Goal: Task Accomplishment & Management: Use online tool/utility

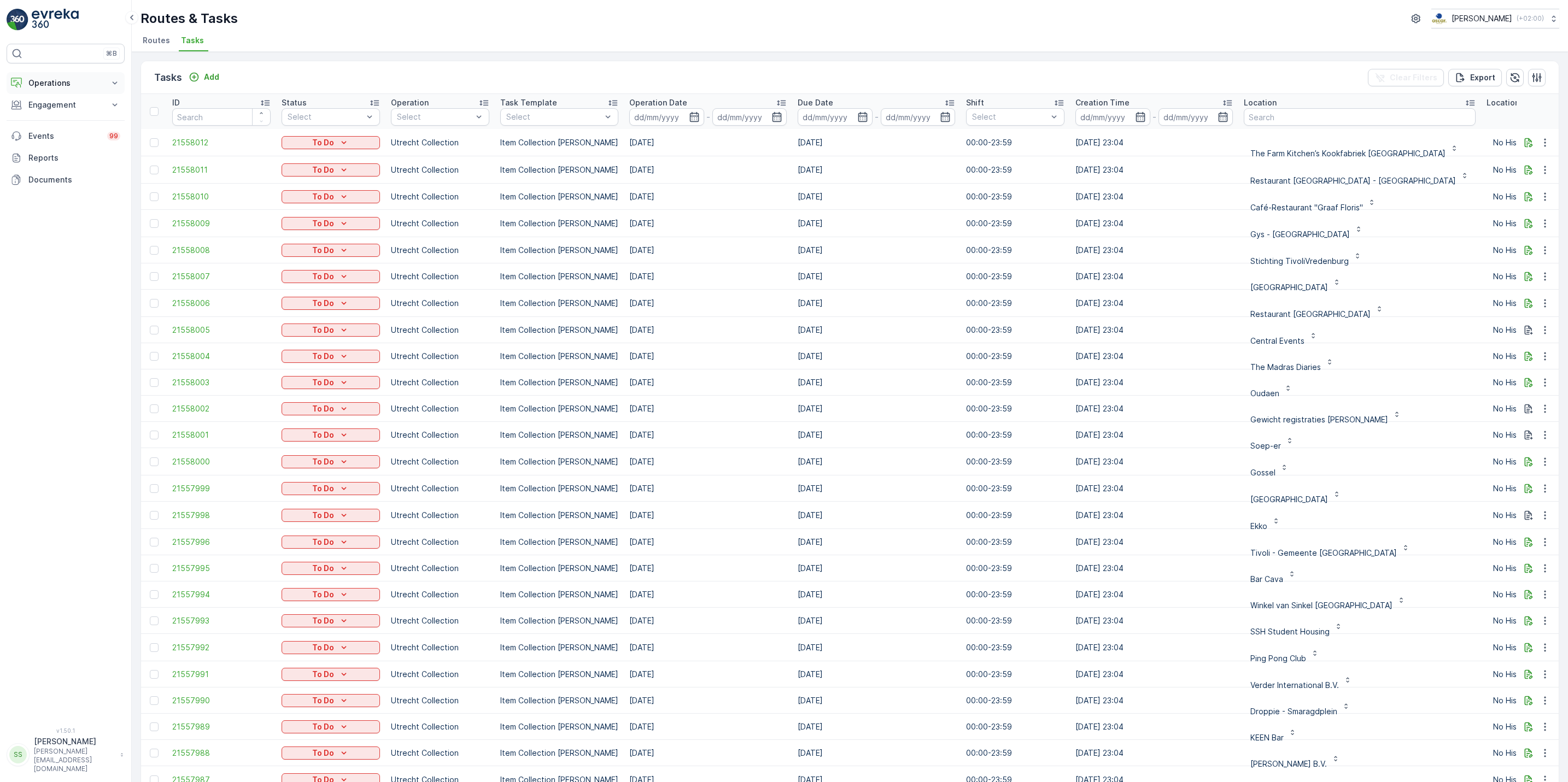
click at [95, 87] on p "Operations" at bounding box center [65, 83] width 74 height 11
click at [87, 132] on link "Routes & Tasks" at bounding box center [74, 132] width 101 height 15
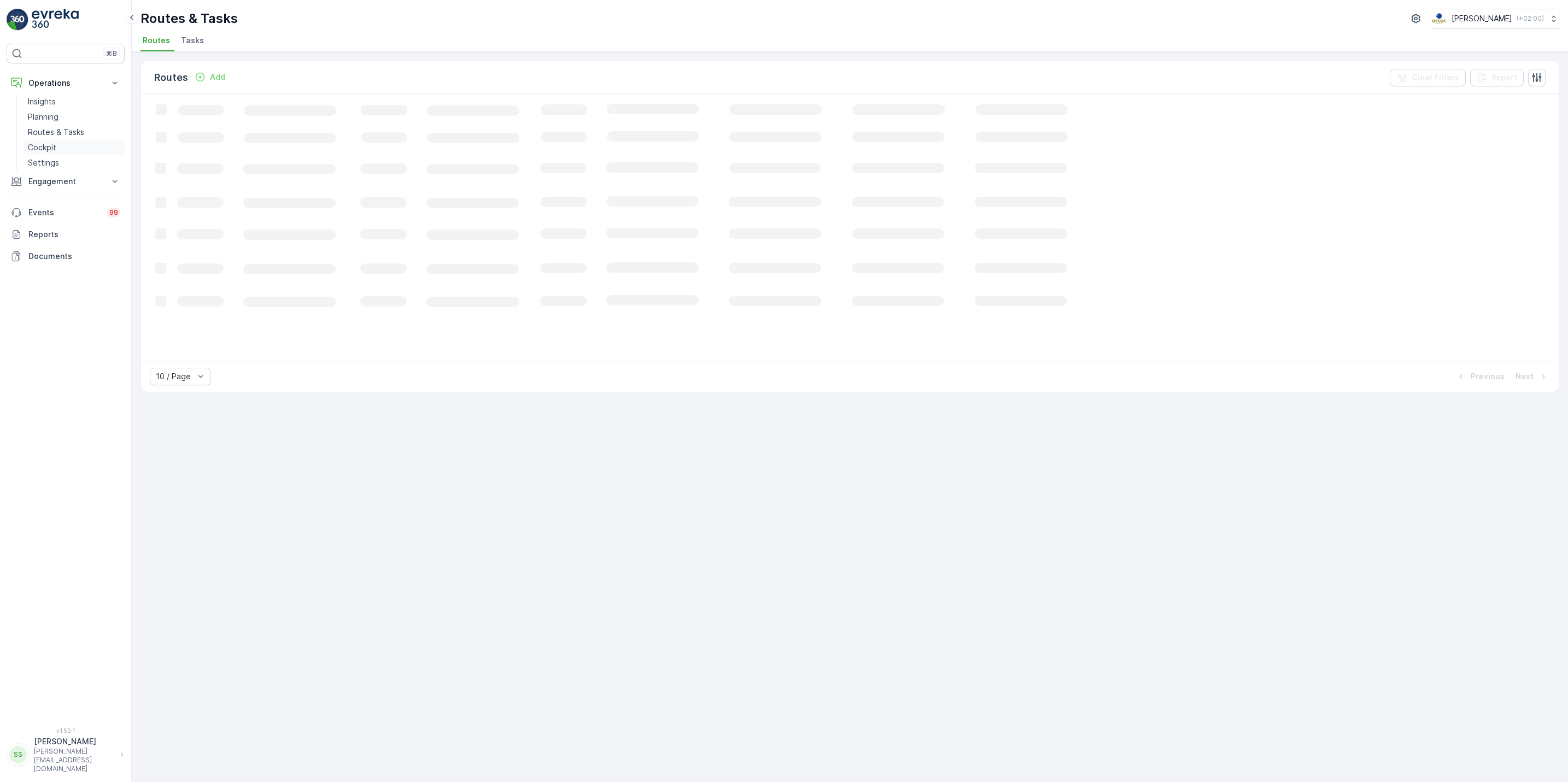
click at [50, 153] on p "Cockpit" at bounding box center [42, 148] width 28 height 11
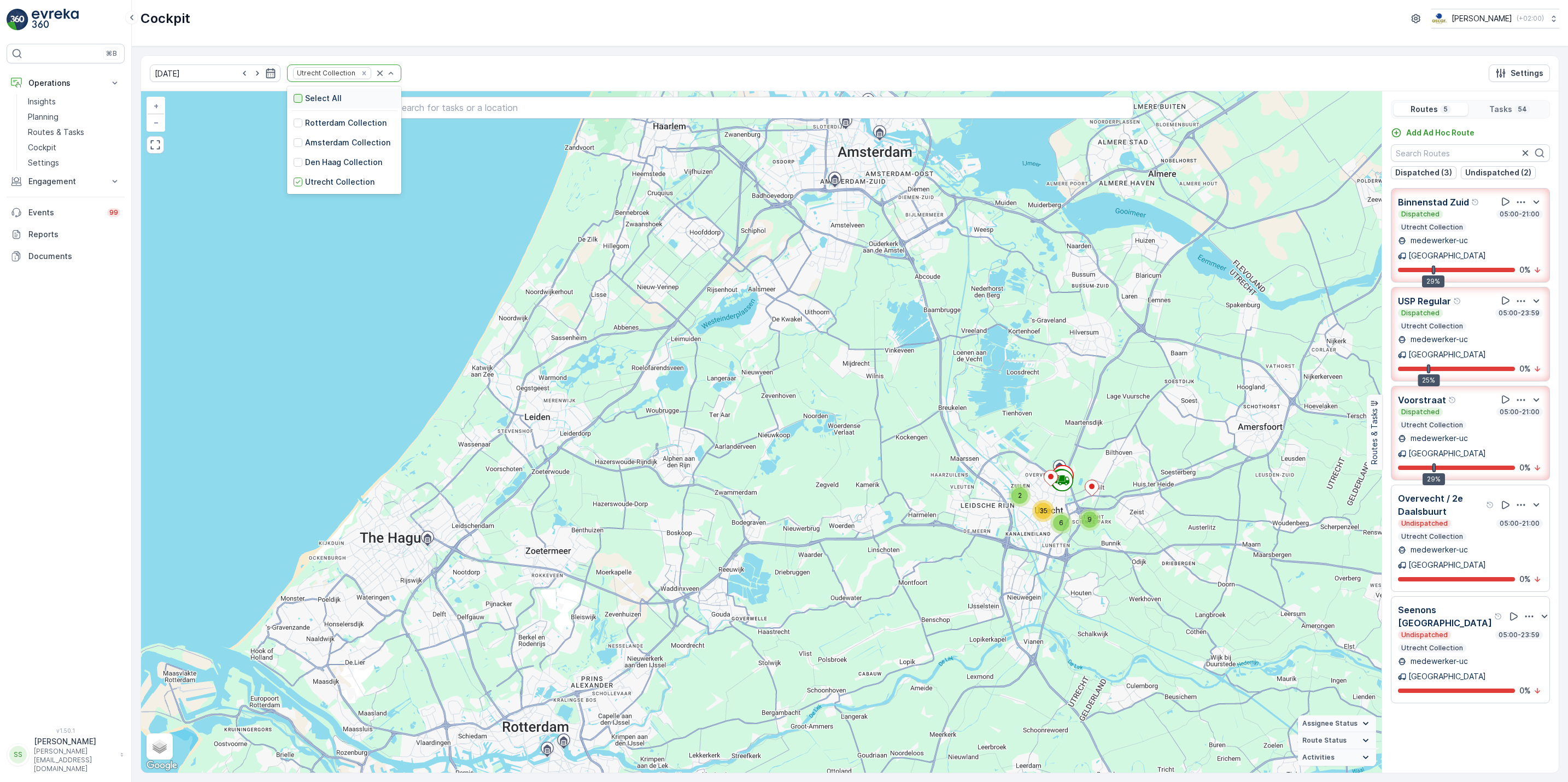
click at [294, 99] on div at bounding box center [298, 97] width 8 height 8
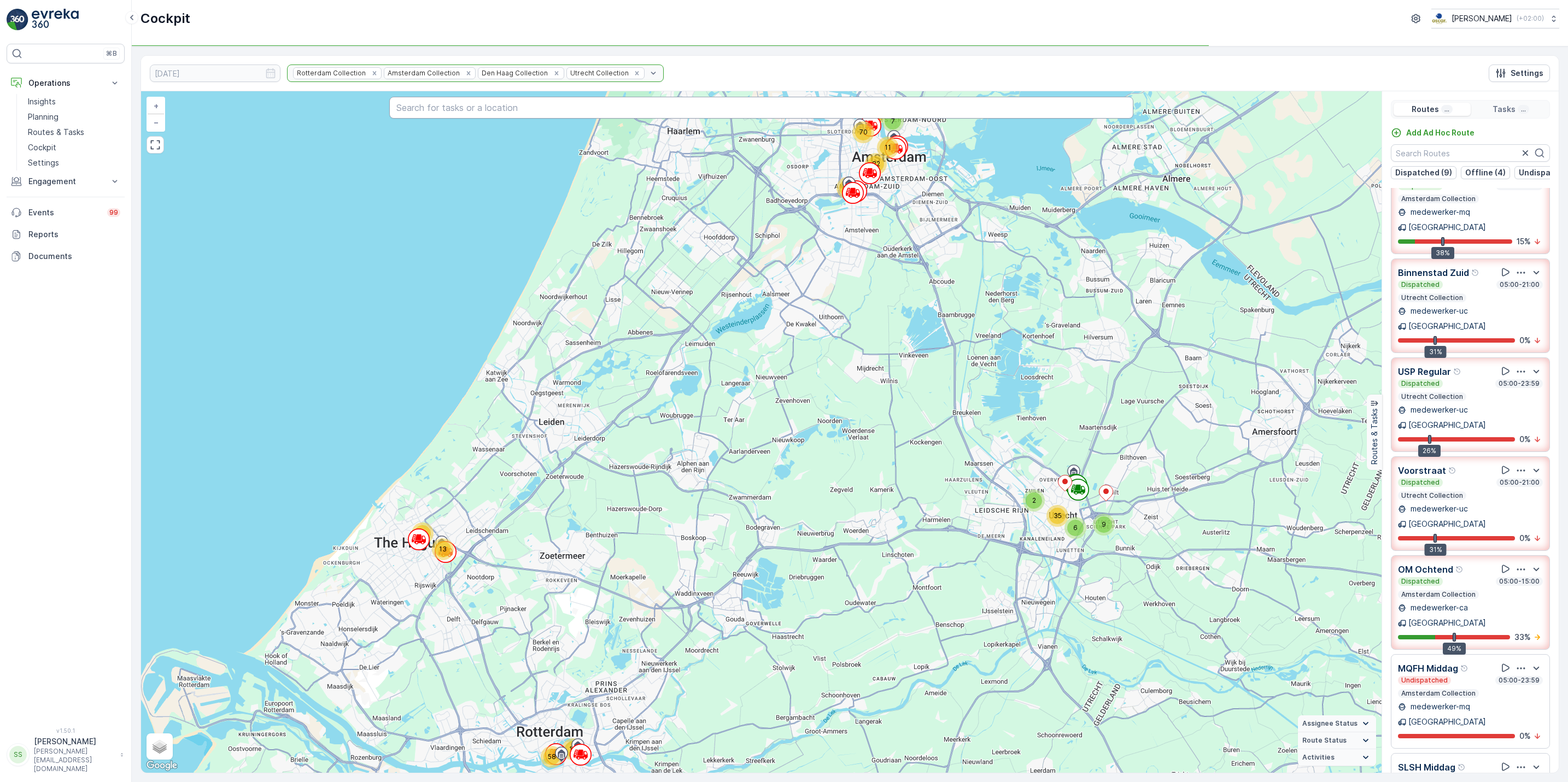
scroll to position [453, 0]
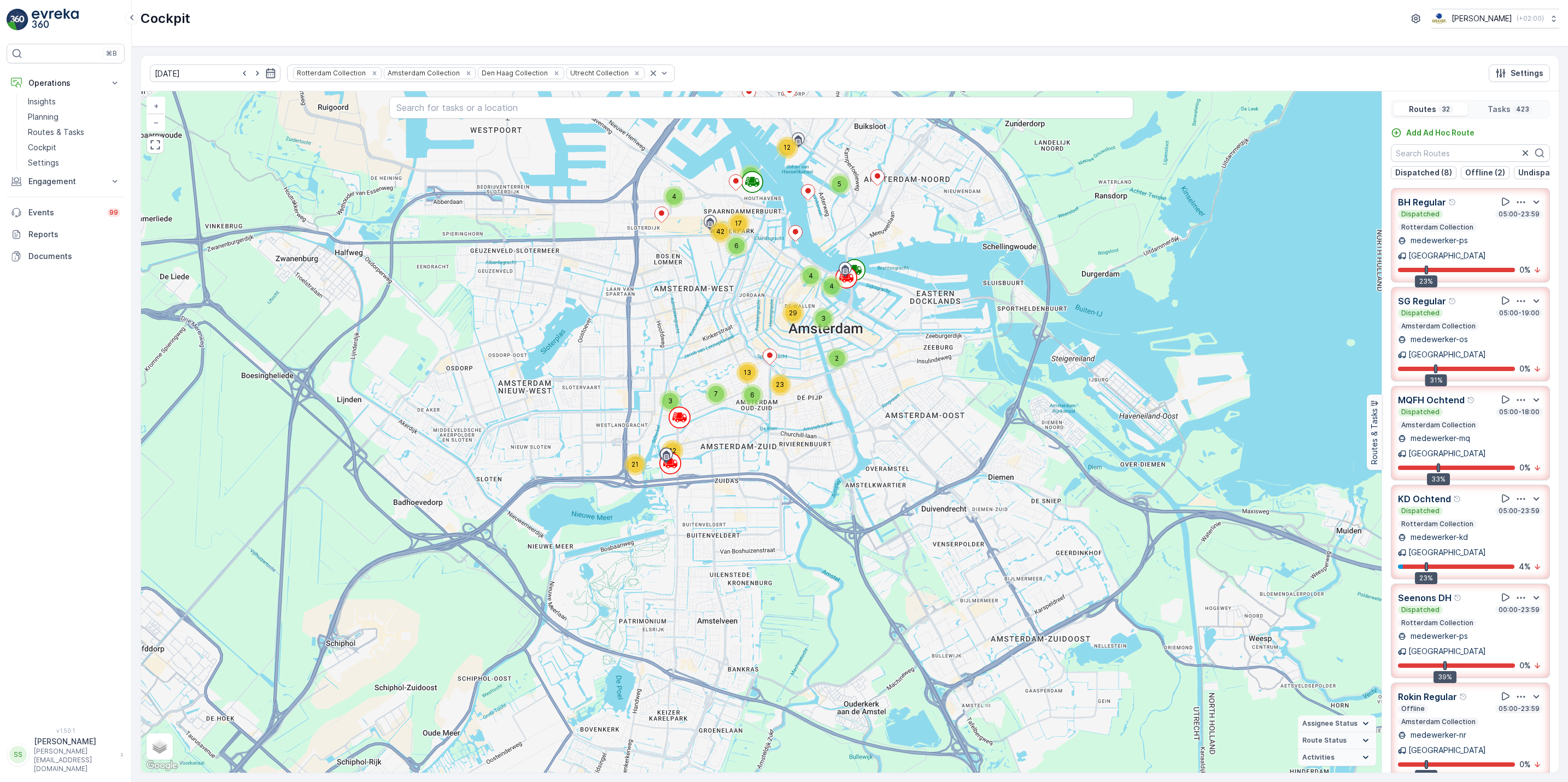
scroll to position [1740, 0]
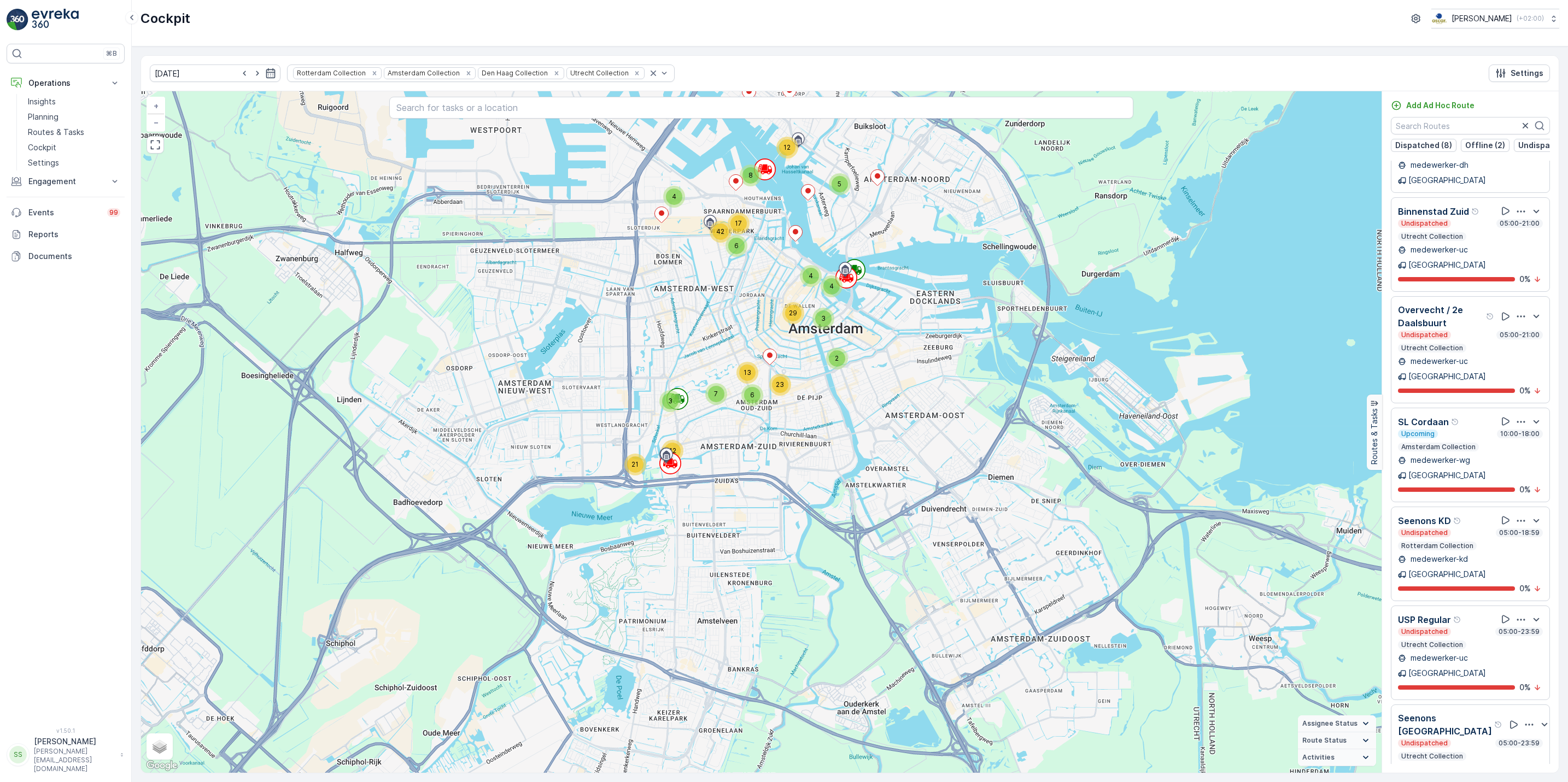
click at [553, 77] on icon "Remove Den Haag Collection" at bounding box center [557, 73] width 7 height 7
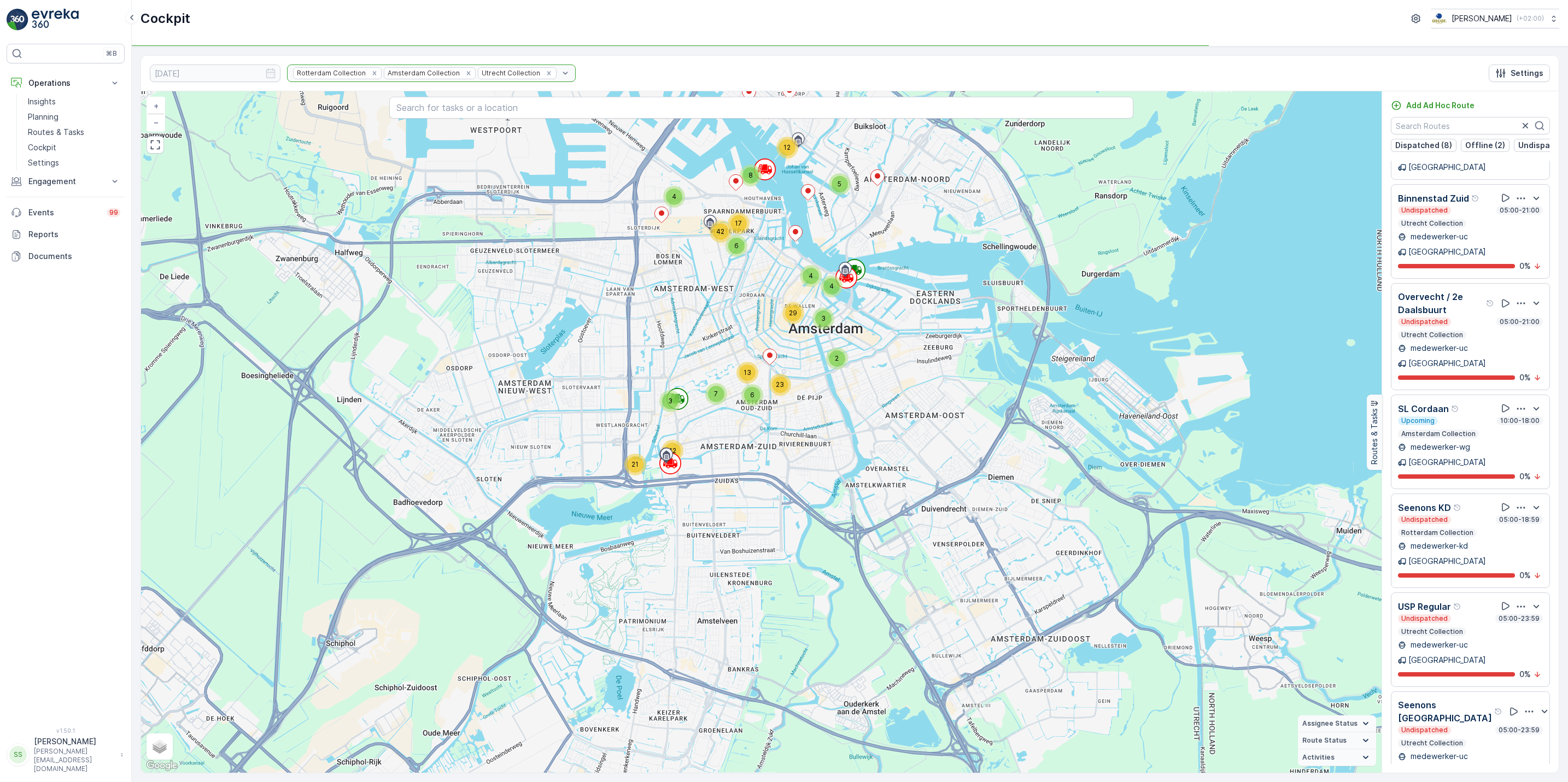
scroll to position [1727, 0]
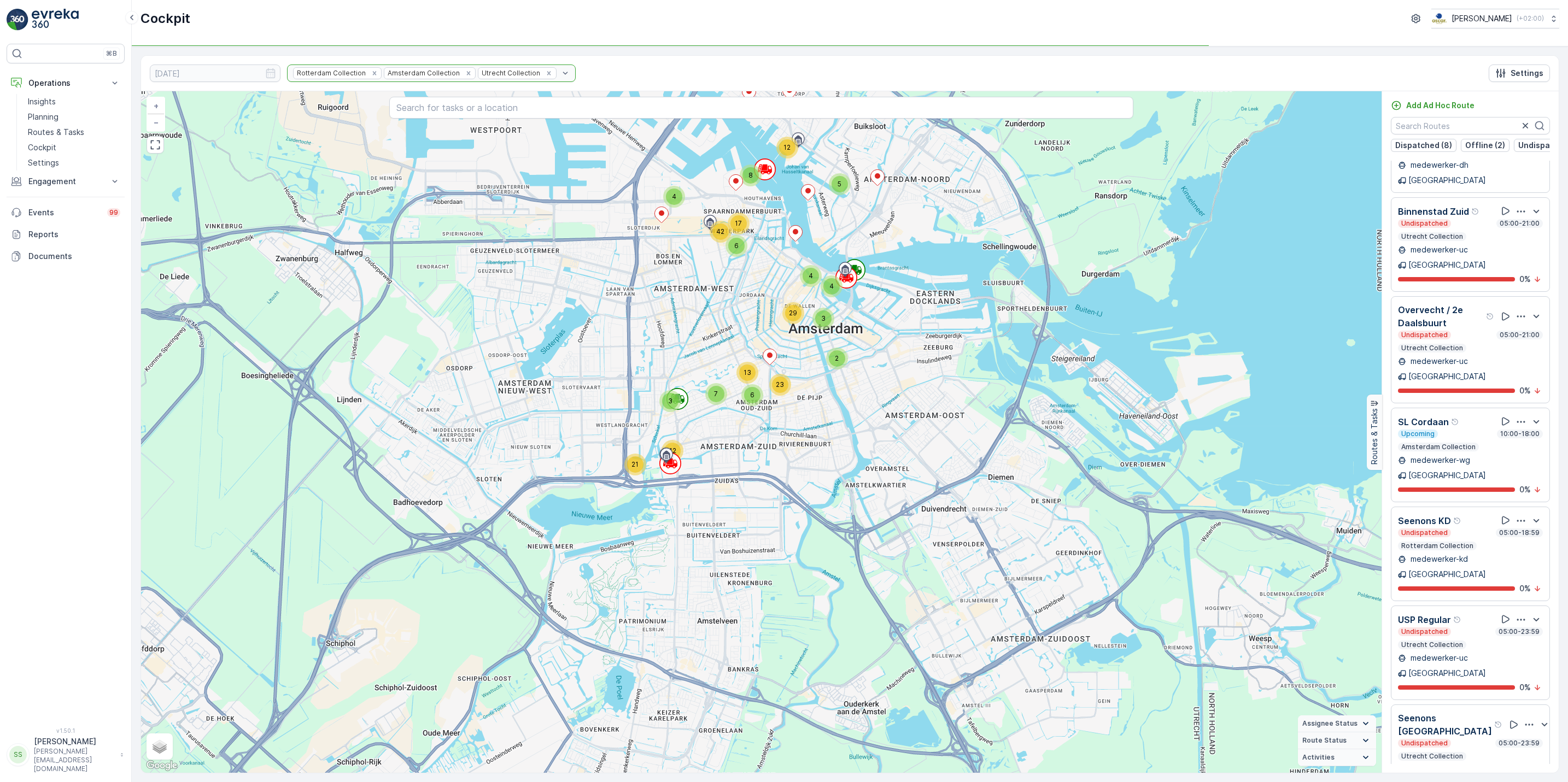
click at [444, 73] on div "Rotterdam Collection Amsterdam Collection Utrecht Collection" at bounding box center [431, 73] width 288 height 18
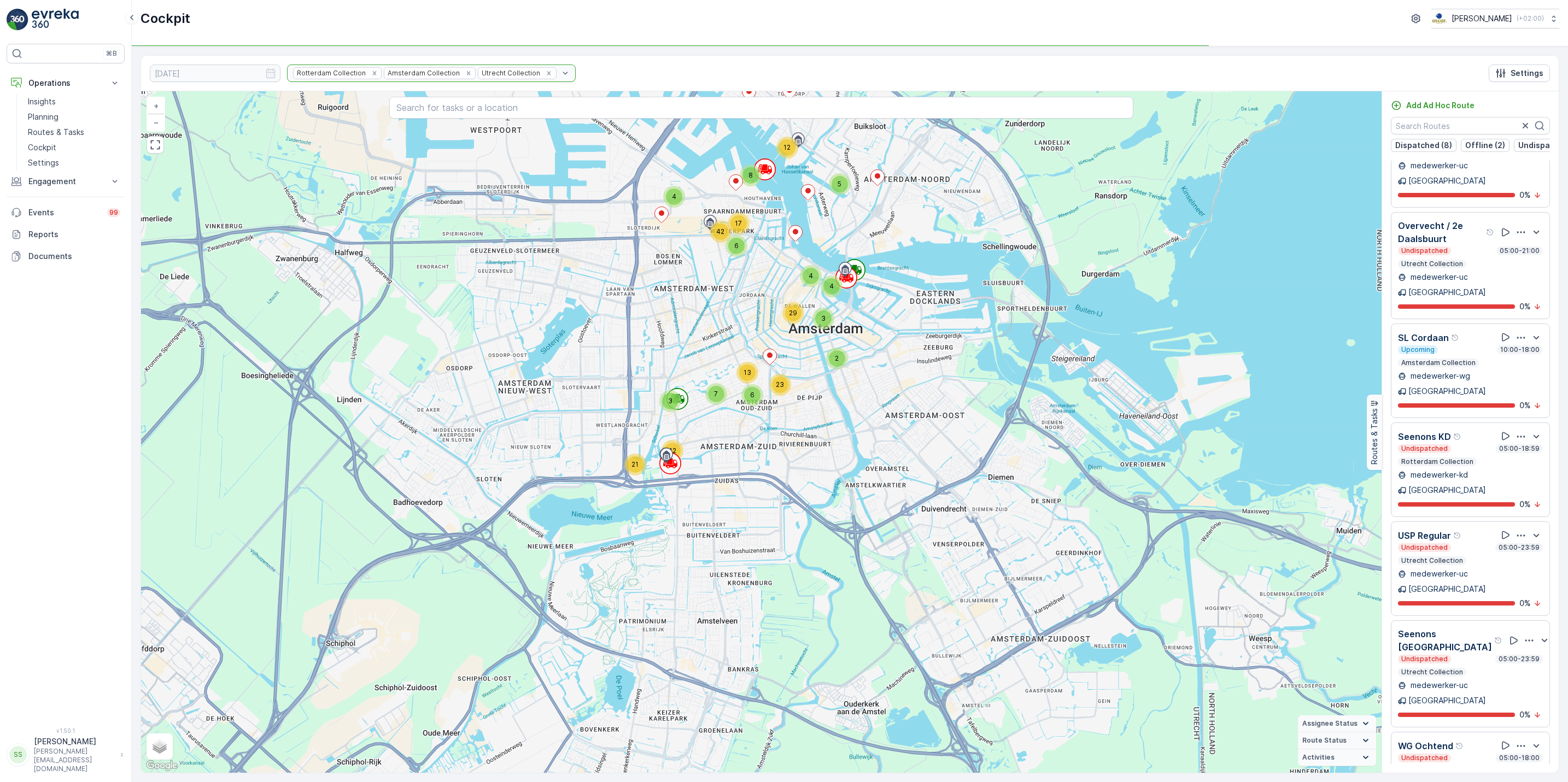
scroll to position [1658, 0]
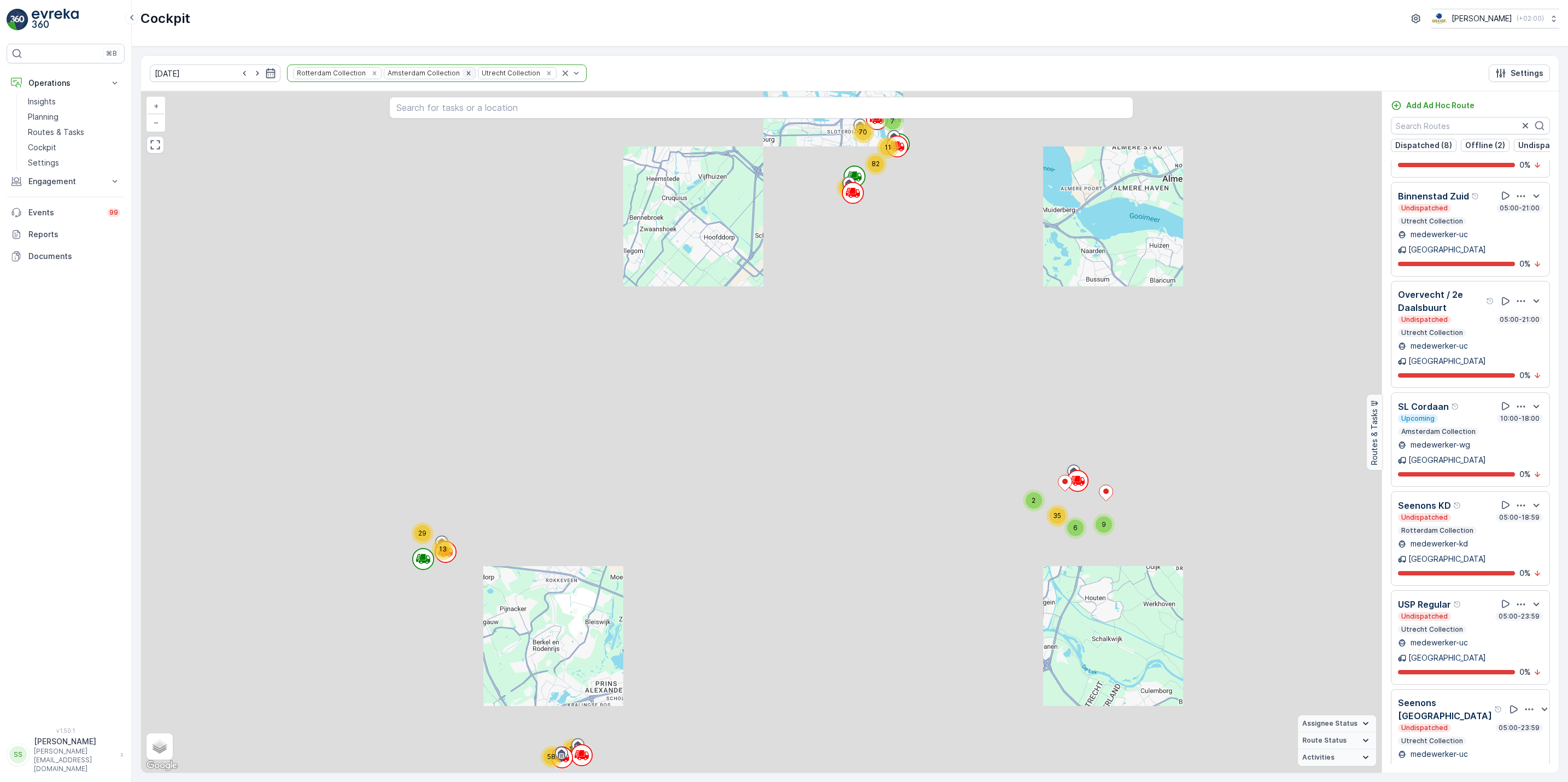
click at [465, 76] on icon "Remove Amsterdam Collection" at bounding box center [469, 73] width 7 height 7
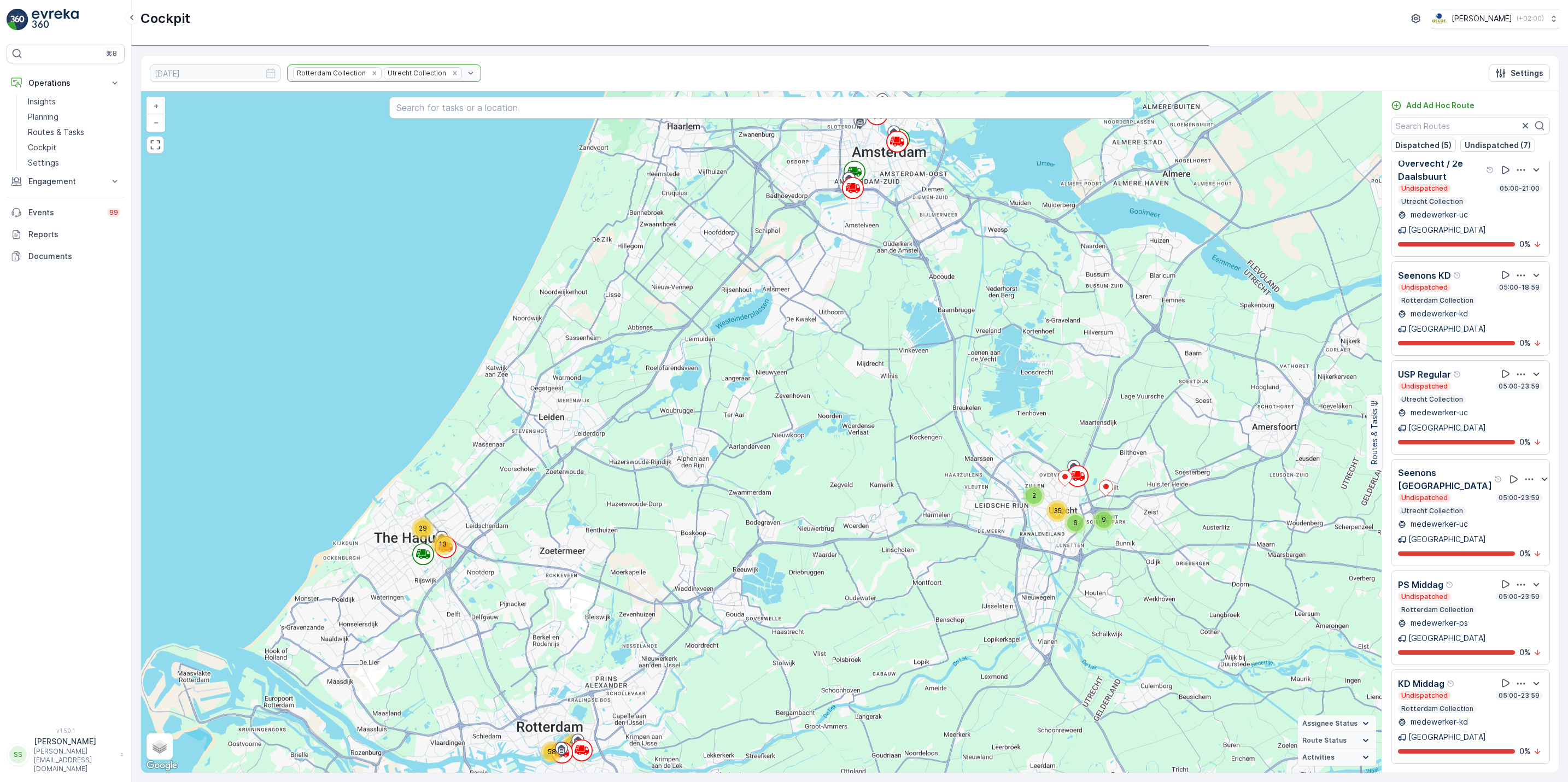
scroll to position [427, 0]
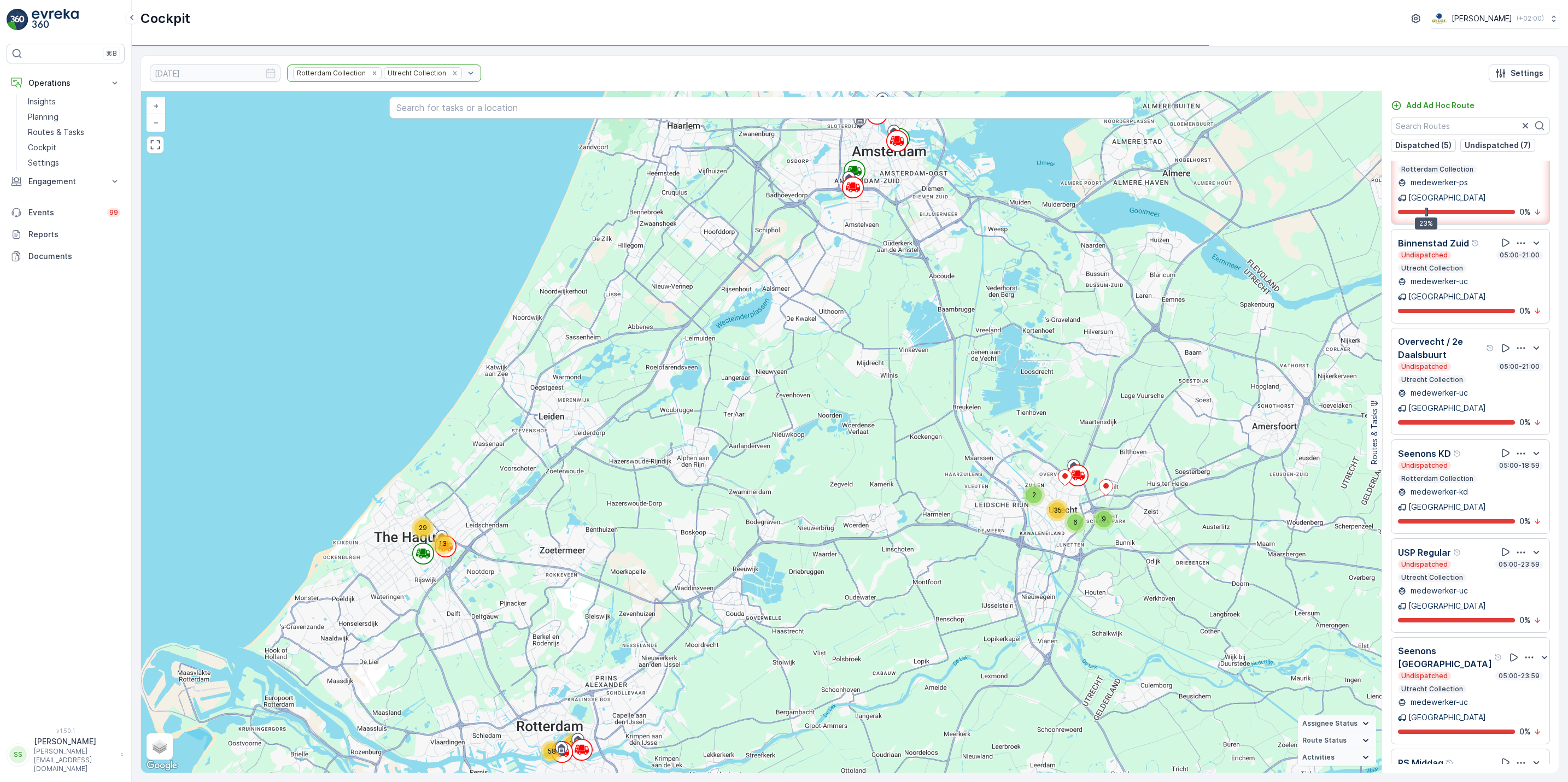
click at [353, 72] on div "Rotterdam Collection Utrecht Collection" at bounding box center [384, 73] width 194 height 18
click at [370, 76] on icon "Remove Rotterdam Collection" at bounding box center [374, 73] width 7 height 7
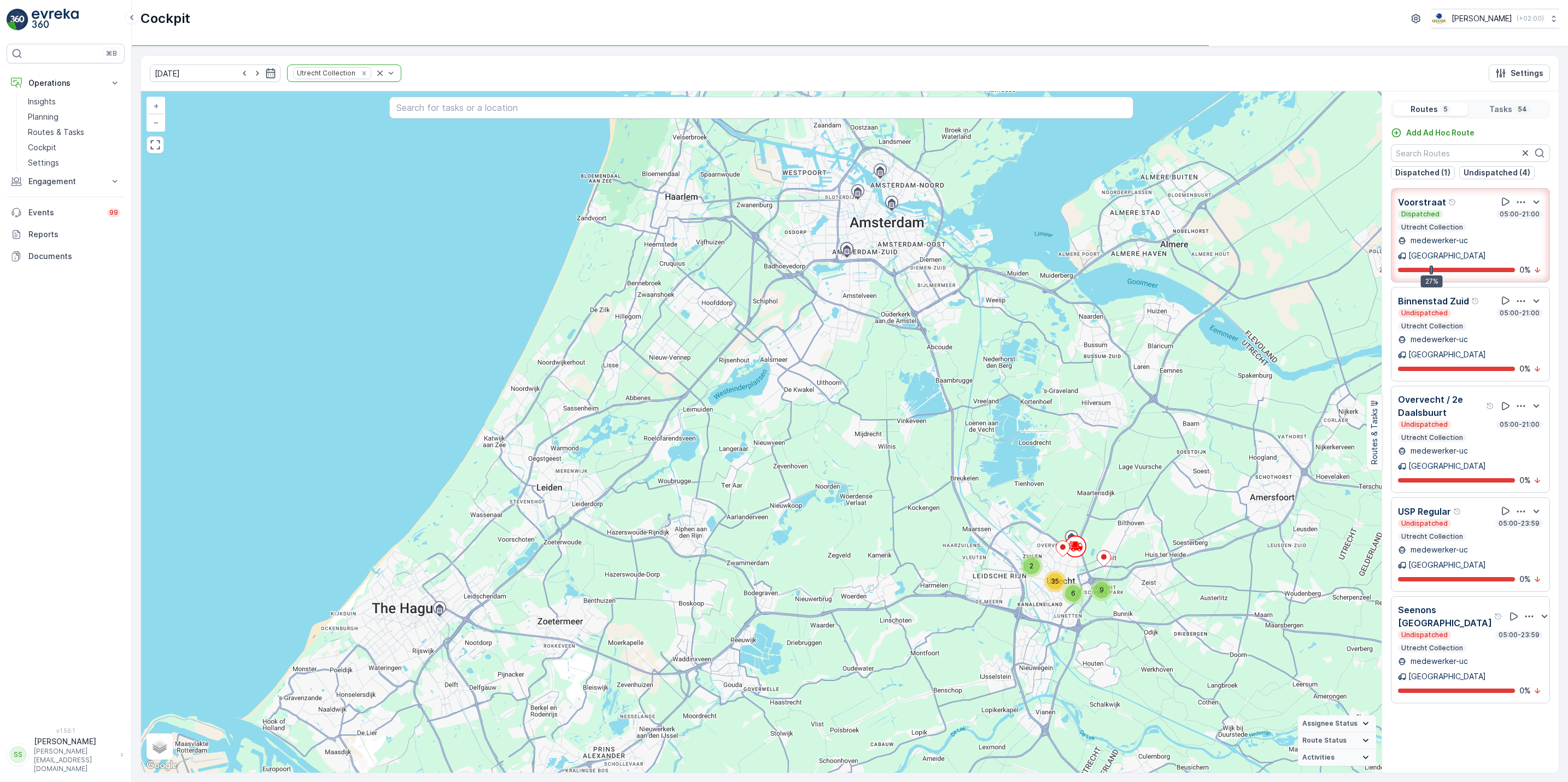
drag, startPoint x: 997, startPoint y: 256, endPoint x: 1009, endPoint y: 326, distance: 71.0
click at [1009, 326] on div "2 6 35 9 + − Satellite Roadmap Terrain Hybrid Leaflet Keyboard shortcuts Map Da…" at bounding box center [762, 432] width 1241 height 682
click at [61, 133] on p "Routes & Tasks" at bounding box center [56, 133] width 56 height 11
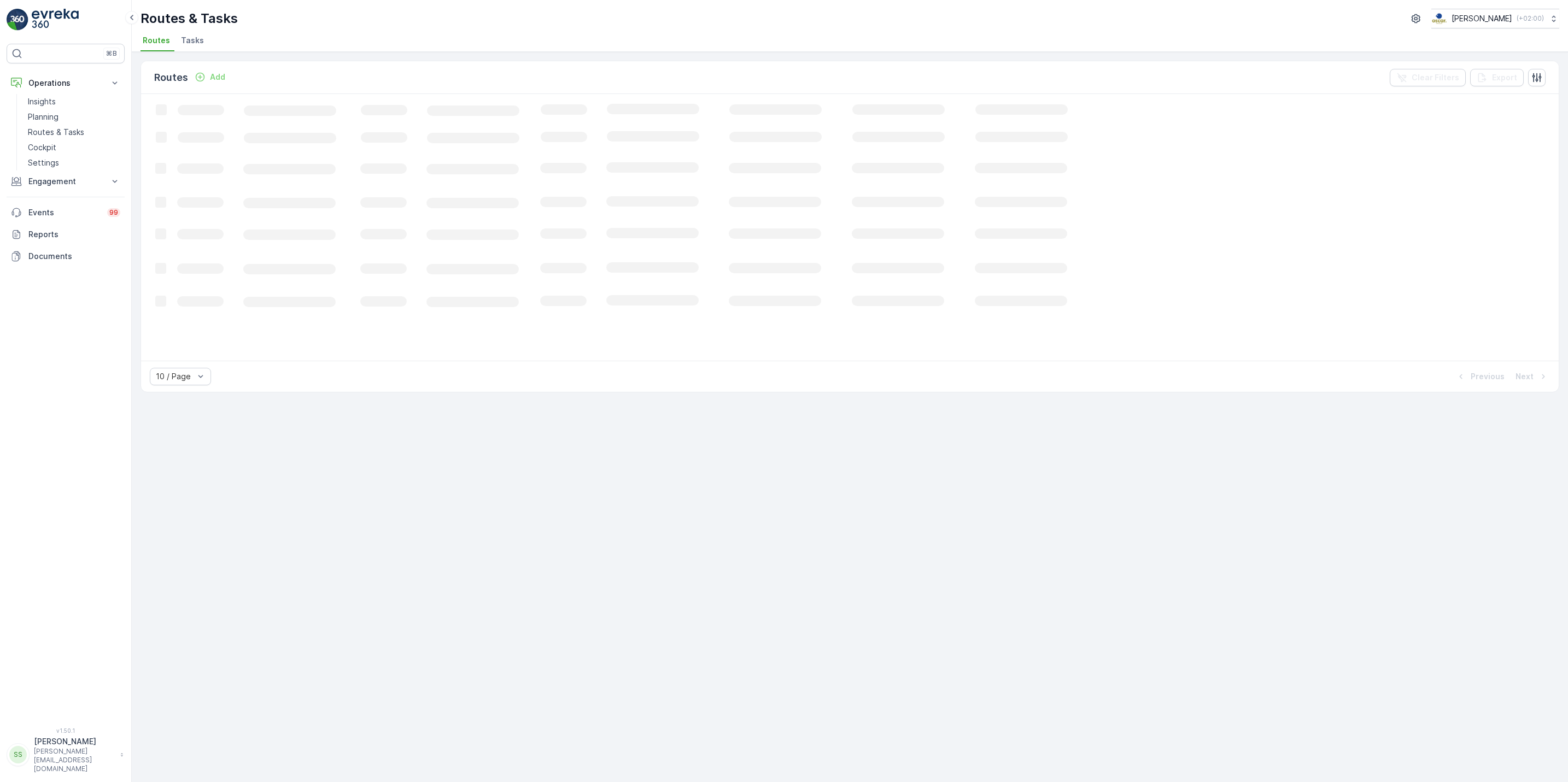
click at [186, 51] on li "Tasks" at bounding box center [194, 42] width 30 height 19
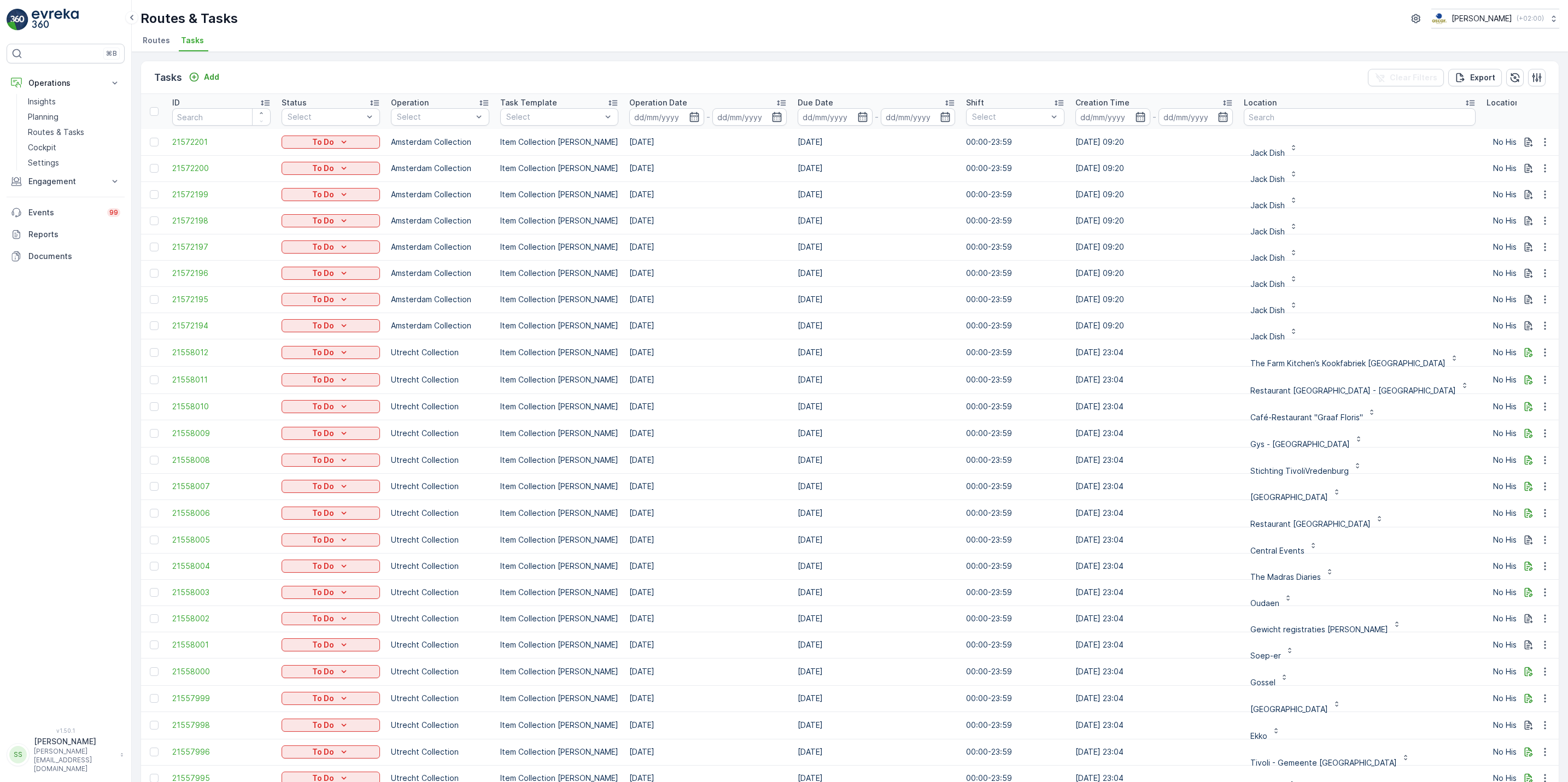
scroll to position [0, 178]
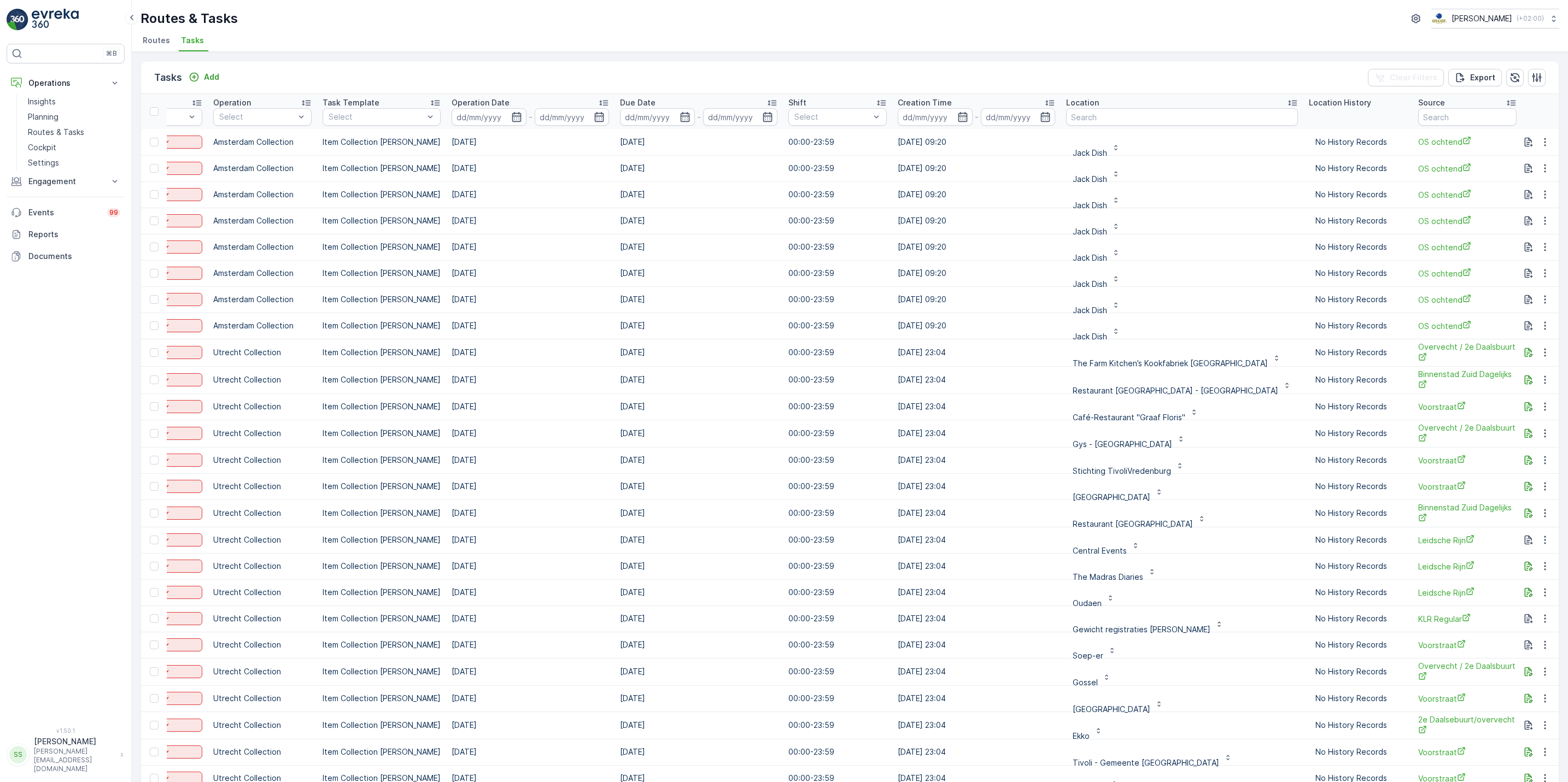
click at [148, 48] on li "Routes" at bounding box center [157, 42] width 34 height 19
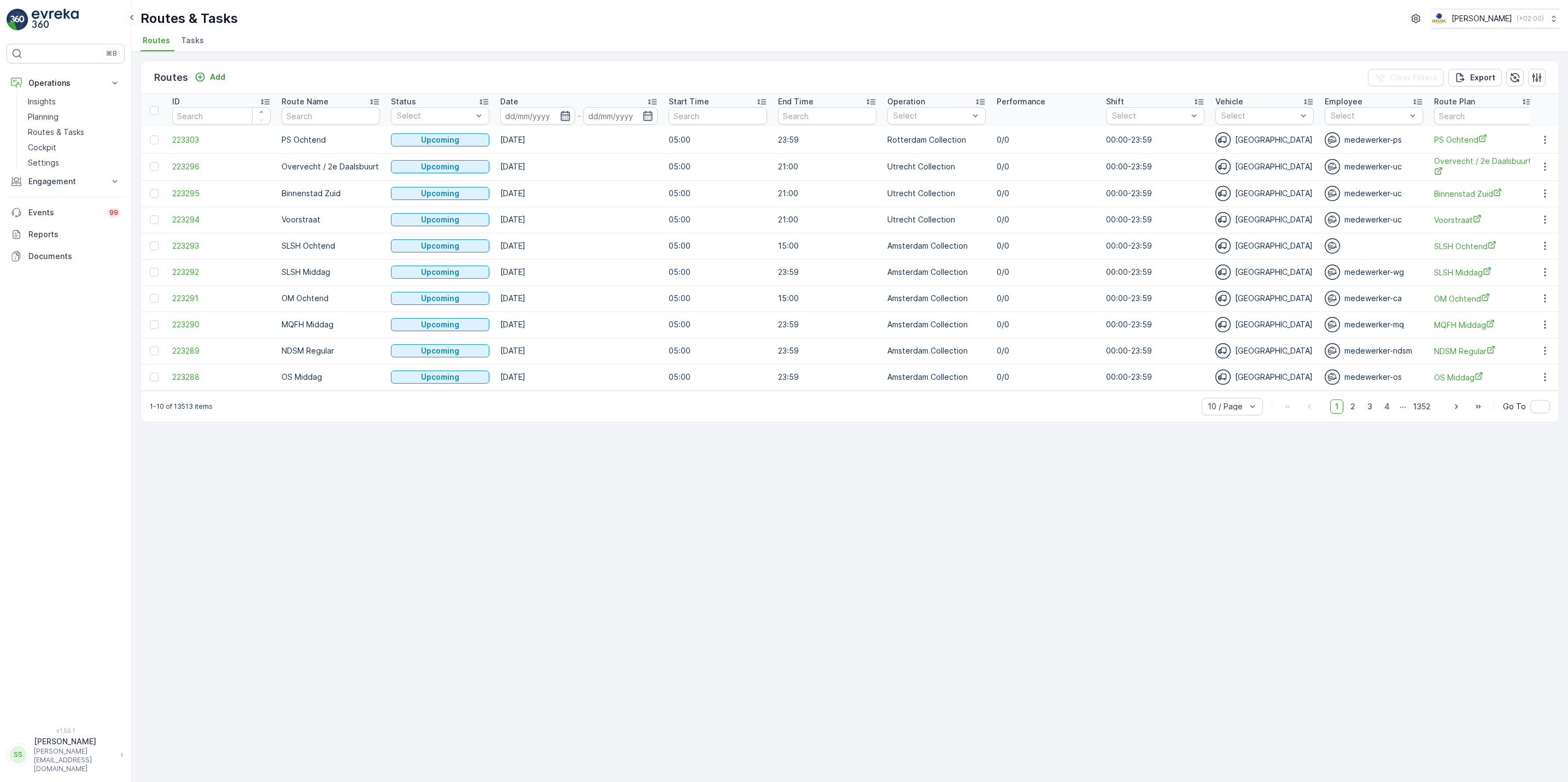
click at [566, 113] on icon "button" at bounding box center [565, 116] width 9 height 10
click at [657, 211] on div "10" at bounding box center [656, 205] width 18 height 18
type input "[DATE]"
click at [657, 211] on div "10" at bounding box center [656, 205] width 18 height 18
type input "[DATE]"
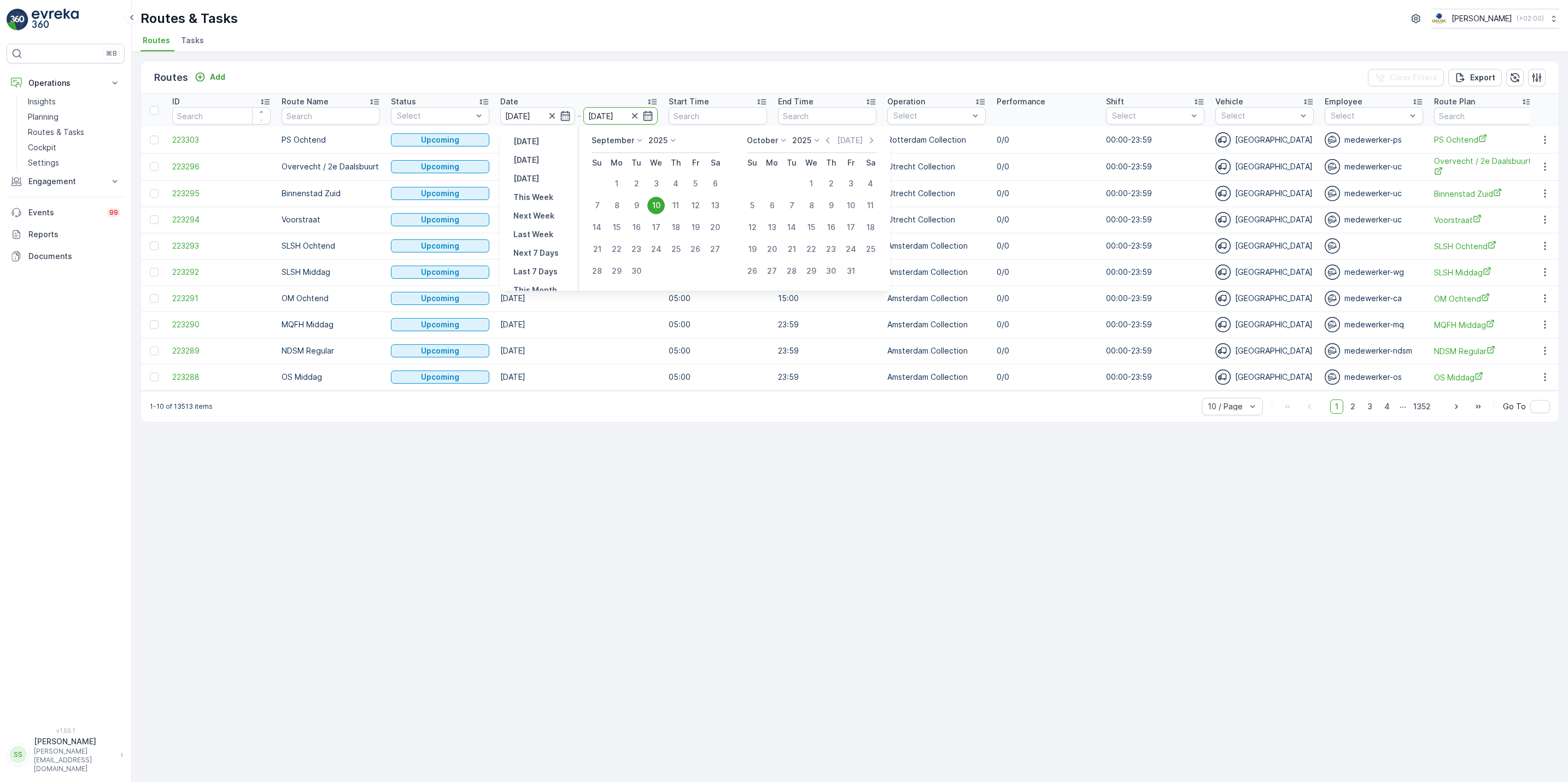
click at [657, 211] on div "10" at bounding box center [656, 205] width 18 height 18
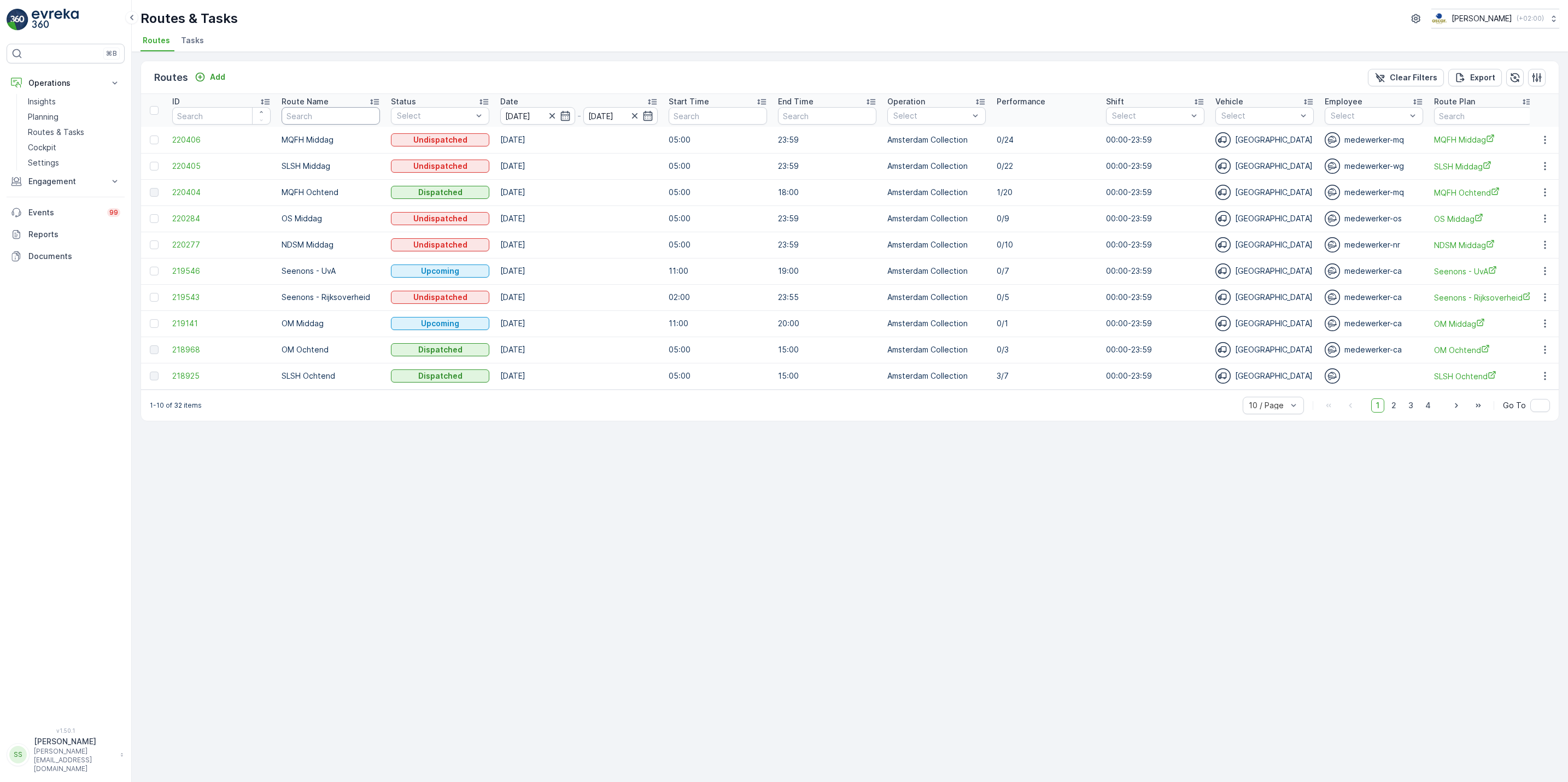
click at [301, 119] on input "text" at bounding box center [330, 116] width 98 height 18
type input "seen"
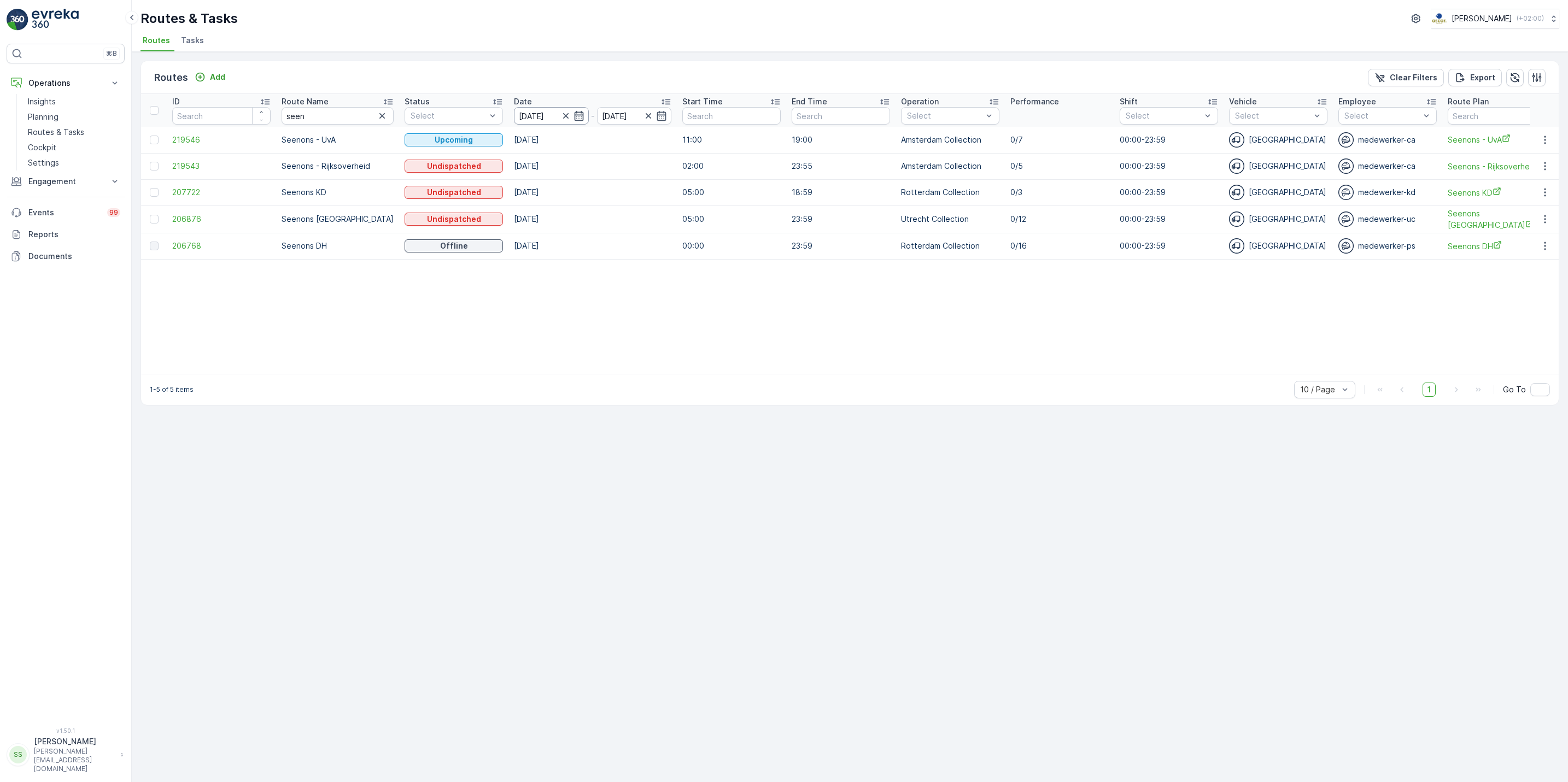
click at [566, 123] on input "[DATE]" at bounding box center [551, 116] width 75 height 18
click at [638, 207] on div "9" at bounding box center [636, 205] width 18 height 18
type input "09.09.2025"
click at [638, 207] on div "9" at bounding box center [636, 205] width 18 height 18
type input "09.09.2025"
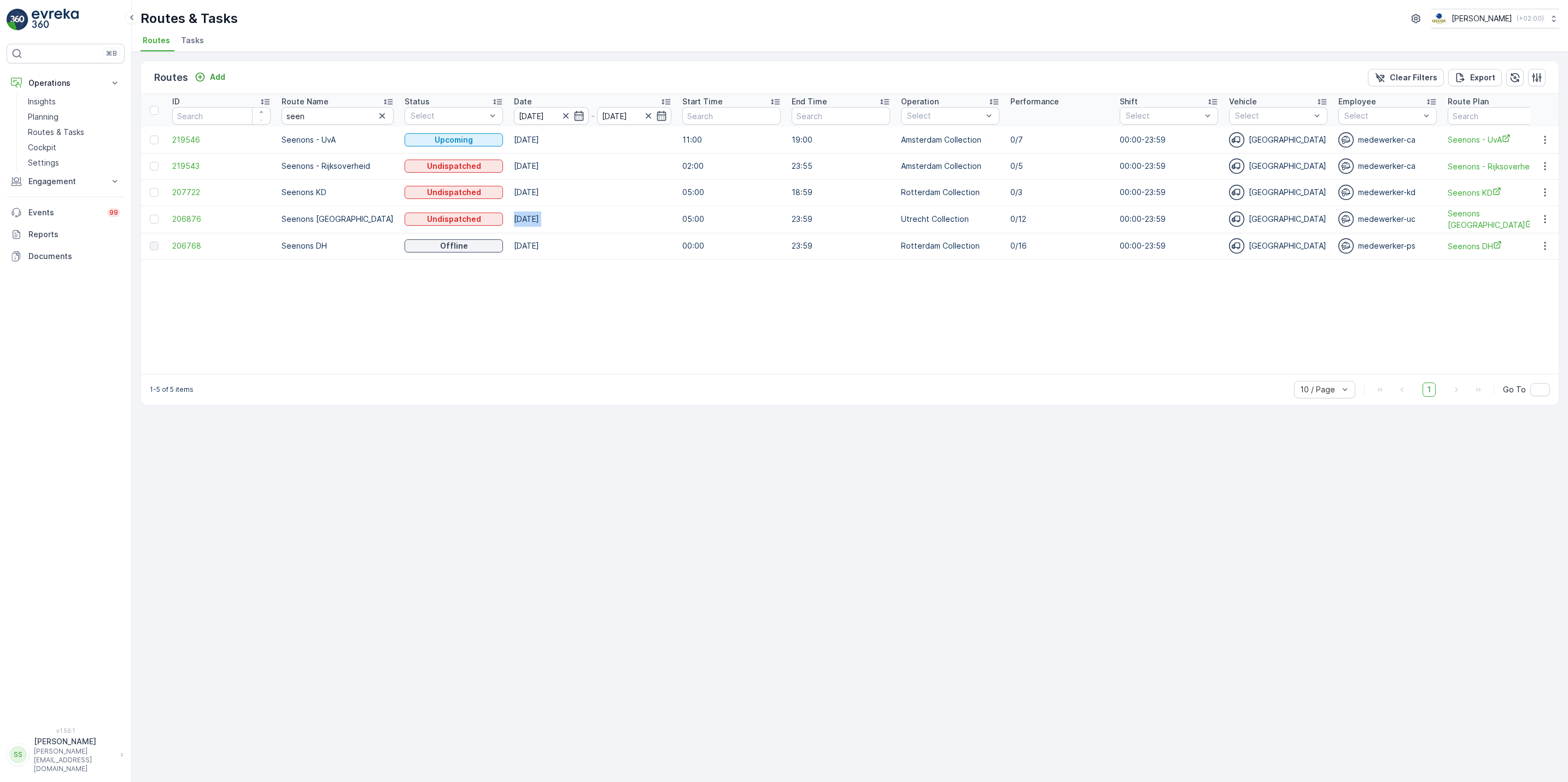
click at [638, 207] on td "[DATE]" at bounding box center [592, 219] width 168 height 27
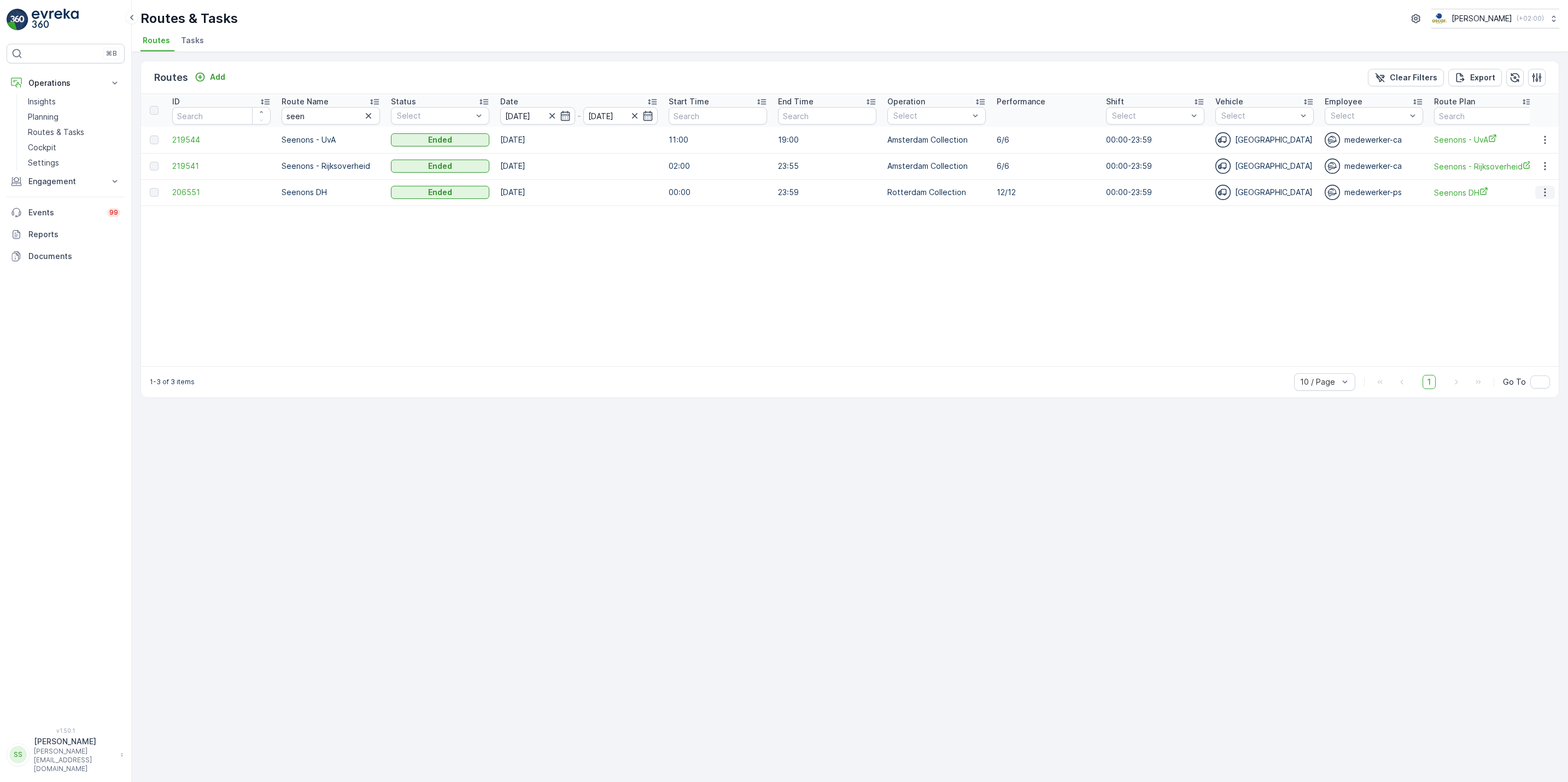
click at [1548, 189] on icon "button" at bounding box center [1545, 193] width 11 height 11
click at [1540, 209] on span "See More Details" at bounding box center [1519, 210] width 64 height 11
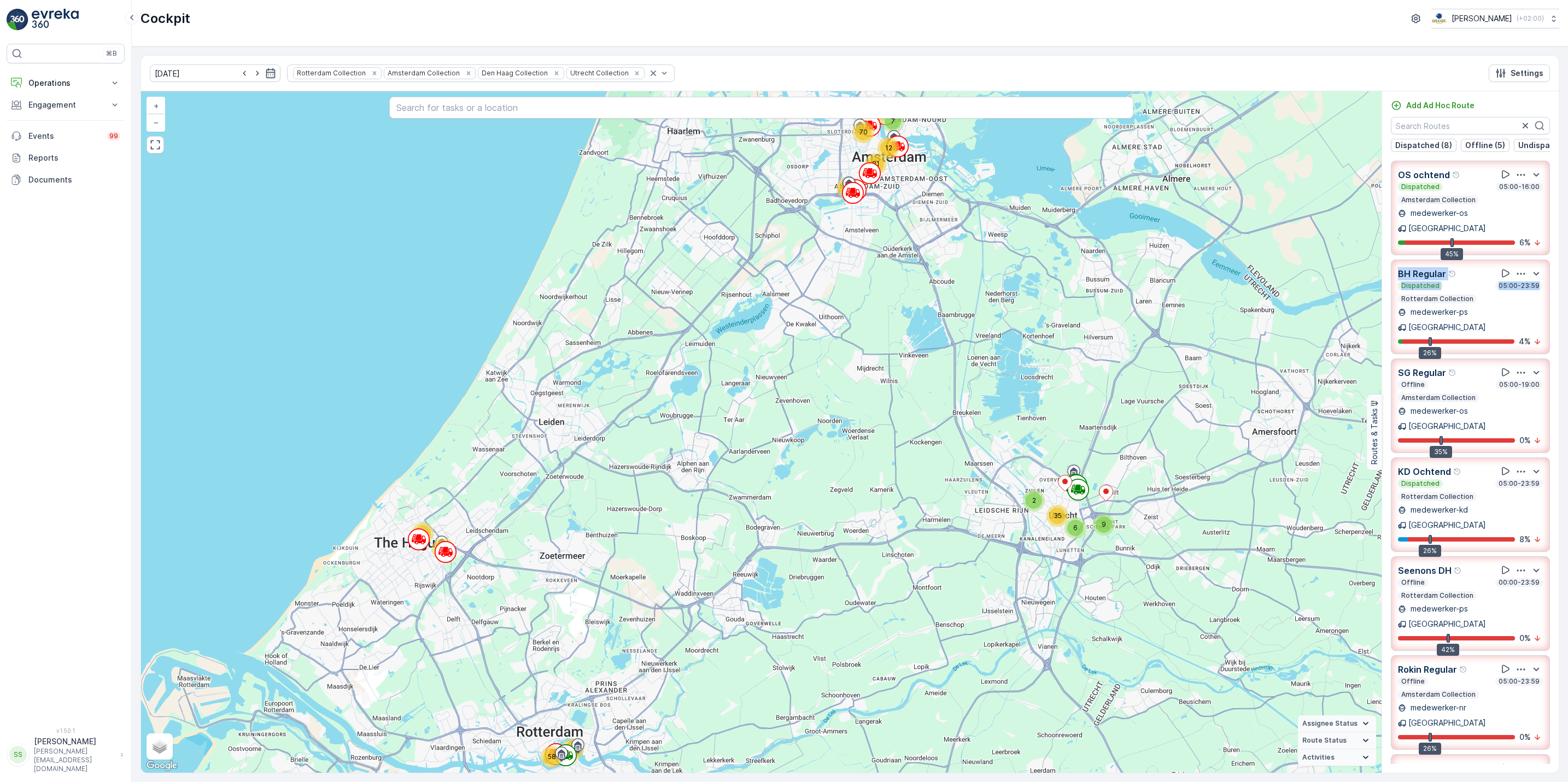
drag, startPoint x: 1552, startPoint y: 250, endPoint x: 1552, endPoint y: 284, distance: 34.0
click at [1552, 284] on div "OS ochtend Dispatched 05:00-16:00 Amsterdam Collection medewerker-os Amsterdam …" at bounding box center [1470, 462] width 177 height 603
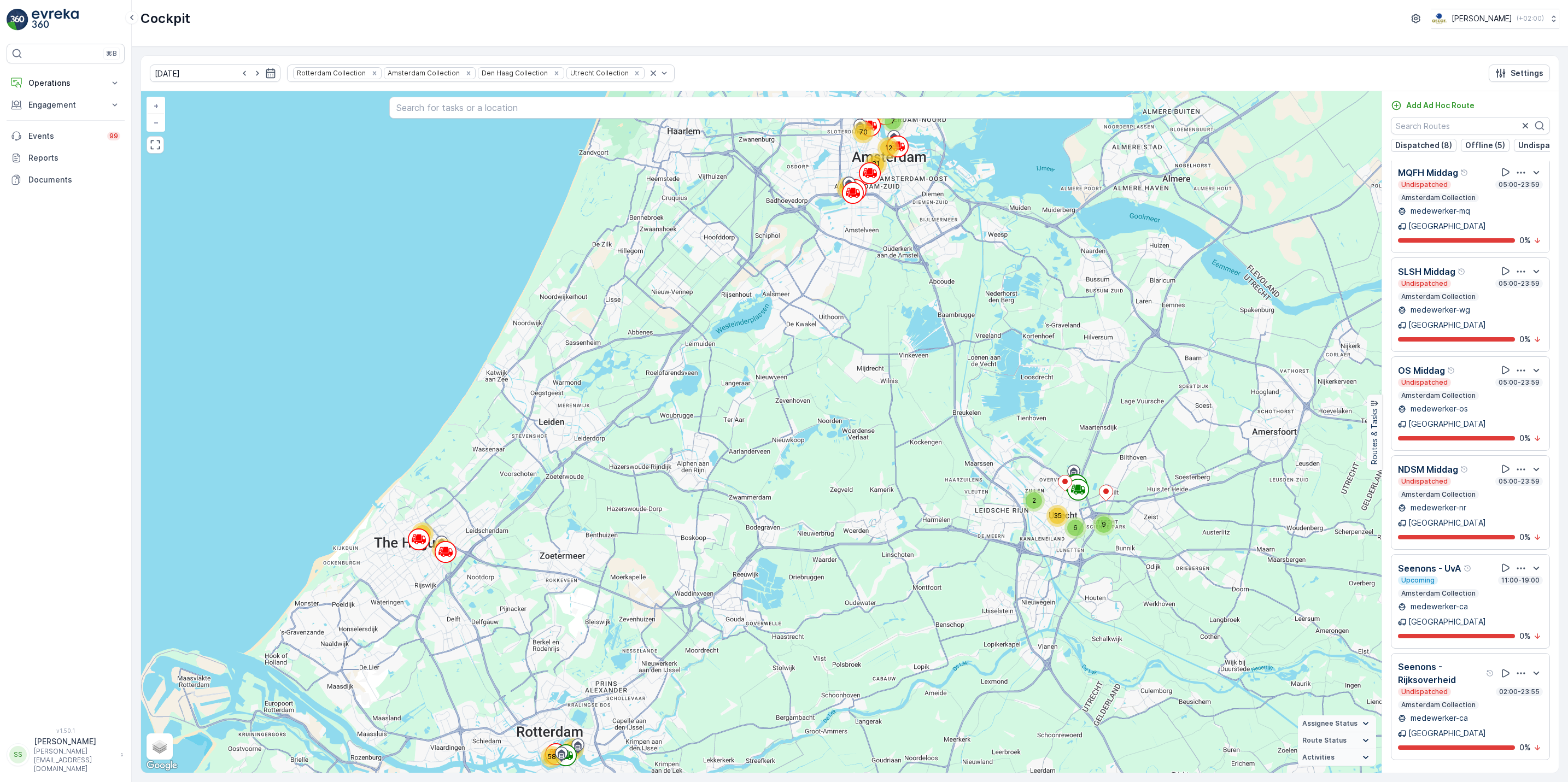
scroll to position [1106, 0]
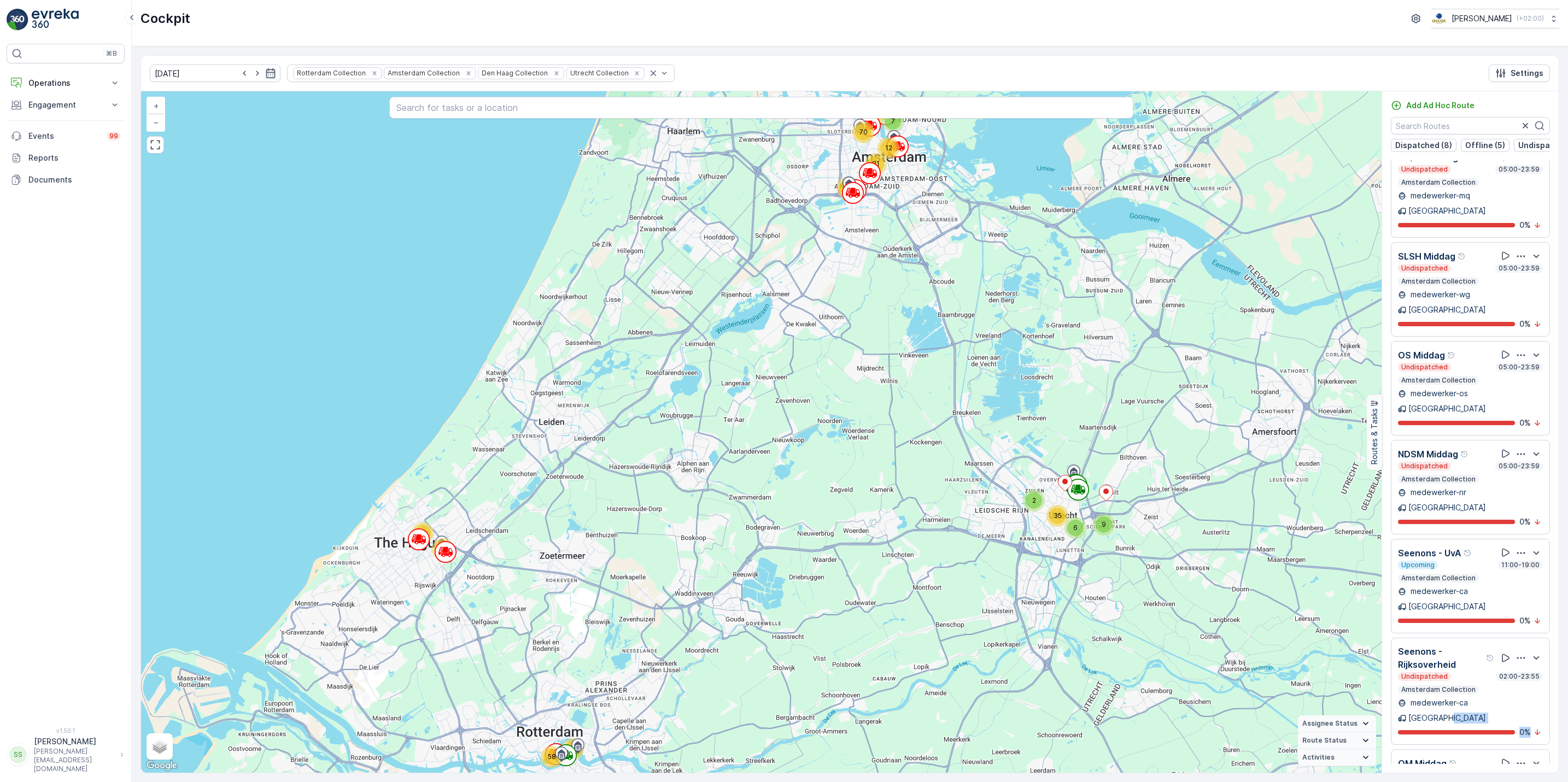
drag, startPoint x: 1551, startPoint y: 515, endPoint x: 1549, endPoint y: 490, distance: 25.1
click at [1549, 490] on div "OS ochtend Dispatched 05:00-16:00 Amsterdam Collection medewerker-os Amsterdam …" at bounding box center [1470, 462] width 177 height 603
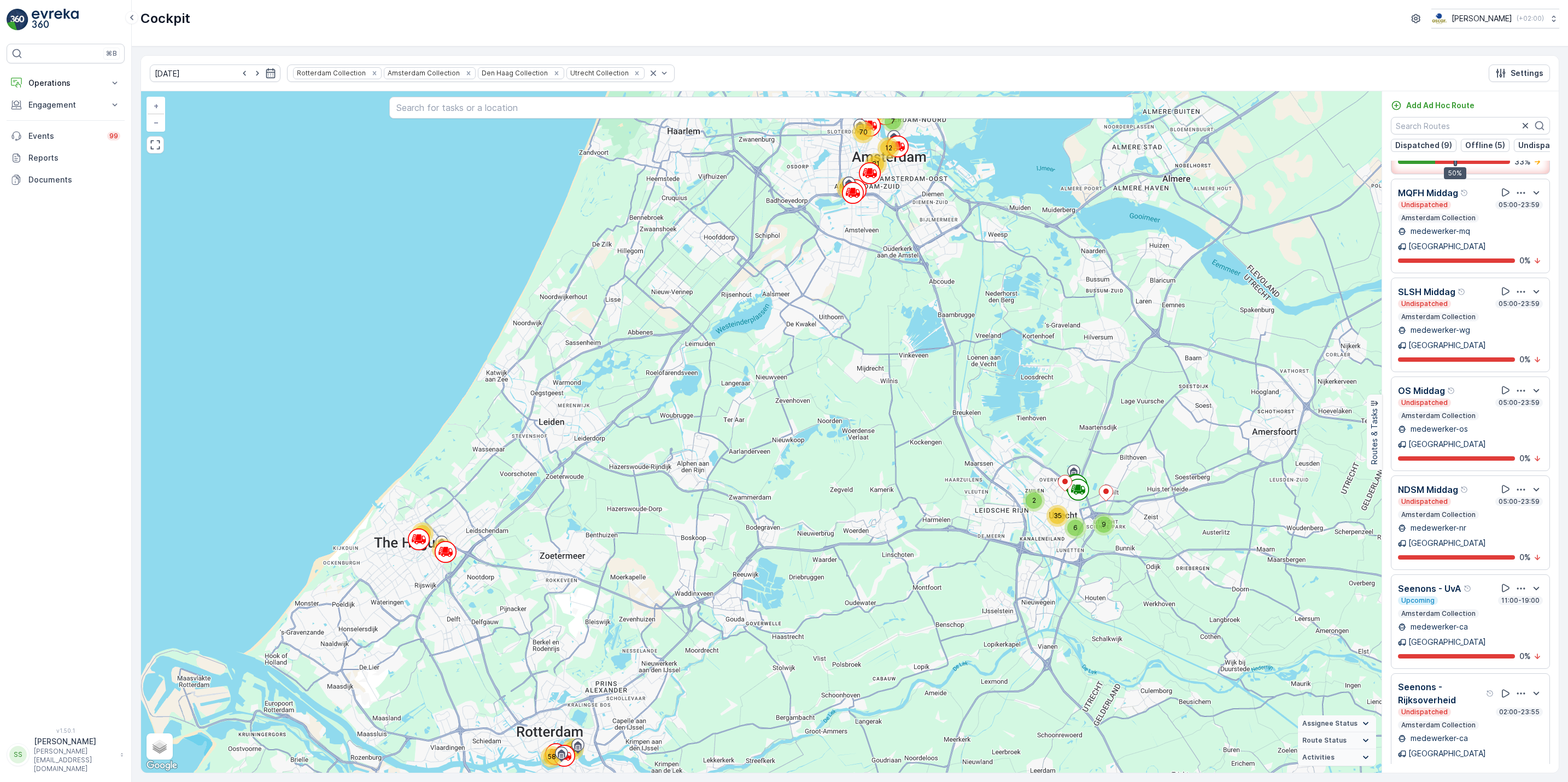
scroll to position [1204, 0]
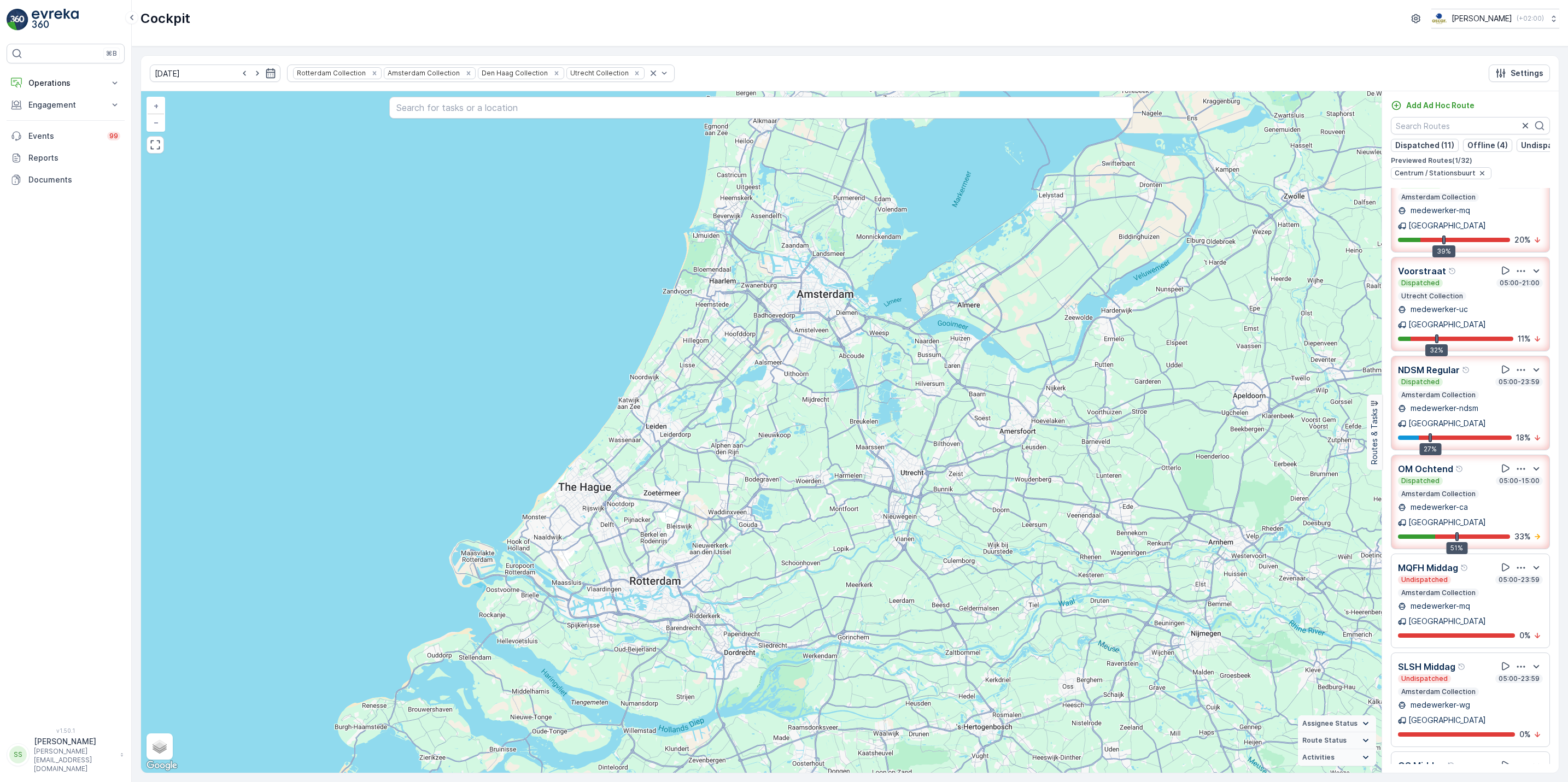
scroll to position [918, 0]
click at [1517, 470] on icon "button" at bounding box center [1520, 471] width 8 height 2
click at [1513, 495] on span "See More Details" at bounding box center [1519, 500] width 64 height 11
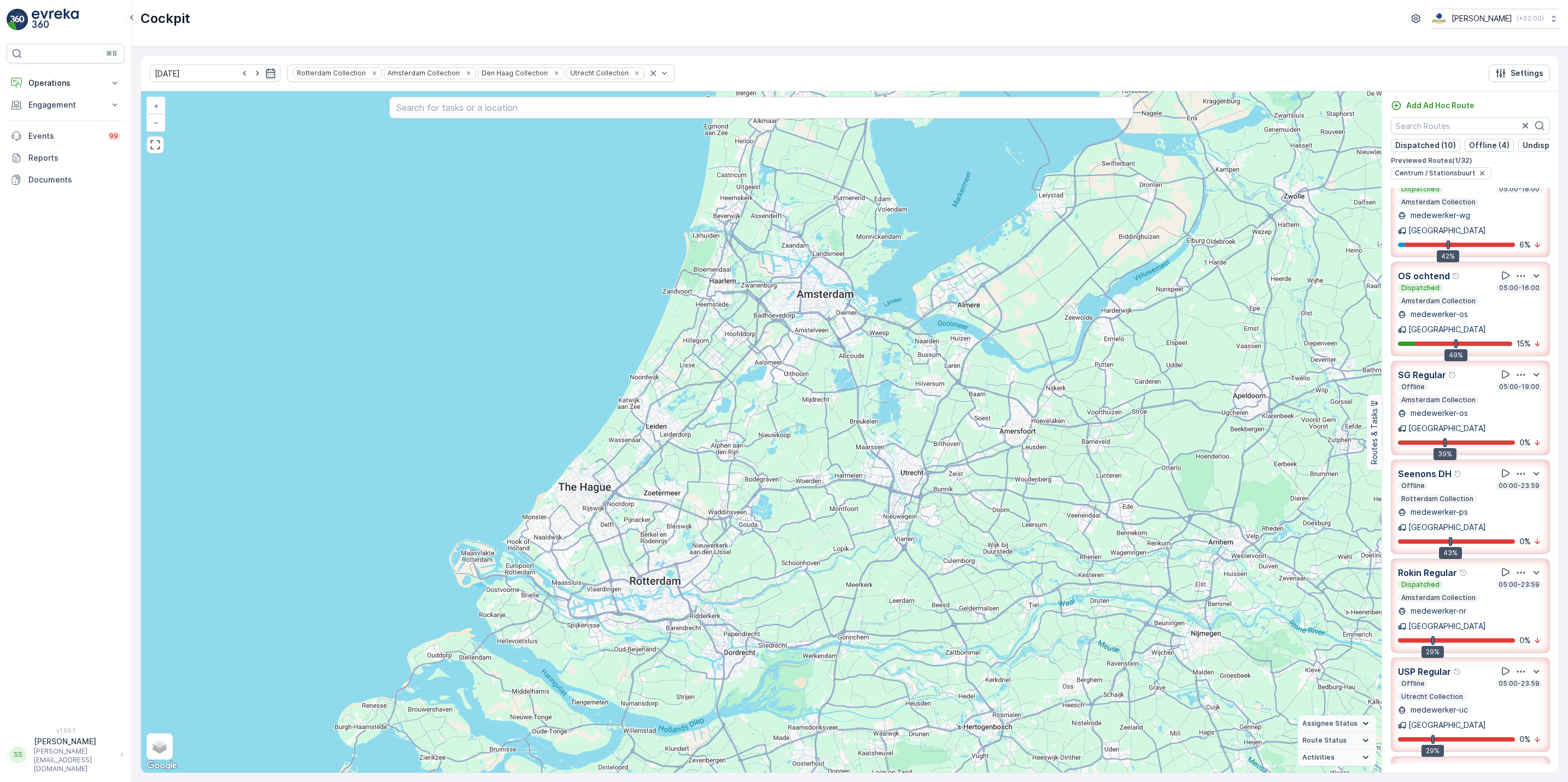
scroll to position [22, 0]
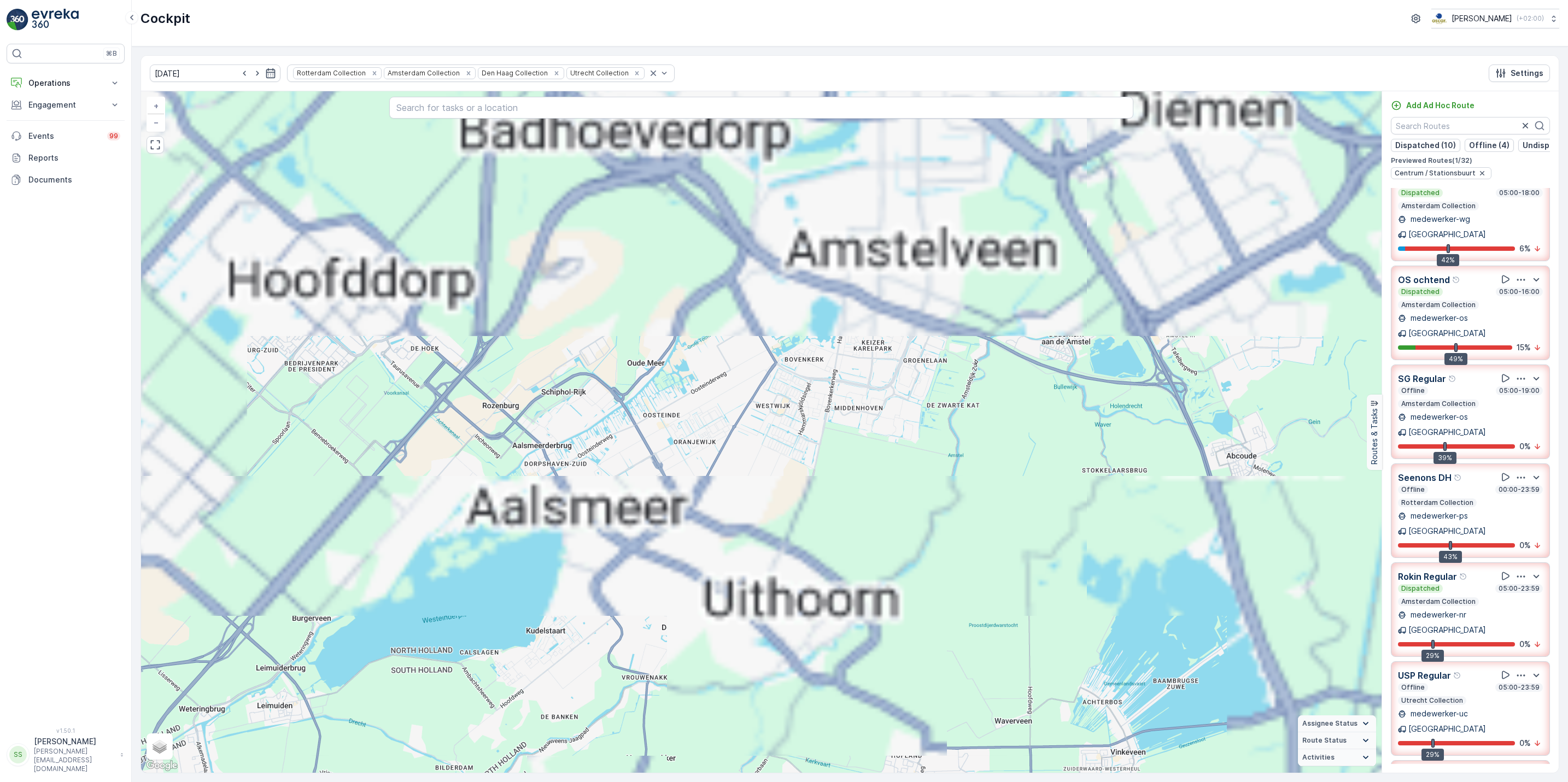
drag, startPoint x: 853, startPoint y: 233, endPoint x: 820, endPoint y: 579, distance: 347.6
click at [820, 579] on div "+ − Satellite Roadmap Terrain Hybrid Leaflet Keyboard shortcuts Map Data Map da…" at bounding box center [762, 432] width 1241 height 682
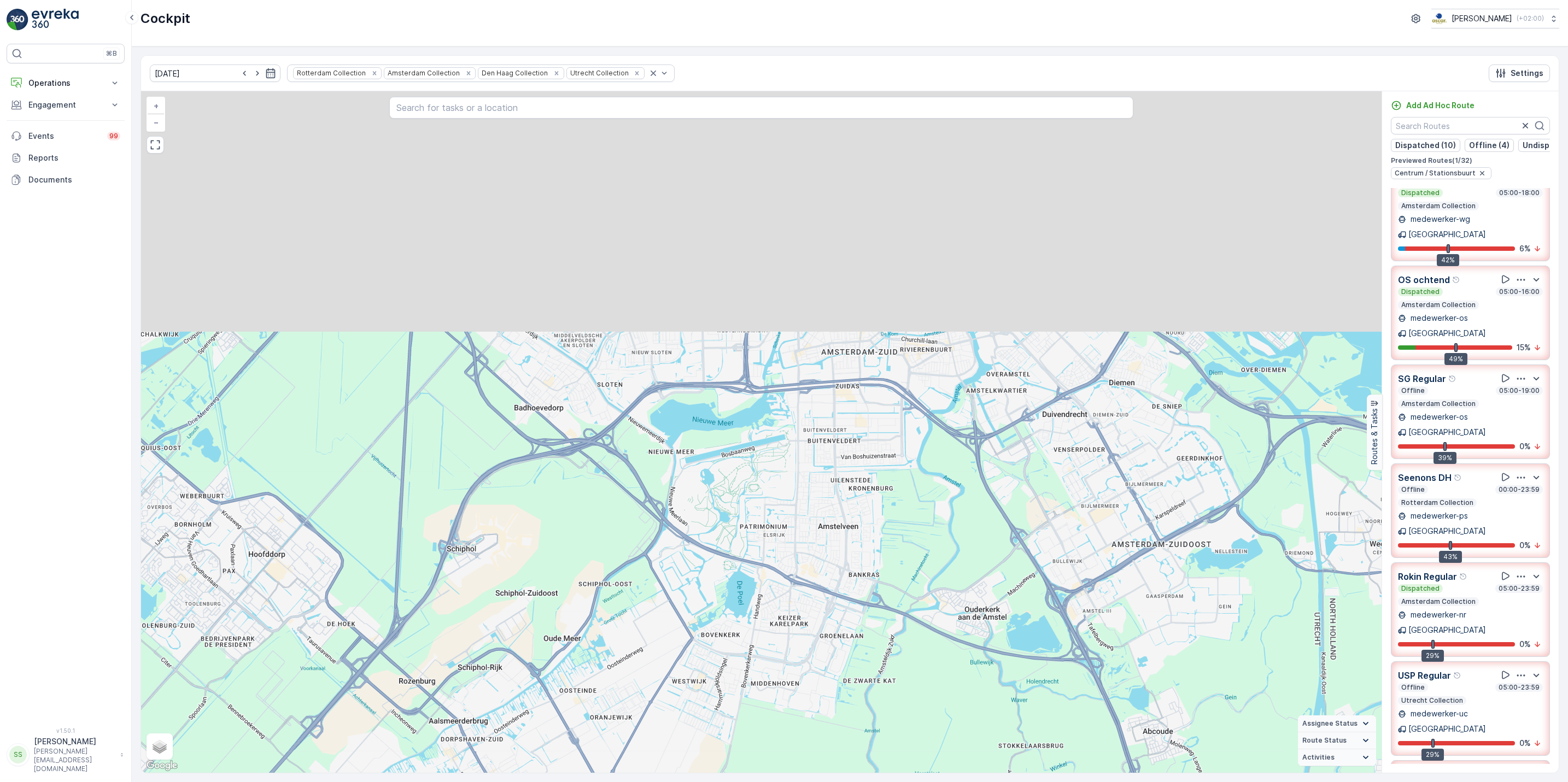
drag, startPoint x: 917, startPoint y: 342, endPoint x: 816, endPoint y: 653, distance: 327.0
click at [816, 653] on div "+ − Satellite Roadmap Terrain Hybrid Leaflet Keyboard shortcuts Map Data Map da…" at bounding box center [762, 432] width 1241 height 682
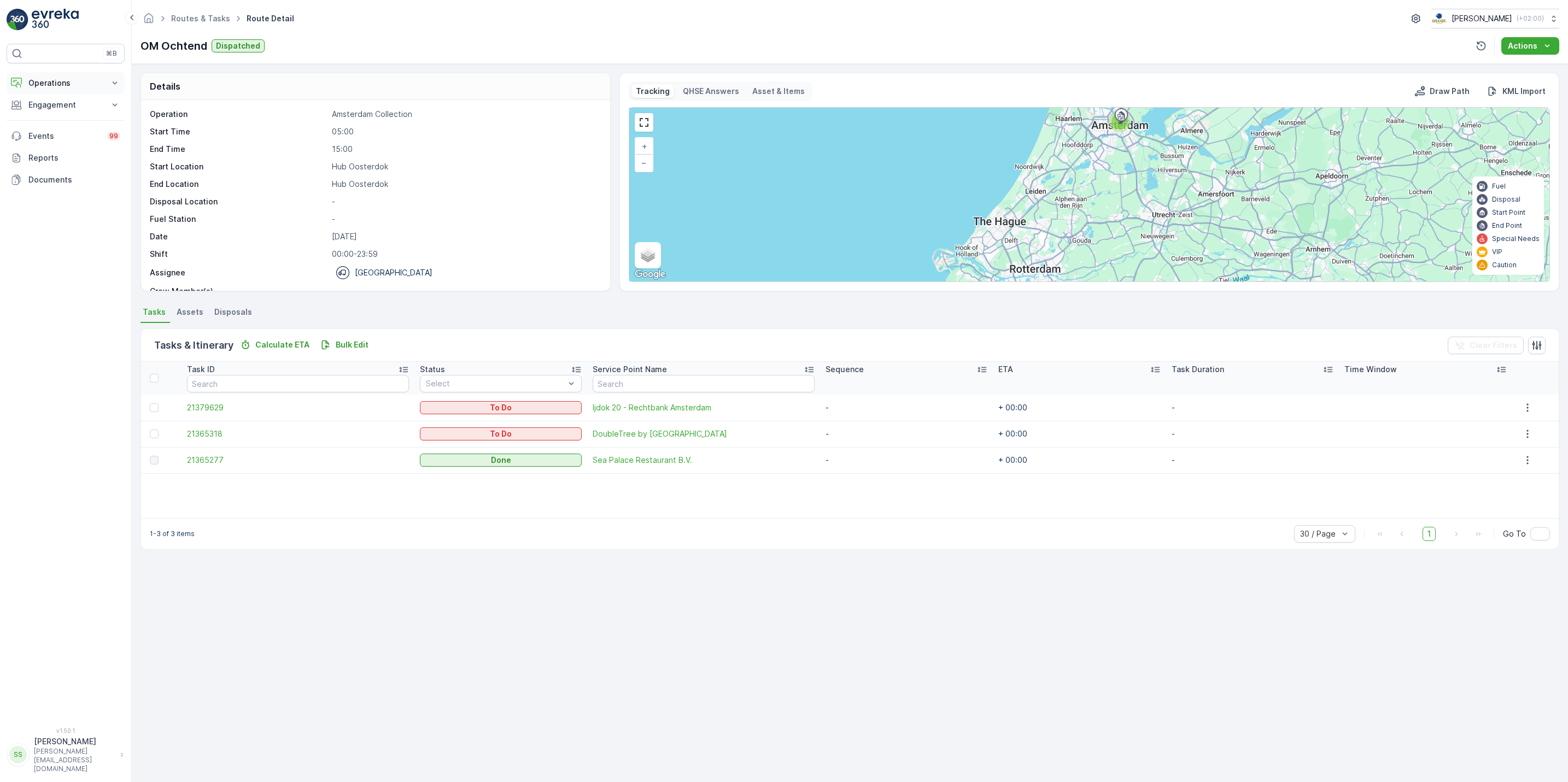
click at [51, 90] on button "Operations" at bounding box center [65, 82] width 118 height 22
click at [60, 133] on p "Routes & Tasks" at bounding box center [56, 133] width 56 height 11
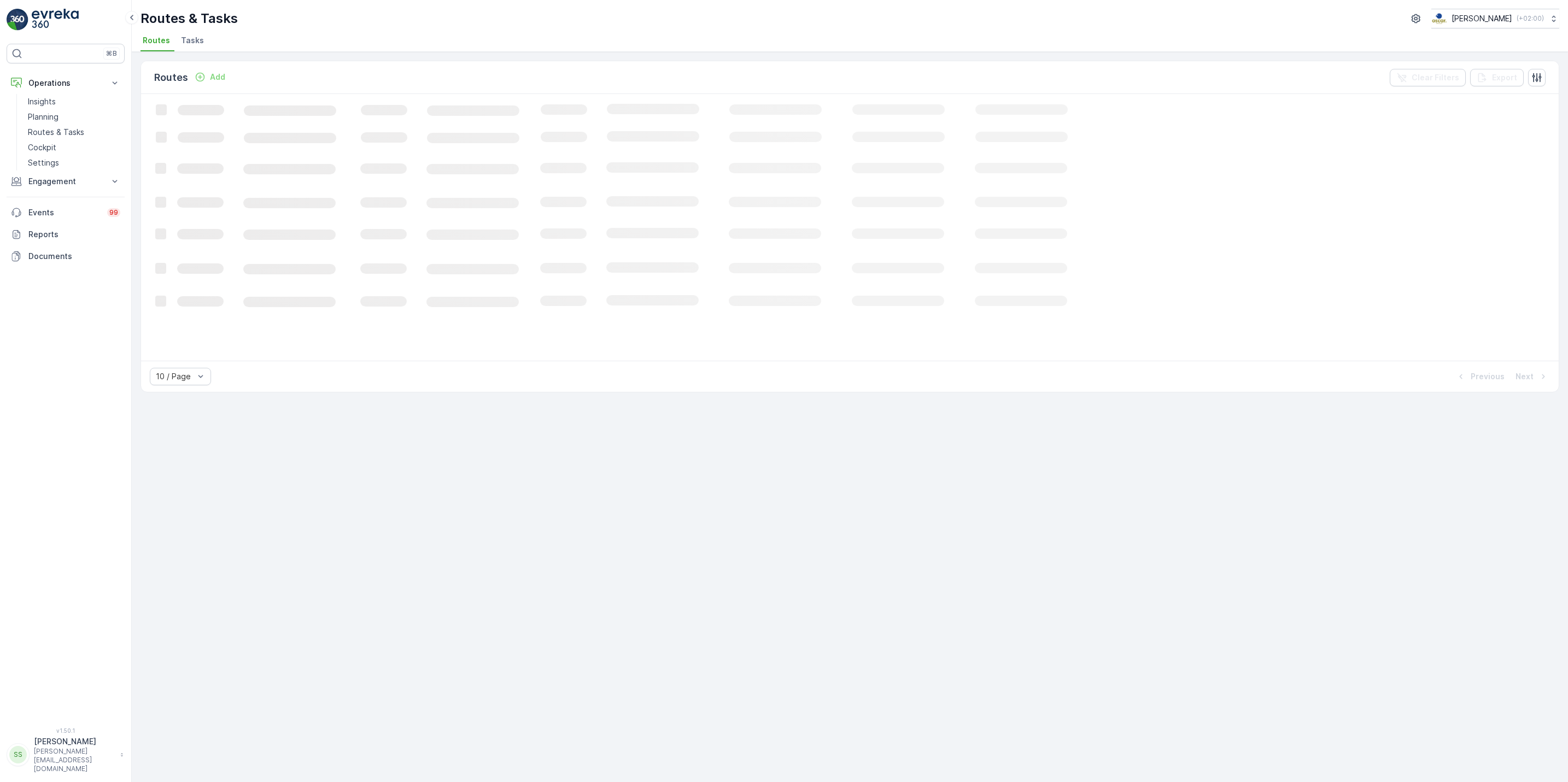
click at [212, 36] on ul "Routes Tasks" at bounding box center [845, 42] width 1410 height 19
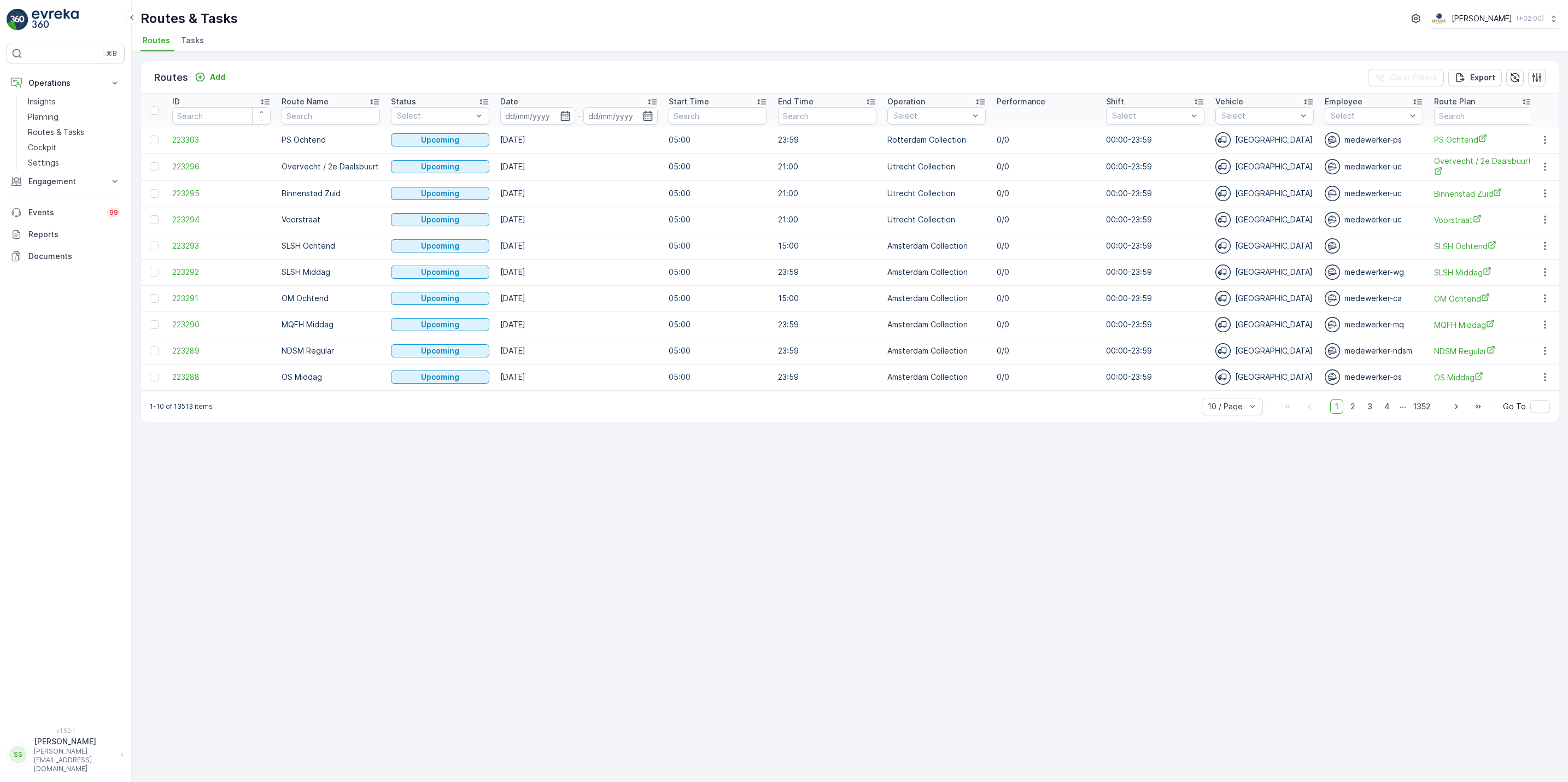
click at [200, 44] on span "Tasks" at bounding box center [192, 40] width 23 height 11
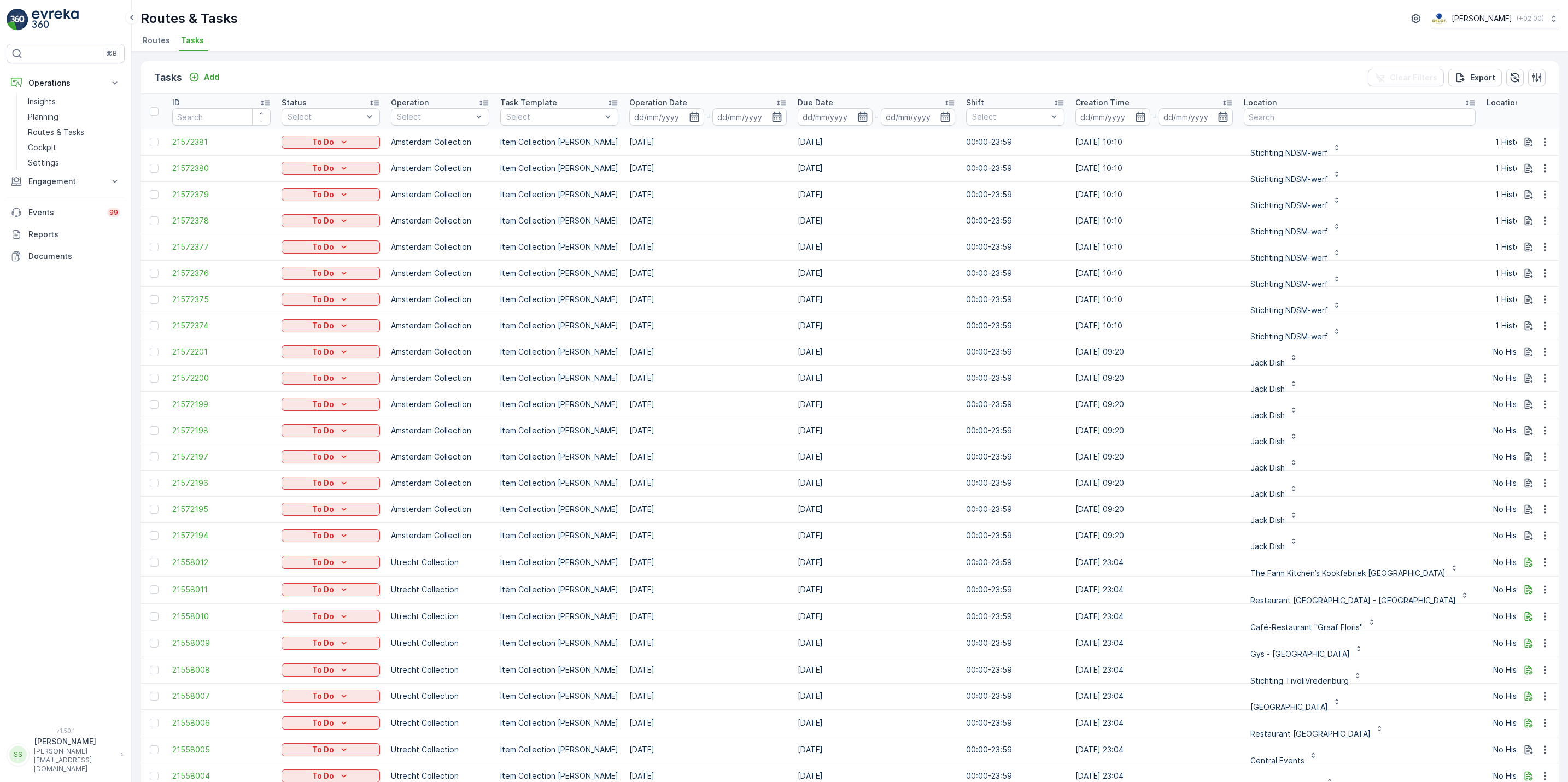
click at [858, 113] on icon "button" at bounding box center [863, 117] width 9 height 10
click at [942, 206] on div "10" at bounding box center [944, 207] width 18 height 18
type input "[DATE]"
click at [942, 206] on div "10" at bounding box center [944, 207] width 18 height 18
type input "[DATE]"
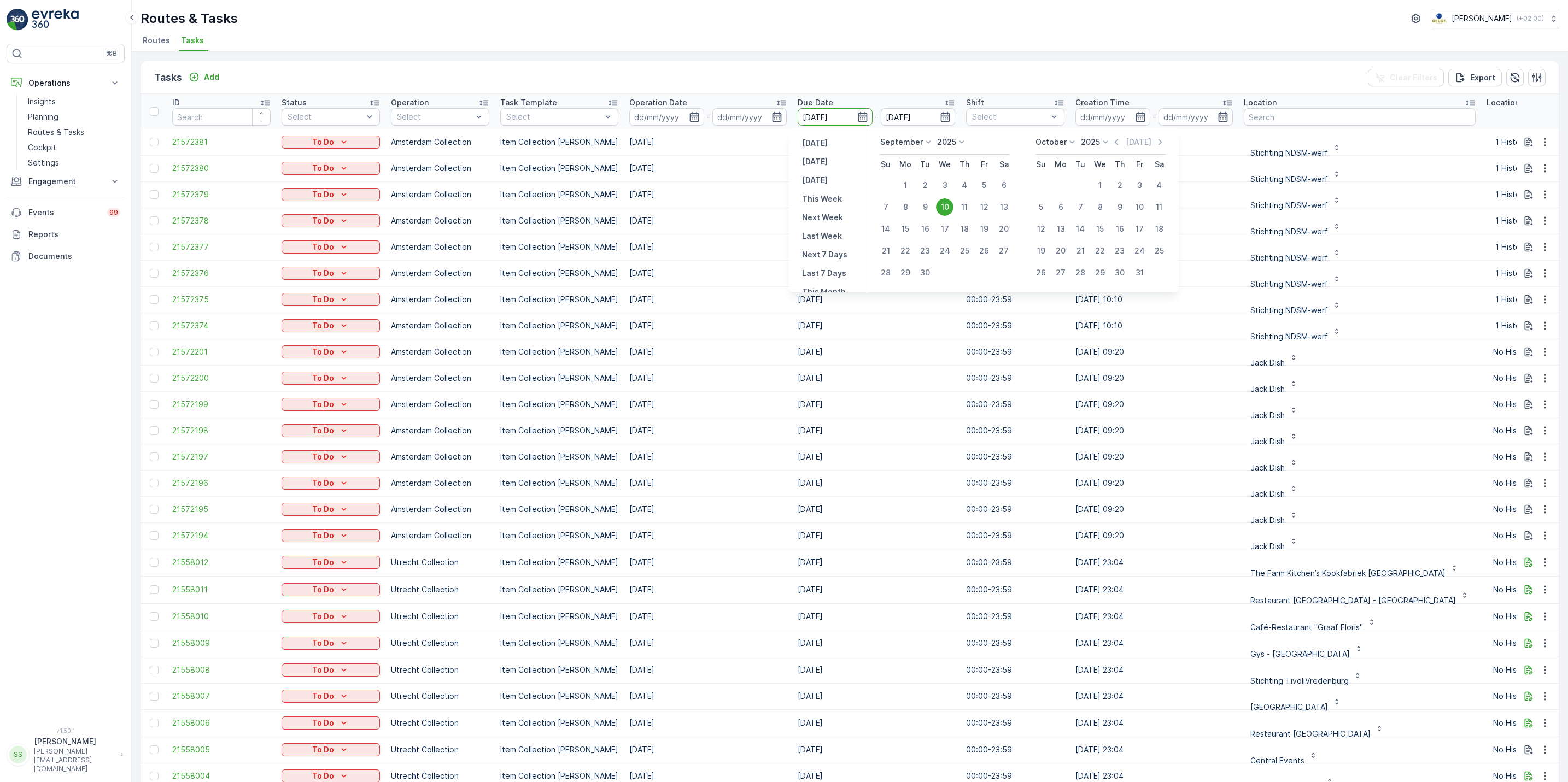
click at [942, 206] on div "10" at bounding box center [944, 207] width 18 height 18
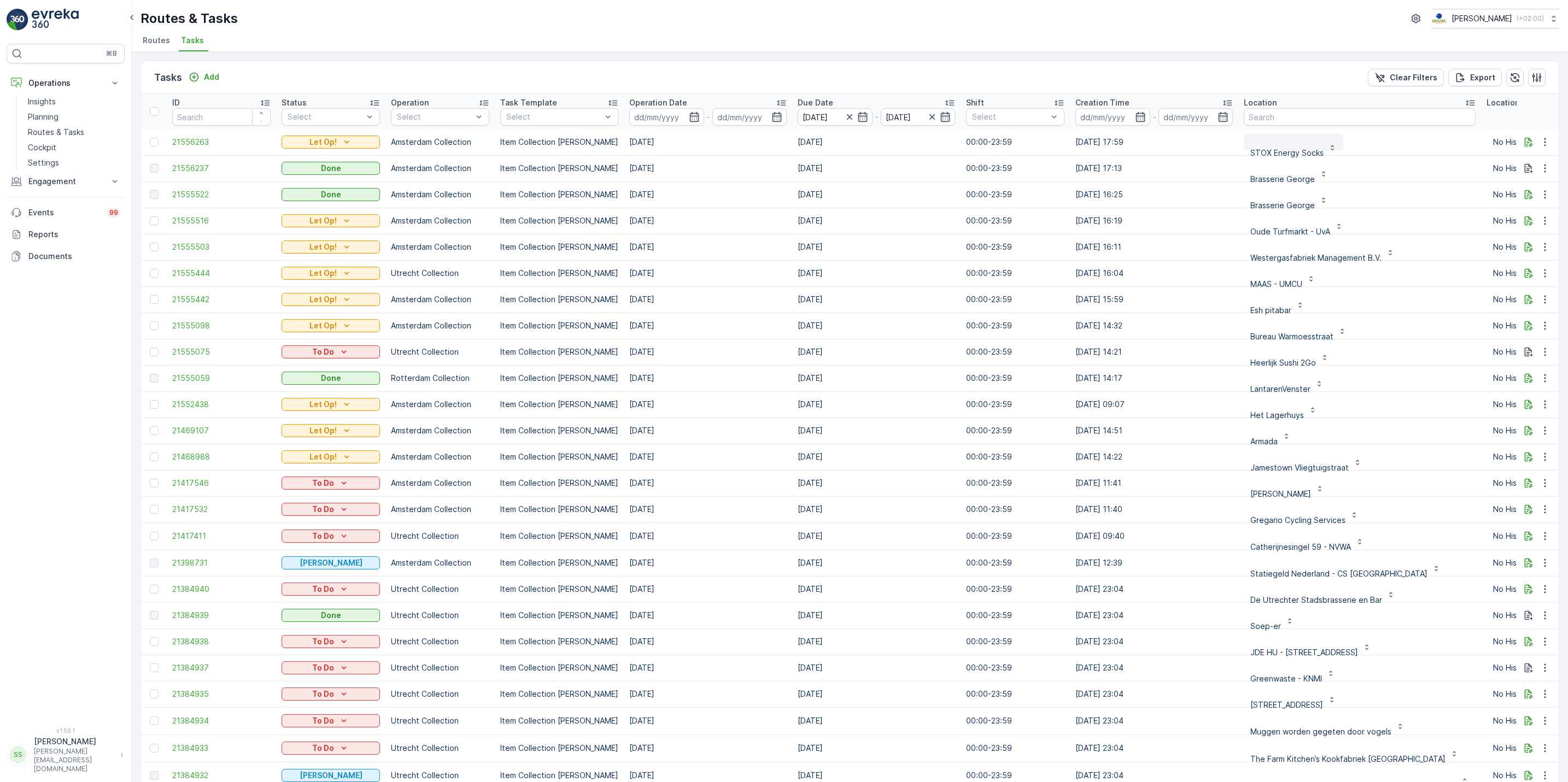
scroll to position [0, 169]
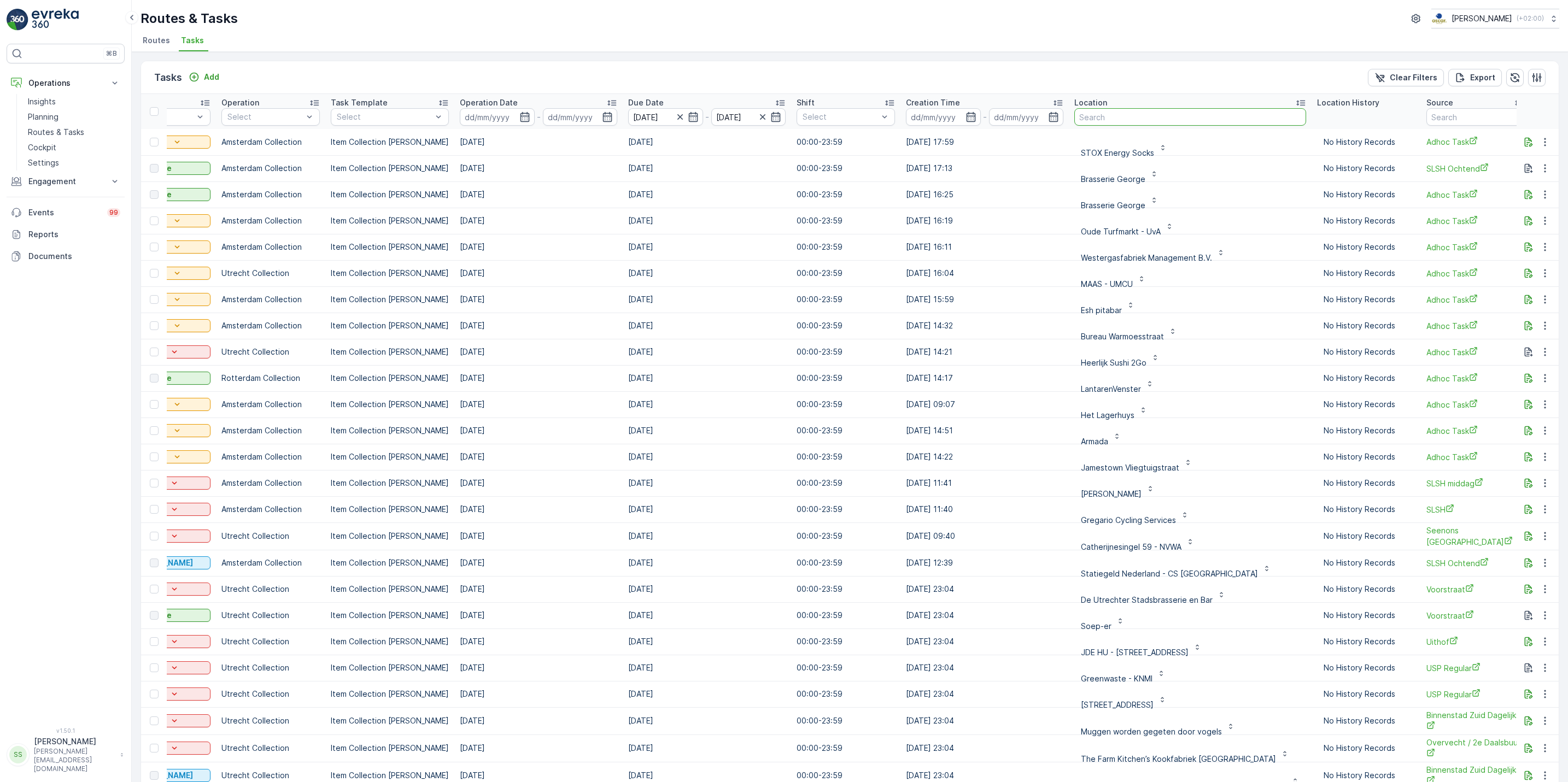
click at [1115, 115] on input "text" at bounding box center [1190, 117] width 232 height 18
type input "nex"
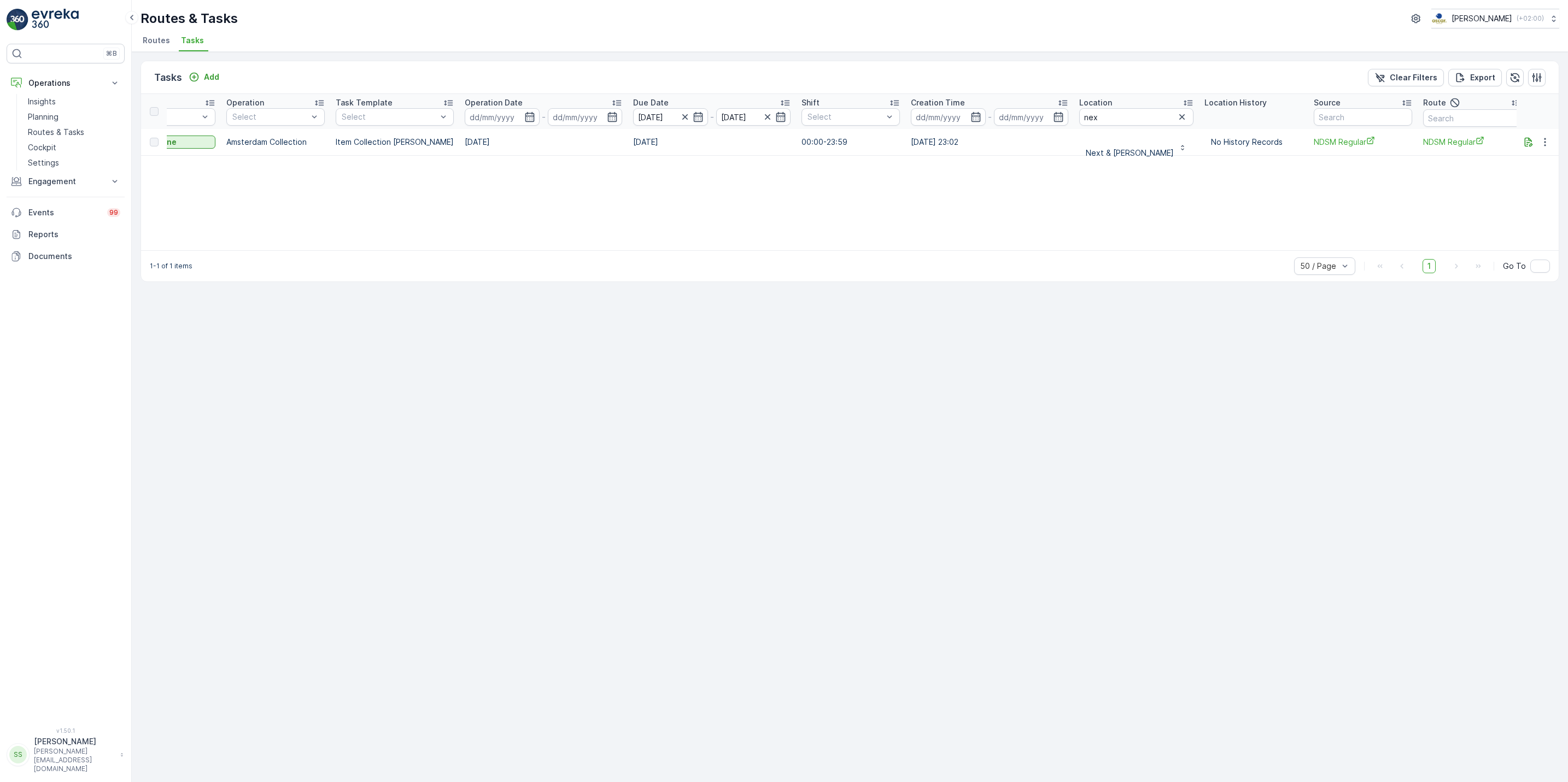
scroll to position [0, 171]
click at [1546, 141] on icon "button" at bounding box center [1545, 142] width 11 height 11
click at [1540, 156] on span "See More Details" at bounding box center [1532, 159] width 64 height 11
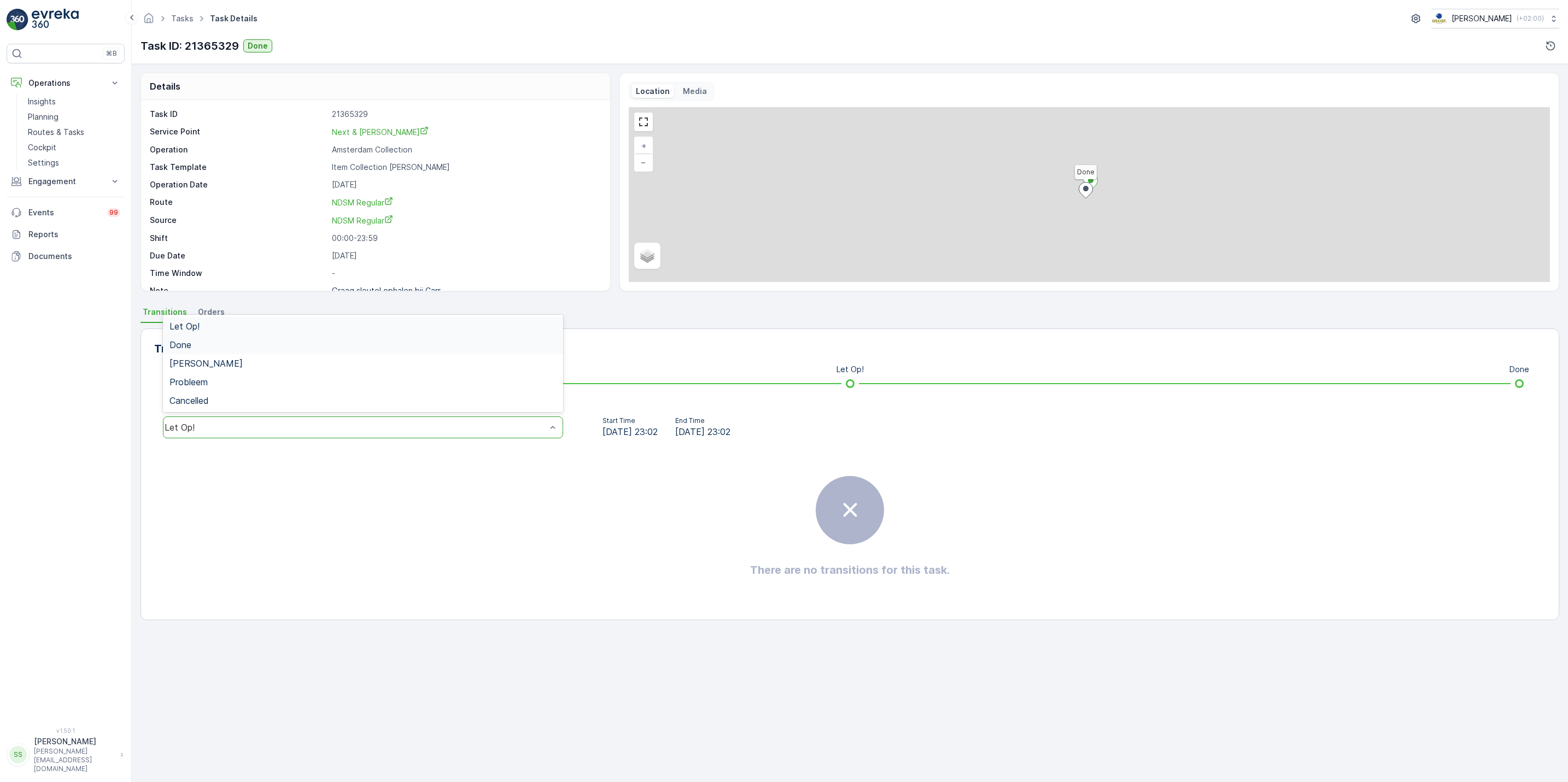
click at [246, 346] on div "Done" at bounding box center [363, 344] width 387 height 10
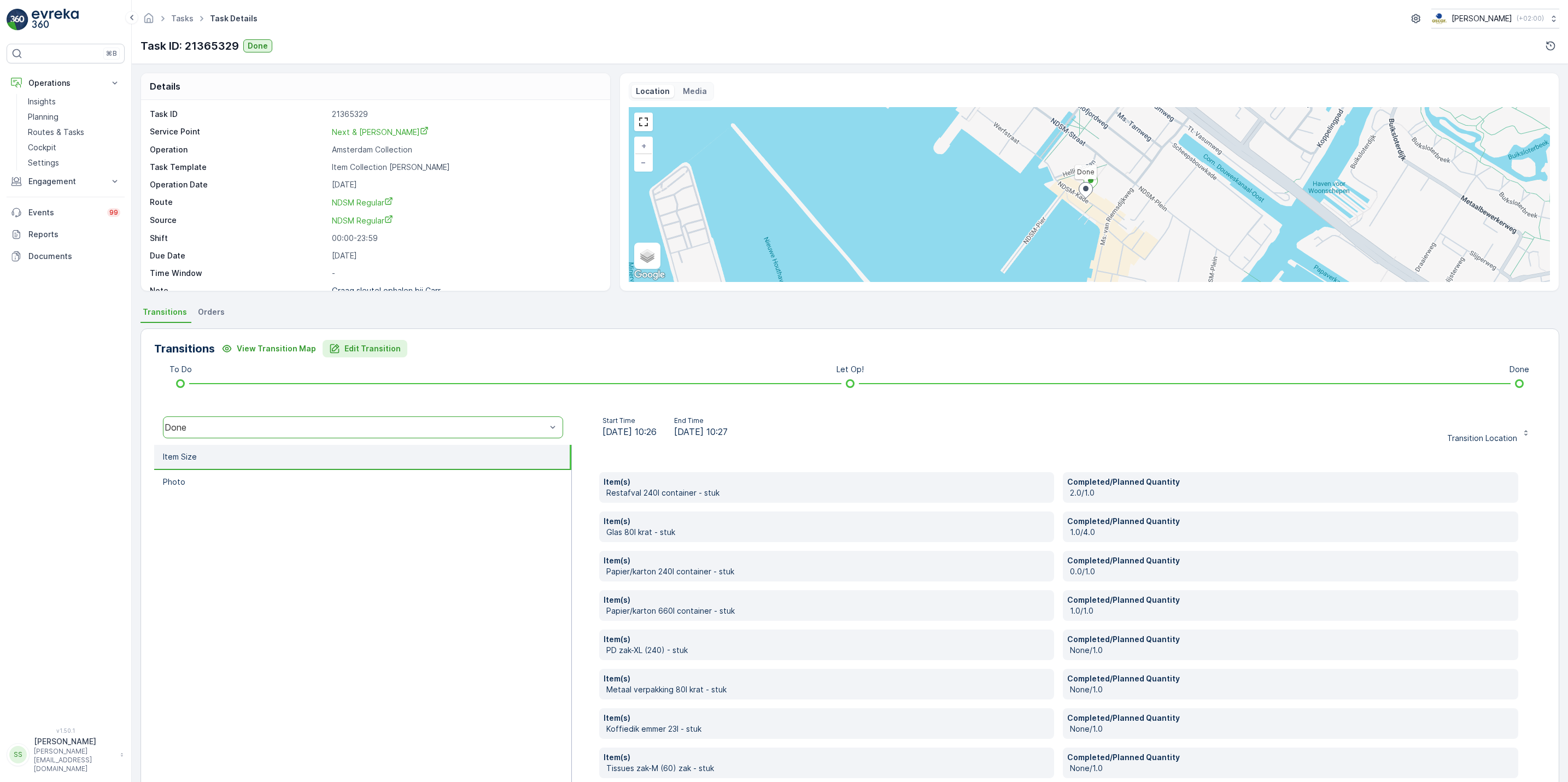
click at [356, 348] on p "Edit Transition" at bounding box center [372, 349] width 56 height 11
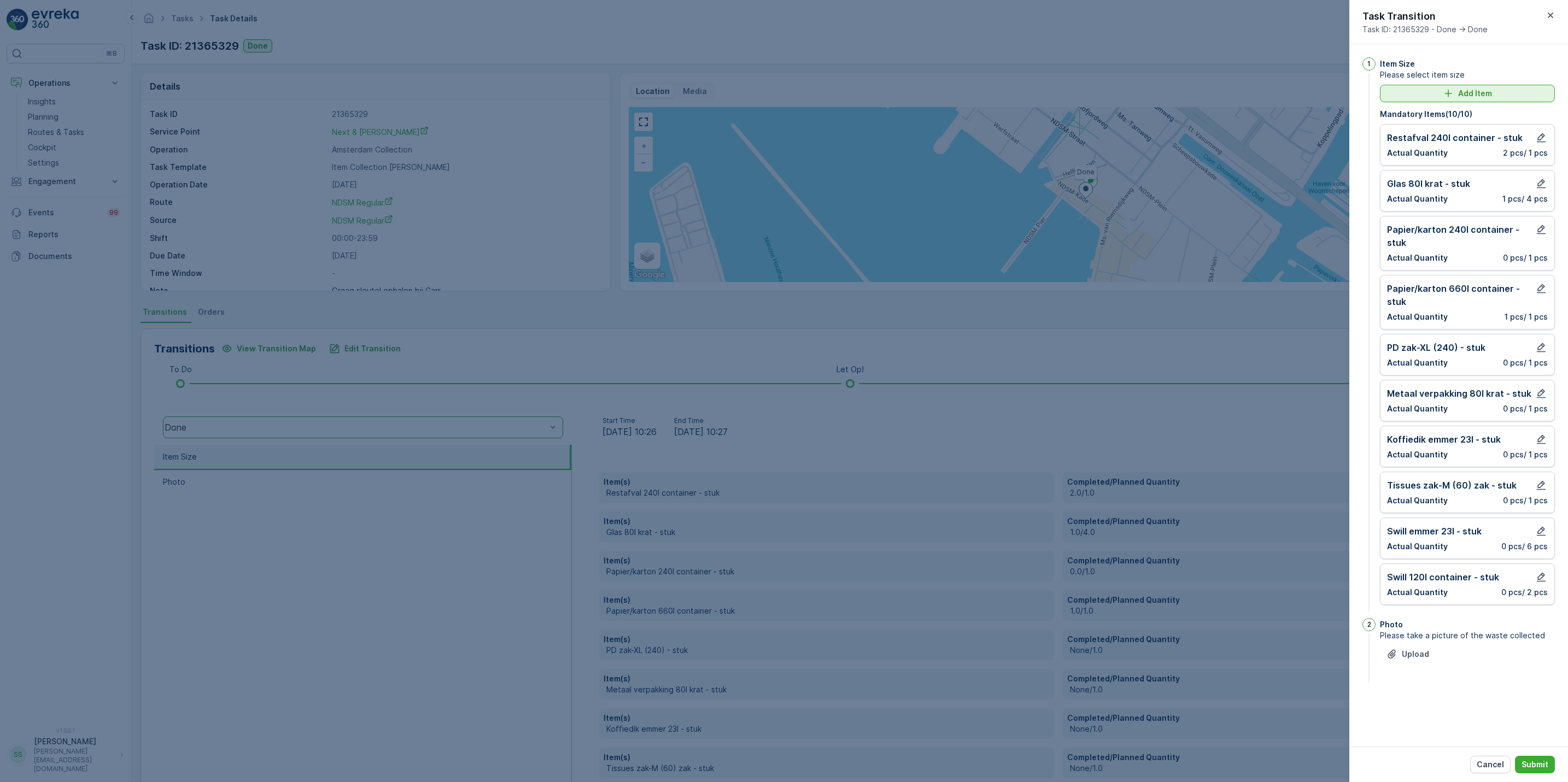
click at [1472, 89] on p "Add Item" at bounding box center [1474, 94] width 34 height 11
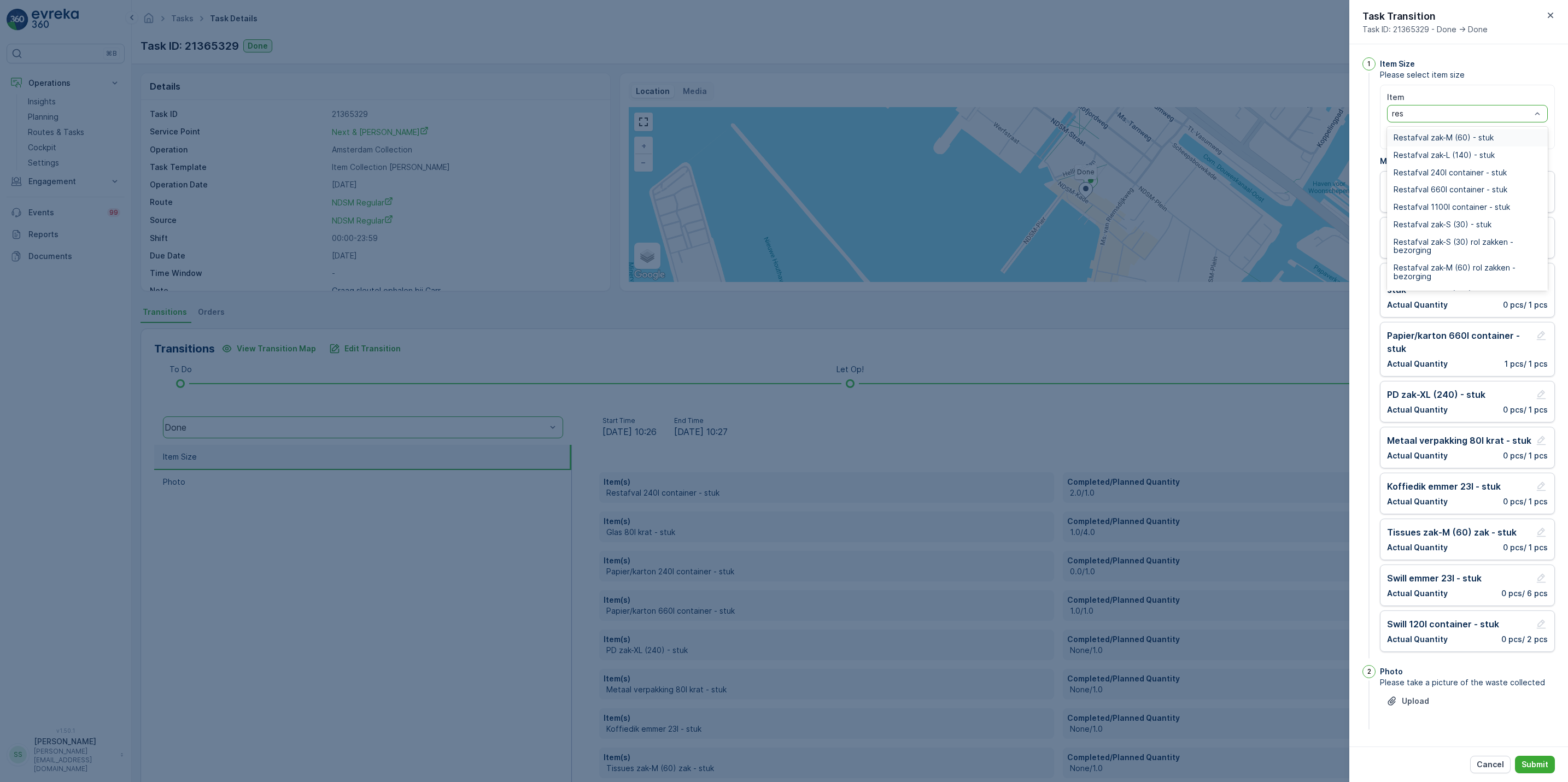
type input "rest"
click at [1448, 190] on span "Restafval 660l container - stuk" at bounding box center [1450, 189] width 114 height 8
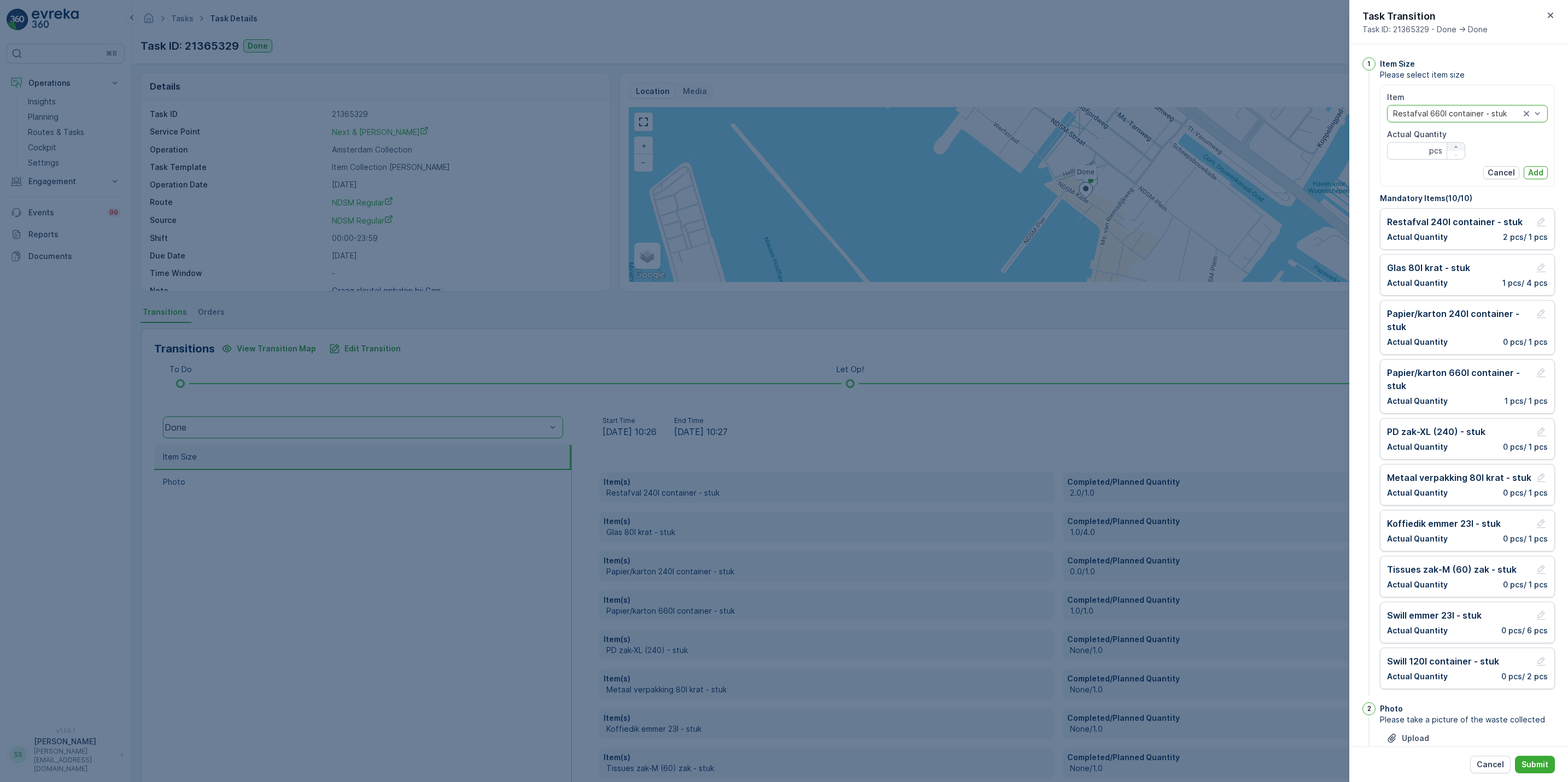
click at [1455, 147] on icon "button" at bounding box center [1455, 147] width 7 height 7
type Quantity "1"
click at [1546, 171] on div "Item option Restafval 660l container - stuk, selected. Restafval 660l container…" at bounding box center [1467, 136] width 175 height 102
click at [1543, 170] on button "Add" at bounding box center [1535, 173] width 24 height 13
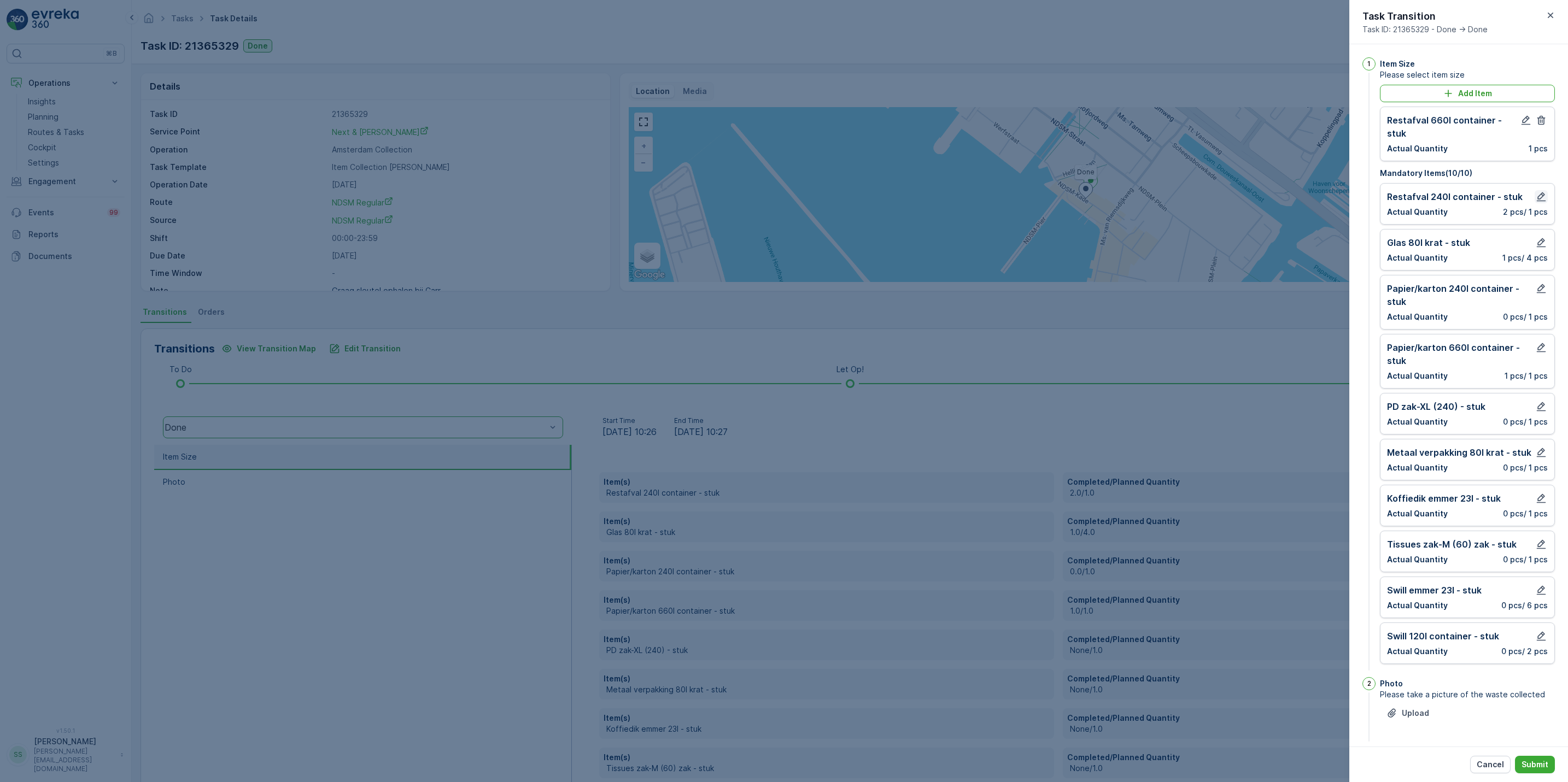
click at [1539, 194] on icon "button" at bounding box center [1541, 197] width 9 height 9
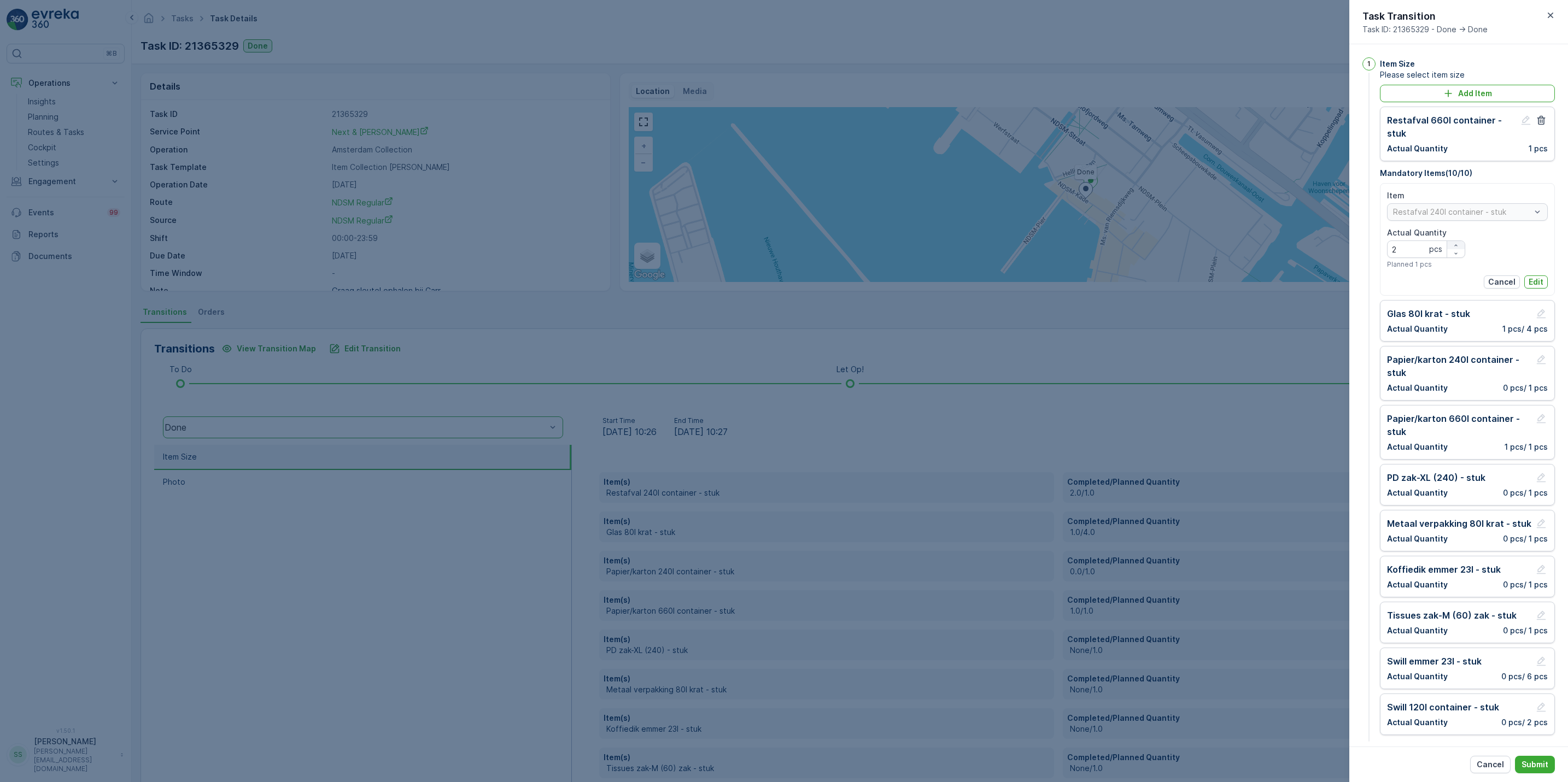
click at [1452, 248] on icon "button" at bounding box center [1455, 245] width 7 height 7
type Quantity "4"
click at [1530, 278] on p "Edit" at bounding box center [1535, 282] width 15 height 11
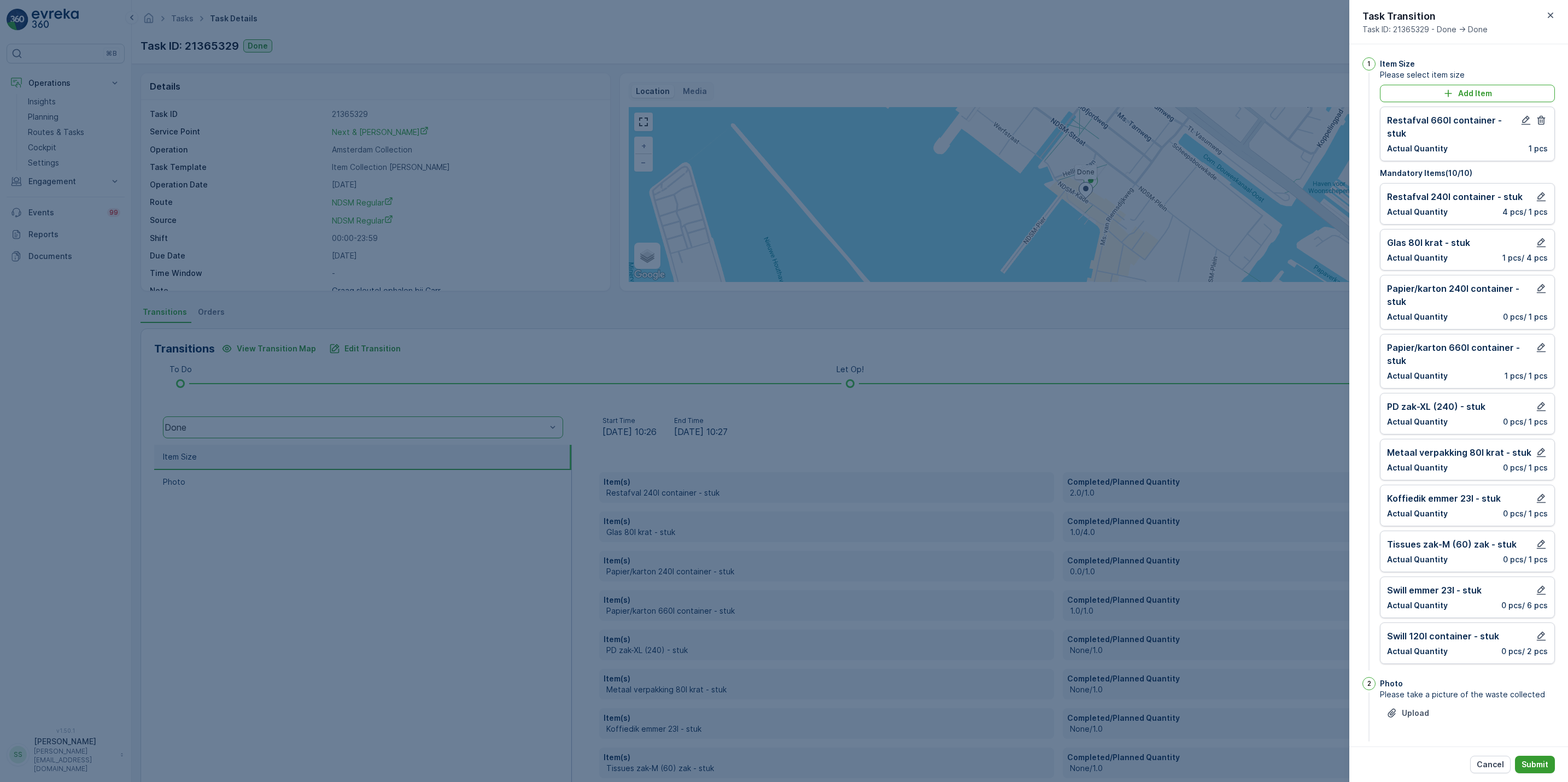
click at [1540, 760] on p "Submit" at bounding box center [1534, 764] width 27 height 11
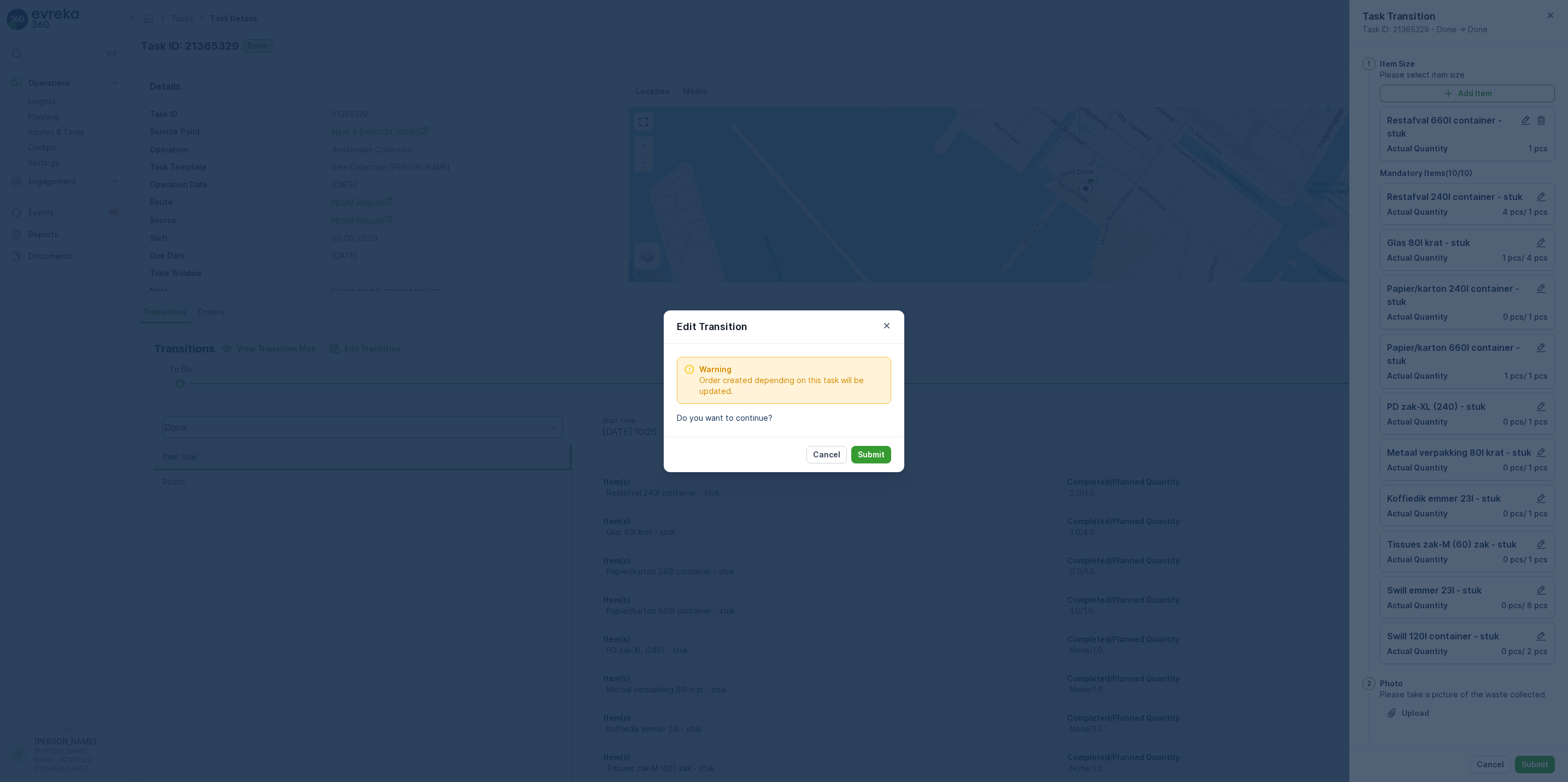
click at [872, 450] on p "Submit" at bounding box center [871, 455] width 27 height 11
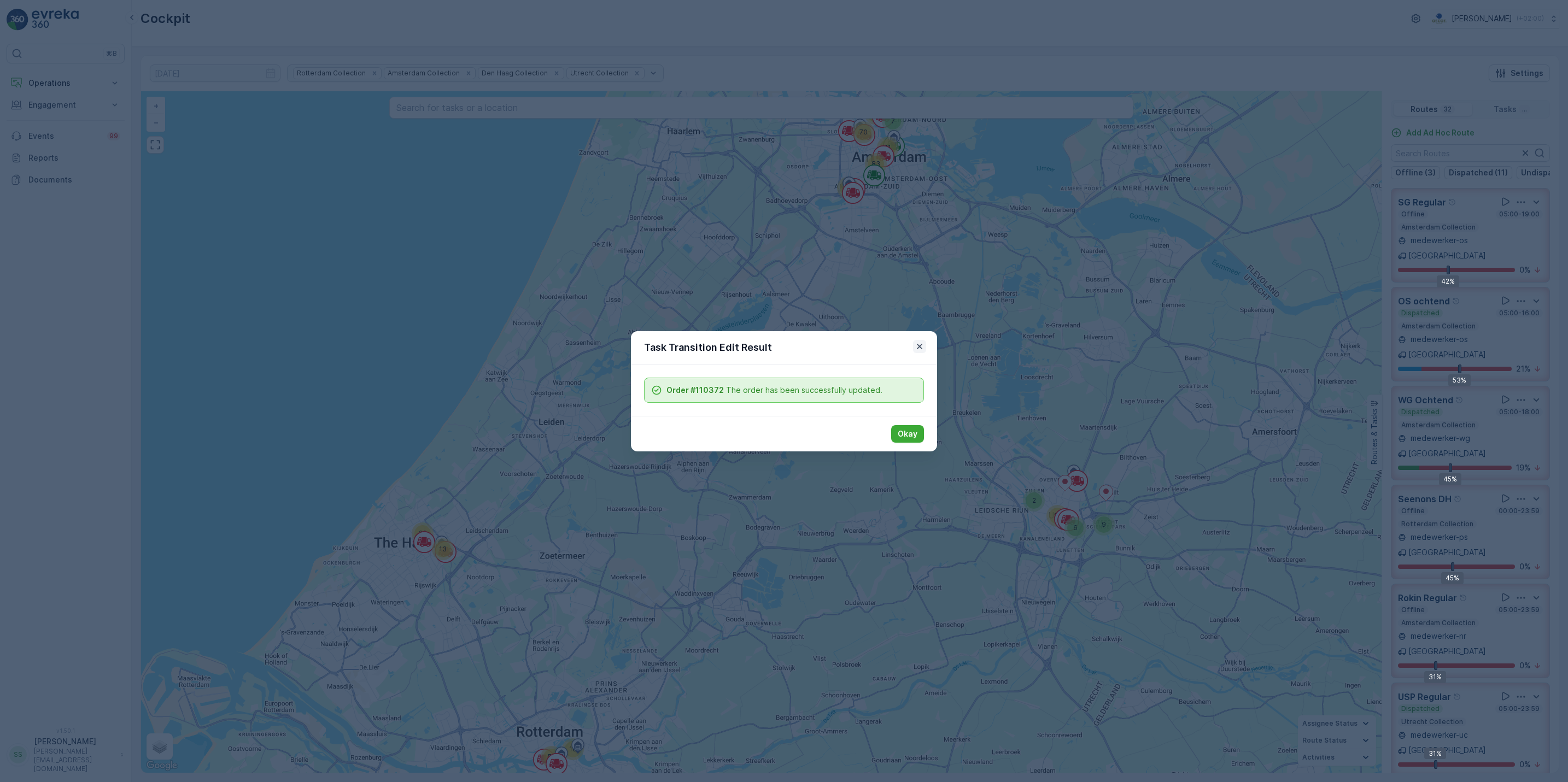
click at [919, 346] on icon "button" at bounding box center [920, 347] width 11 height 11
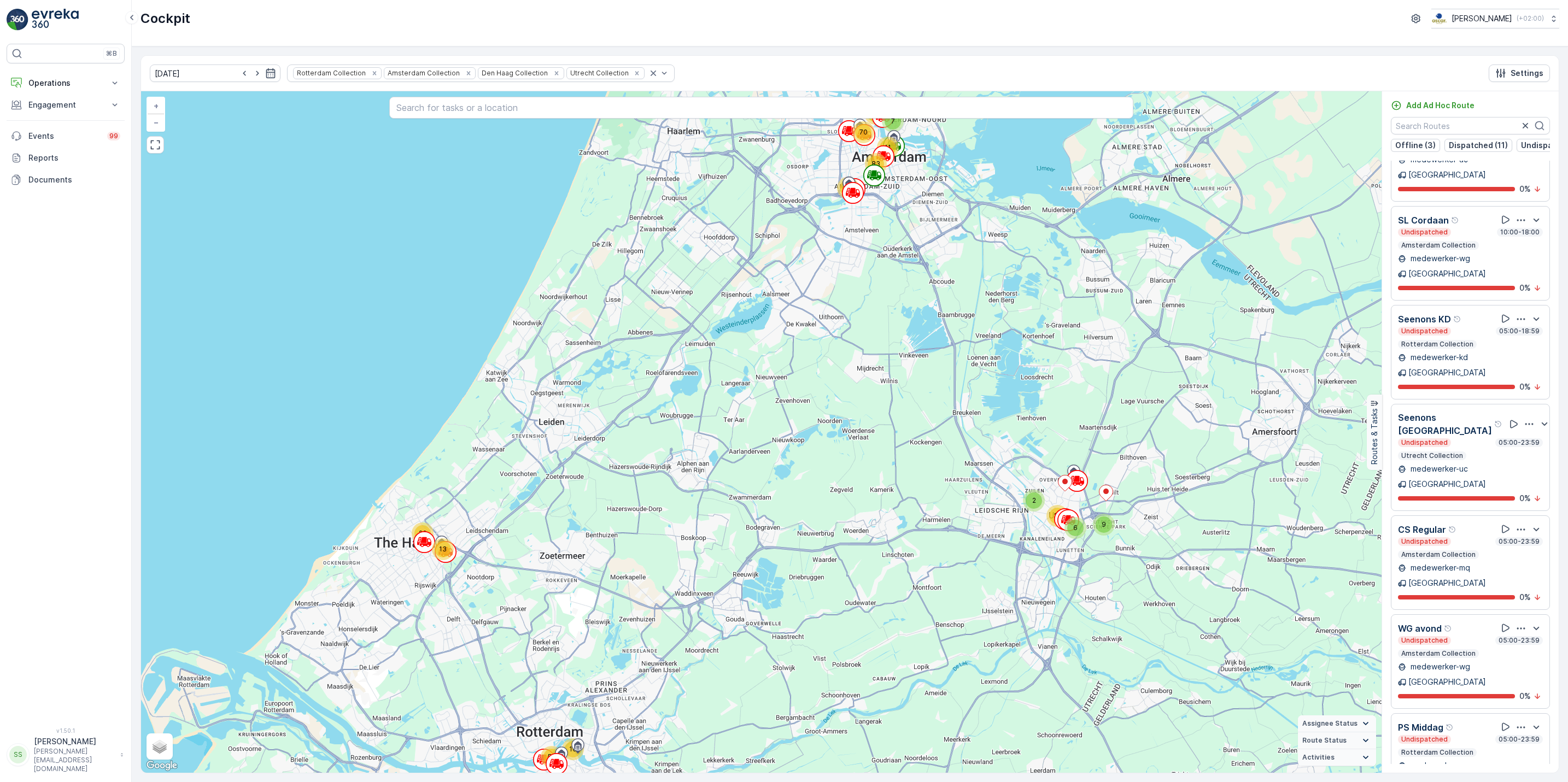
scroll to position [2049, 0]
click at [1466, 127] on input "text" at bounding box center [1470, 125] width 159 height 18
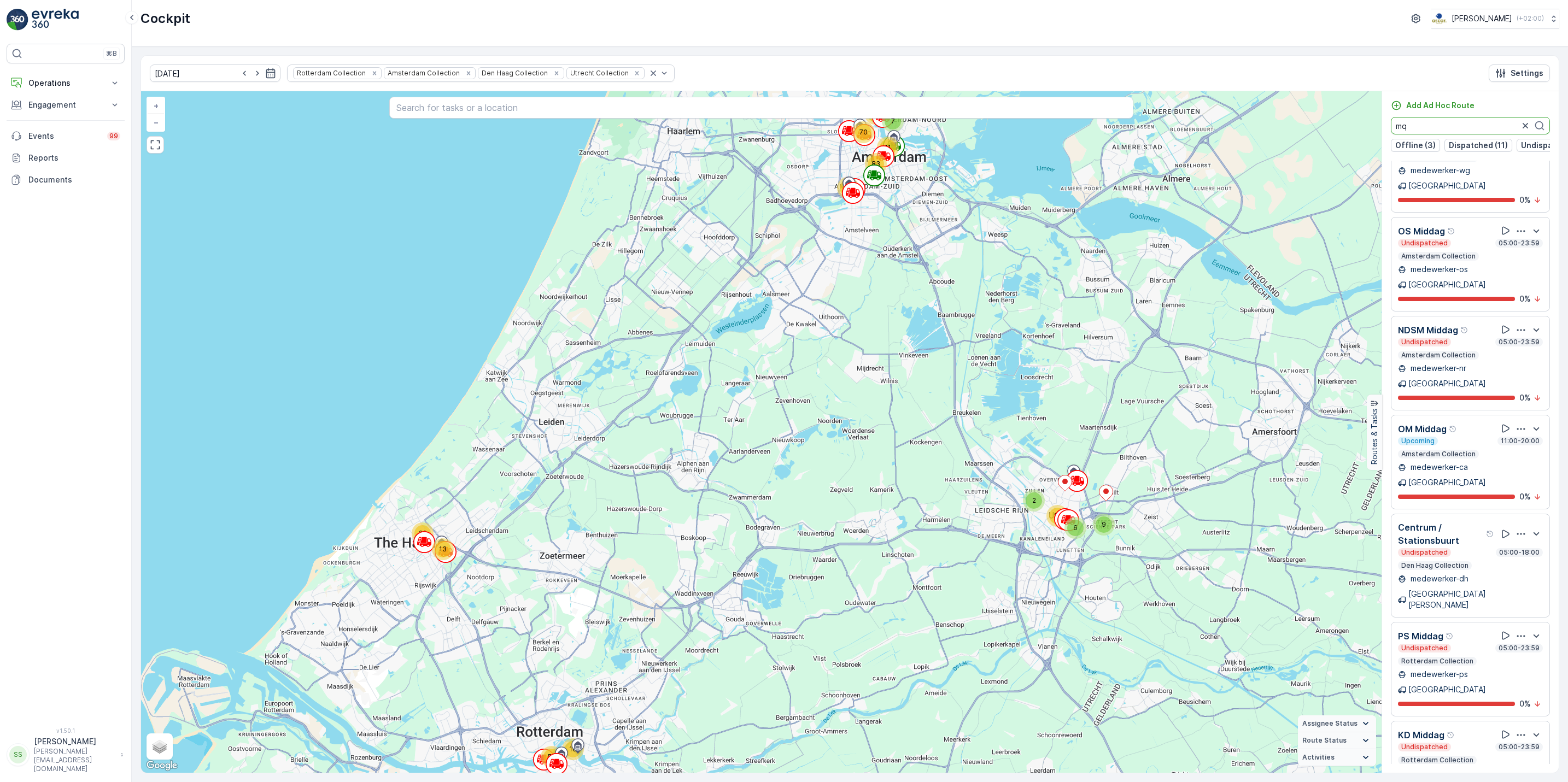
scroll to position [0, 0]
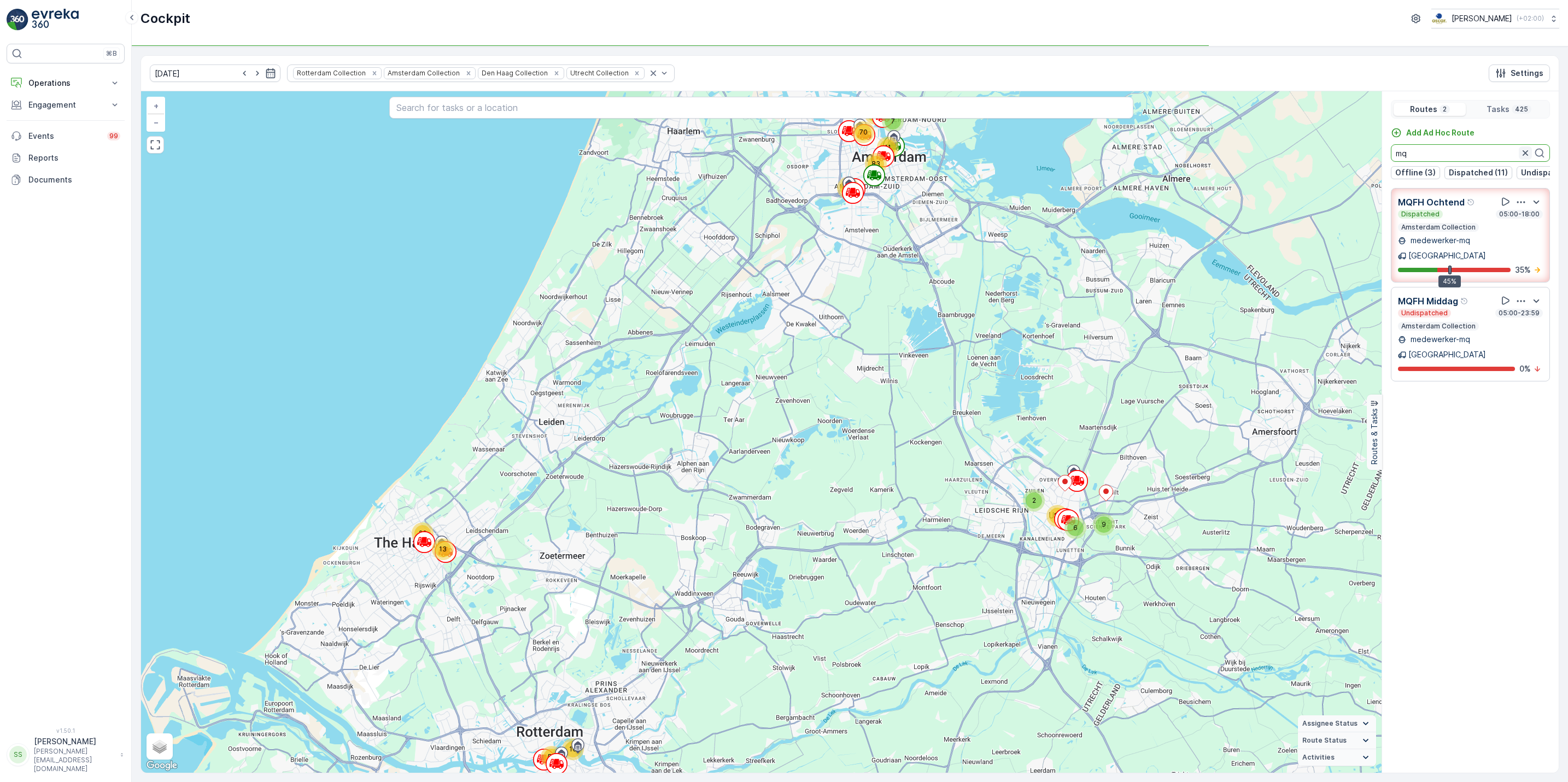
type input "mq"
click at [1527, 156] on icon "button" at bounding box center [1525, 153] width 11 height 11
type input "os"
click at [1530, 209] on icon "button" at bounding box center [1536, 202] width 13 height 13
click at [1519, 203] on icon "button" at bounding box center [1520, 202] width 8 height 2
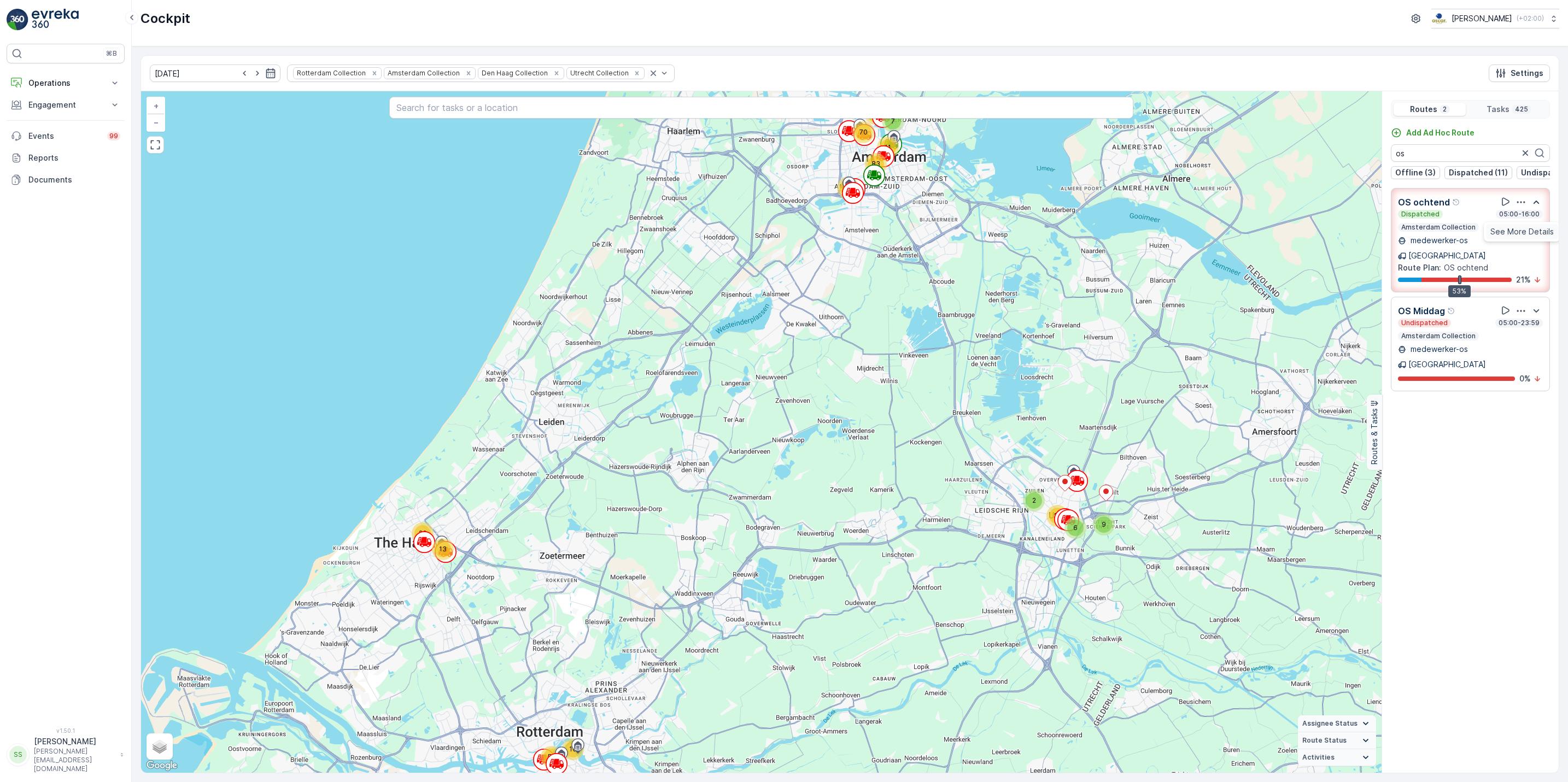
click at [1520, 226] on span "See More Details" at bounding box center [1522, 232] width 64 height 11
click at [1521, 154] on icon "button" at bounding box center [1525, 153] width 11 height 11
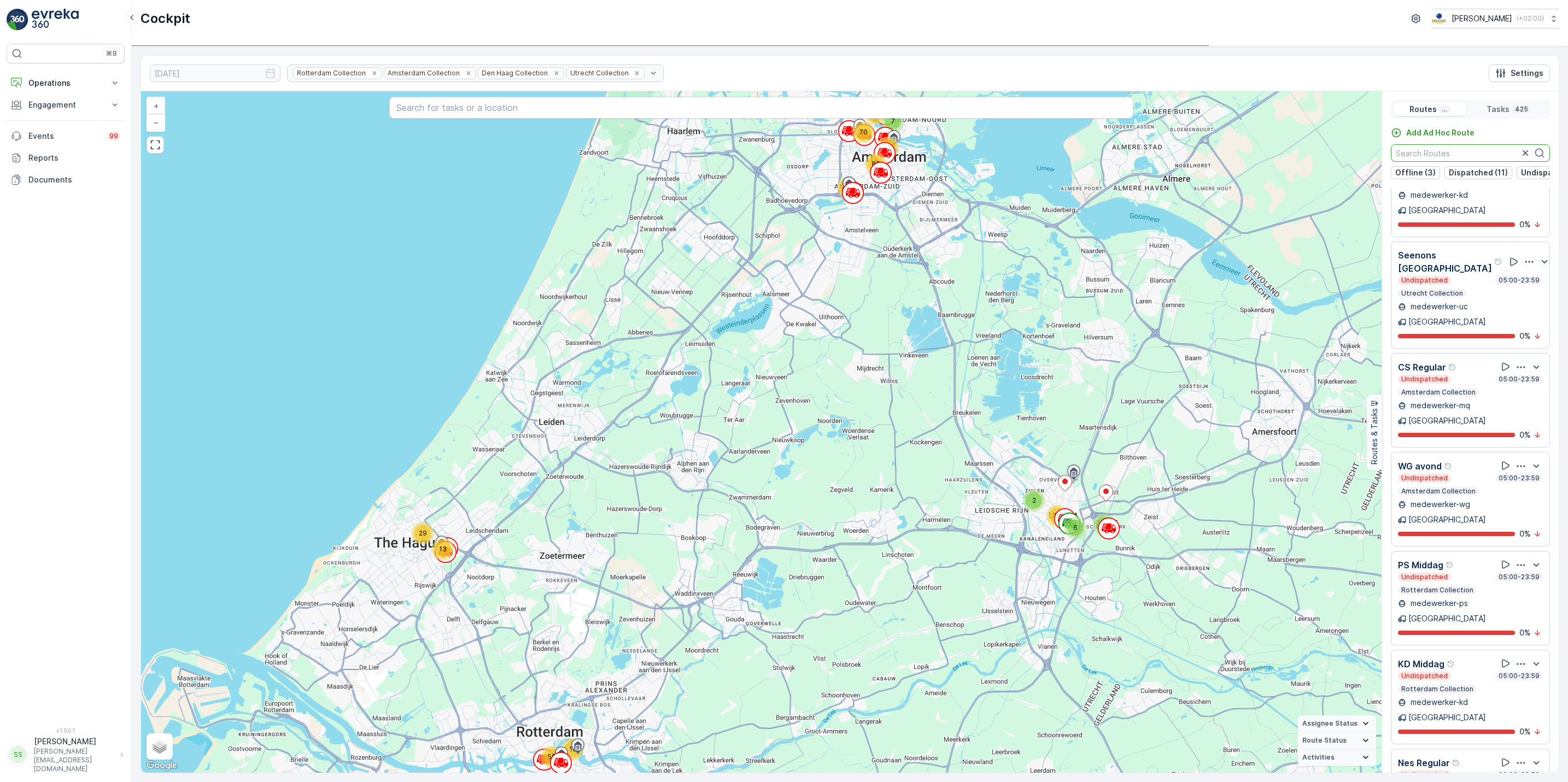
scroll to position [28, 0]
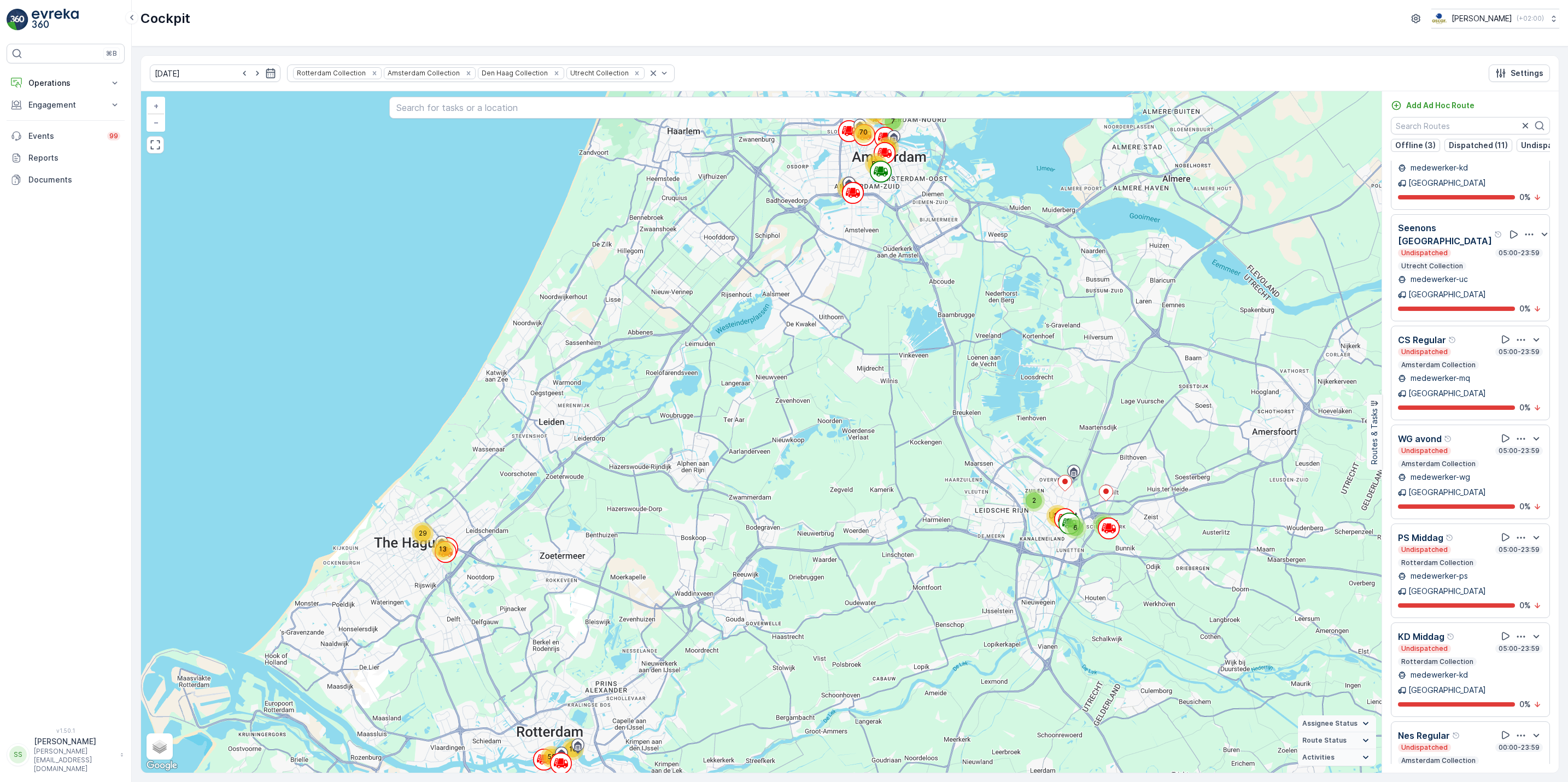
click at [982, 180] on div "7 13 29 10 2 6 11 58 35 9 70 23 83 67 + − Satellite Roadmap Terrain Hybrid Leaf…" at bounding box center [762, 432] width 1241 height 682
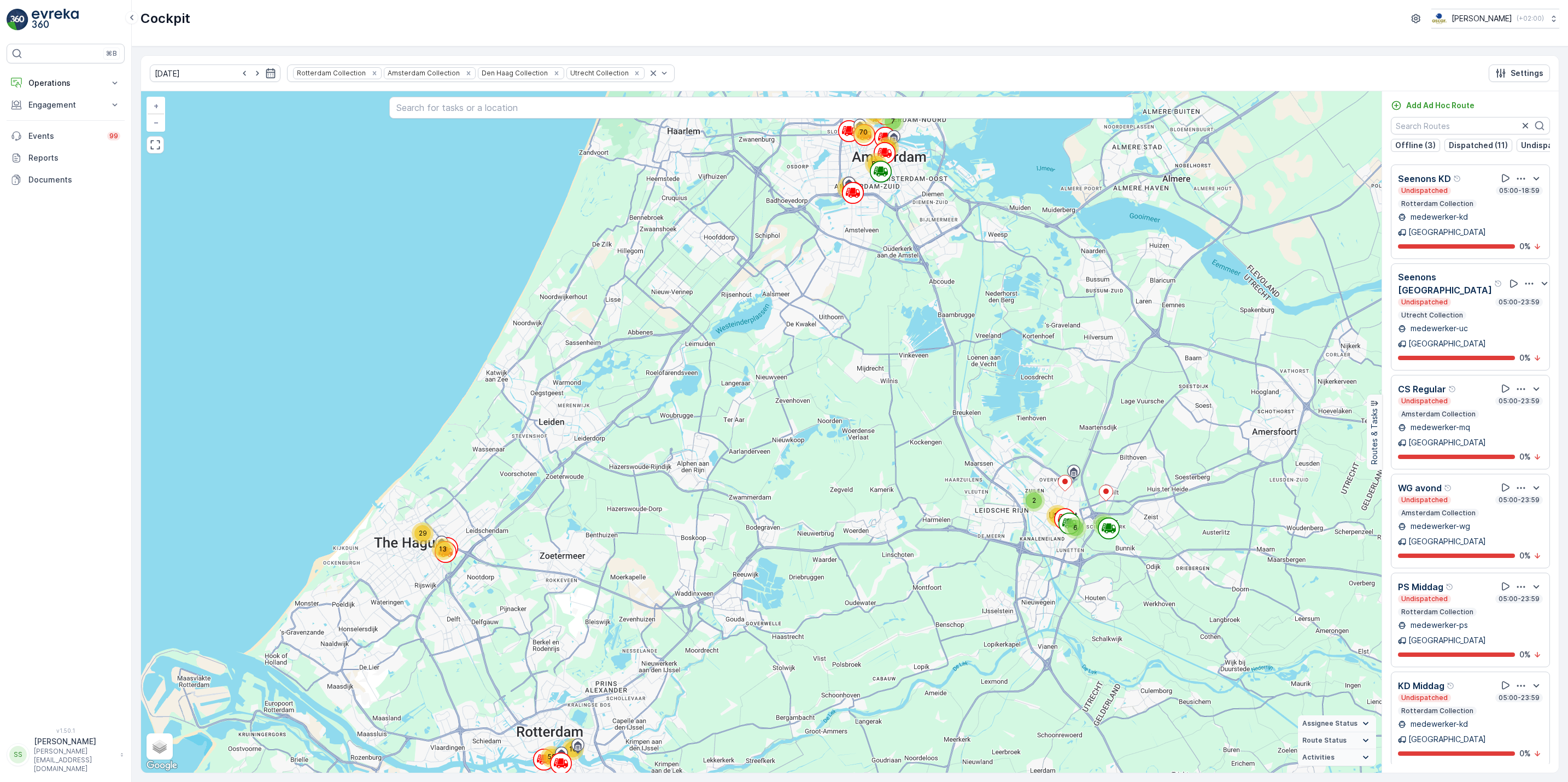
scroll to position [2102, 0]
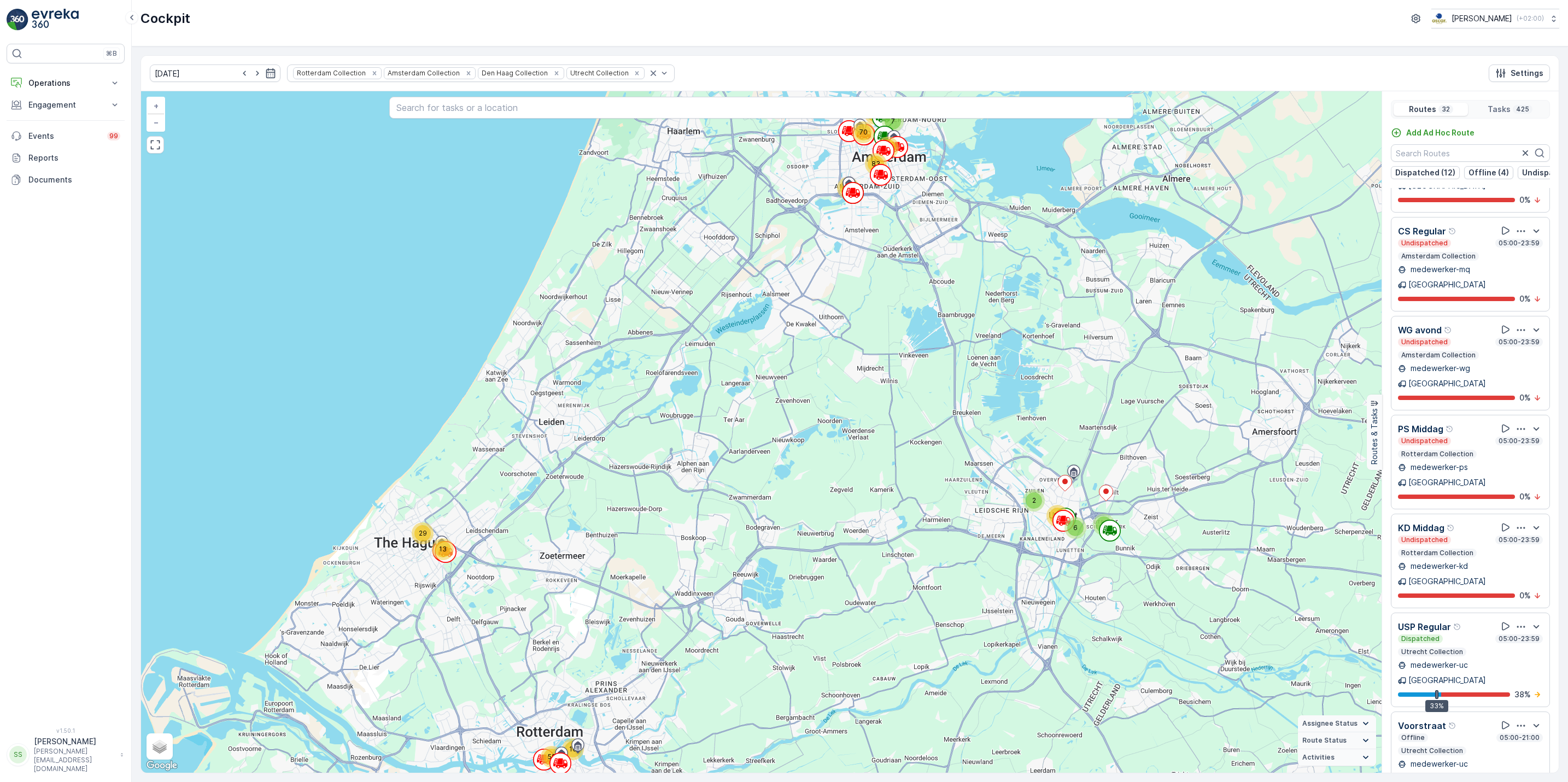
scroll to position [1991, 0]
click at [1515, 719] on icon "button" at bounding box center [1520, 725] width 11 height 11
click at [1518, 746] on div "See More Details" at bounding box center [1519, 754] width 72 height 15
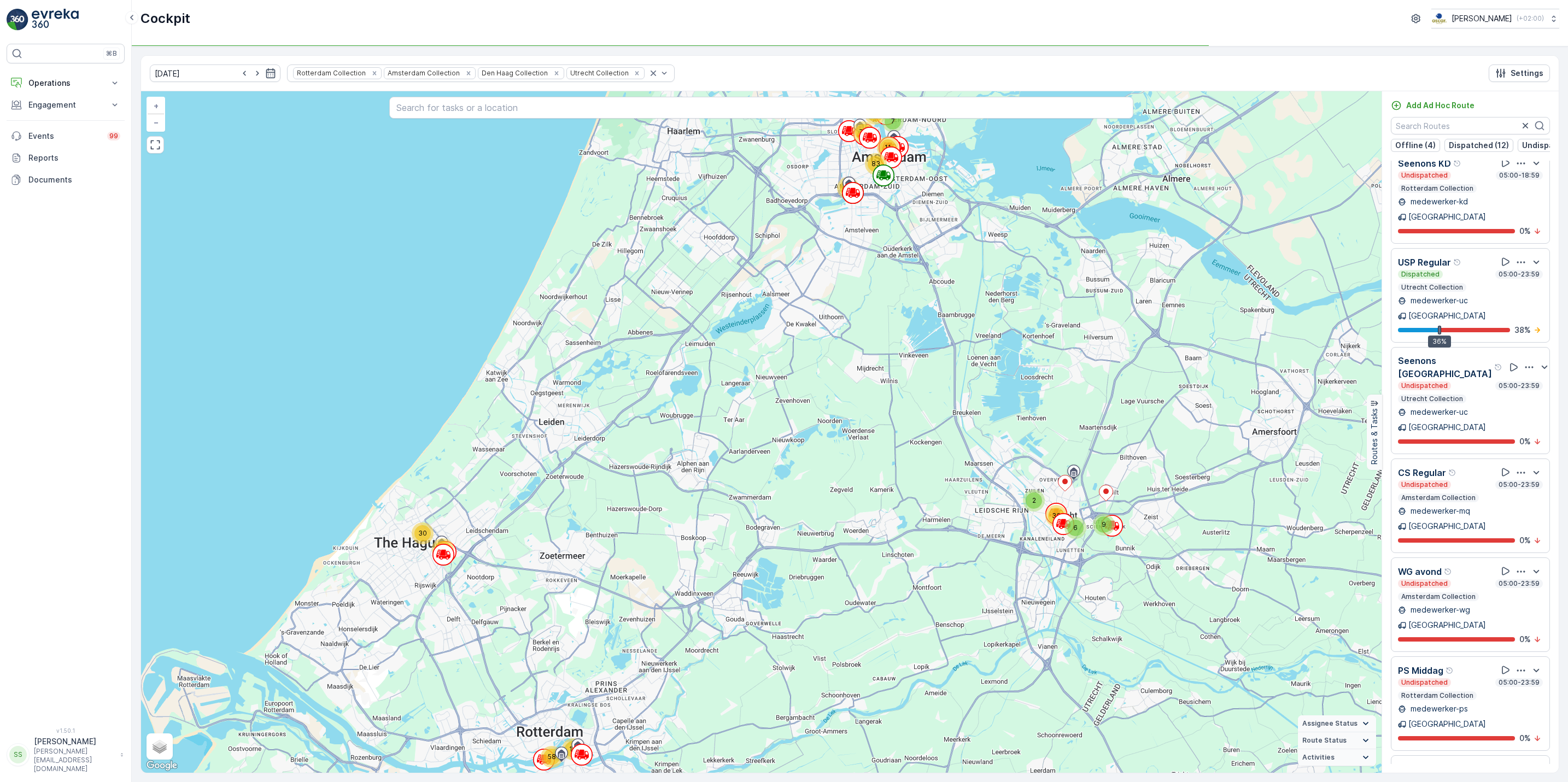
scroll to position [1198, 0]
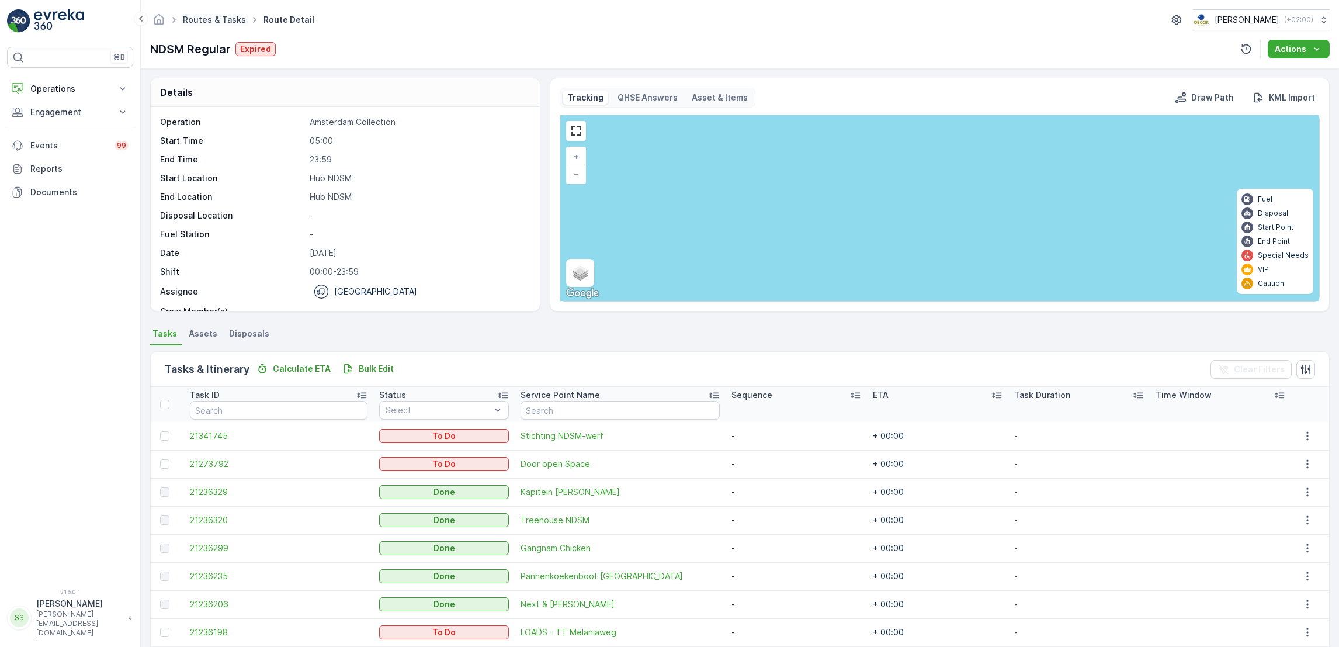
click at [217, 15] on link "Routes & Tasks" at bounding box center [214, 20] width 63 height 10
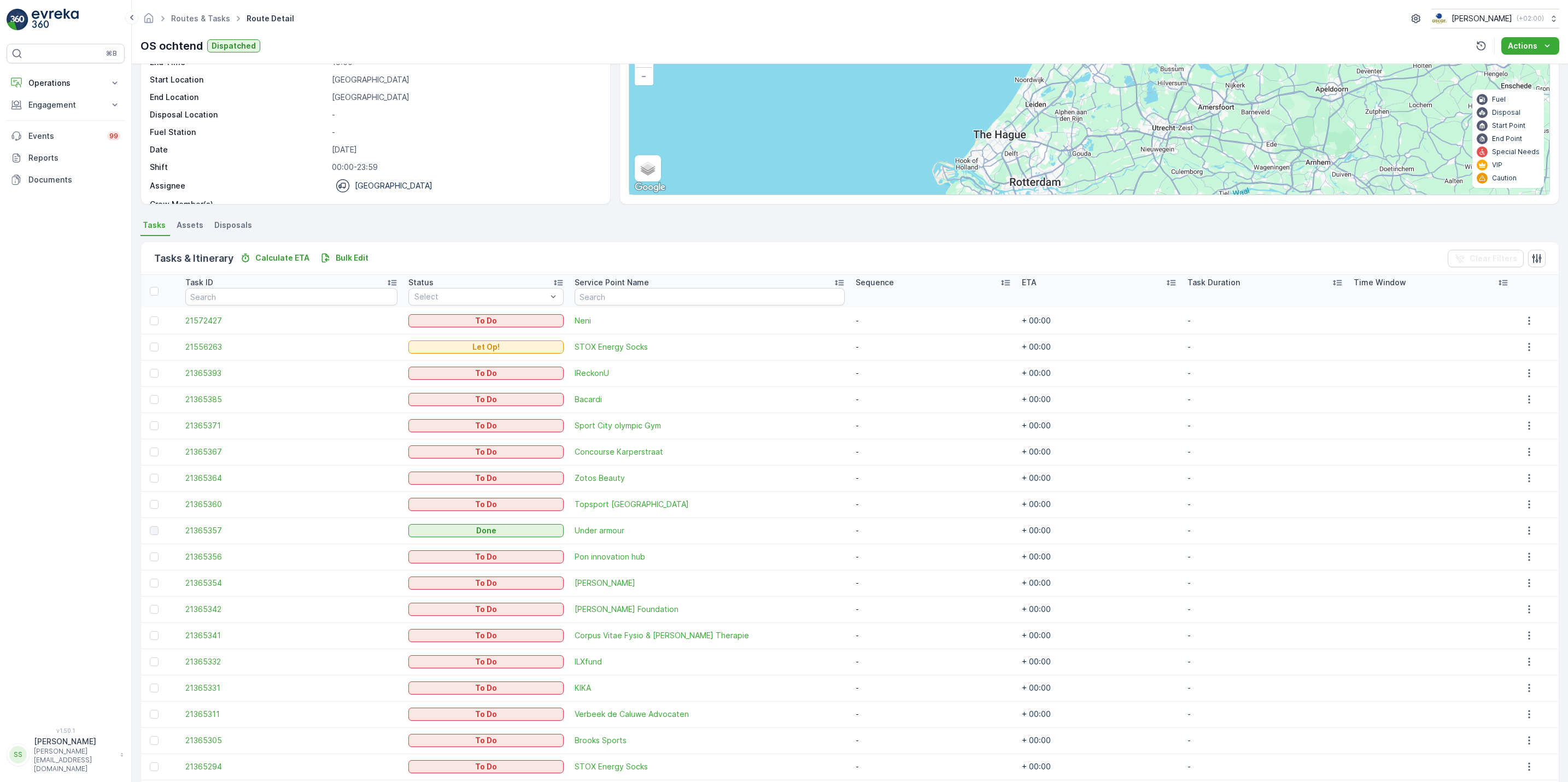
scroll to position [86, 0]
click at [695, 297] on input "text" at bounding box center [709, 297] width 270 height 18
type input "gr"
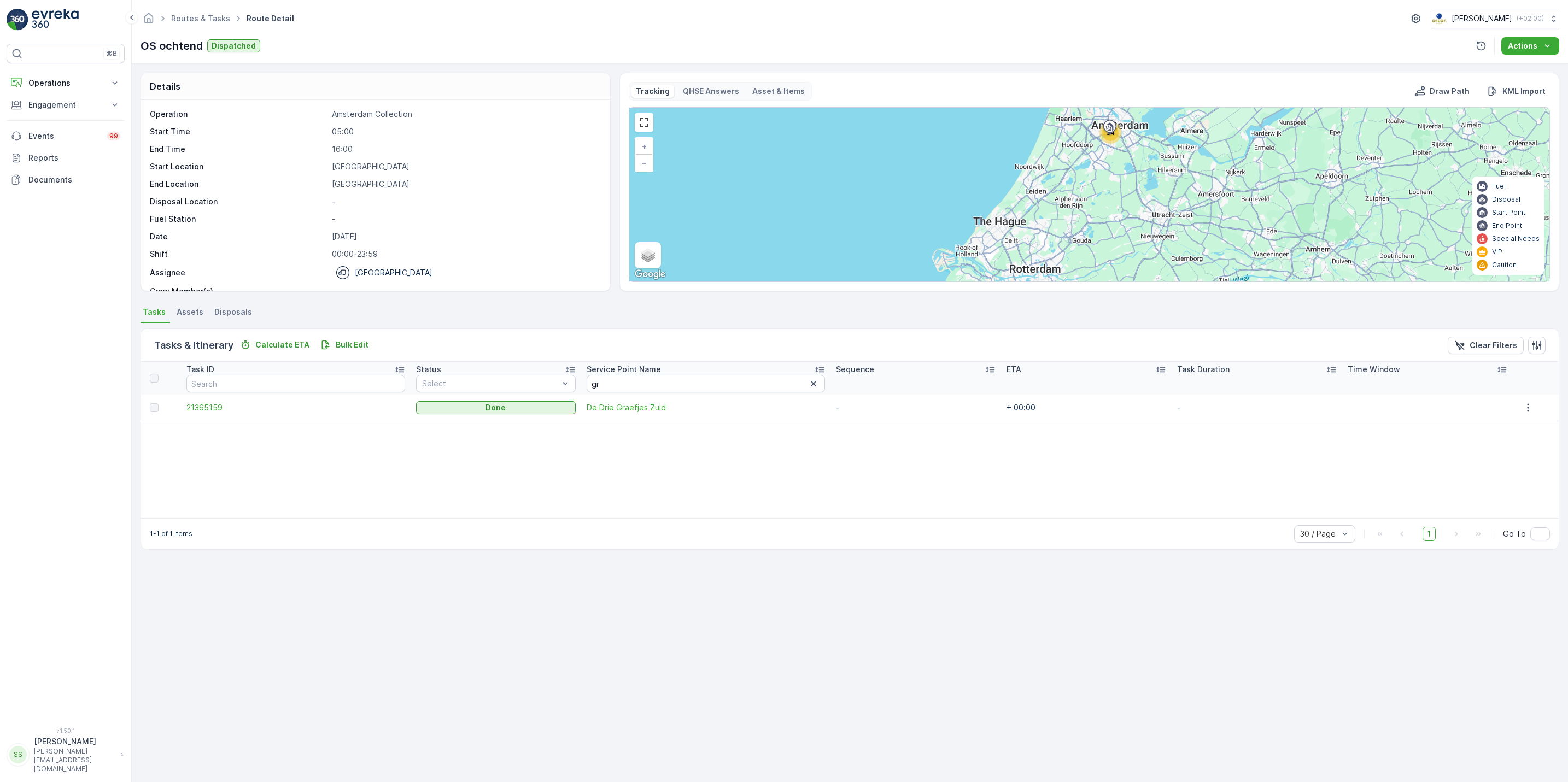
click at [806, 388] on div at bounding box center [813, 384] width 13 height 13
click at [810, 382] on icon "button" at bounding box center [813, 384] width 6 height 6
click at [199, 15] on link "Routes & Tasks" at bounding box center [200, 19] width 59 height 9
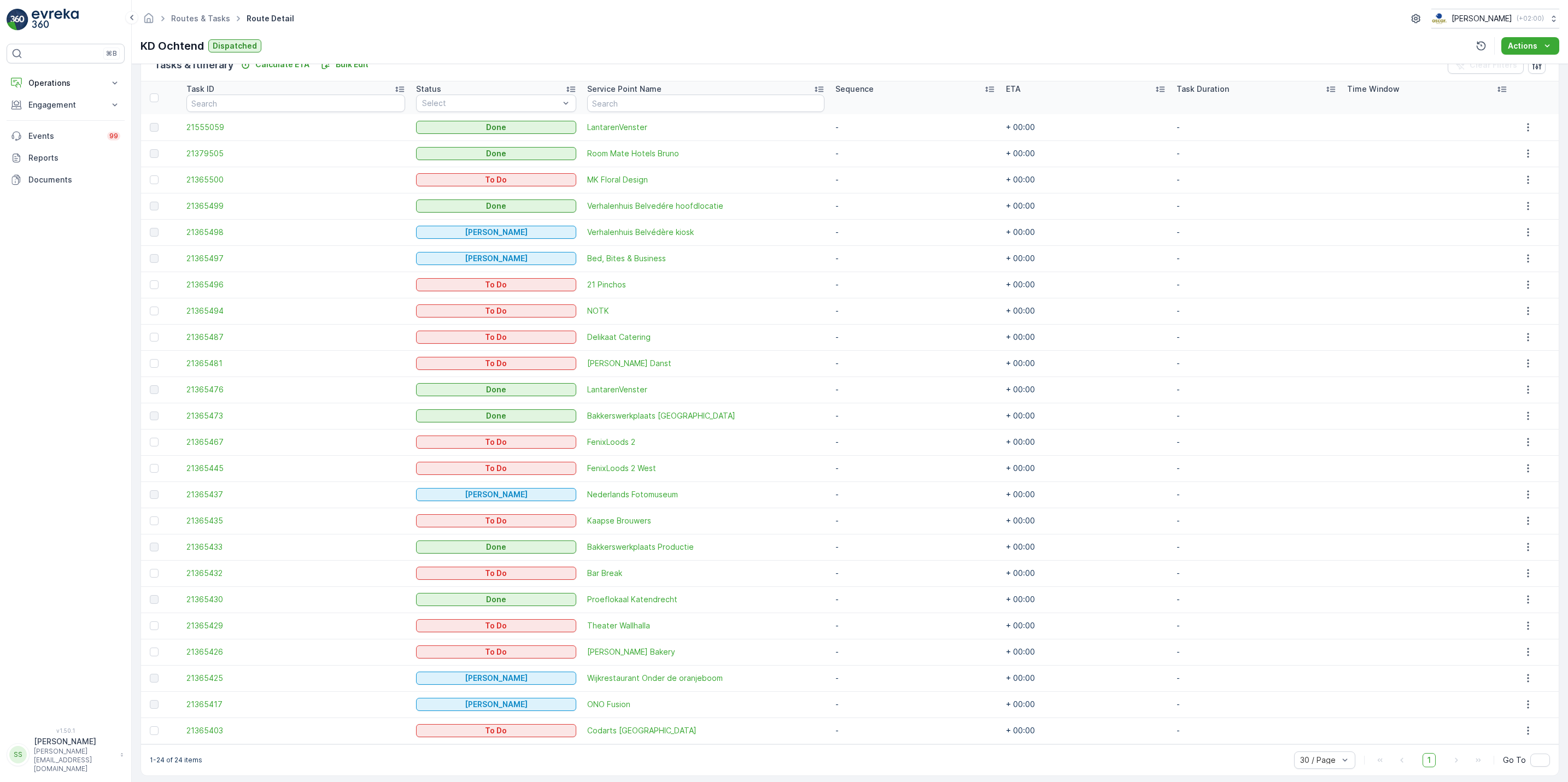
scroll to position [289, 0]
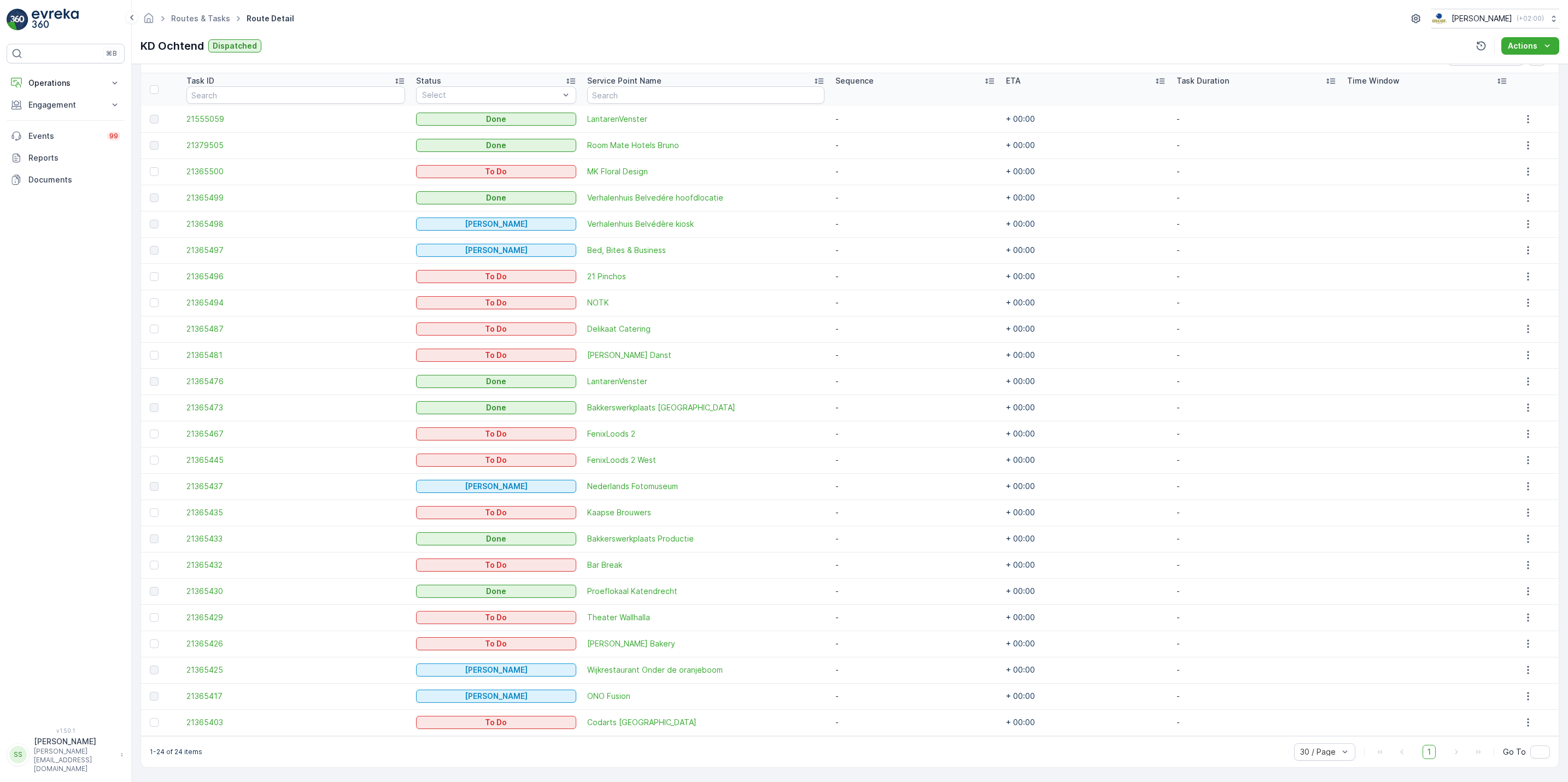
click at [521, 41] on div "KD Ochtend Dispatched Actions" at bounding box center [849, 46] width 1418 height 18
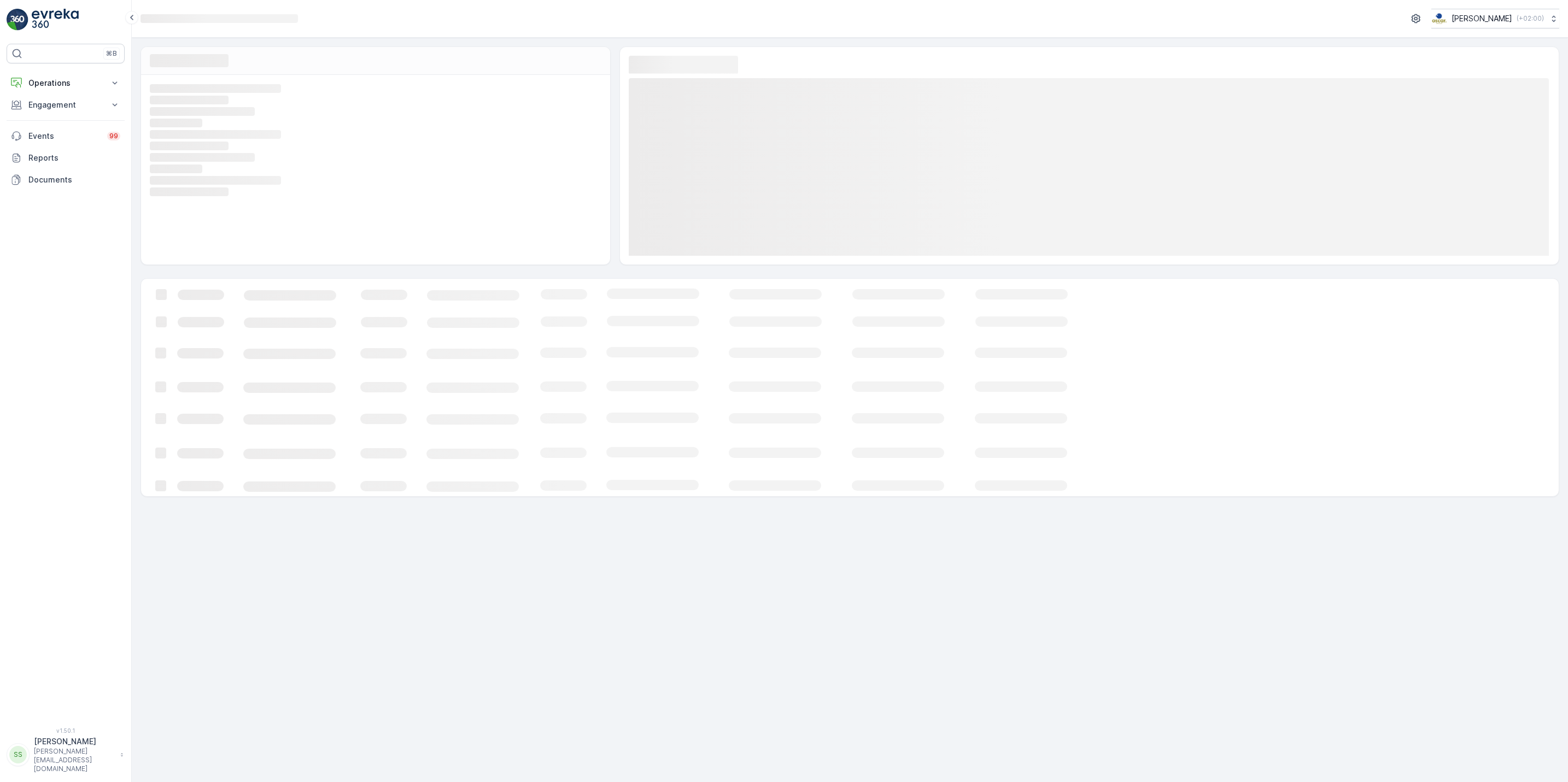
click at [1243, 454] on div "Loading..." at bounding box center [849, 387] width 1418 height 219
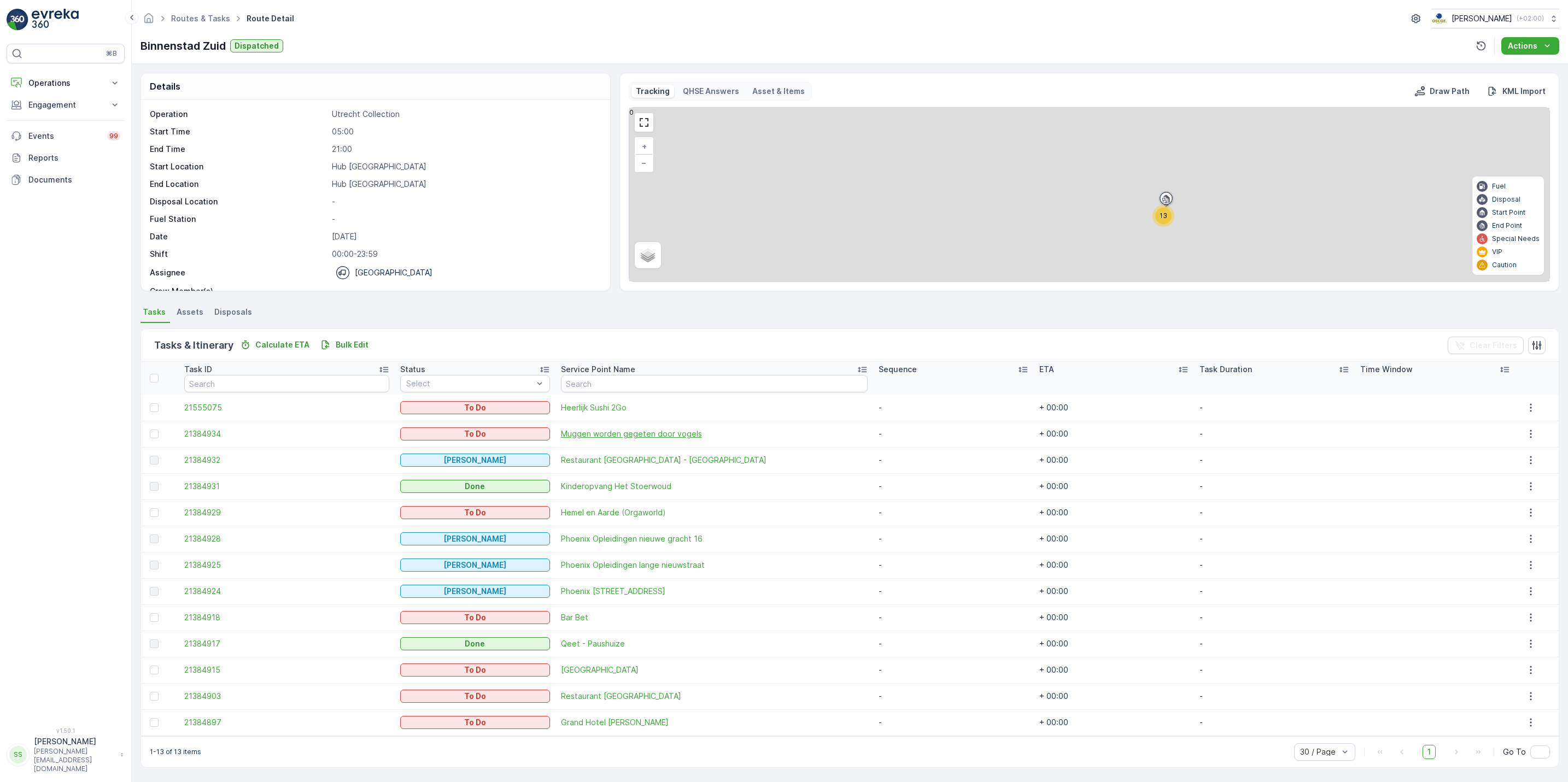
drag, startPoint x: 1021, startPoint y: 466, endPoint x: 670, endPoint y: 429, distance: 352.9
click at [670, 429] on span "Muggen worden gegeten door vogels" at bounding box center [714, 434] width 307 height 11
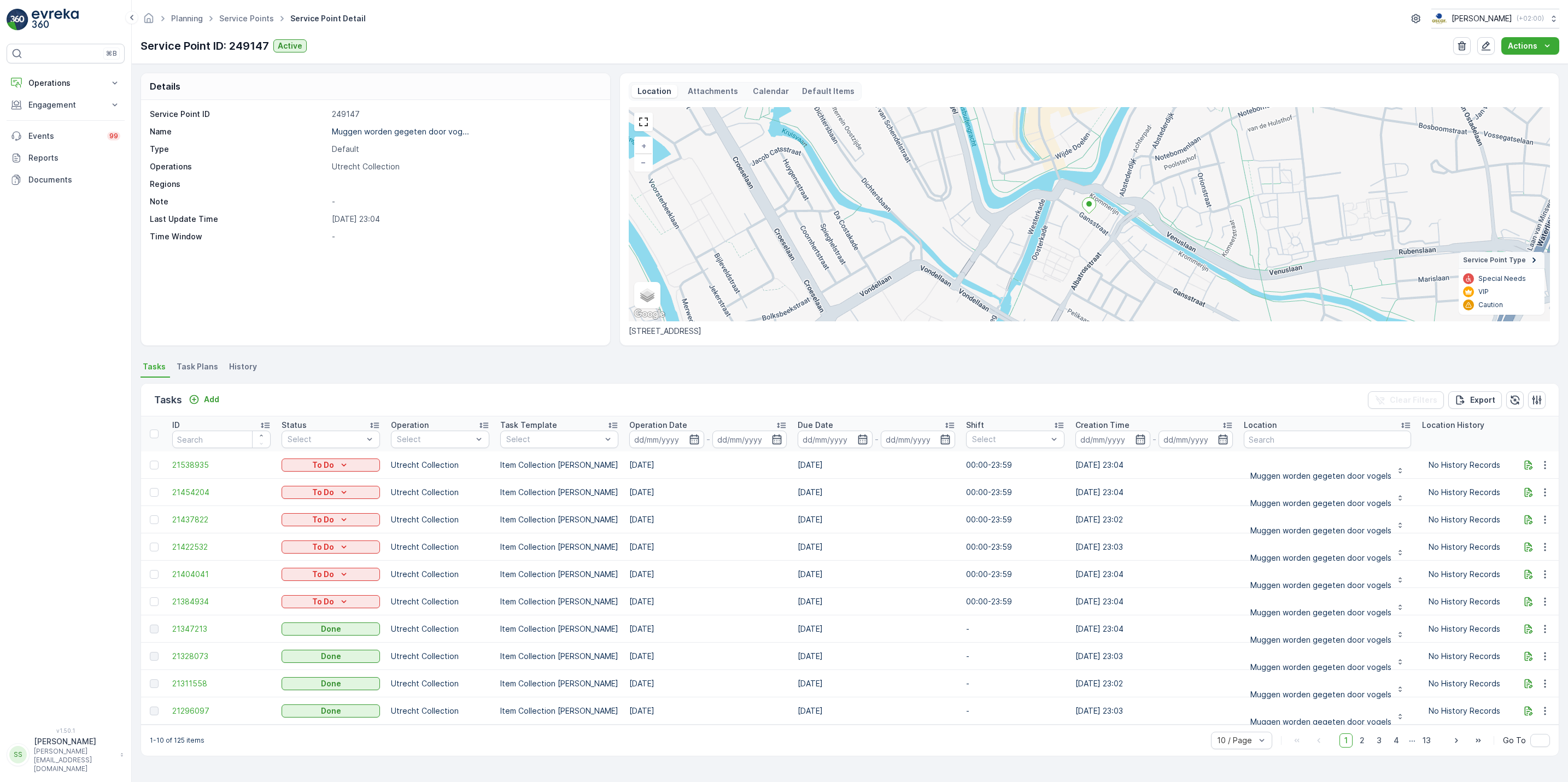
scroll to position [2, 0]
click at [462, 281] on div "Service Point ID 249147 Name Muggen worden gegeten door vog... Type Default Ope…" at bounding box center [375, 223] width 469 height 245
click at [560, 261] on div "Service Point ID 249147 Name Muggen worden gegeten door vog... Type Default Ope…" at bounding box center [375, 223] width 469 height 245
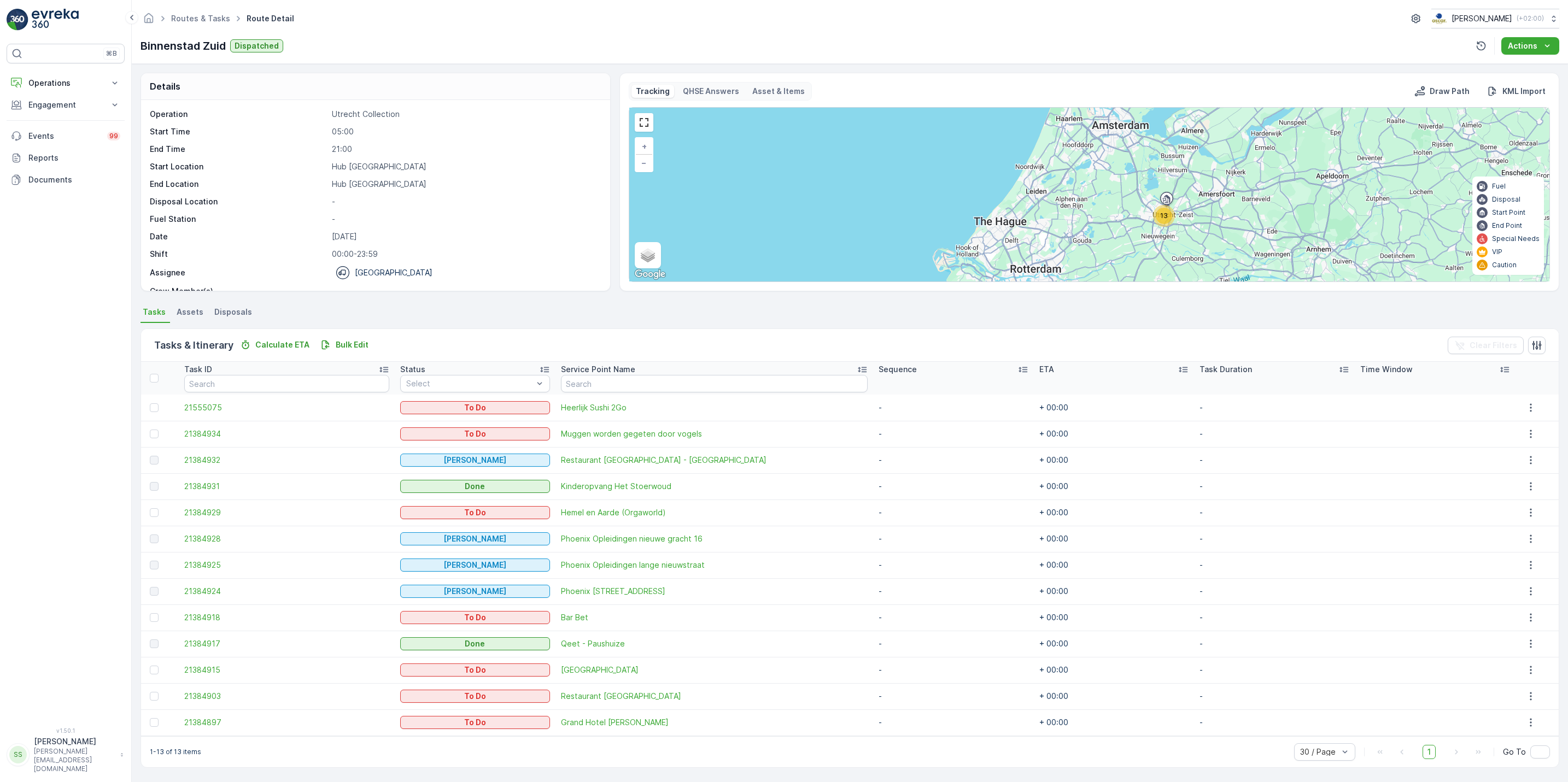
scroll to position [1, 0]
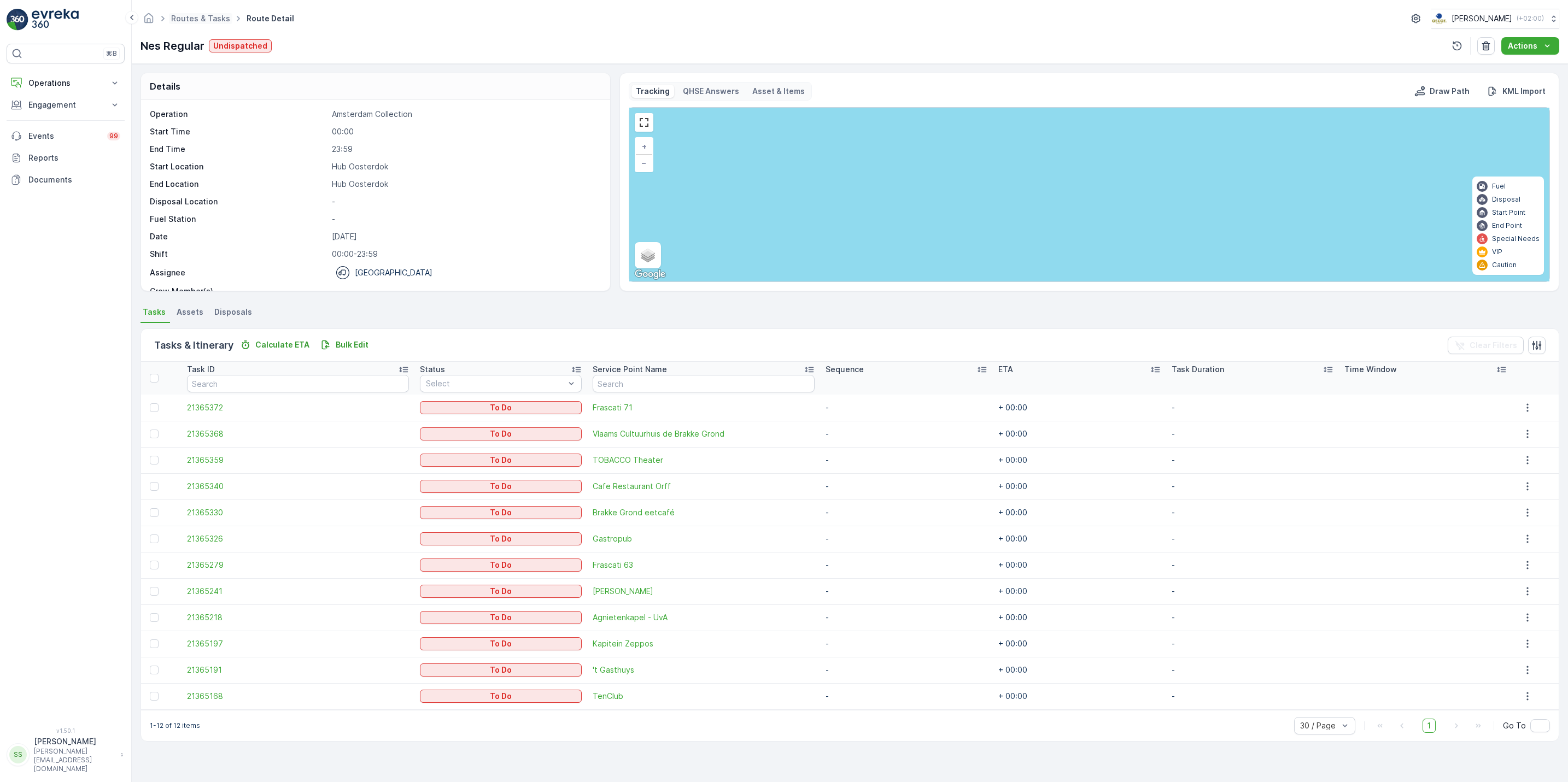
click at [200, 23] on span "Routes & Tasks" at bounding box center [201, 19] width 64 height 11
click at [206, 17] on link "Routes & Tasks" at bounding box center [200, 19] width 59 height 9
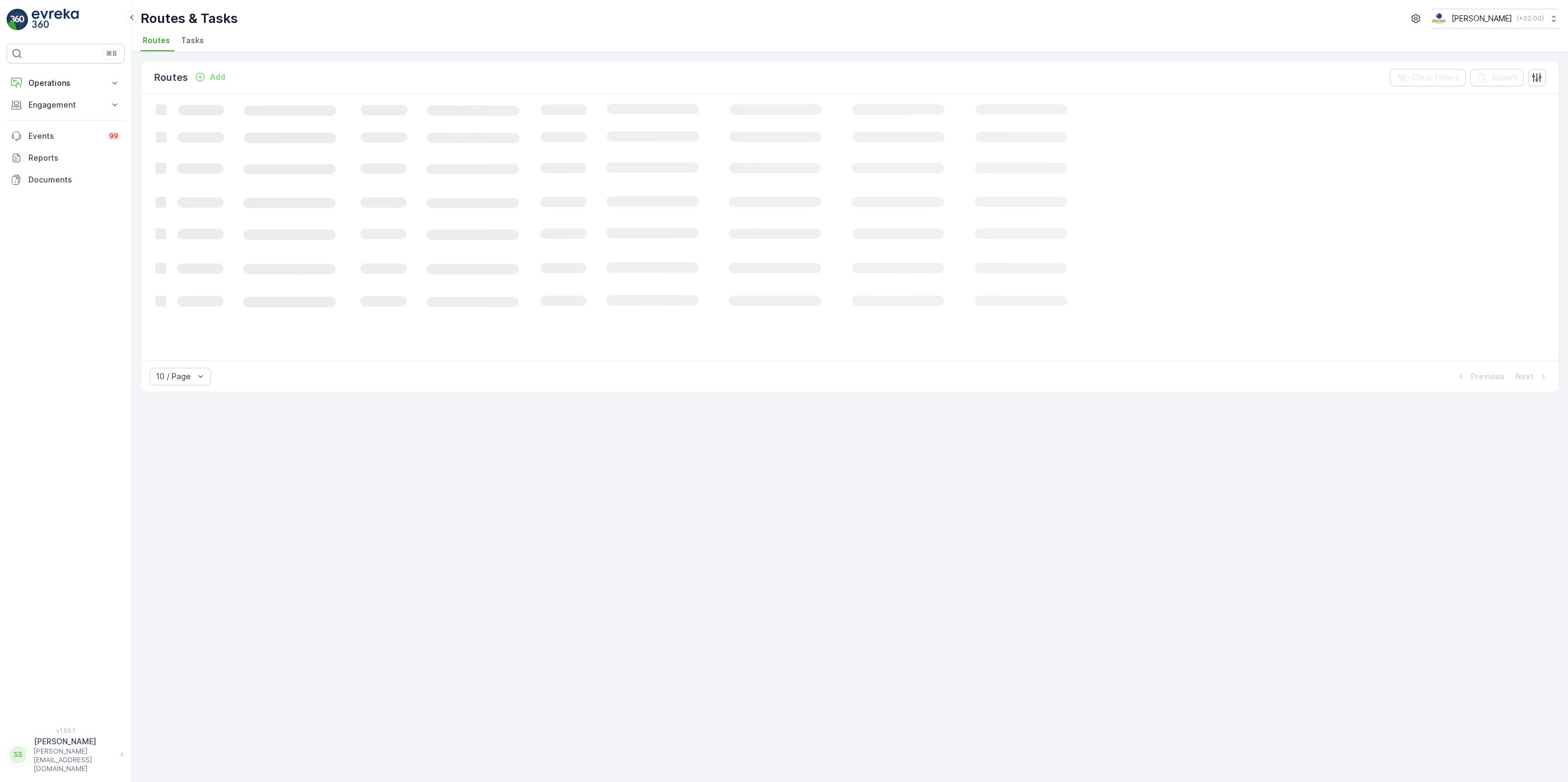
click at [182, 43] on span "Tasks" at bounding box center [192, 40] width 23 height 11
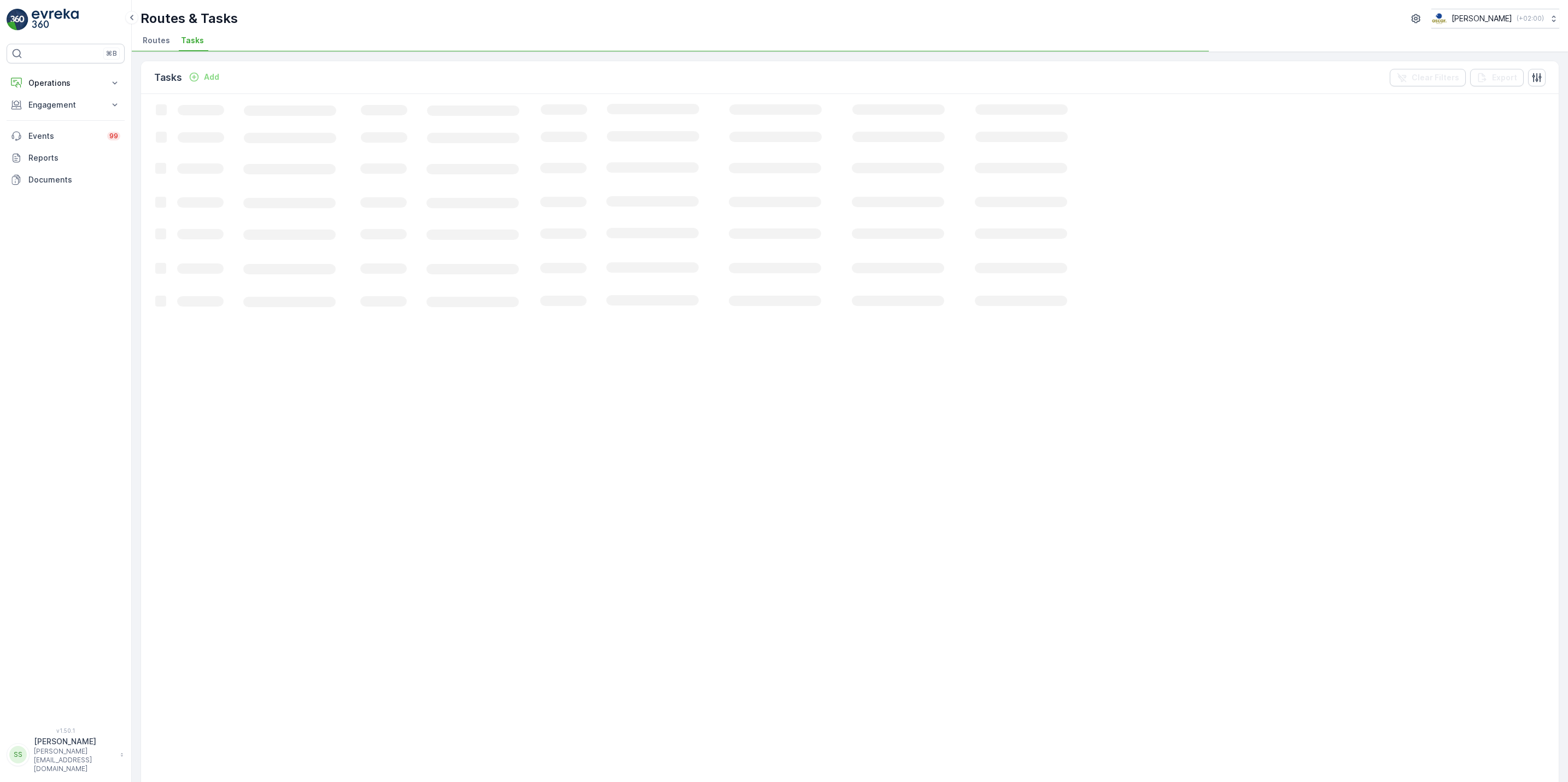
click at [161, 41] on span "Routes" at bounding box center [155, 40] width 27 height 11
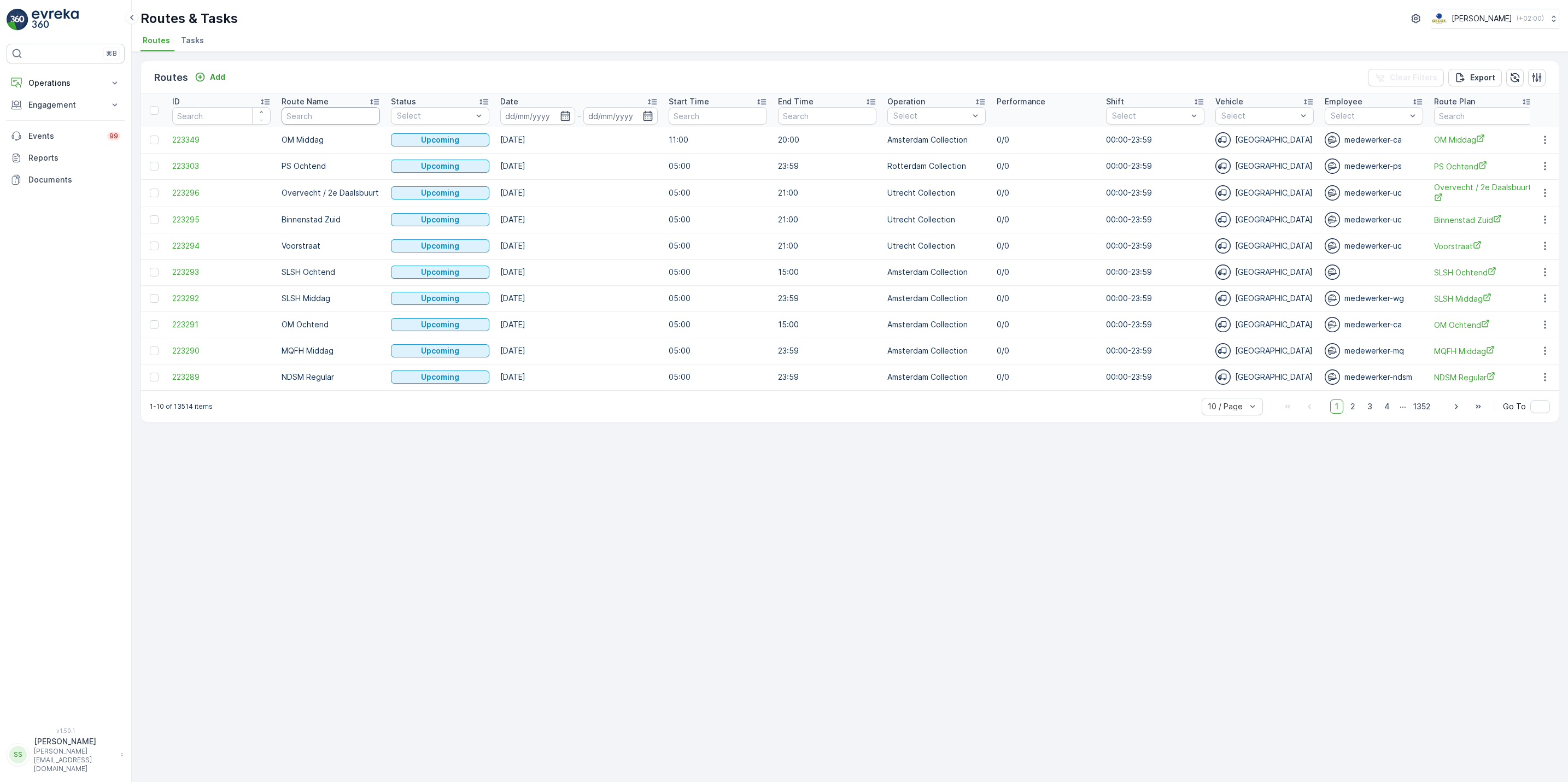
click at [339, 120] on input "text" at bounding box center [330, 116] width 98 height 18
type input "sl"
click at [568, 115] on icon "button" at bounding box center [565, 116] width 11 height 11
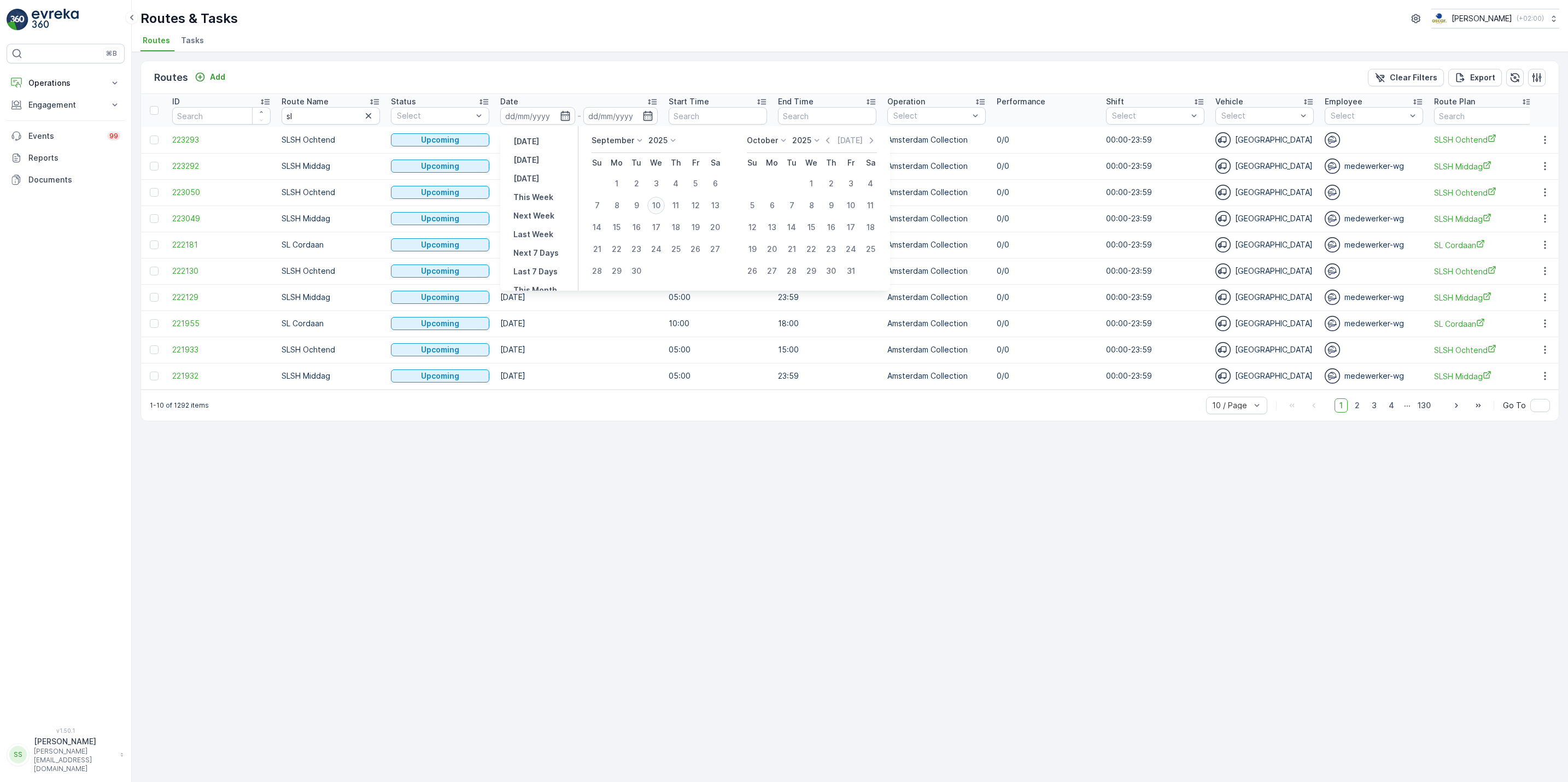
click at [656, 210] on div "10" at bounding box center [656, 205] width 18 height 18
type input "[DATE]"
click at [656, 210] on div "10" at bounding box center [656, 205] width 18 height 18
type input "[DATE]"
click at [656, 210] on div "10" at bounding box center [656, 205] width 18 height 18
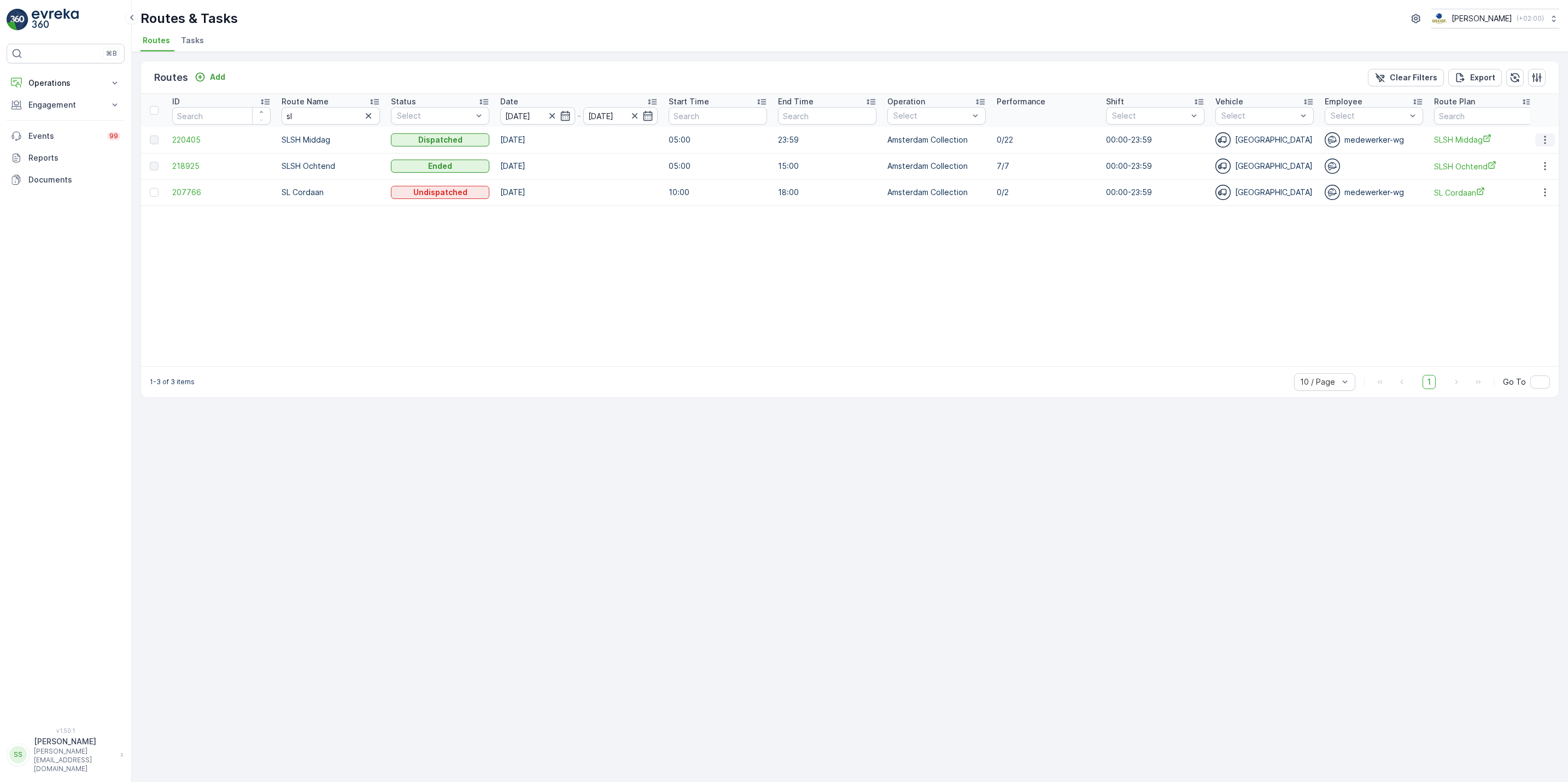
click at [1534, 141] on button "button" at bounding box center [1544, 140] width 20 height 13
click at [1532, 157] on span "See More Details" at bounding box center [1519, 157] width 64 height 11
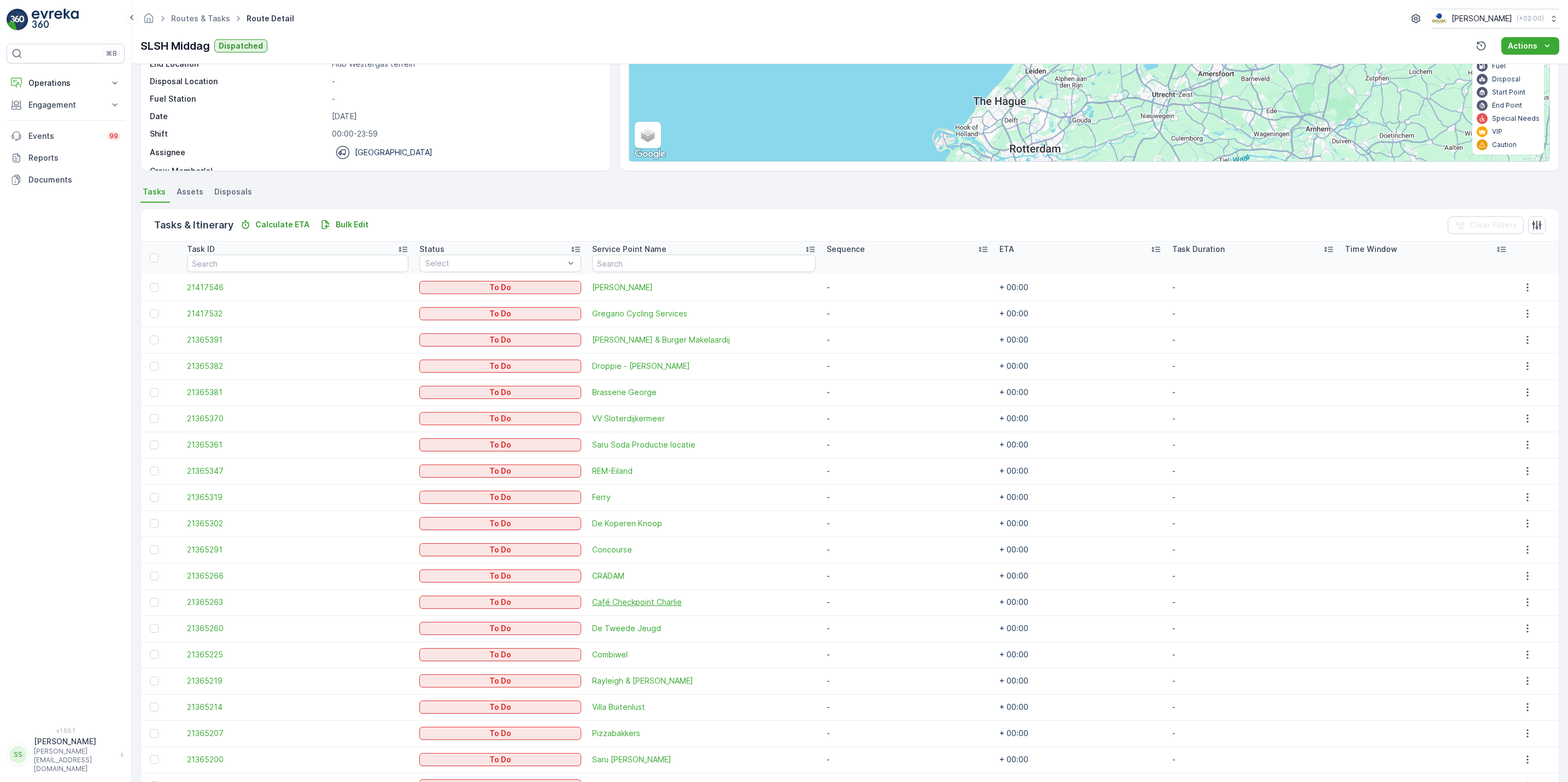
scroll to position [120, 0]
click at [642, 369] on span "Droppie - van Limburg Stirumstraat" at bounding box center [704, 367] width 225 height 11
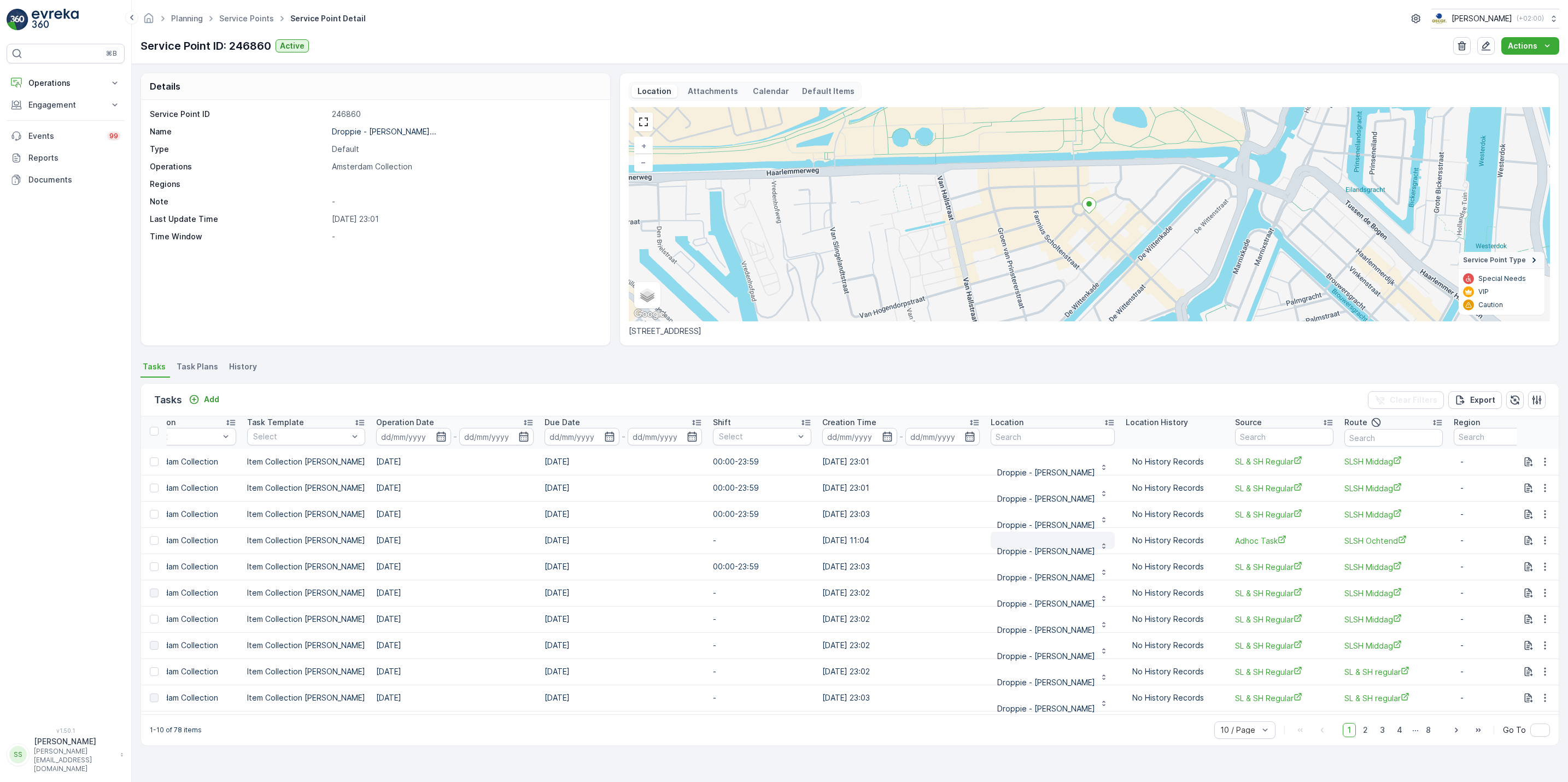
scroll to position [4, 253]
click at [60, 89] on p "Operations" at bounding box center [65, 83] width 74 height 11
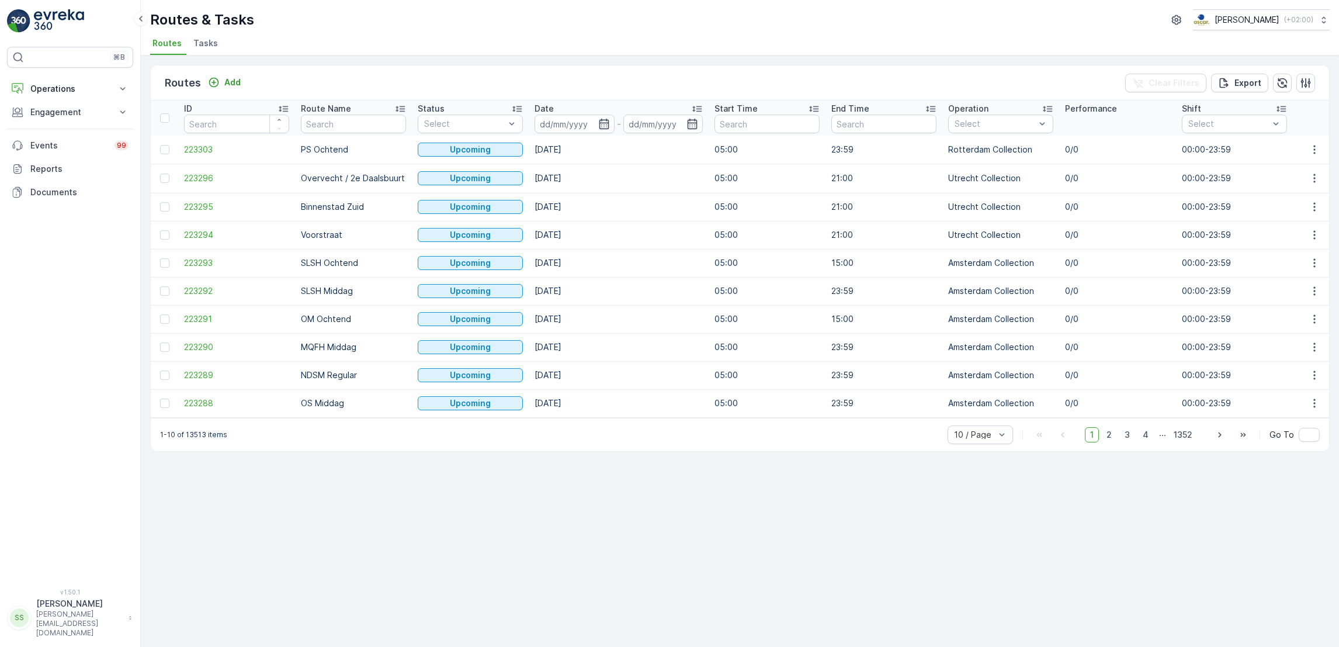
click at [199, 49] on li "Tasks" at bounding box center [207, 45] width 32 height 20
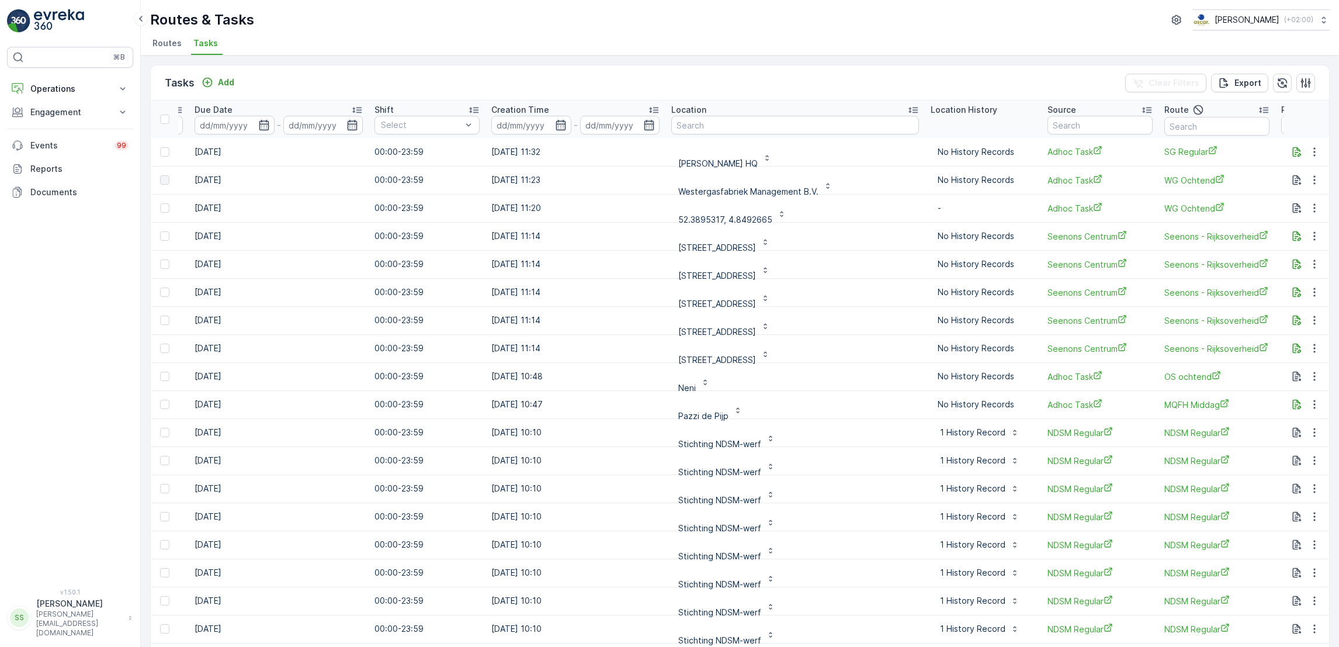
scroll to position [0, 691]
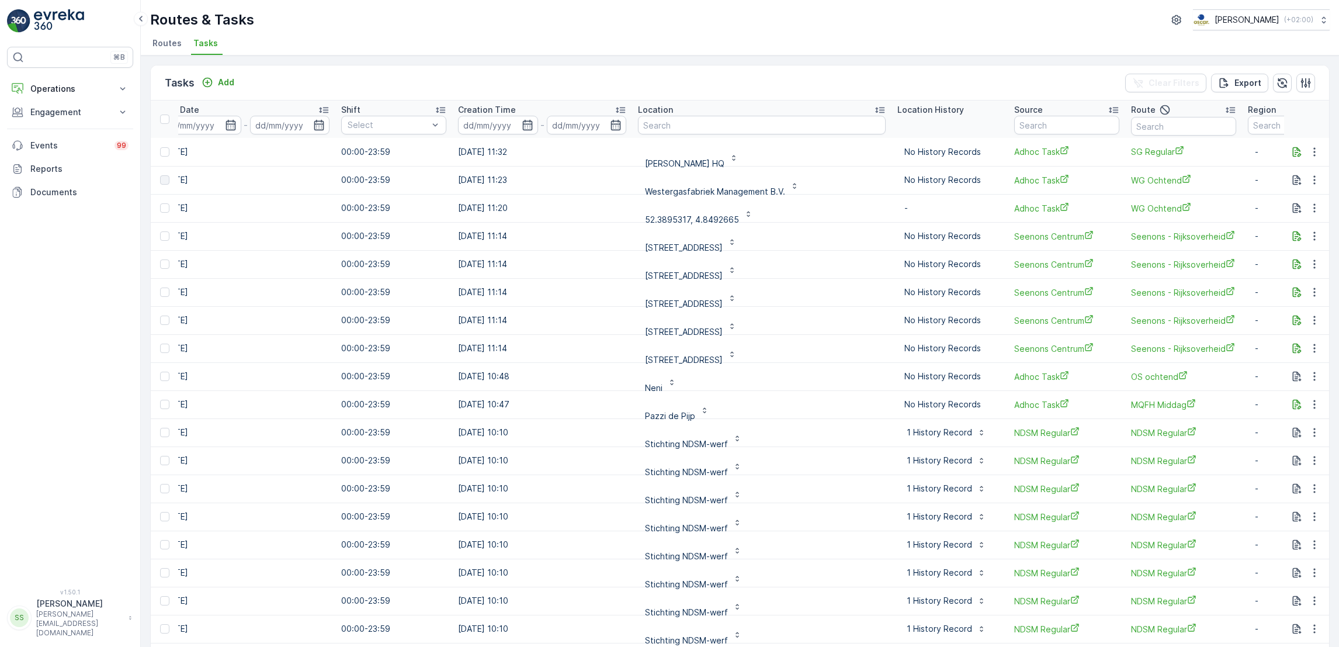
click at [738, 134] on input "text" at bounding box center [762, 125] width 248 height 19
type input "[STREET_ADDRESS]"
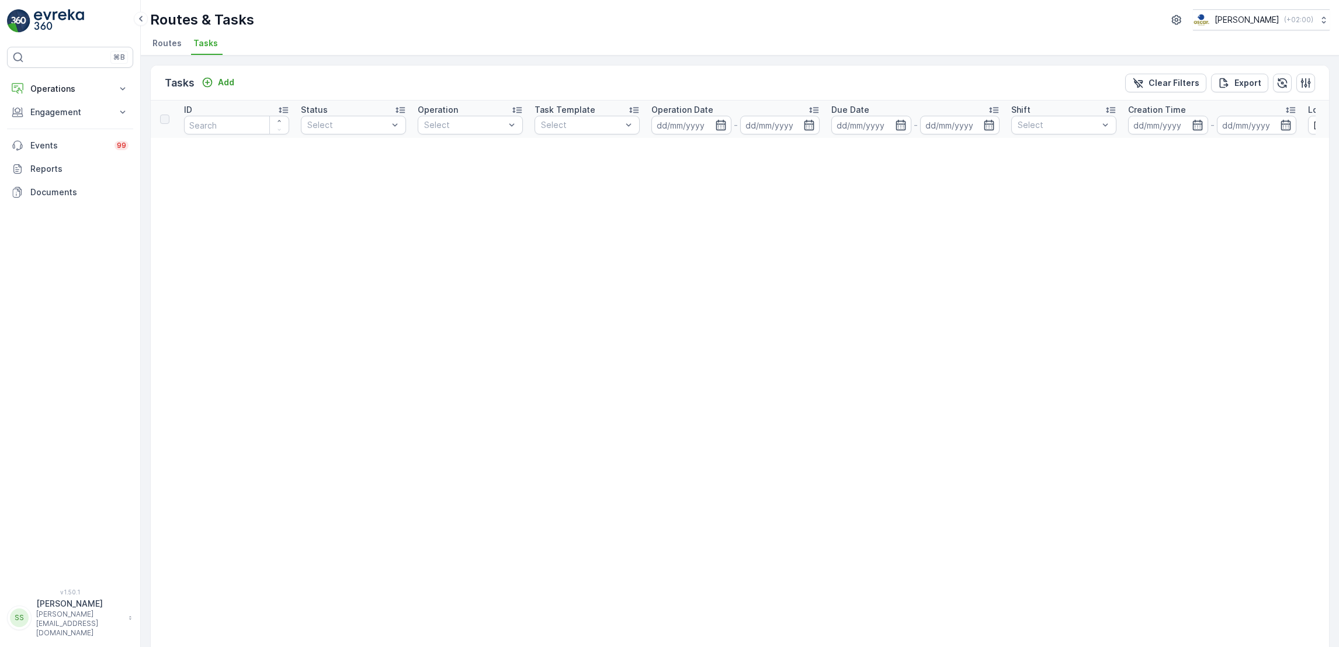
click at [169, 43] on span "Routes" at bounding box center [166, 43] width 29 height 12
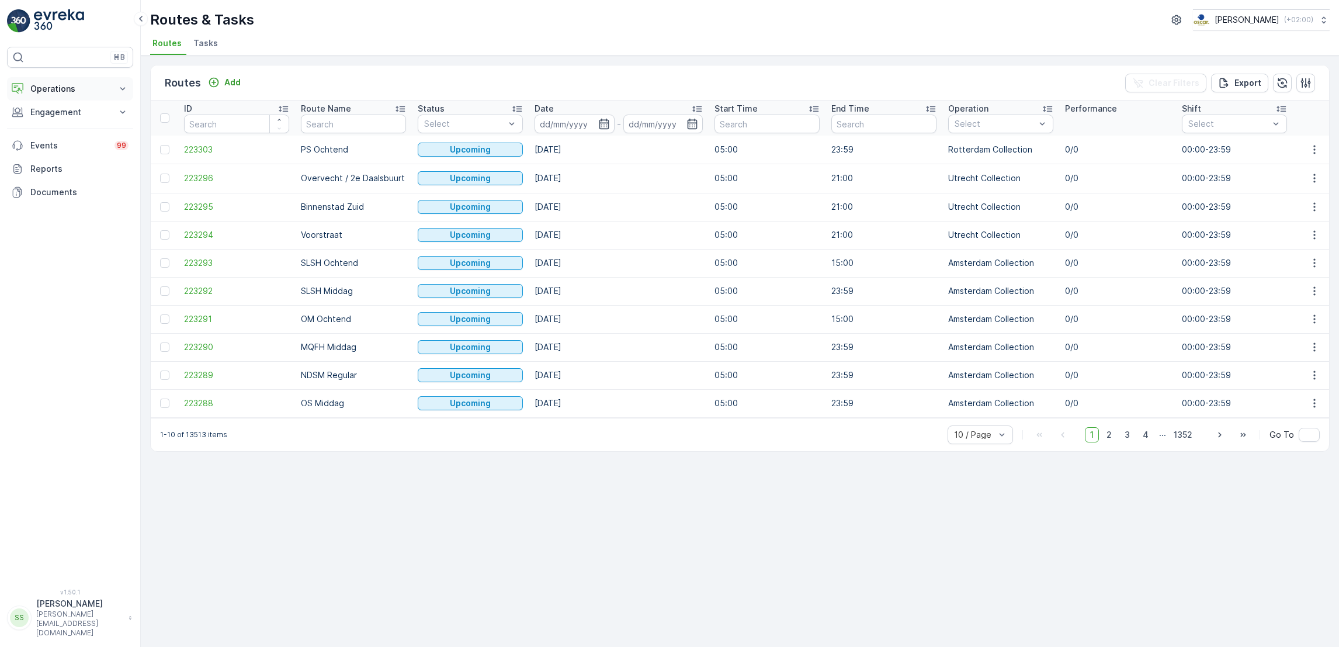
click at [103, 92] on p "Operations" at bounding box center [69, 89] width 79 height 12
click at [89, 141] on link "Routes & Tasks" at bounding box center [79, 141] width 108 height 16
click at [209, 43] on span "Tasks" at bounding box center [205, 43] width 25 height 12
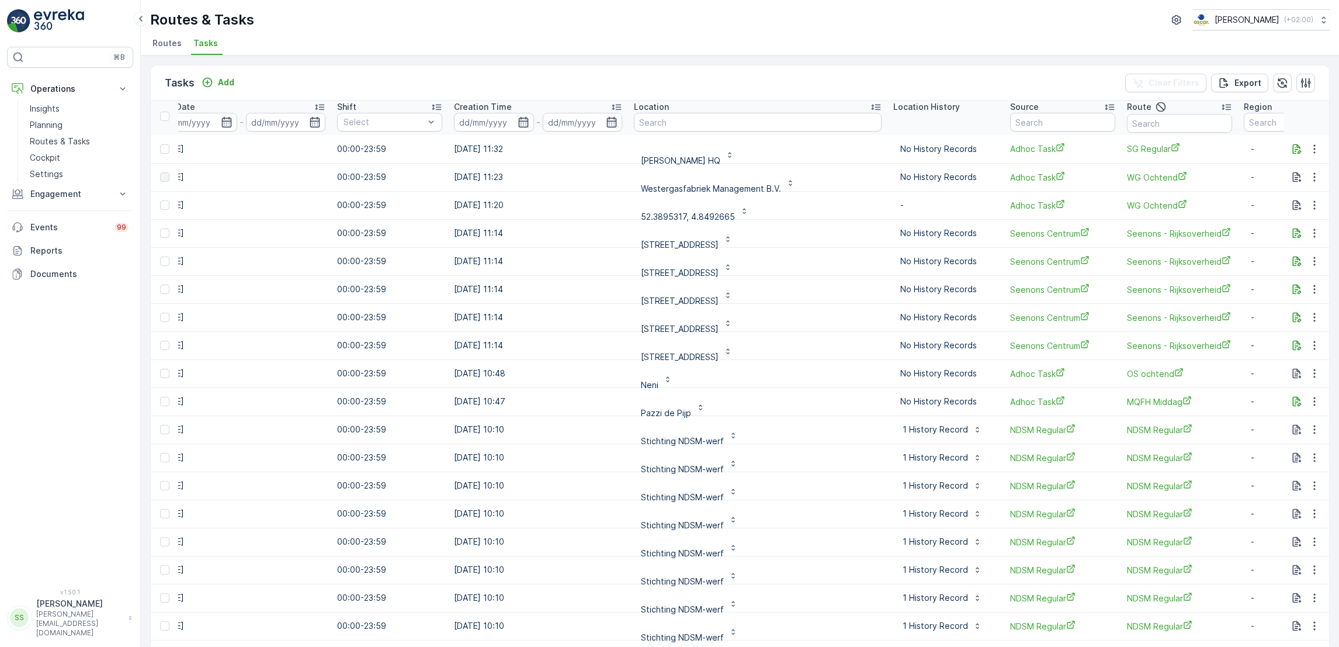
scroll to position [3, 0]
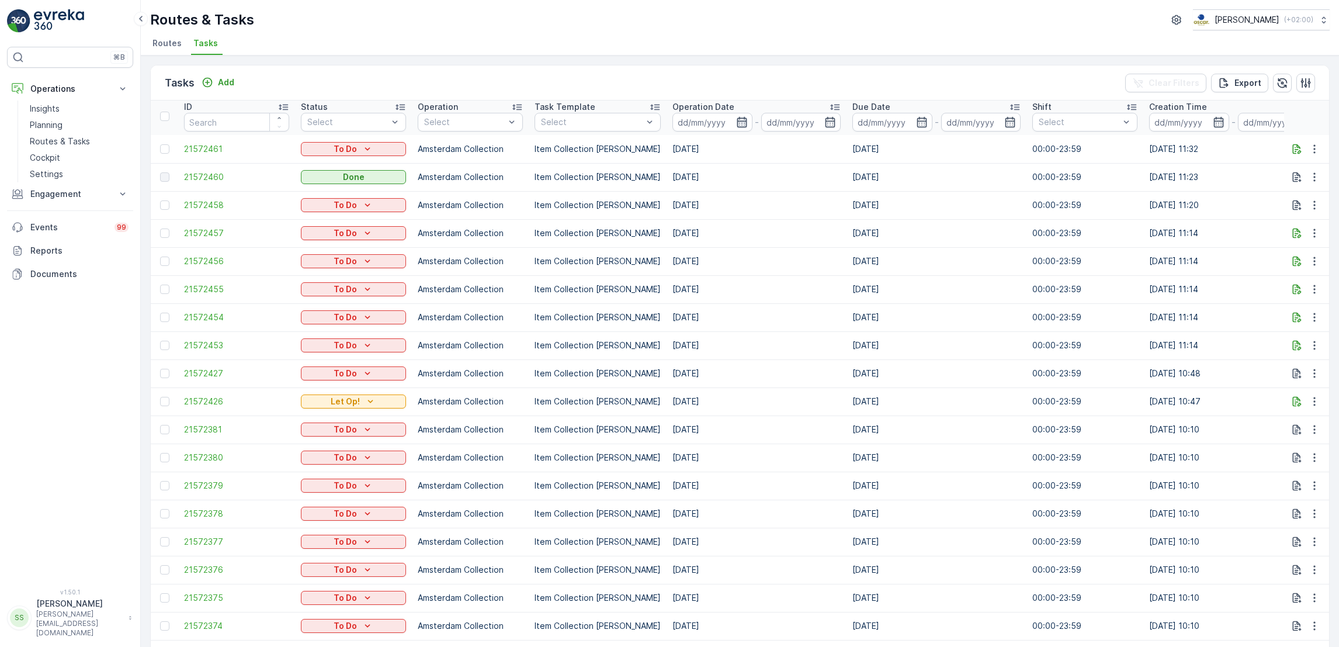
click at [737, 124] on icon "button" at bounding box center [742, 122] width 10 height 11
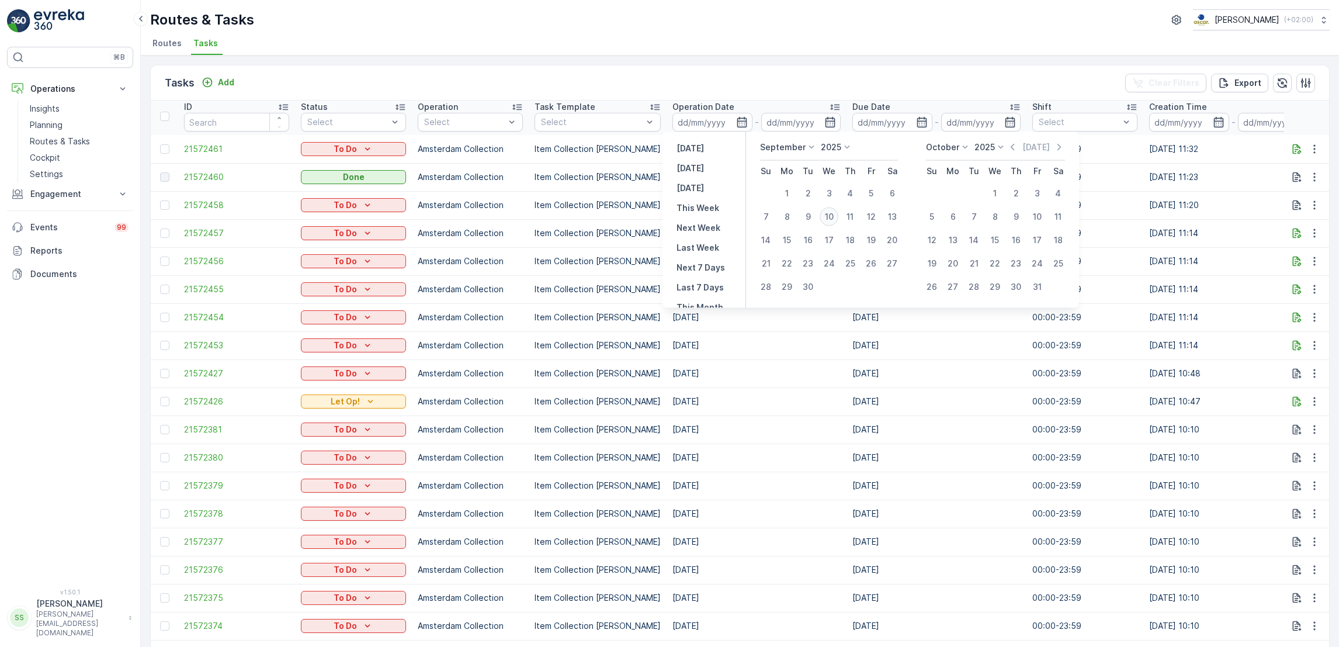
click at [830, 225] on div "10" at bounding box center [829, 216] width 19 height 19
type input "[DATE]"
click at [830, 225] on div "10" at bounding box center [829, 216] width 19 height 19
type input "[DATE]"
click at [830, 225] on div "10" at bounding box center [829, 216] width 19 height 19
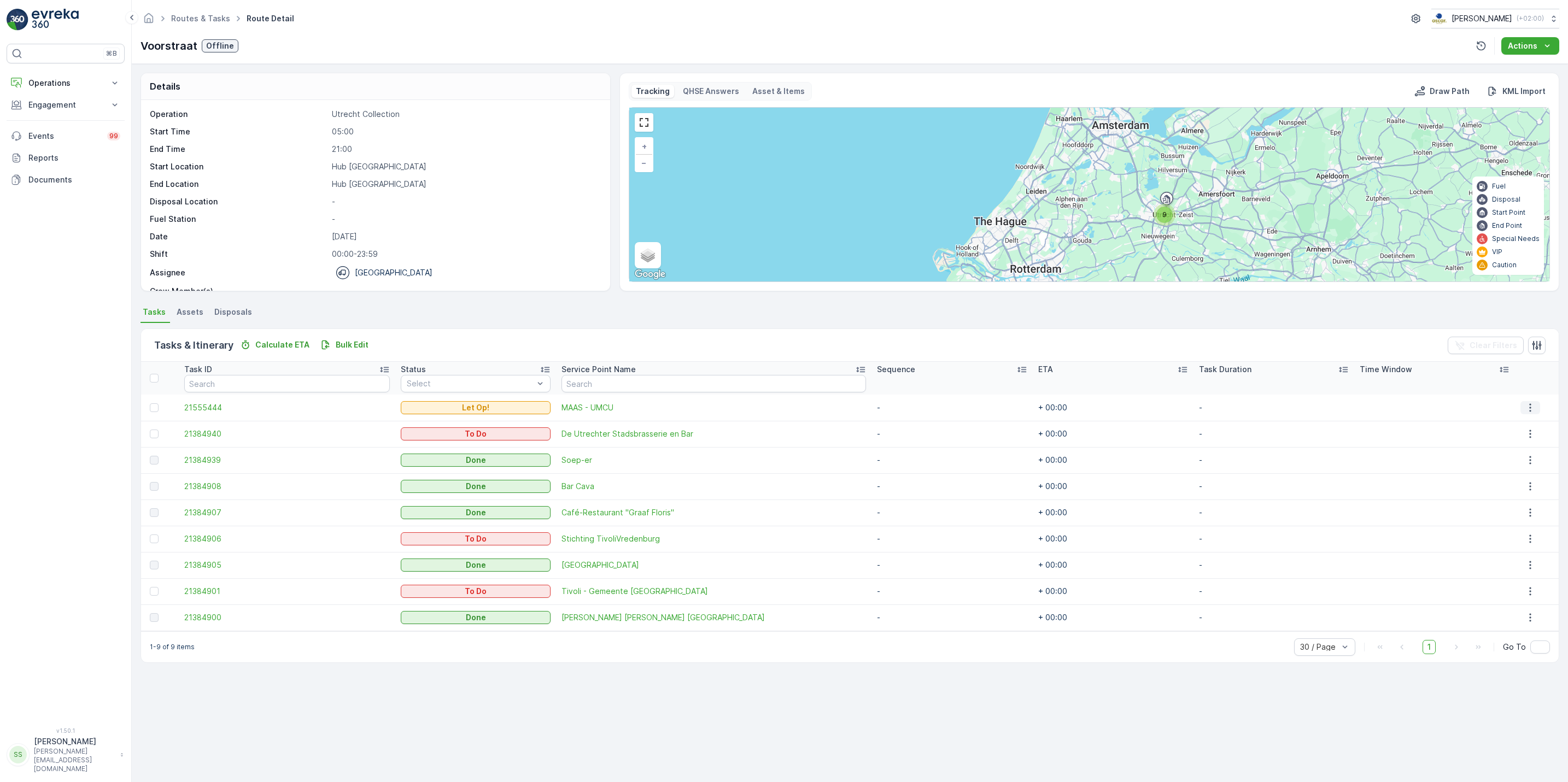
click at [1524, 405] on icon "button" at bounding box center [1530, 408] width 11 height 11
click at [1509, 422] on span "See More Details" at bounding box center [1522, 425] width 64 height 11
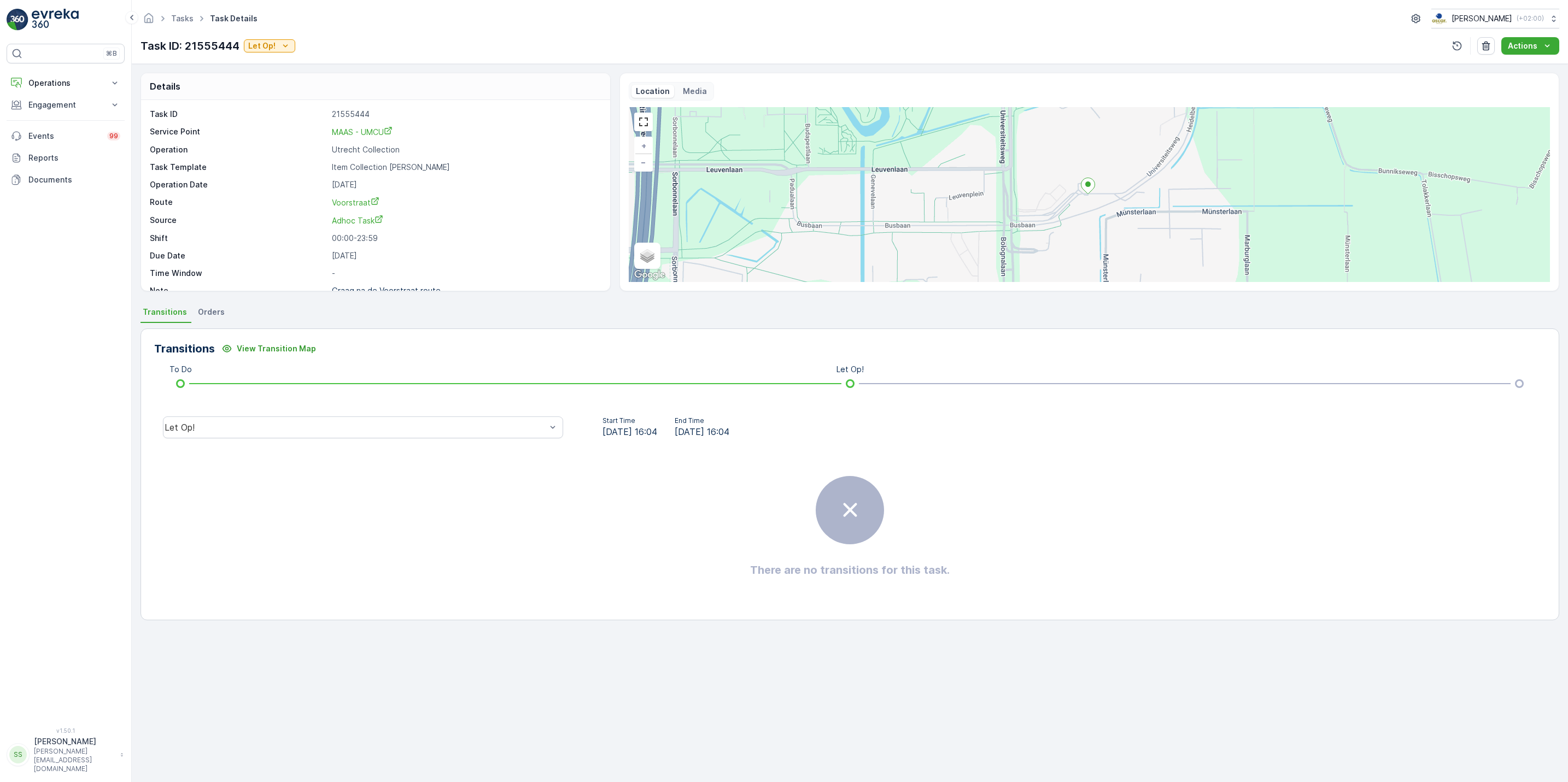
click at [416, 412] on div "Let Op!" at bounding box center [363, 427] width 417 height 35
click at [416, 420] on div "Let Op!" at bounding box center [363, 427] width 400 height 22
click at [174, 24] on ul "Tasks" at bounding box center [188, 19] width 38 height 16
click at [174, 19] on link "Tasks" at bounding box center [182, 19] width 22 height 9
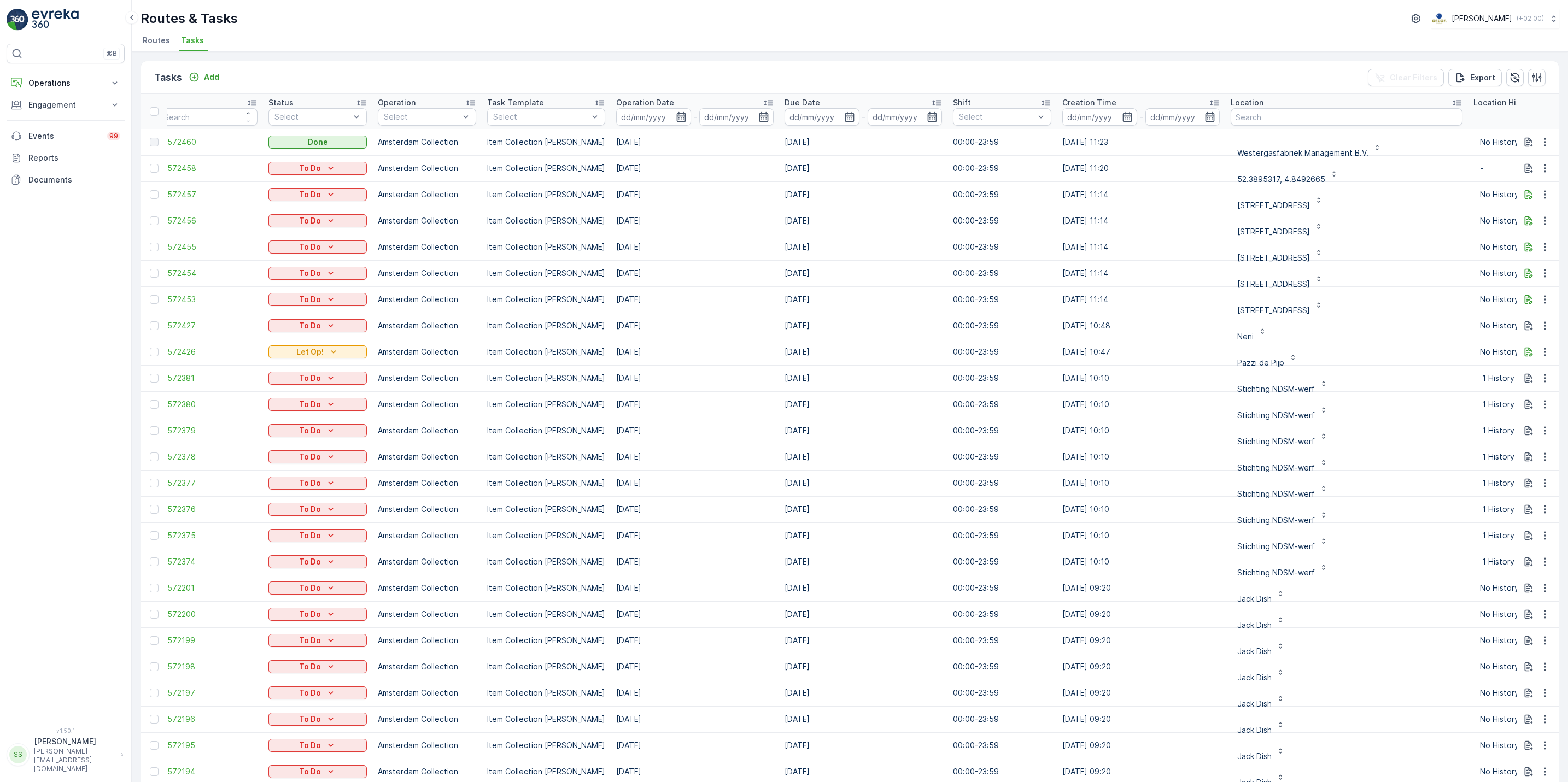
scroll to position [0, 14]
click at [1292, 116] on input "text" at bounding box center [1345, 117] width 232 height 18
type input "umcu"
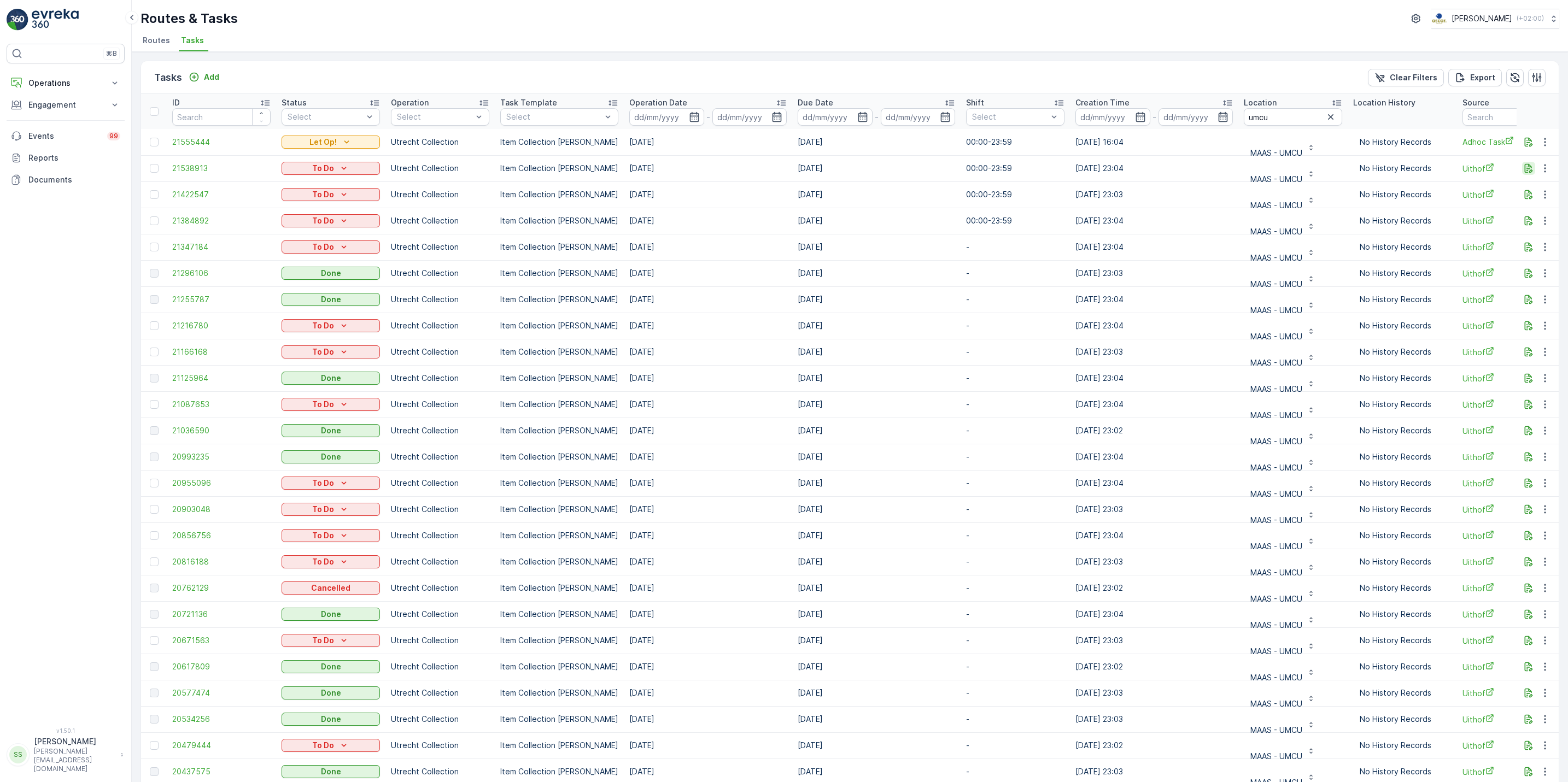
click at [1523, 170] on icon "button" at bounding box center [1529, 168] width 11 height 11
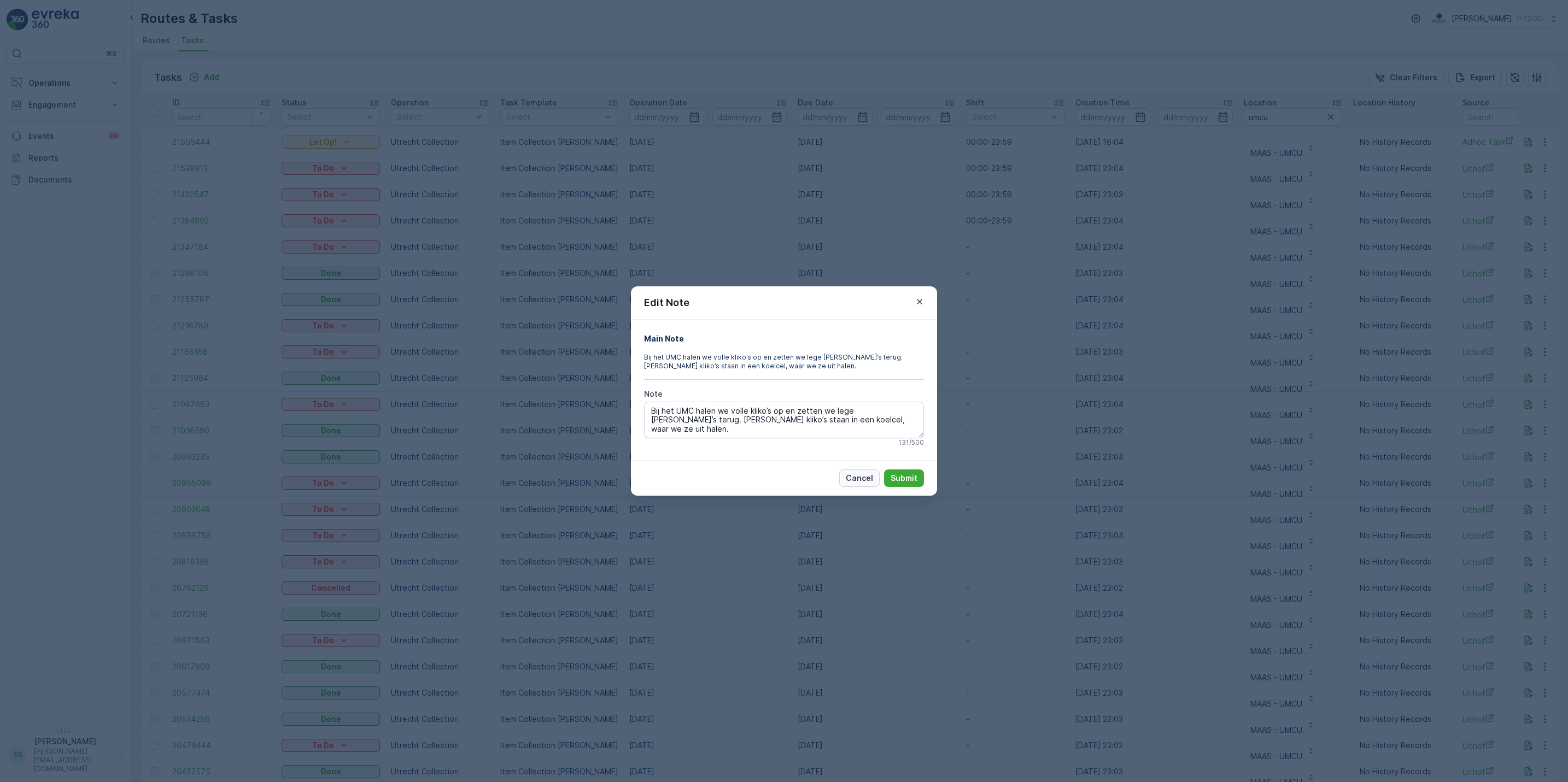
click at [849, 475] on p "Cancel" at bounding box center [859, 478] width 27 height 11
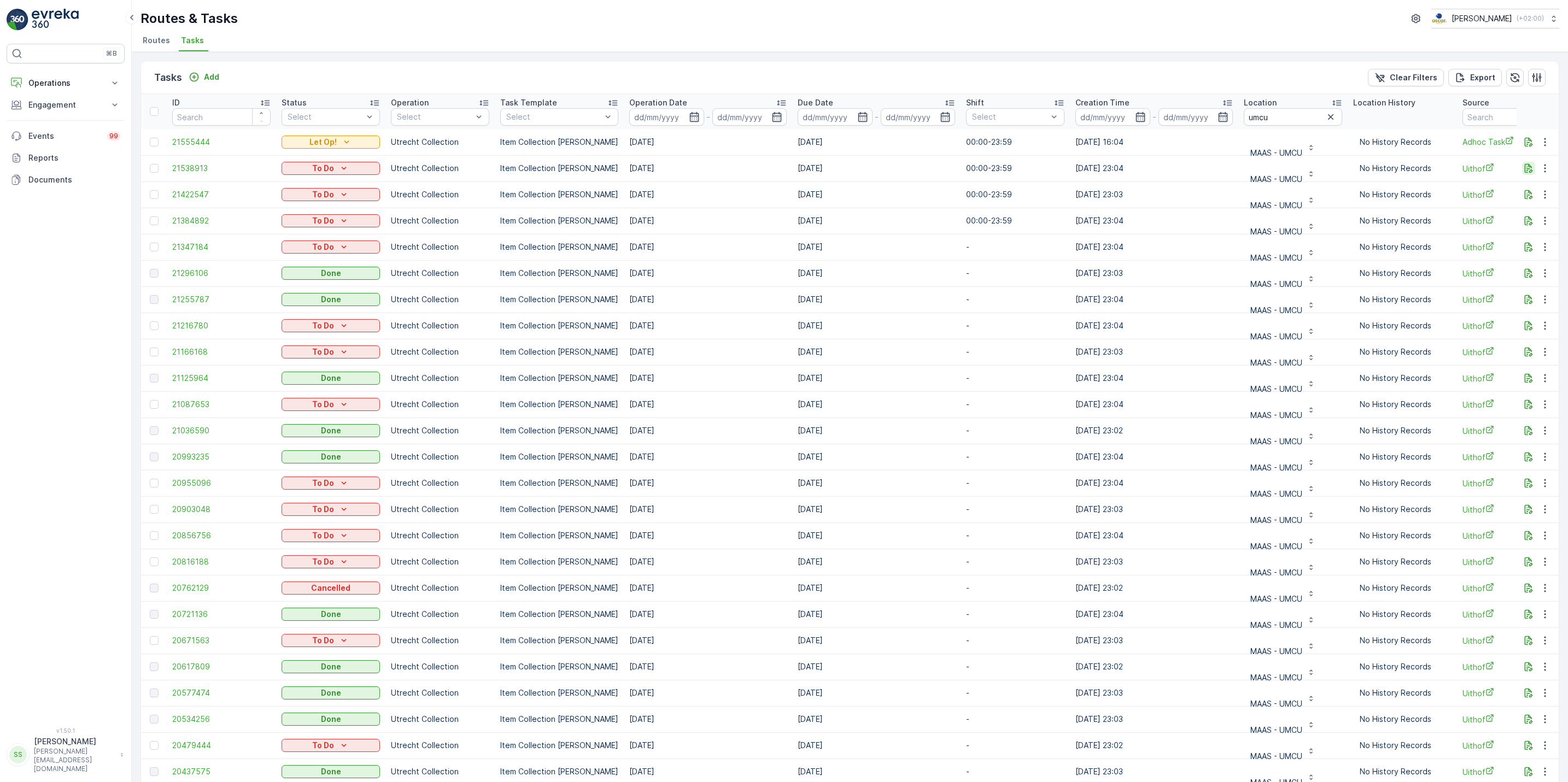
click at [1528, 173] on icon "button" at bounding box center [1529, 168] width 11 height 11
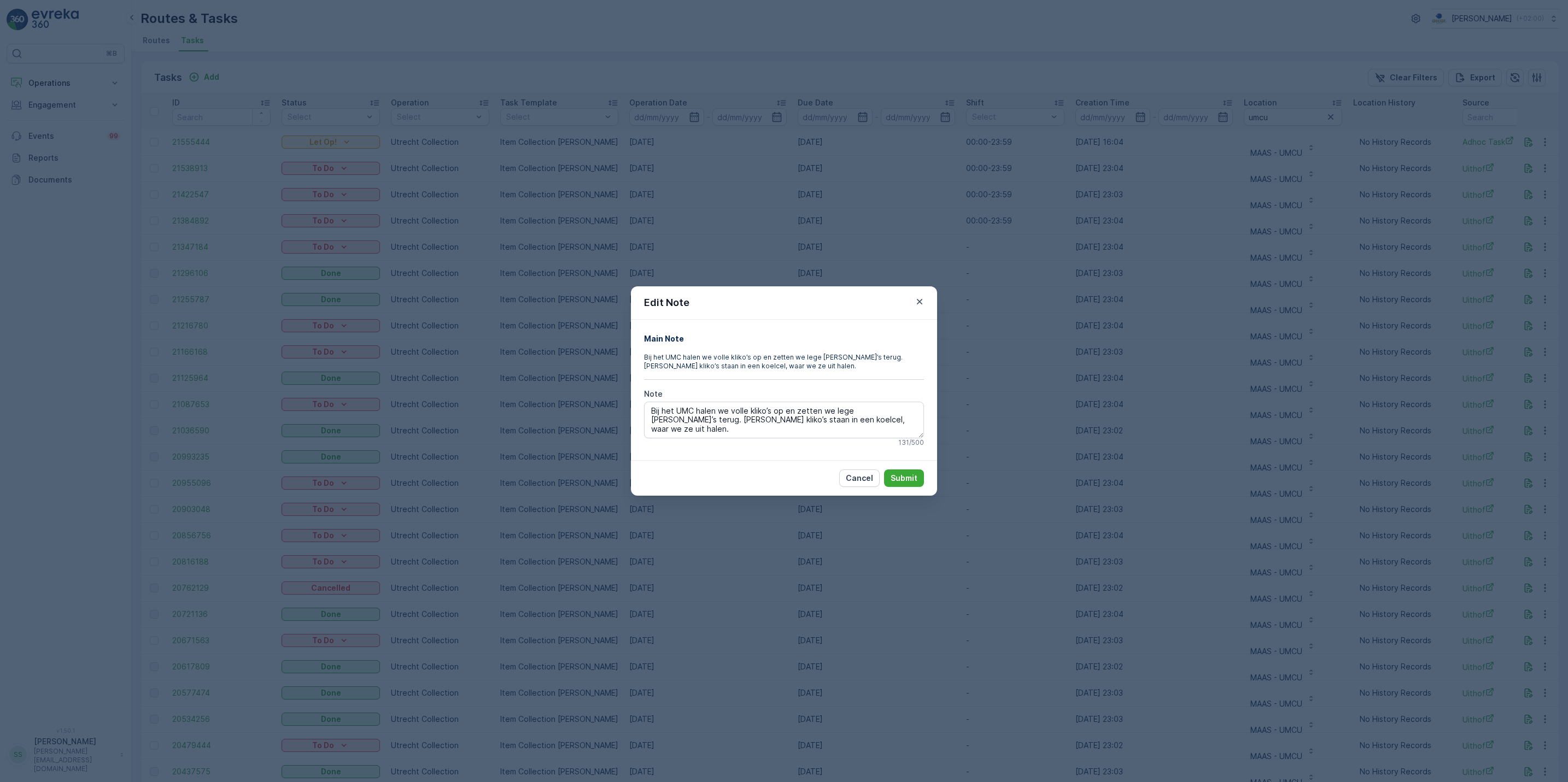
click at [515, 294] on div "Edit Note Main Note Bij het UMC halen we volle kliko’s op en zetten we lege kli…" at bounding box center [784, 391] width 1568 height 782
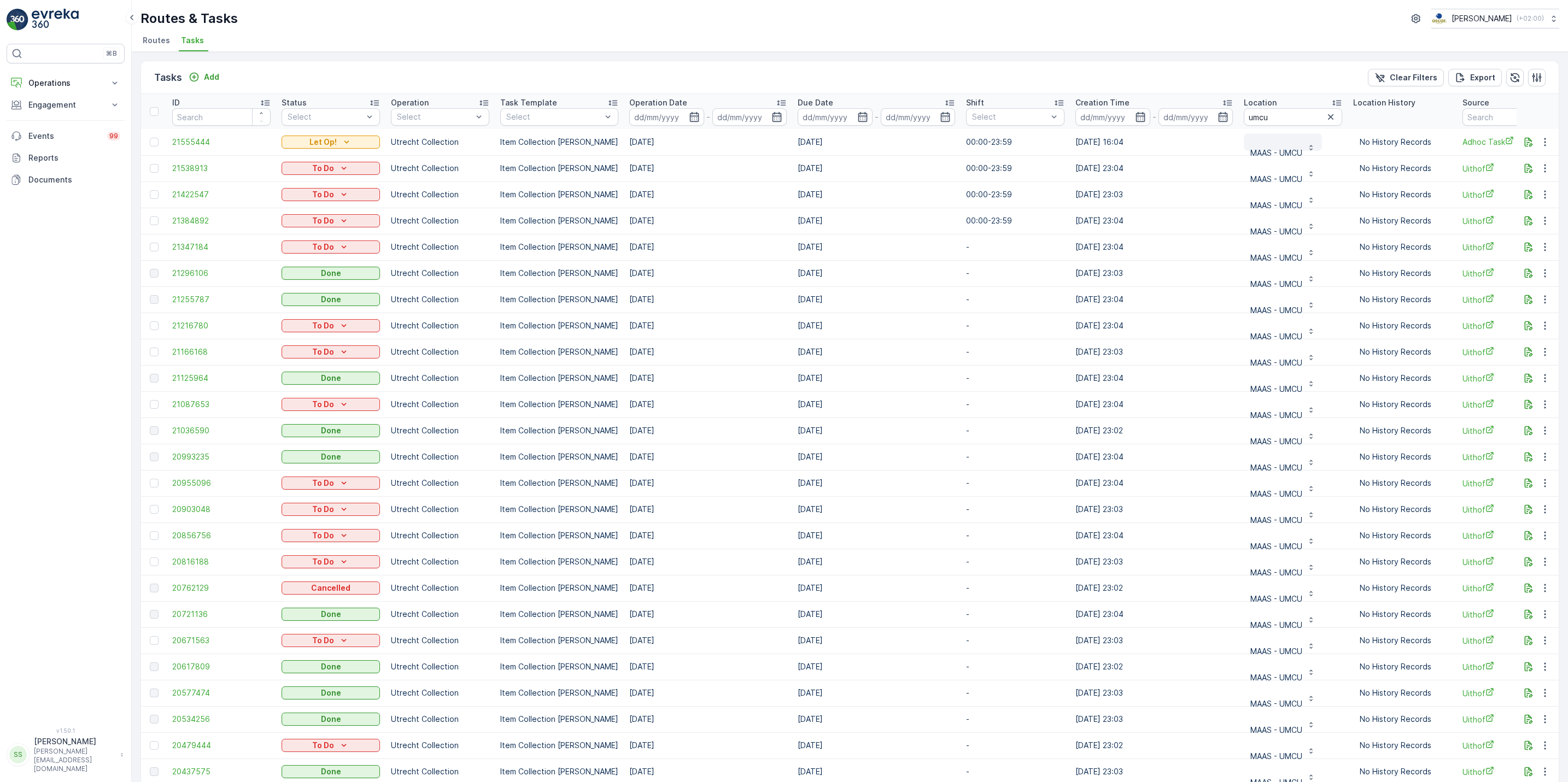
scroll to position [0, 54]
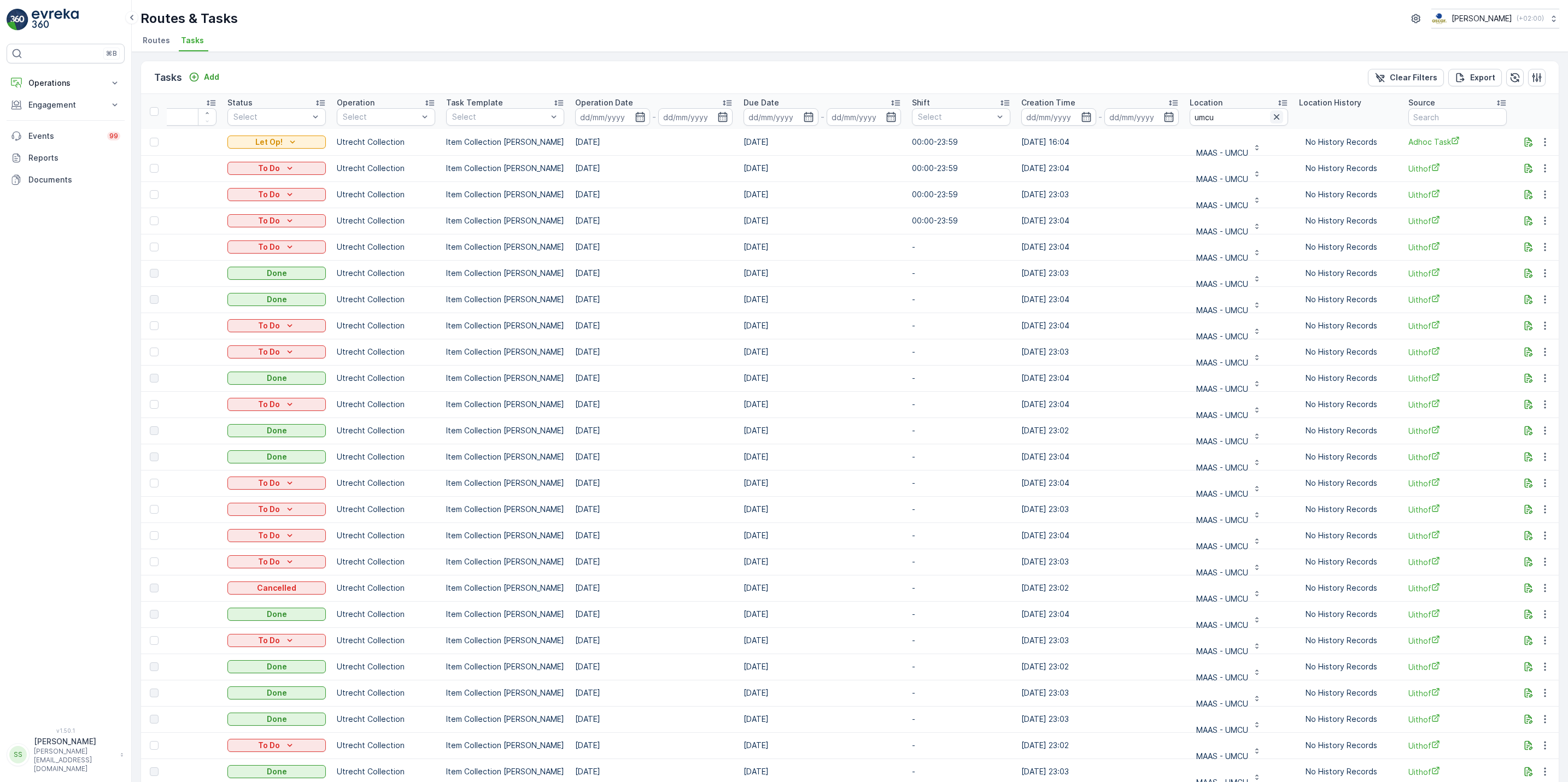
click at [1273, 115] on icon "button" at bounding box center [1276, 117] width 6 height 6
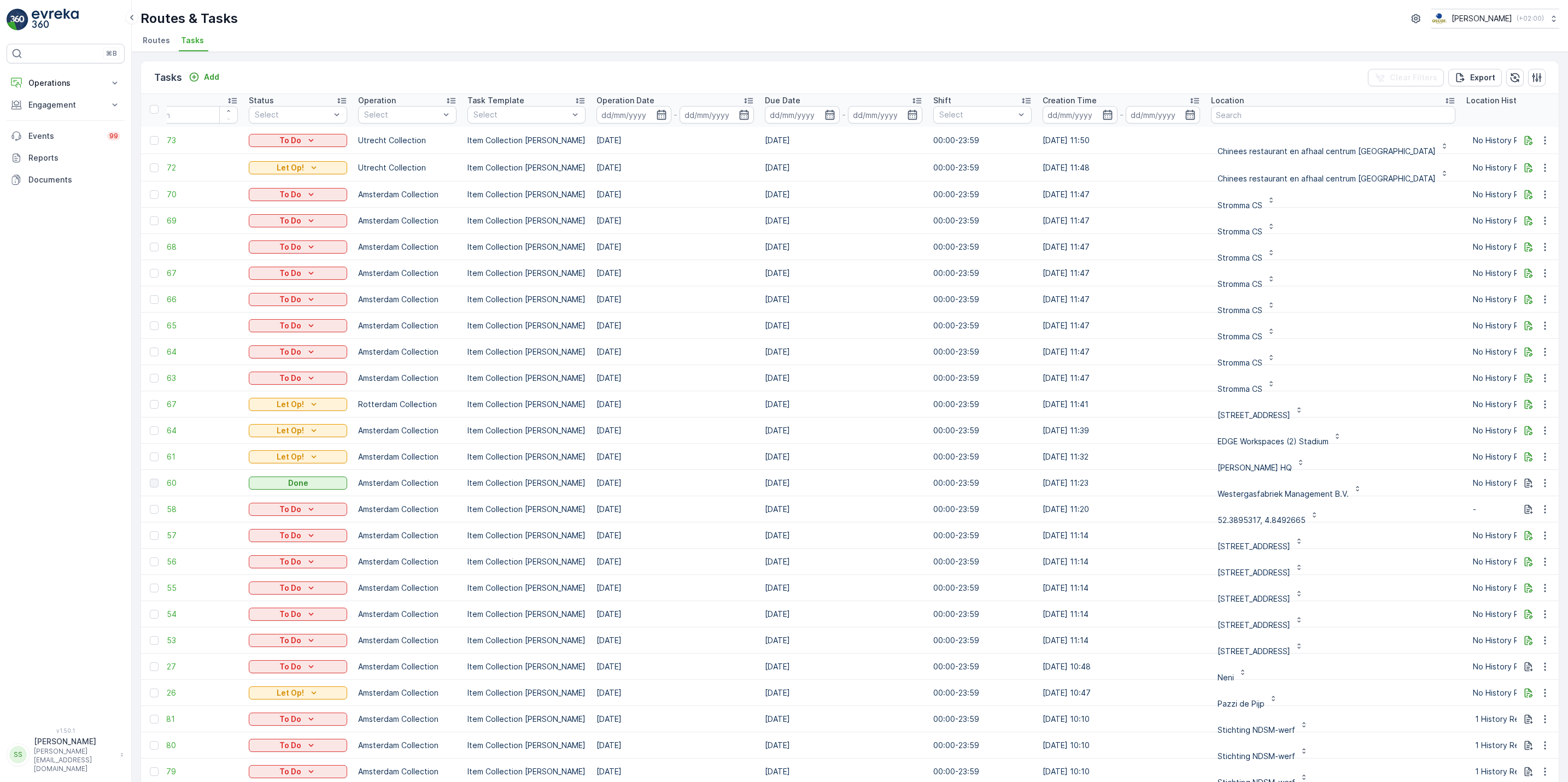
scroll to position [2, 28]
click at [1253, 118] on input "text" at bounding box center [1337, 114] width 244 height 18
type input "green was"
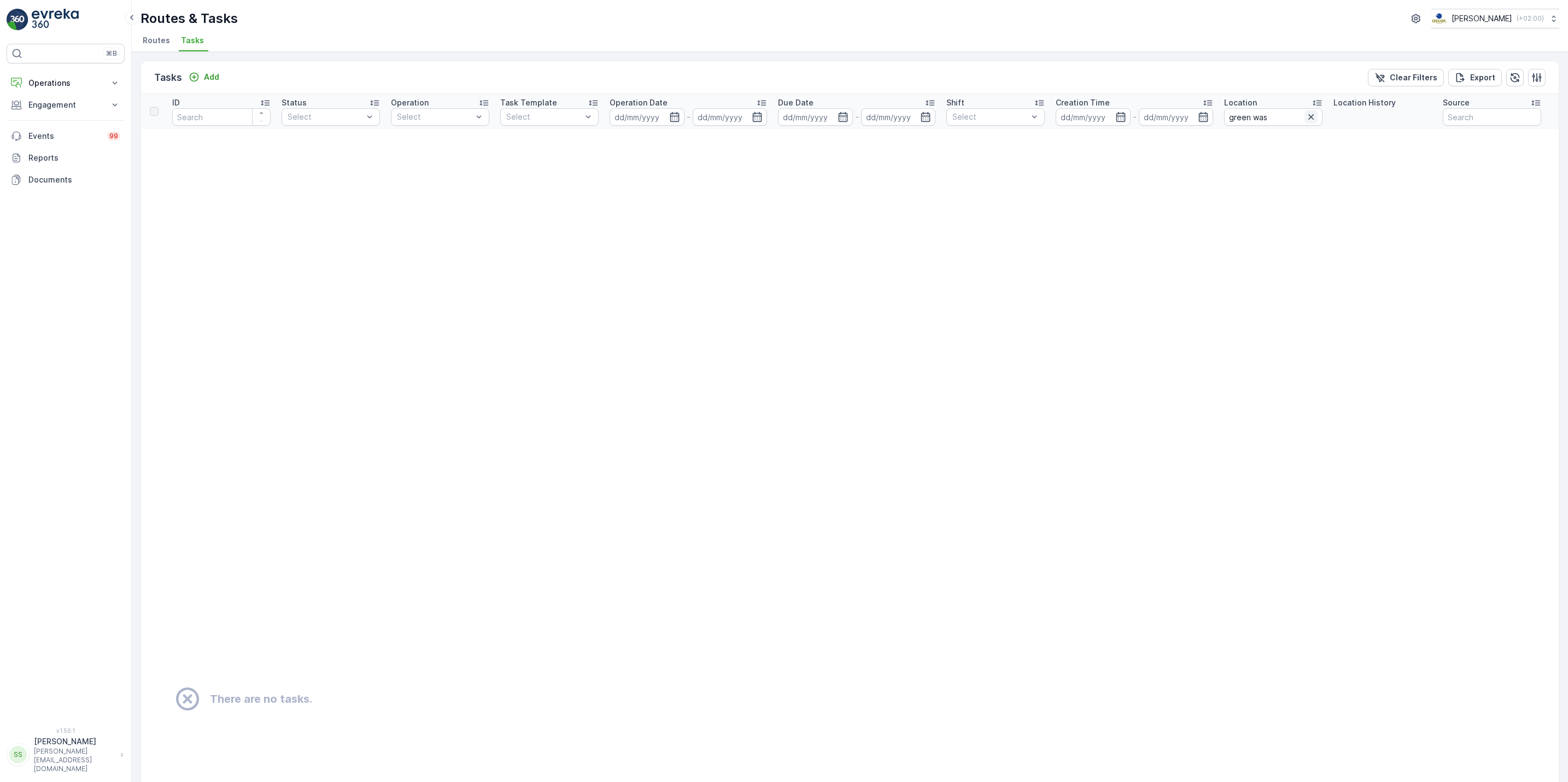
click at [1313, 117] on icon "button" at bounding box center [1311, 117] width 11 height 11
type input "kerk"
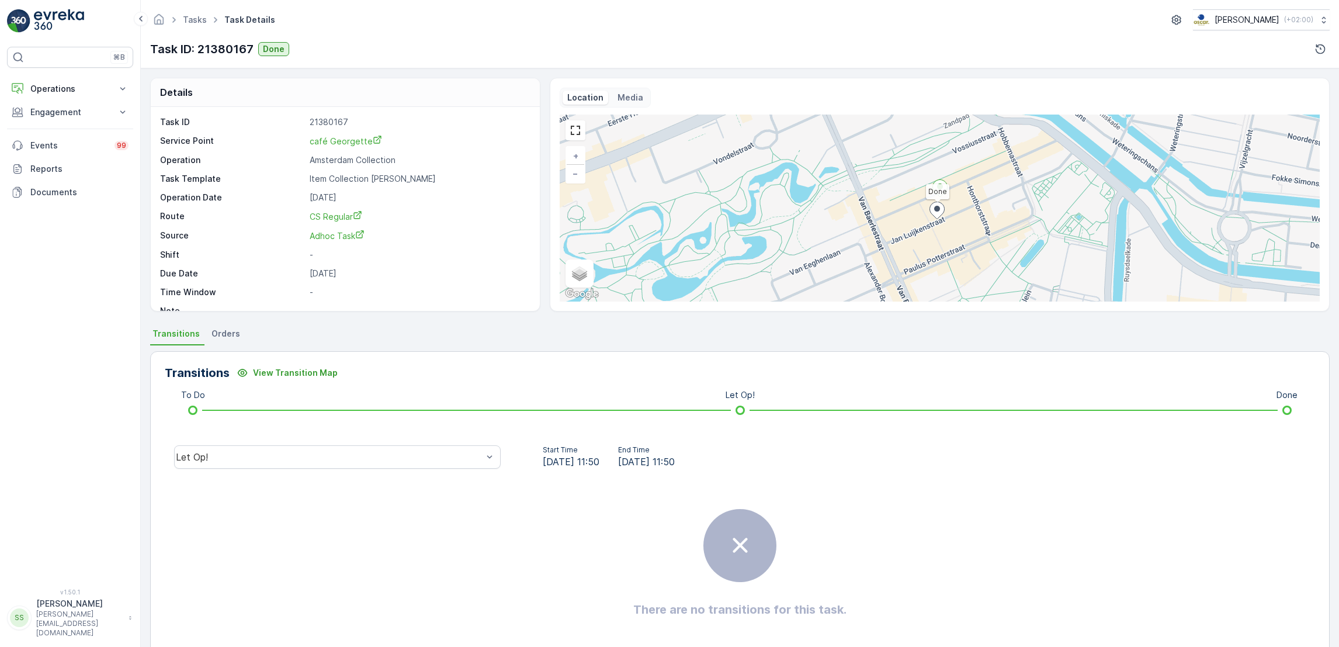
click at [752, 197] on div "Done + − Satellite Roadmap Terrain Hybrid Leaflet Keyboard shortcuts Map Data M…" at bounding box center [940, 208] width 760 height 187
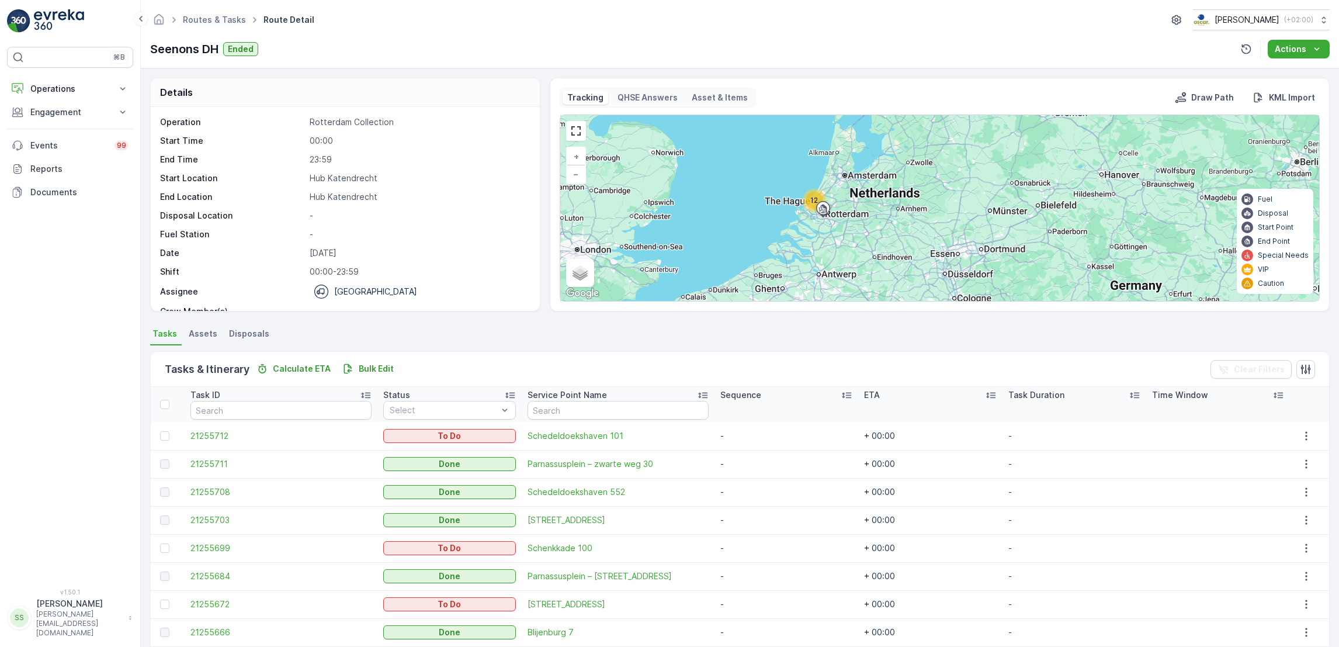
click at [222, 25] on span "Routes & Tasks" at bounding box center [215, 20] width 68 height 12
click at [214, 18] on link "Routes & Tasks" at bounding box center [214, 20] width 63 height 10
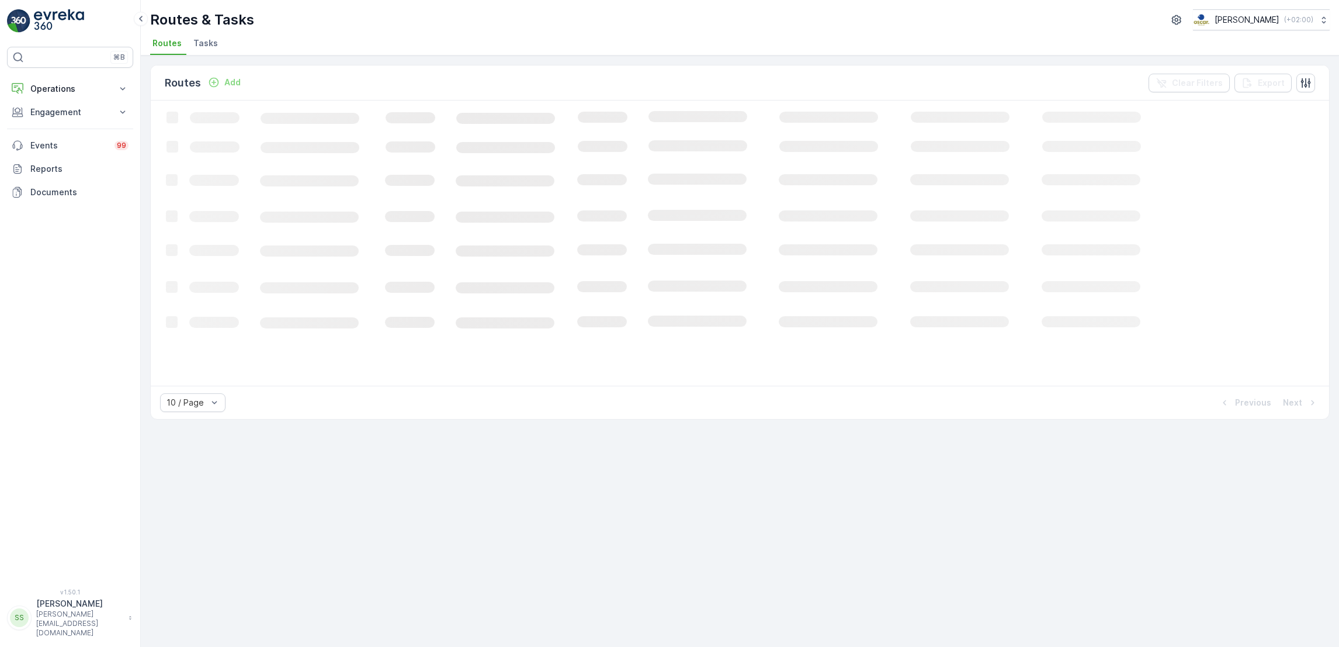
click at [202, 39] on span "Tasks" at bounding box center [205, 43] width 25 height 12
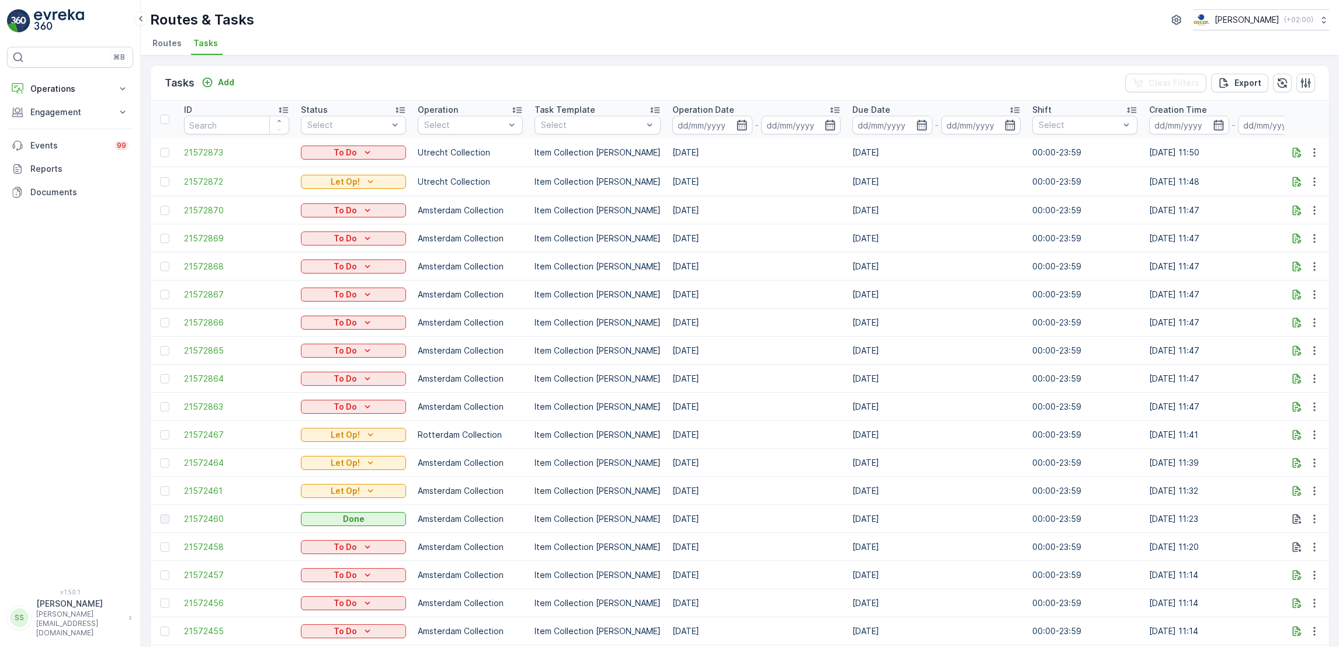
scroll to position [0, 338]
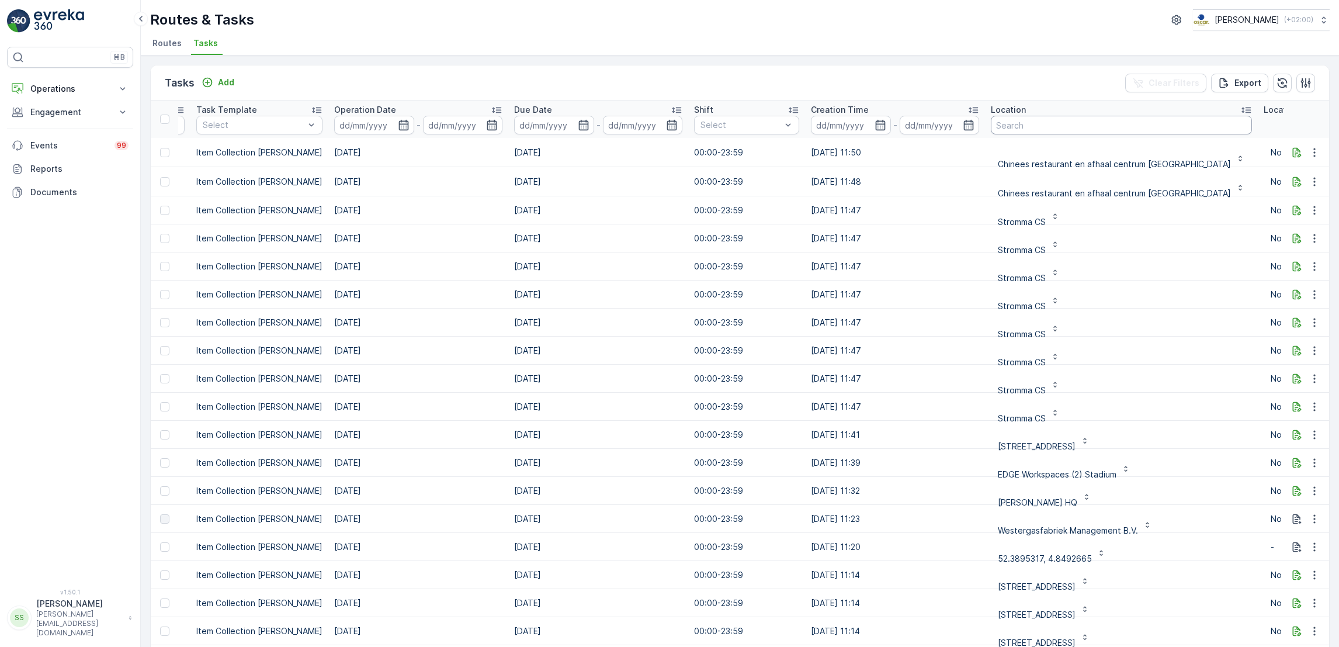
click at [1044, 129] on input "text" at bounding box center [1121, 125] width 261 height 19
type input "notk"
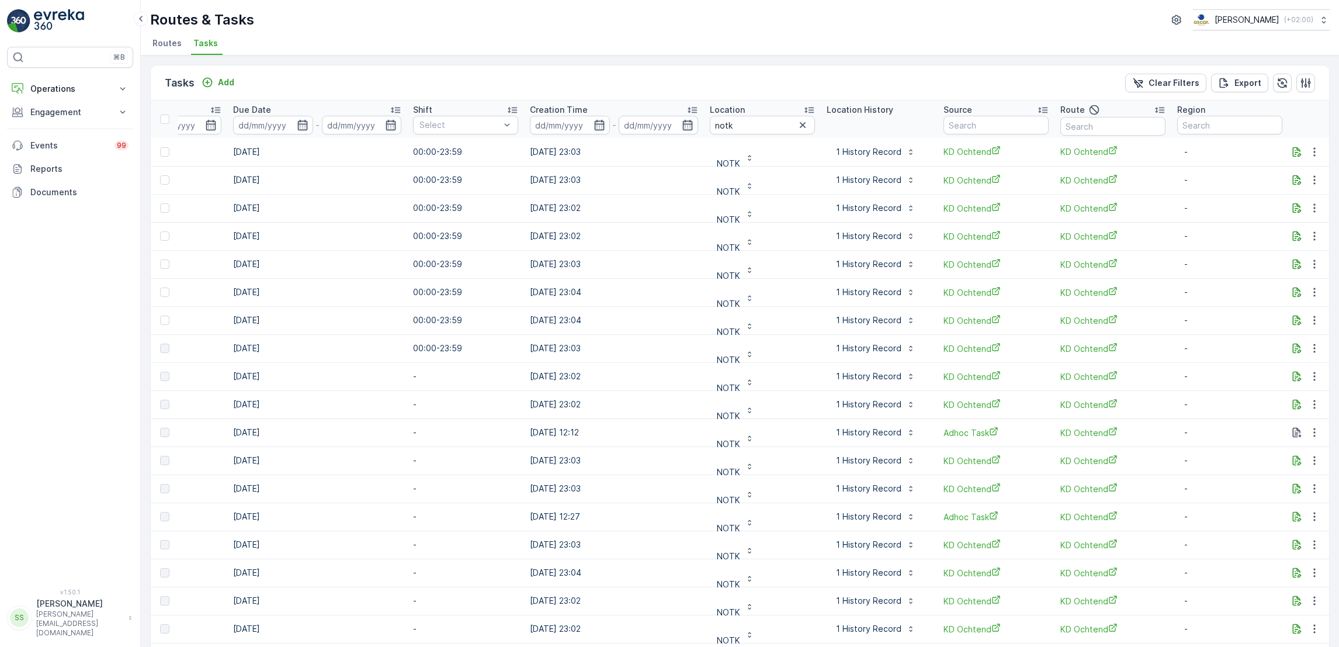
scroll to position [1, 0]
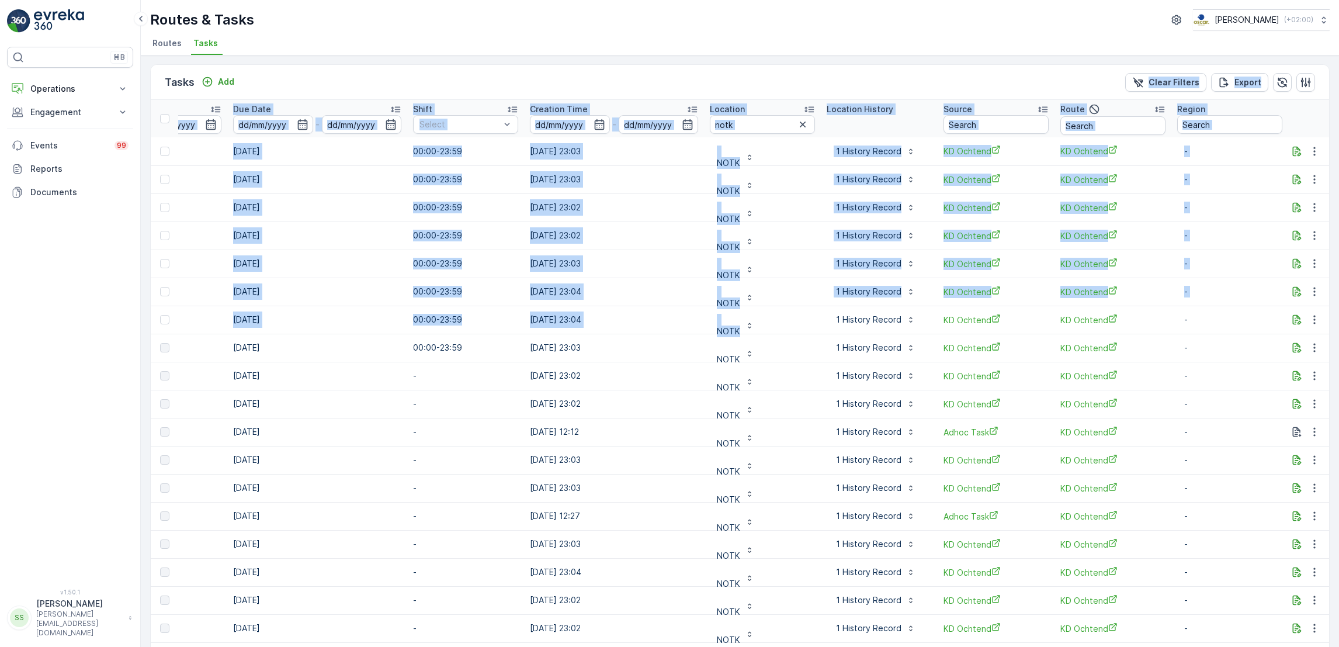
drag, startPoint x: 802, startPoint y: 76, endPoint x: 796, endPoint y: 315, distance: 239.6
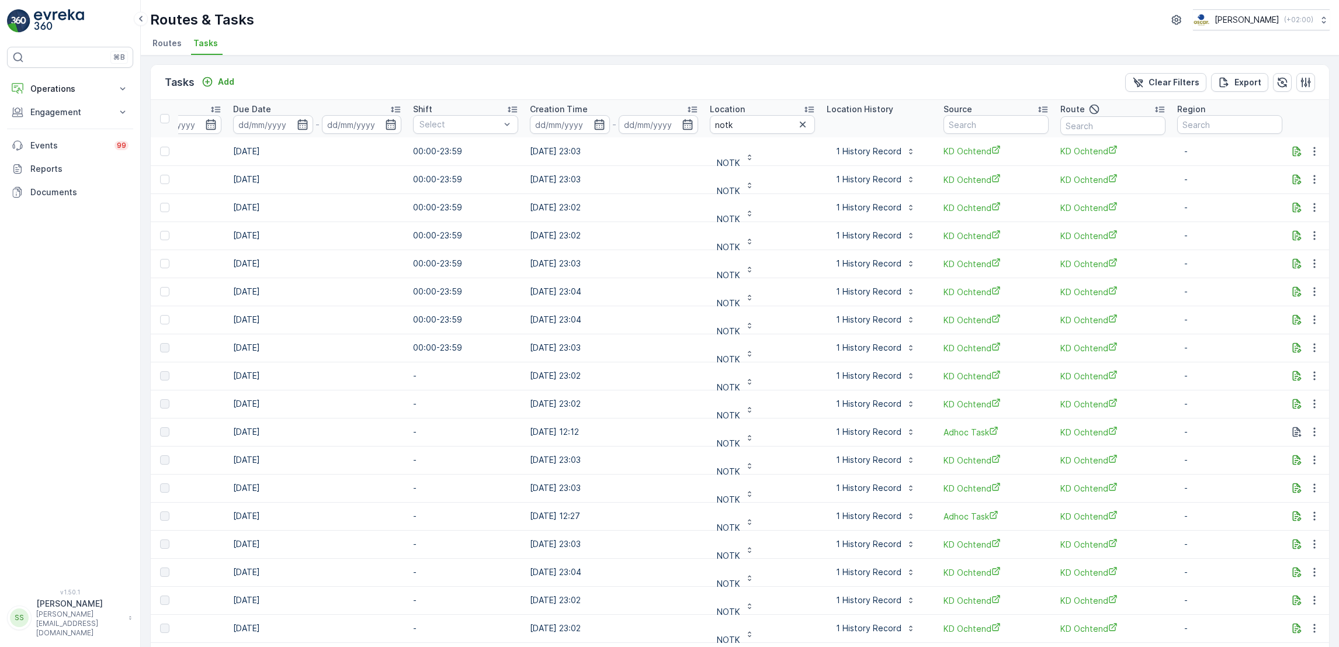
drag, startPoint x: 796, startPoint y: 315, endPoint x: 699, endPoint y: 53, distance: 280.4
click at [699, 53] on ul "Routes Tasks" at bounding box center [735, 45] width 1170 height 20
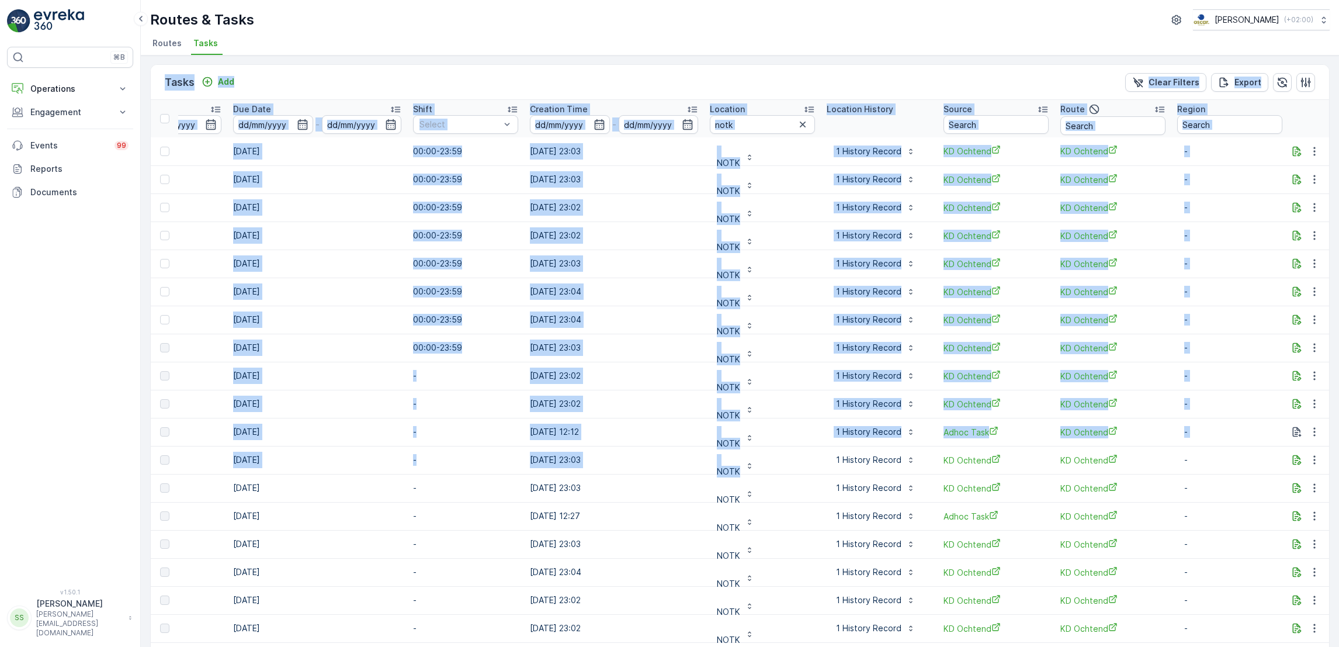
scroll to position [0, 0]
drag, startPoint x: 699, startPoint y: 53, endPoint x: 795, endPoint y: 474, distance: 432.7
click at [795, 474] on div "Routes & Tasks Oscar Circulair ( +02:00 ) Routes Tasks Tasks Add Clear Filters …" at bounding box center [740, 323] width 1198 height 647
click at [699, 54] on ul "Routes Tasks" at bounding box center [735, 45] width 1170 height 20
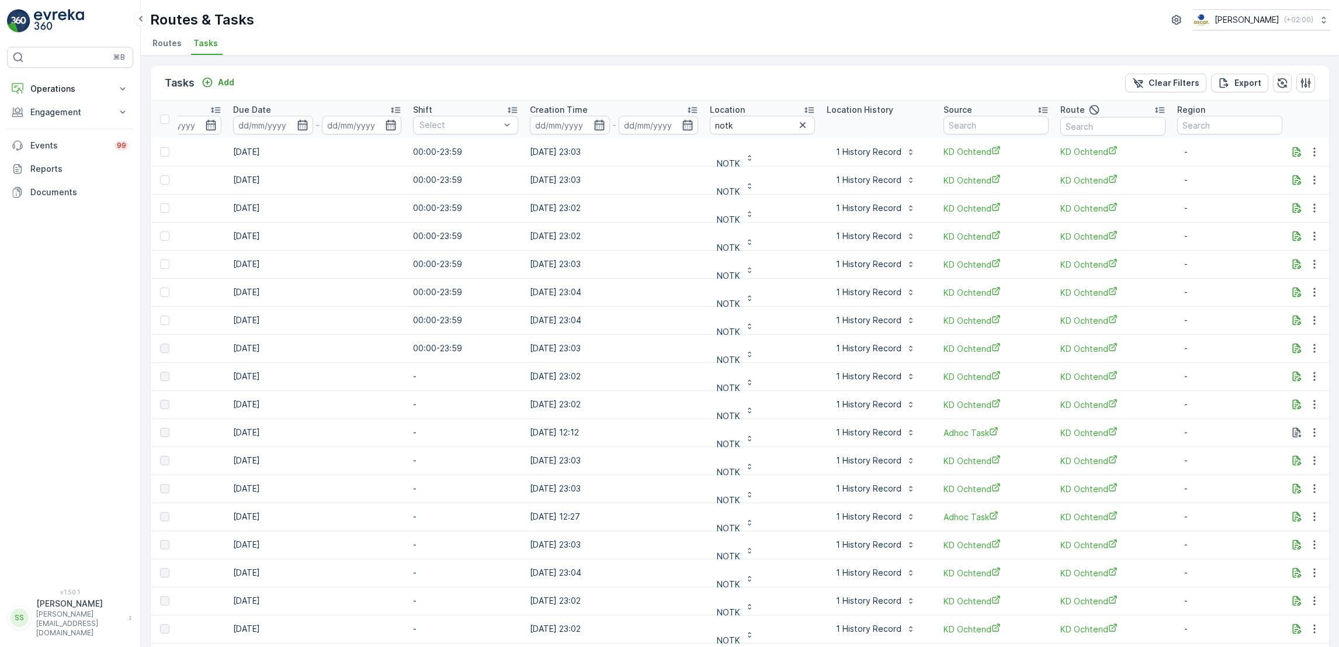
drag, startPoint x: 684, startPoint y: 55, endPoint x: 735, endPoint y: 46, distance: 51.6
click at [735, 46] on div "Routes & Tasks Oscar Circulair ( +02:00 ) Routes Tasks" at bounding box center [740, 28] width 1198 height 56
drag, startPoint x: 696, startPoint y: 91, endPoint x: 716, endPoint y: 81, distance: 21.7
click at [716, 81] on div "Tasks Add Clear Filters Export" at bounding box center [740, 82] width 1178 height 35
click at [704, 67] on div "Tasks Add Clear Filters Export" at bounding box center [740, 82] width 1178 height 35
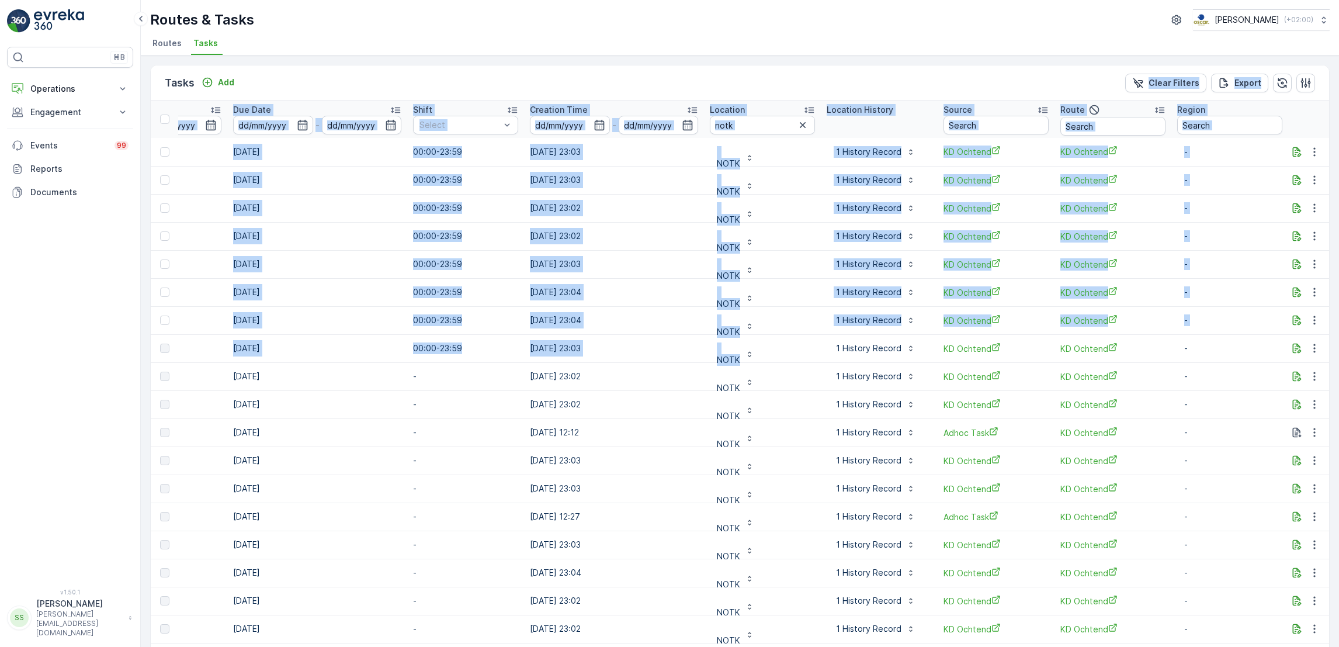
drag, startPoint x: 704, startPoint y: 67, endPoint x: 784, endPoint y: 340, distance: 284.3
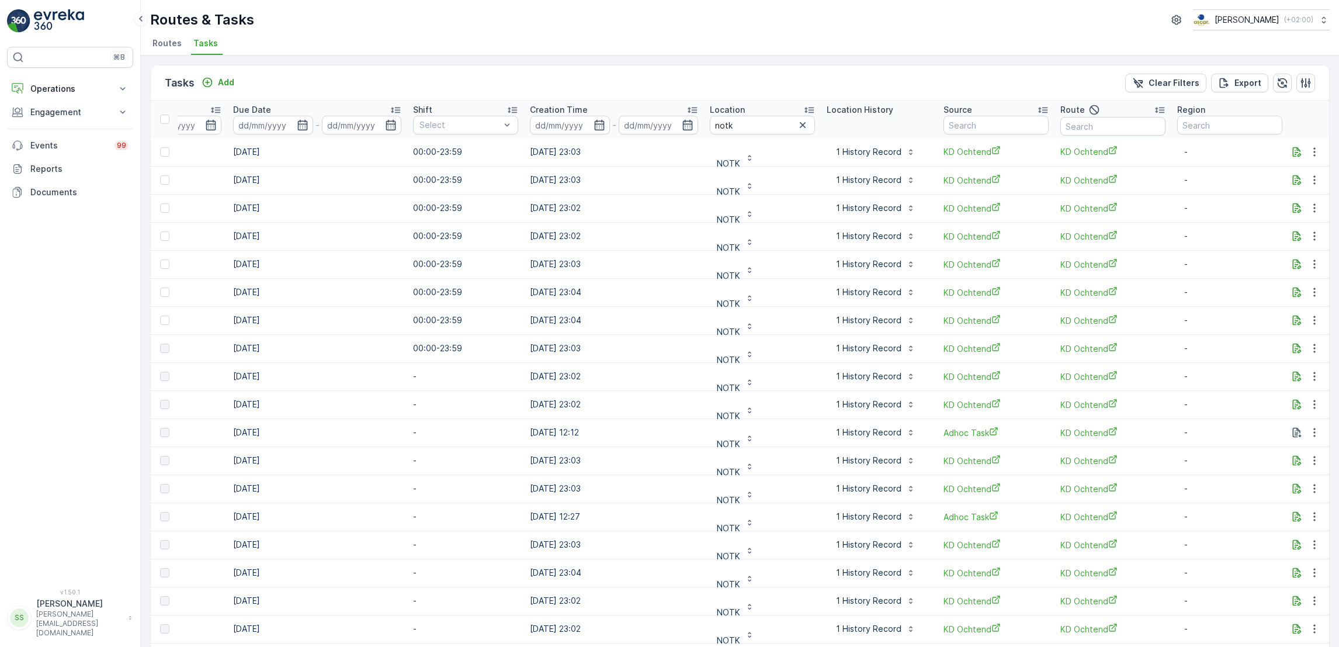
click at [696, 50] on ul "Routes Tasks" at bounding box center [735, 45] width 1170 height 20
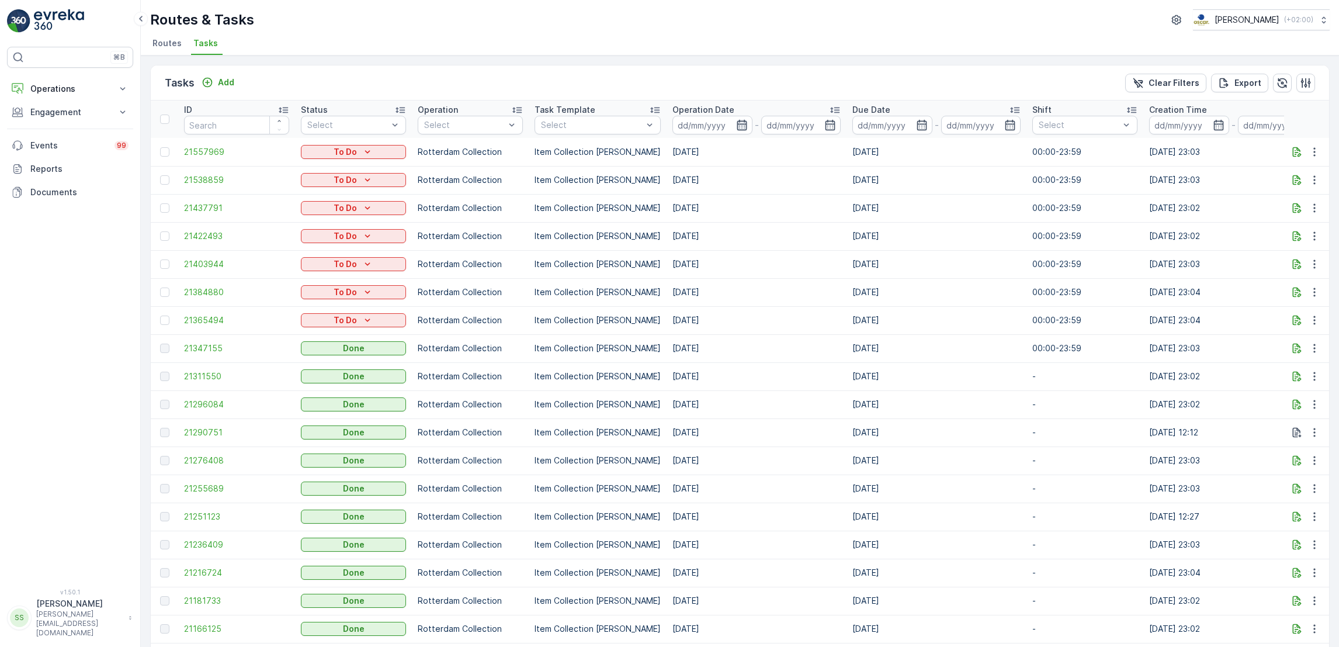
click at [737, 126] on icon "button" at bounding box center [742, 125] width 10 height 11
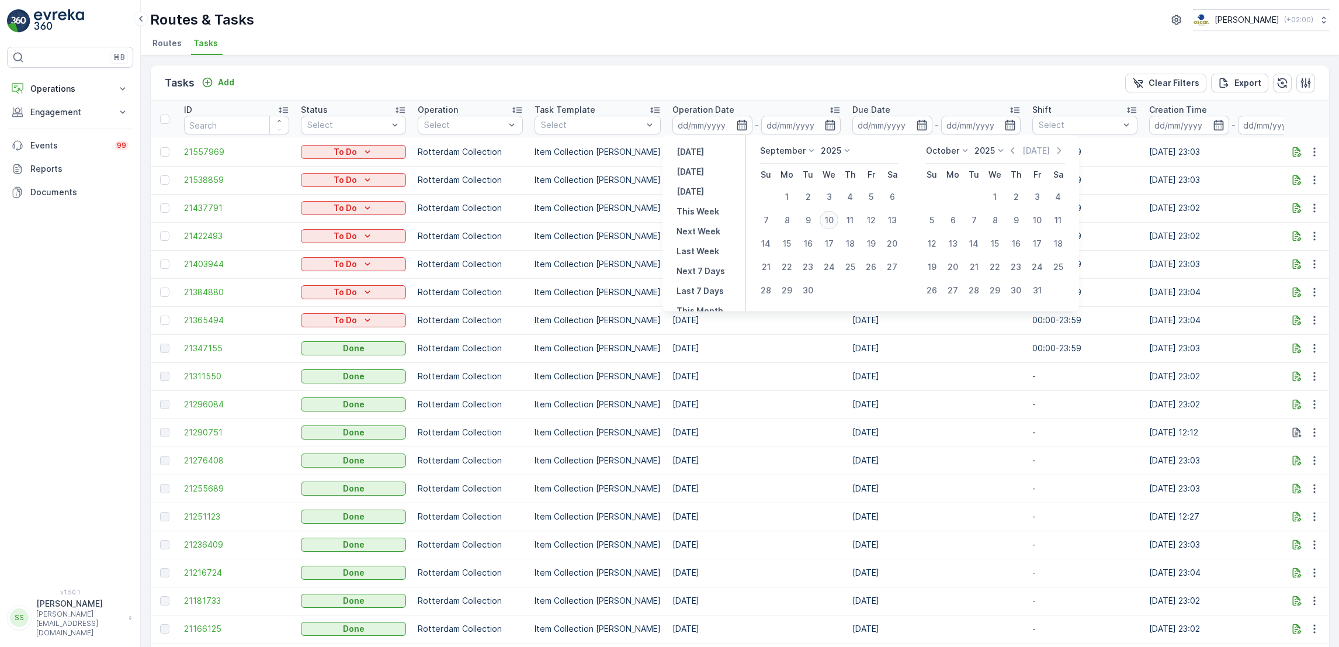
click at [828, 218] on div "10" at bounding box center [829, 220] width 19 height 19
type input "[DATE]"
click at [828, 218] on div "10" at bounding box center [829, 220] width 19 height 19
type input "[DATE]"
click at [828, 218] on div "10" at bounding box center [829, 220] width 19 height 19
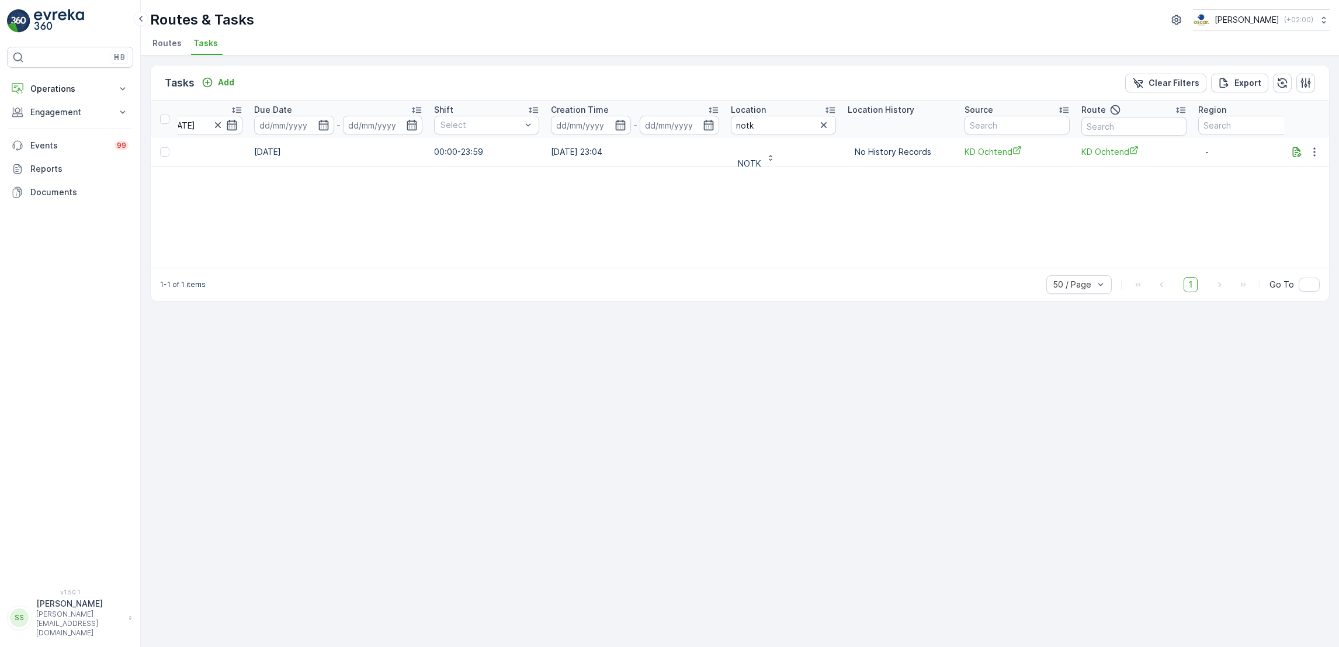
scroll to position [0, 599]
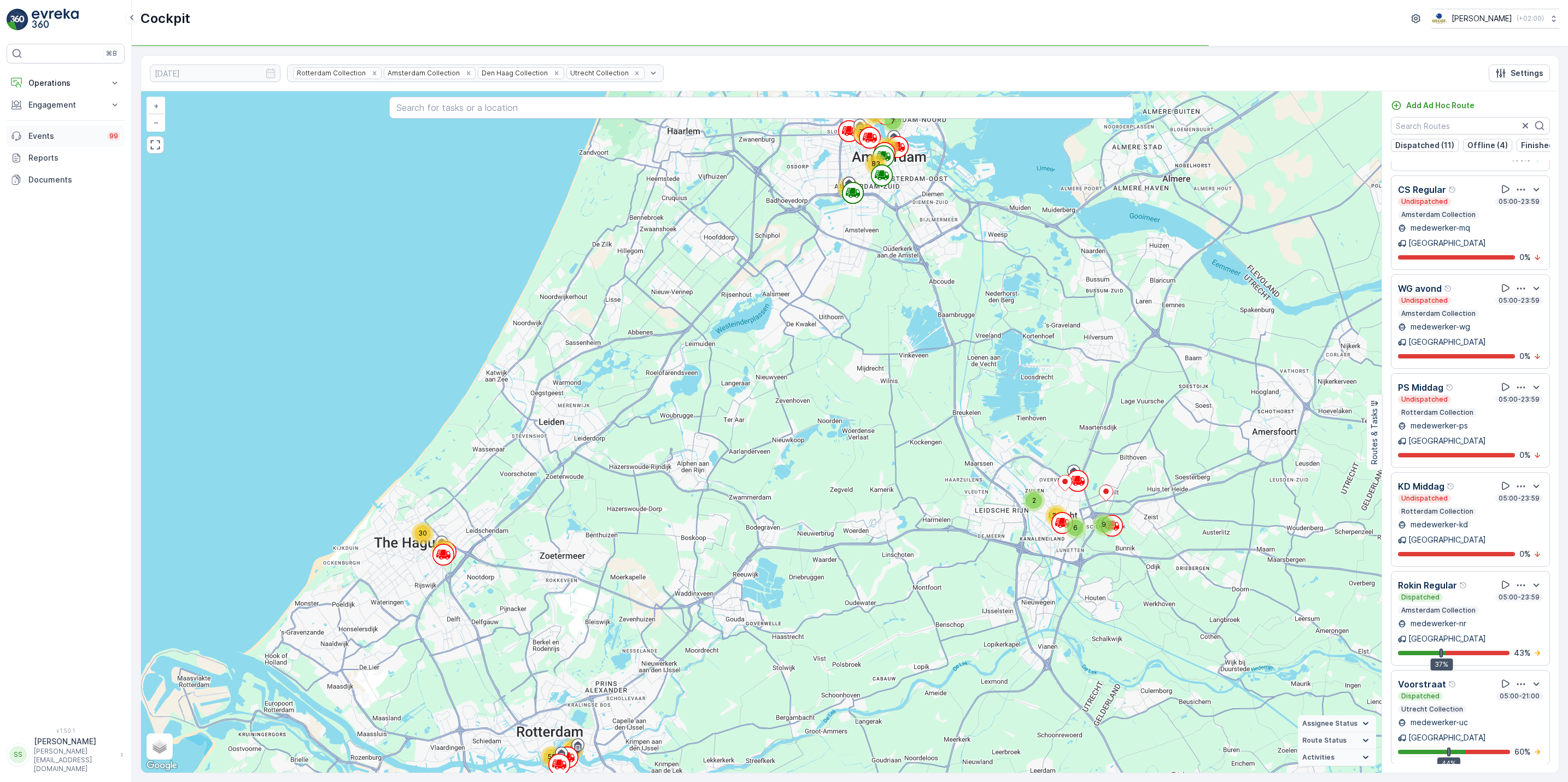
scroll to position [1330, 0]
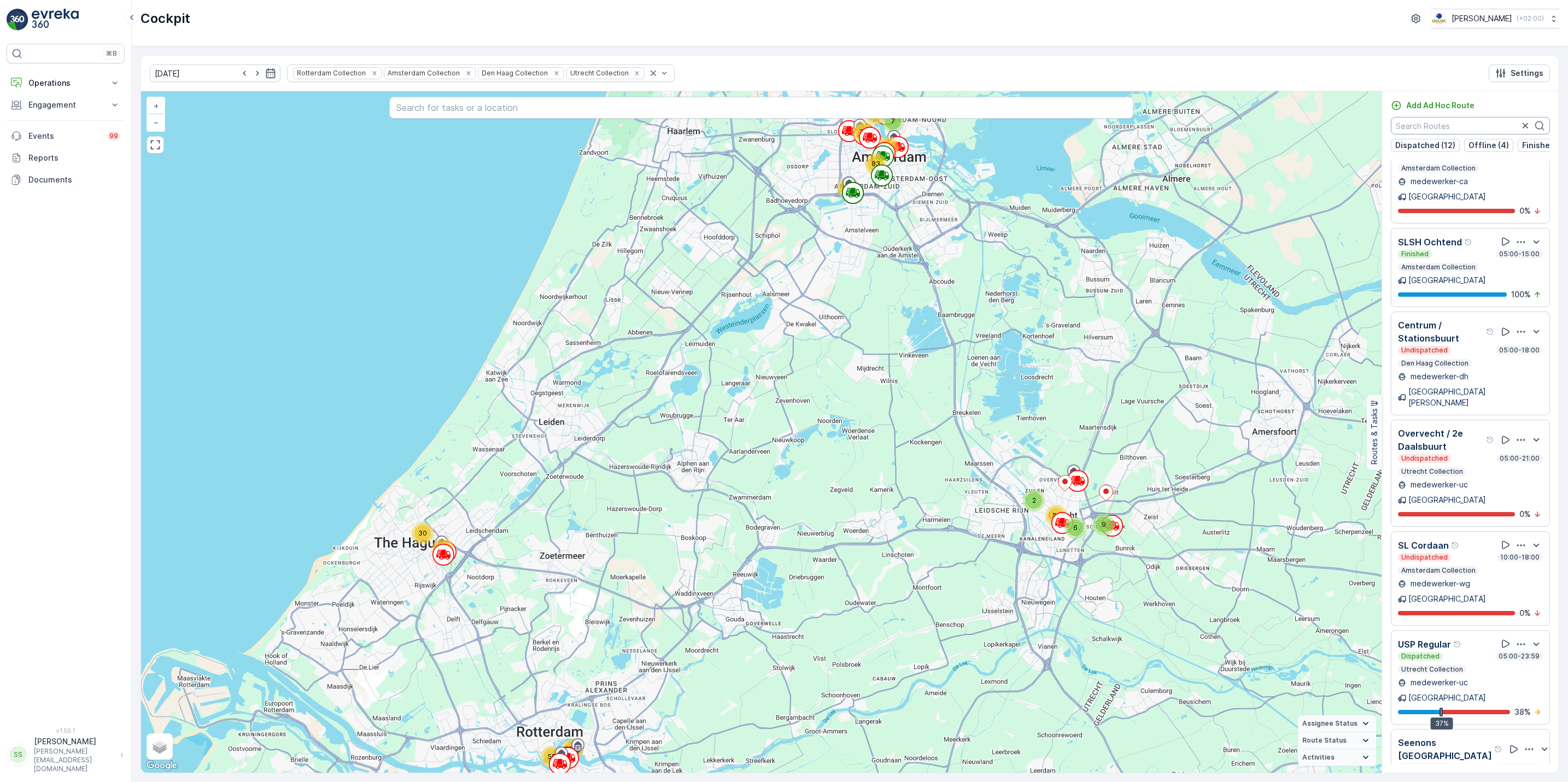
click at [1459, 127] on input "text" at bounding box center [1470, 125] width 159 height 18
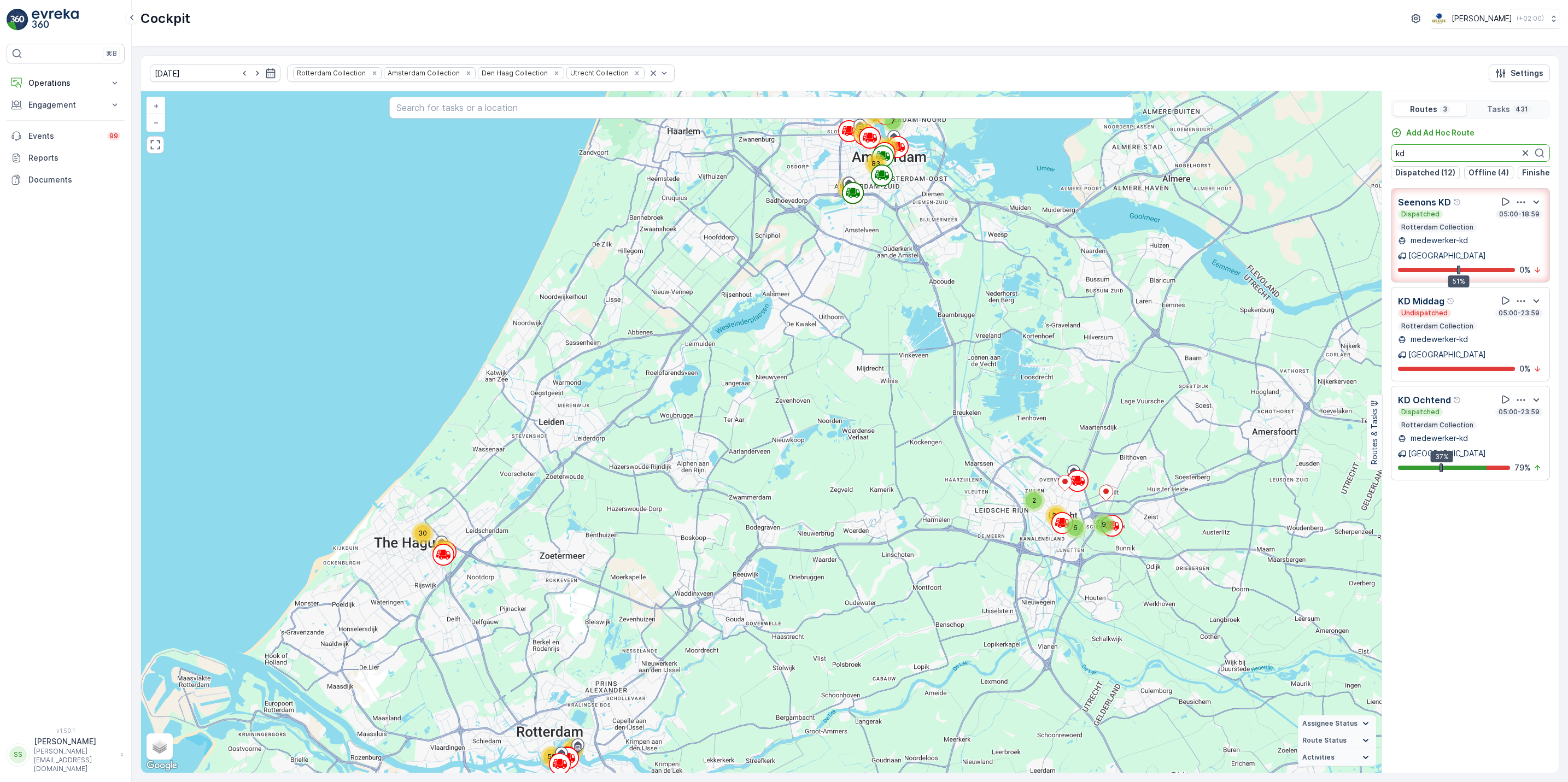
type input "kd"
click at [1525, 157] on icon "button" at bounding box center [1525, 153] width 11 height 11
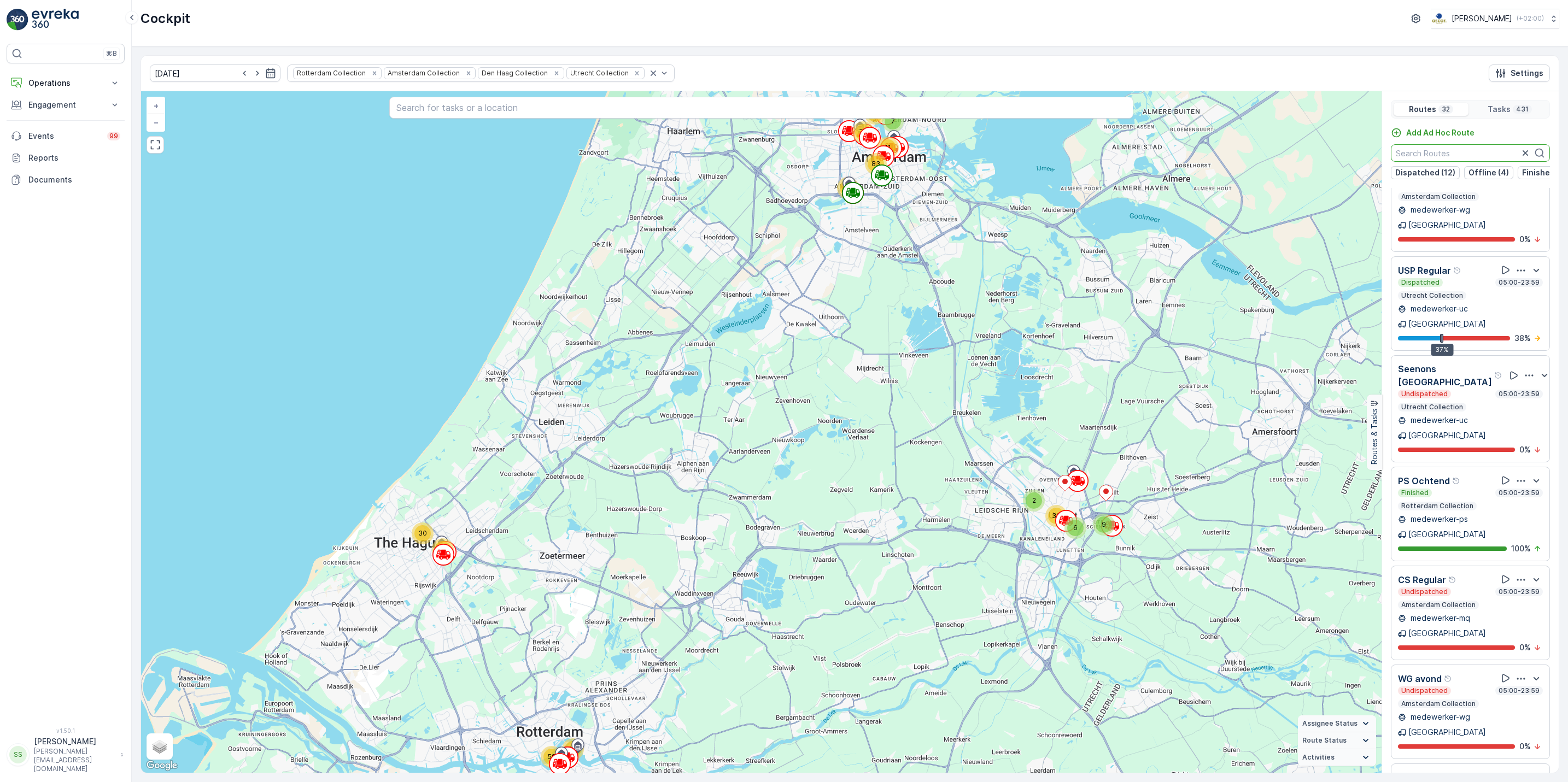
scroll to position [1913, 0]
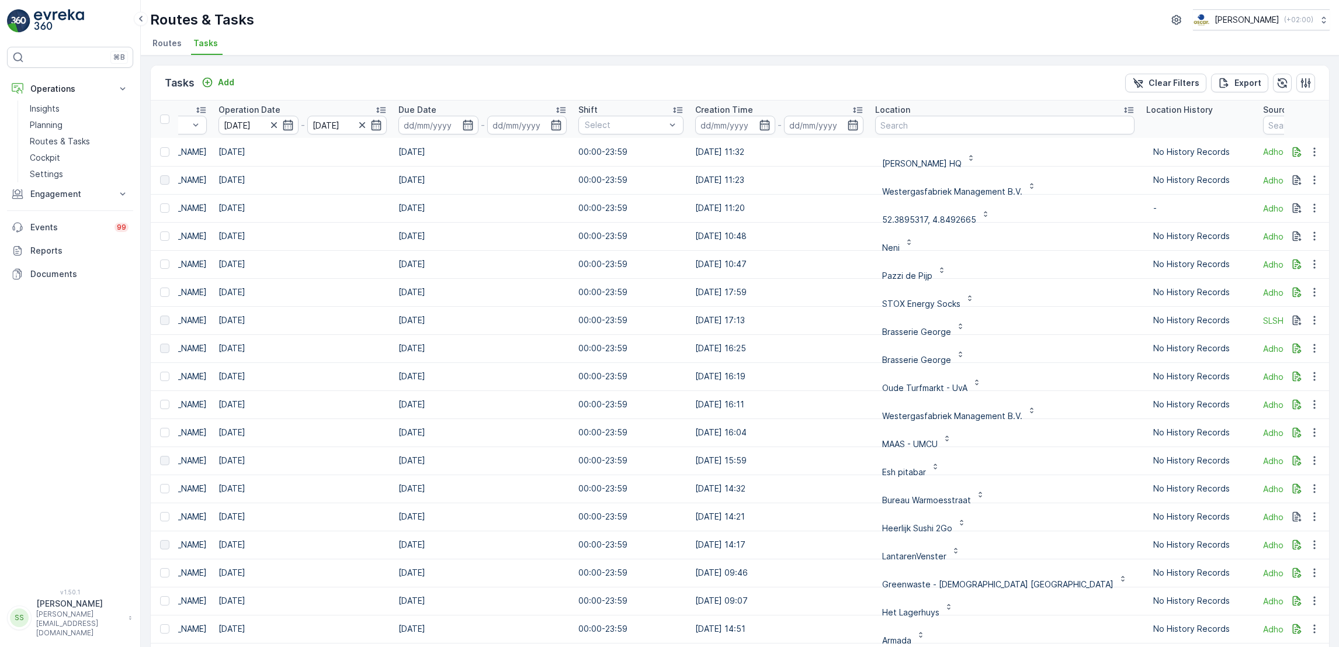
scroll to position [0, 458]
click at [892, 124] on input "text" at bounding box center [1000, 125] width 259 height 19
type input "cvs z"
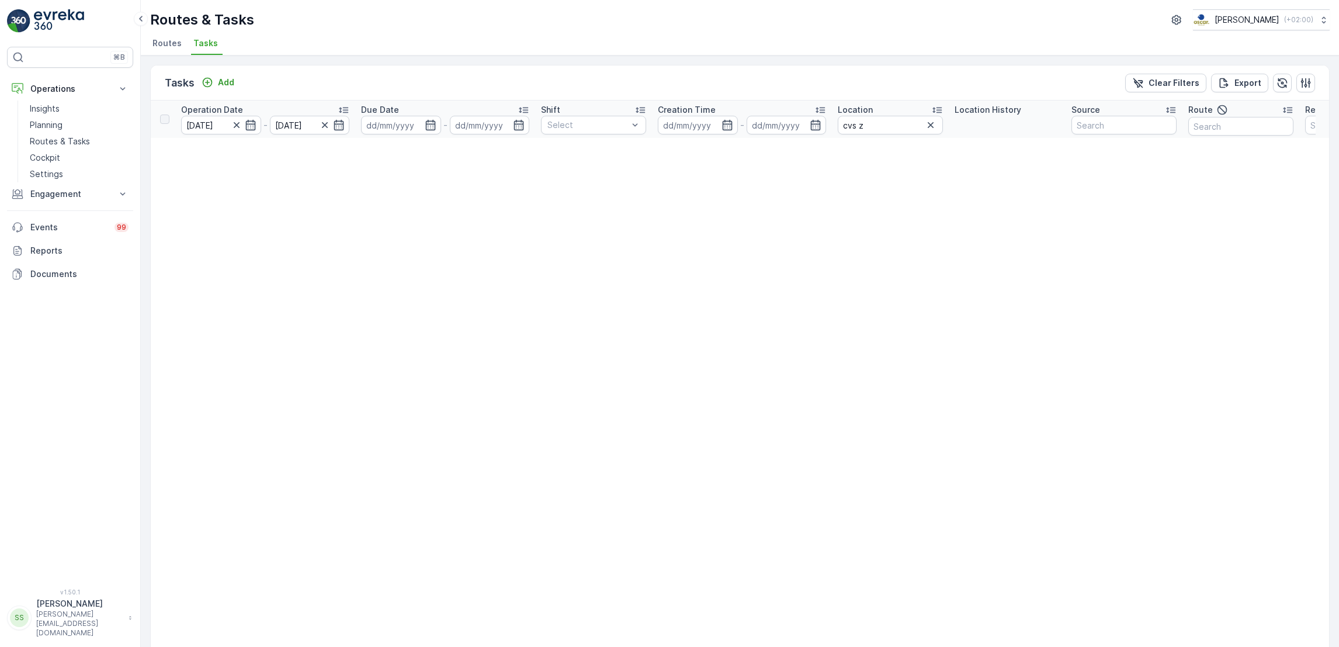
scroll to position [0, 556]
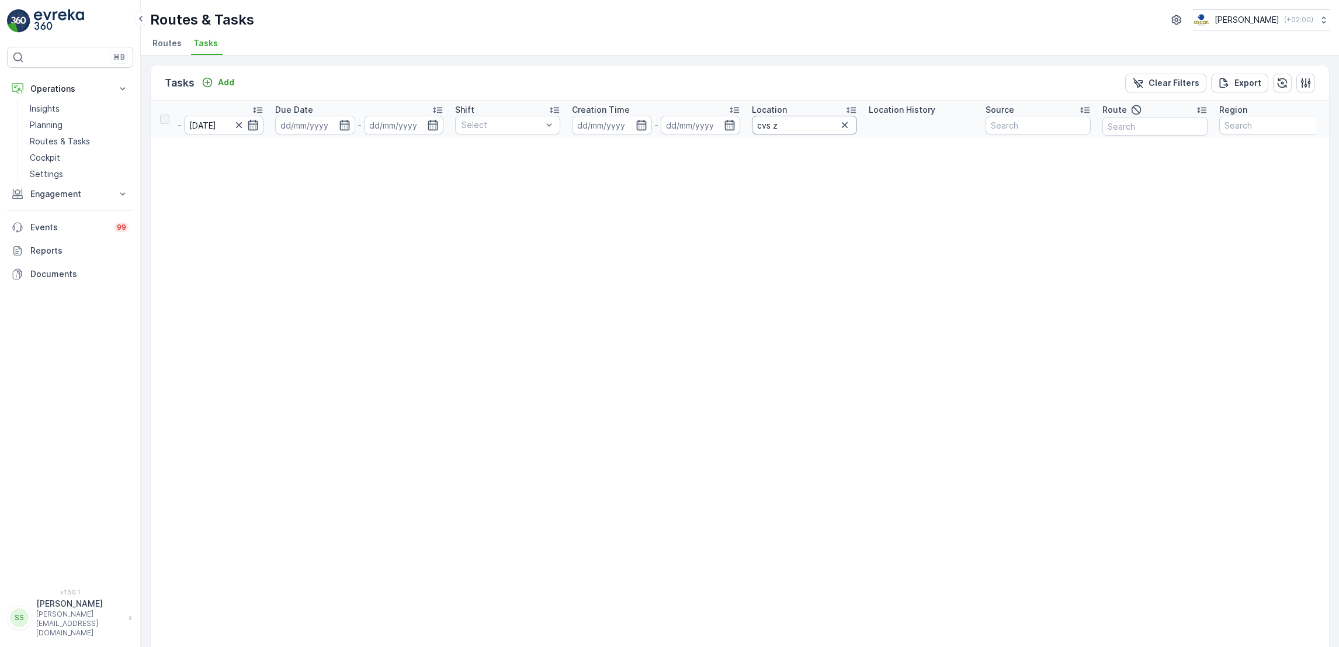
click at [803, 122] on input "cvs z" at bounding box center [804, 125] width 105 height 19
type input "cvs"
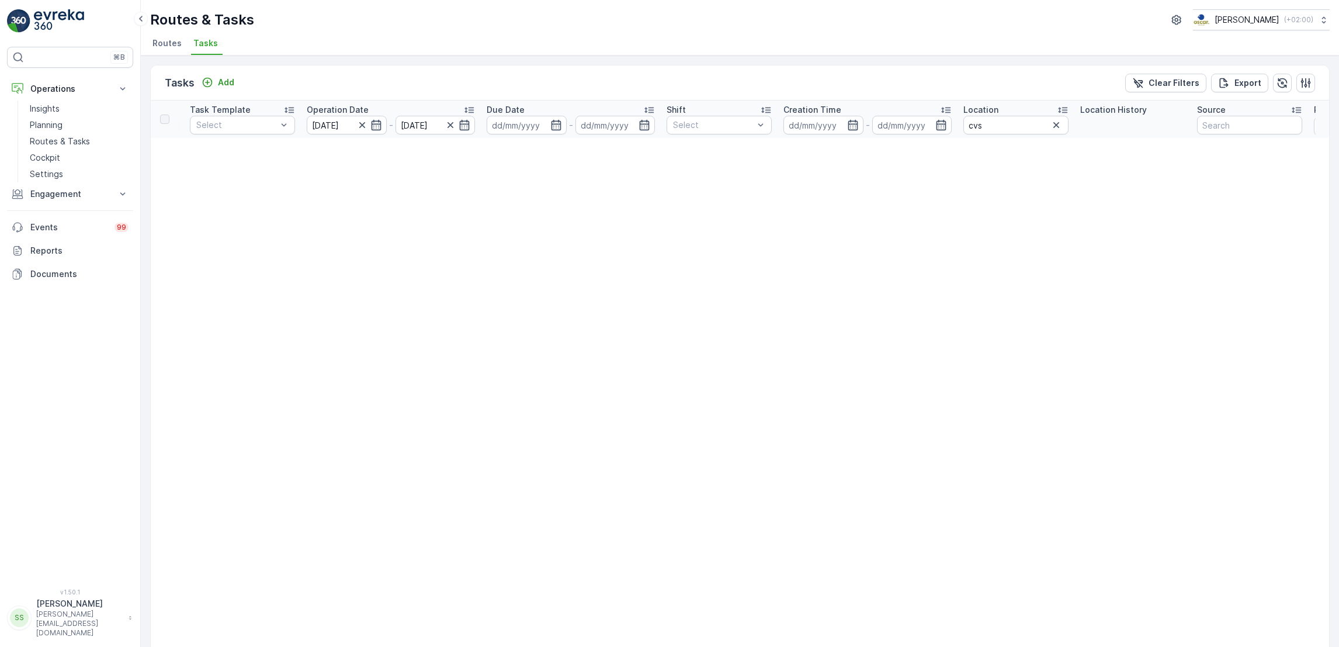
scroll to position [0, 326]
click at [396, 126] on icon "button" at bounding box center [395, 125] width 12 height 12
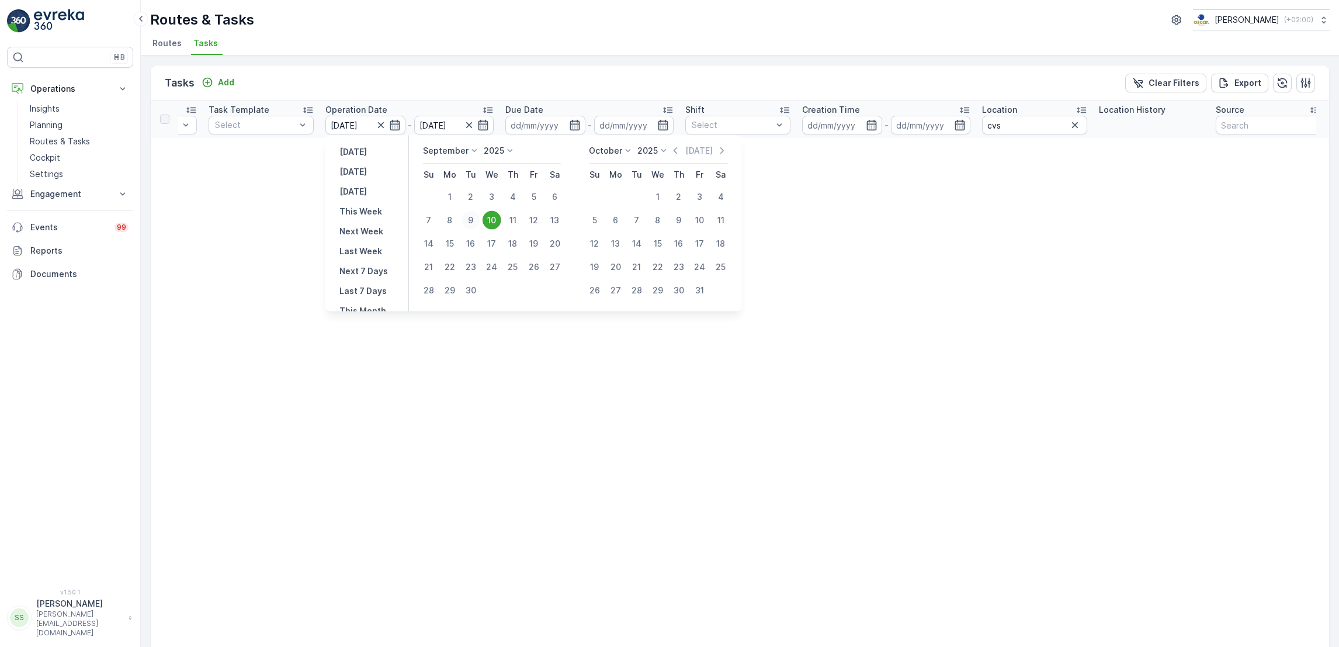
click at [468, 220] on div "9" at bounding box center [471, 220] width 19 height 19
type input "[DATE]"
click at [468, 220] on div "9" at bounding box center [471, 220] width 19 height 19
type input "[DATE]"
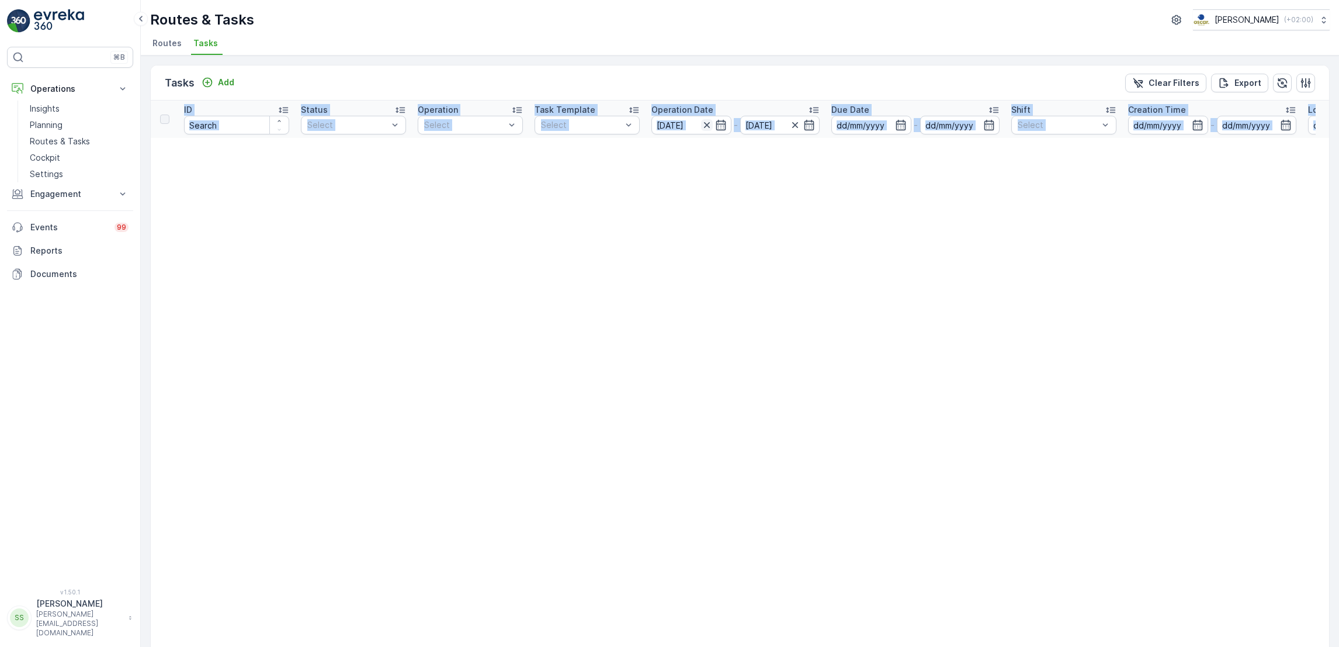
drag, startPoint x: 468, startPoint y: 220, endPoint x: 706, endPoint y: 126, distance: 255.9
click at [706, 126] on icon "button" at bounding box center [707, 125] width 12 height 12
click at [706, 126] on icon "button" at bounding box center [706, 125] width 6 height 6
click at [706, 126] on icon "button" at bounding box center [707, 125] width 12 height 12
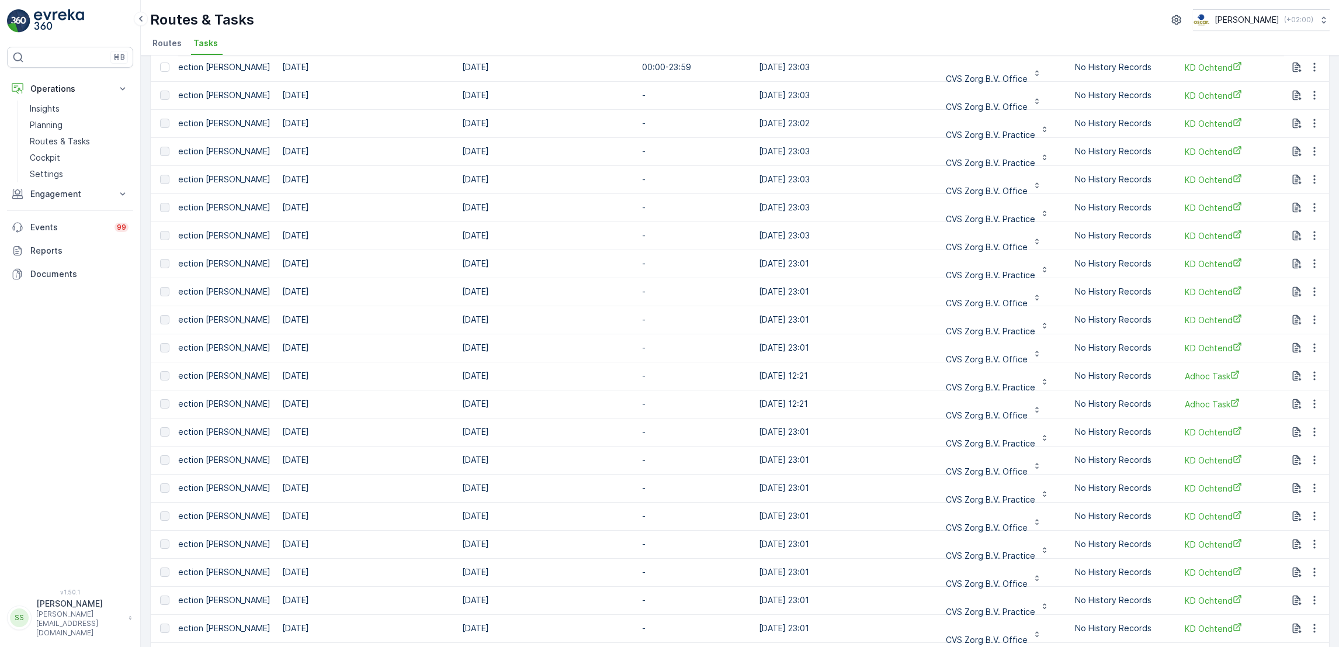
scroll to position [0, 388]
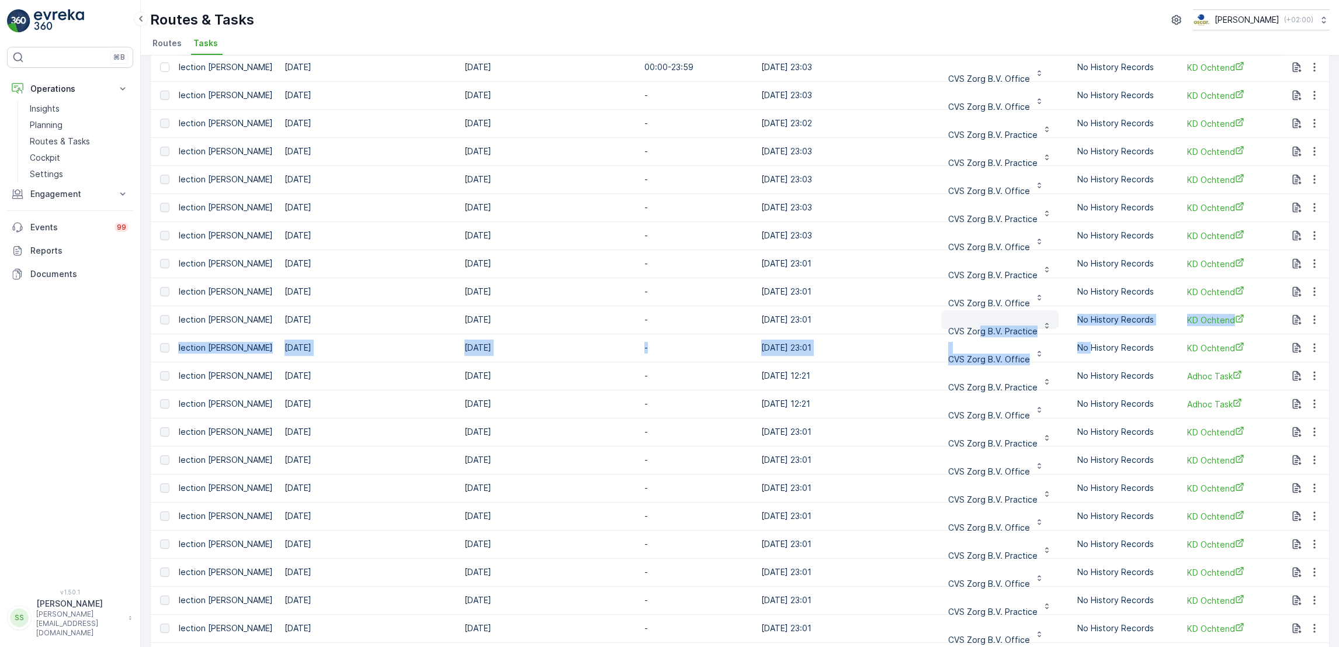
drag, startPoint x: 1078, startPoint y: 334, endPoint x: 972, endPoint y: 330, distance: 106.4
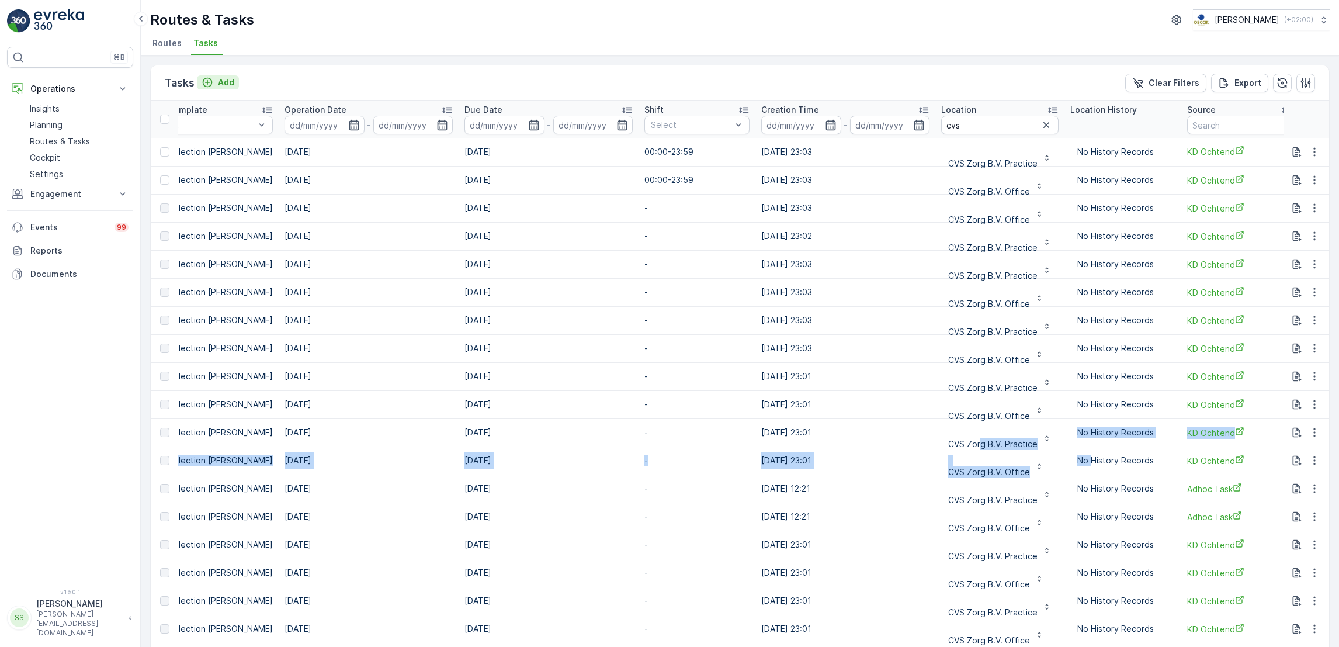
click at [225, 84] on p "Add" at bounding box center [226, 83] width 16 height 12
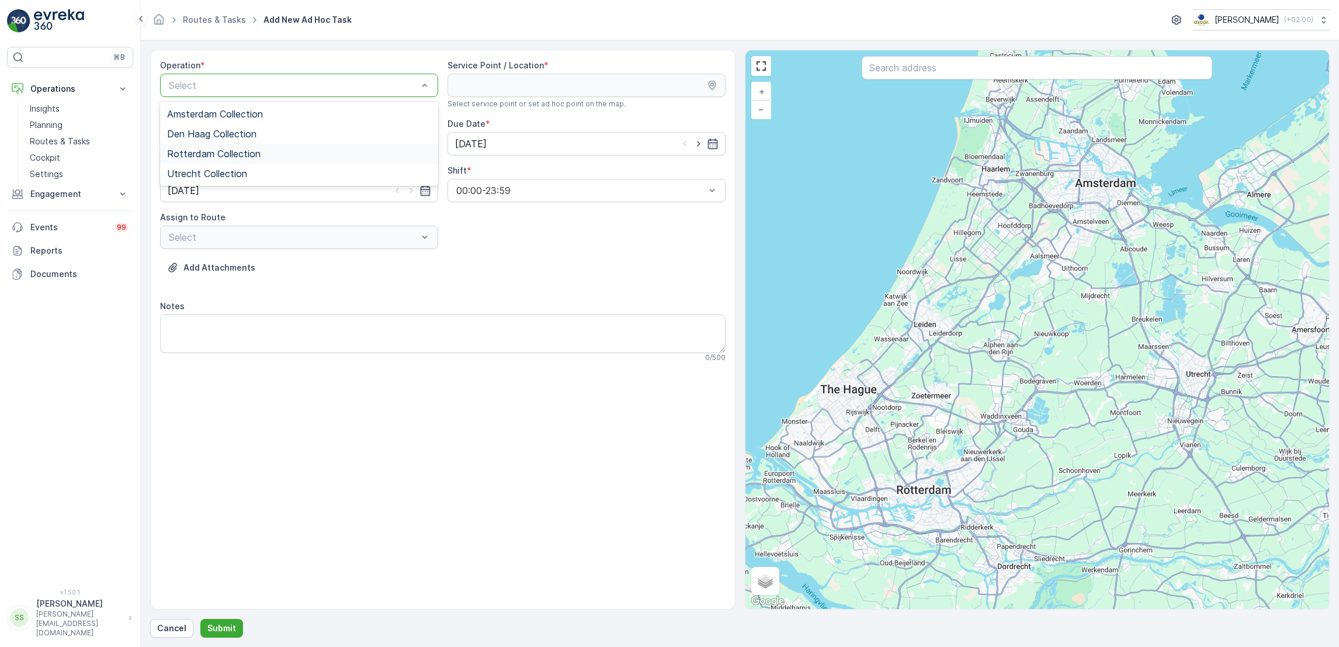
click at [262, 155] on div "Rotterdam Collection" at bounding box center [299, 153] width 264 height 11
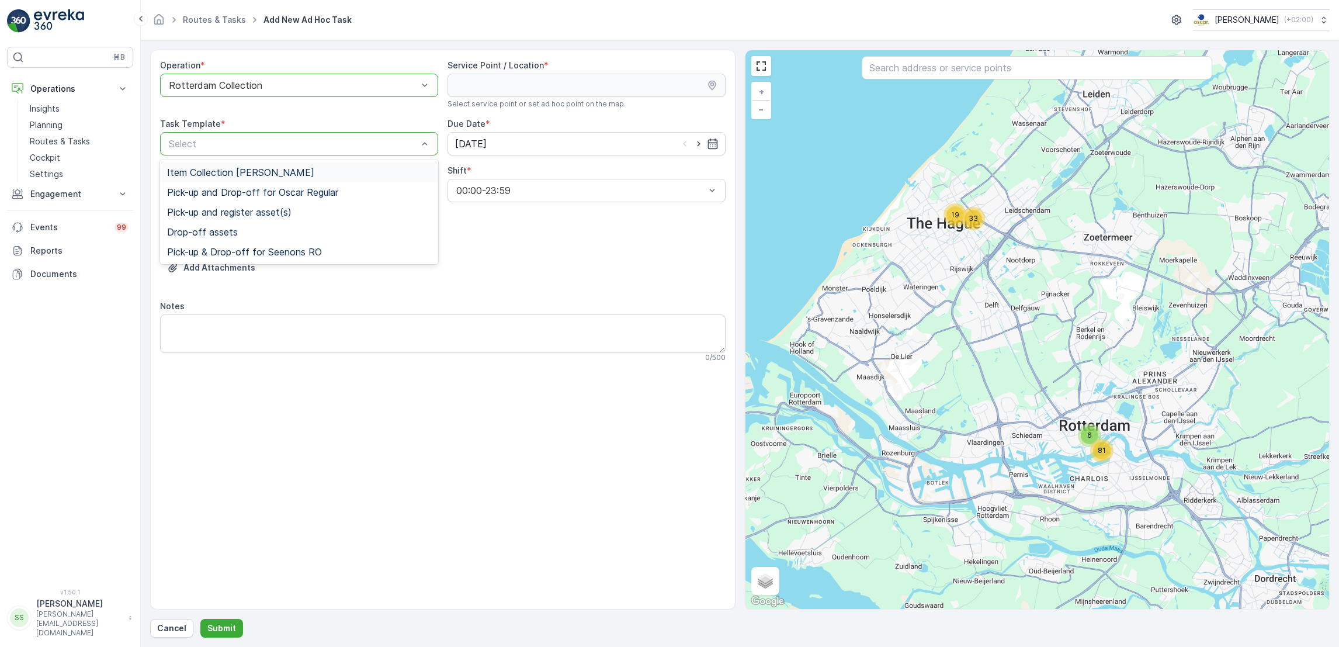
click at [362, 172] on div "Item Collection Oscar Regulier" at bounding box center [299, 172] width 264 height 11
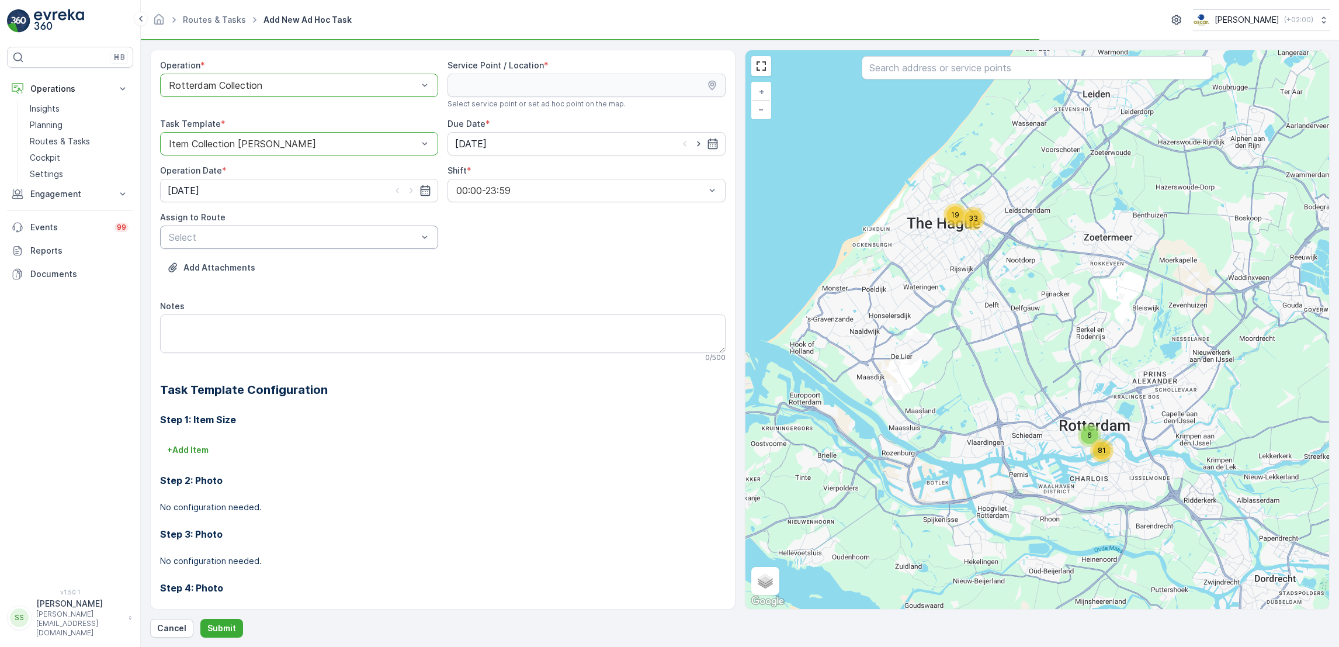
click at [377, 246] on div "Select" at bounding box center [299, 237] width 278 height 23
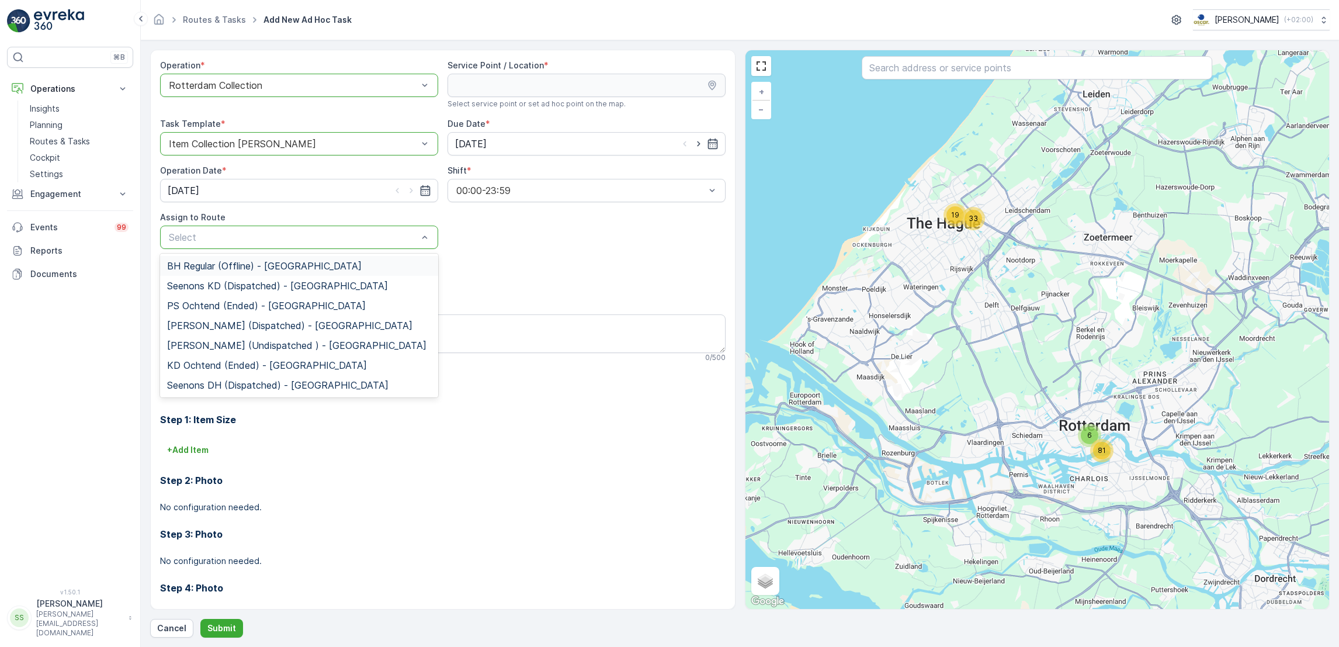
scroll to position [40, 0]
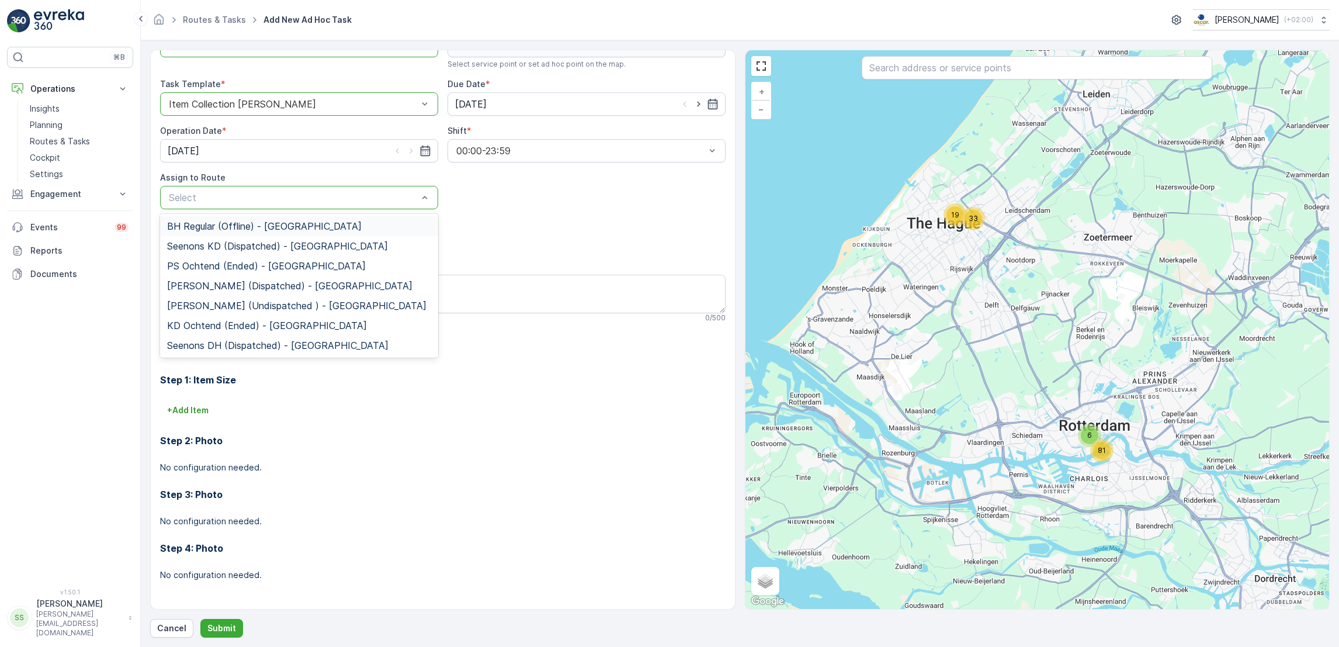
click at [366, 201] on div at bounding box center [293, 197] width 251 height 11
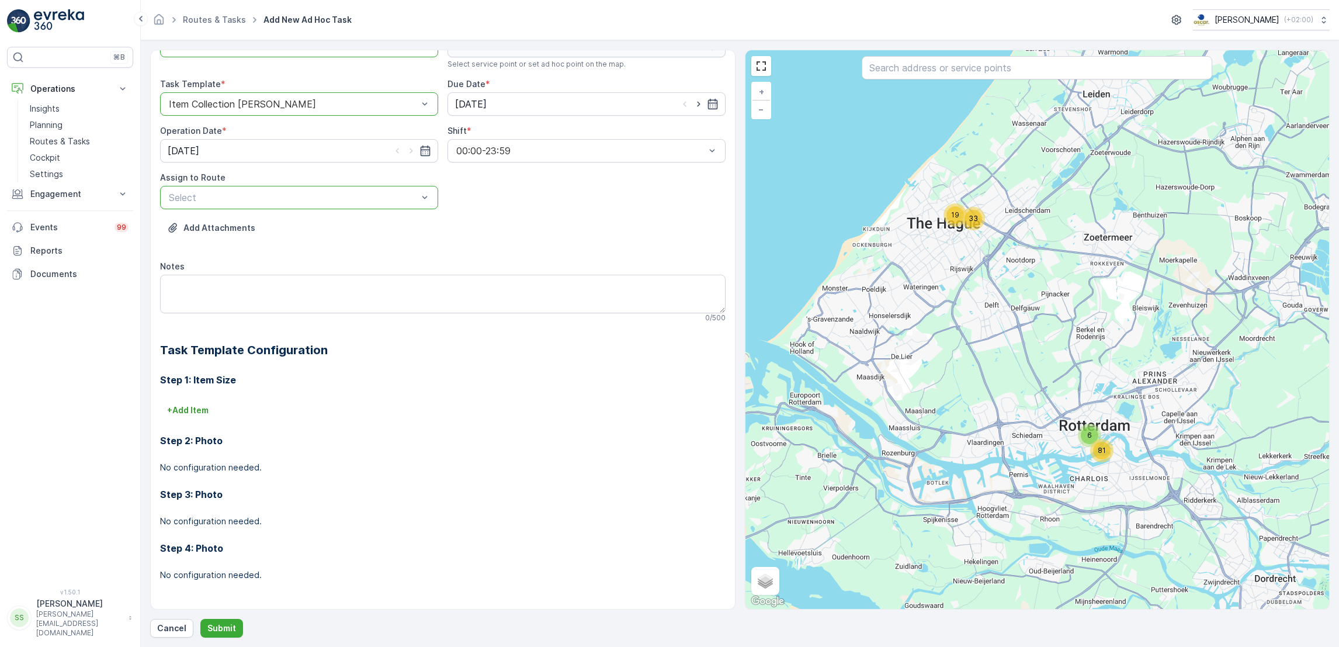
click at [366, 201] on div at bounding box center [293, 197] width 251 height 11
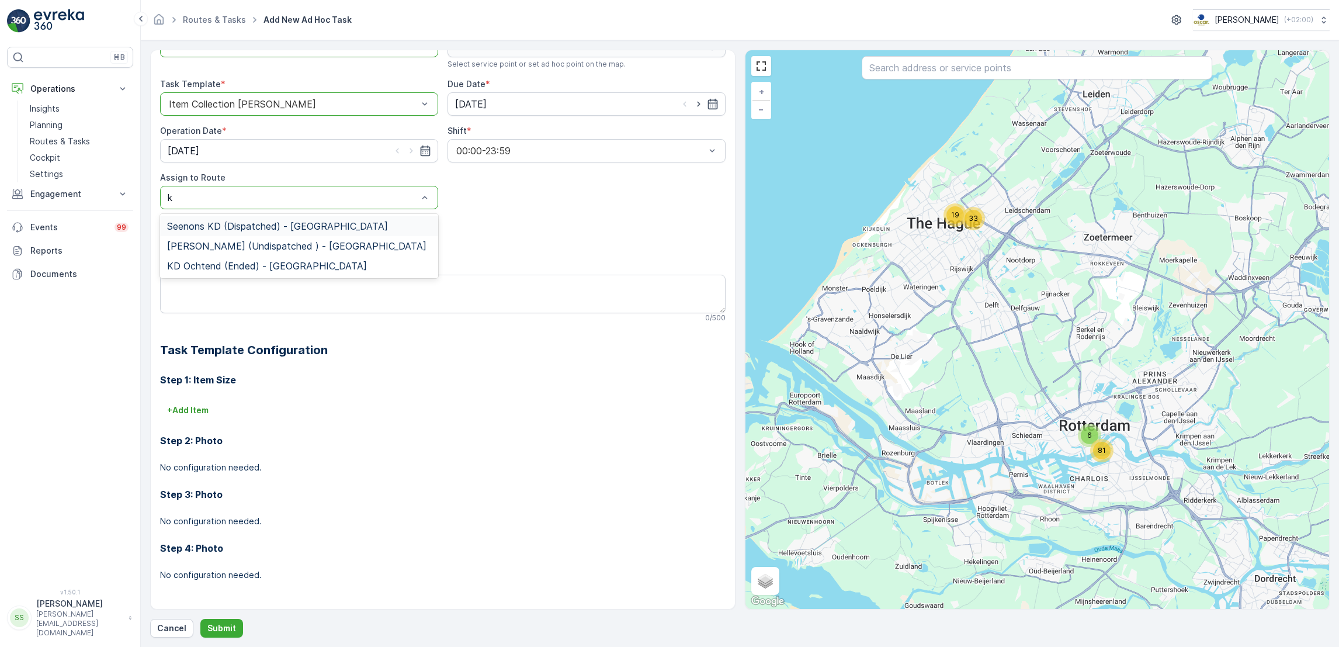
type input "kd"
click at [341, 242] on span "KD Middag (Undispatched ) - Rotterdam" at bounding box center [296, 246] width 259 height 11
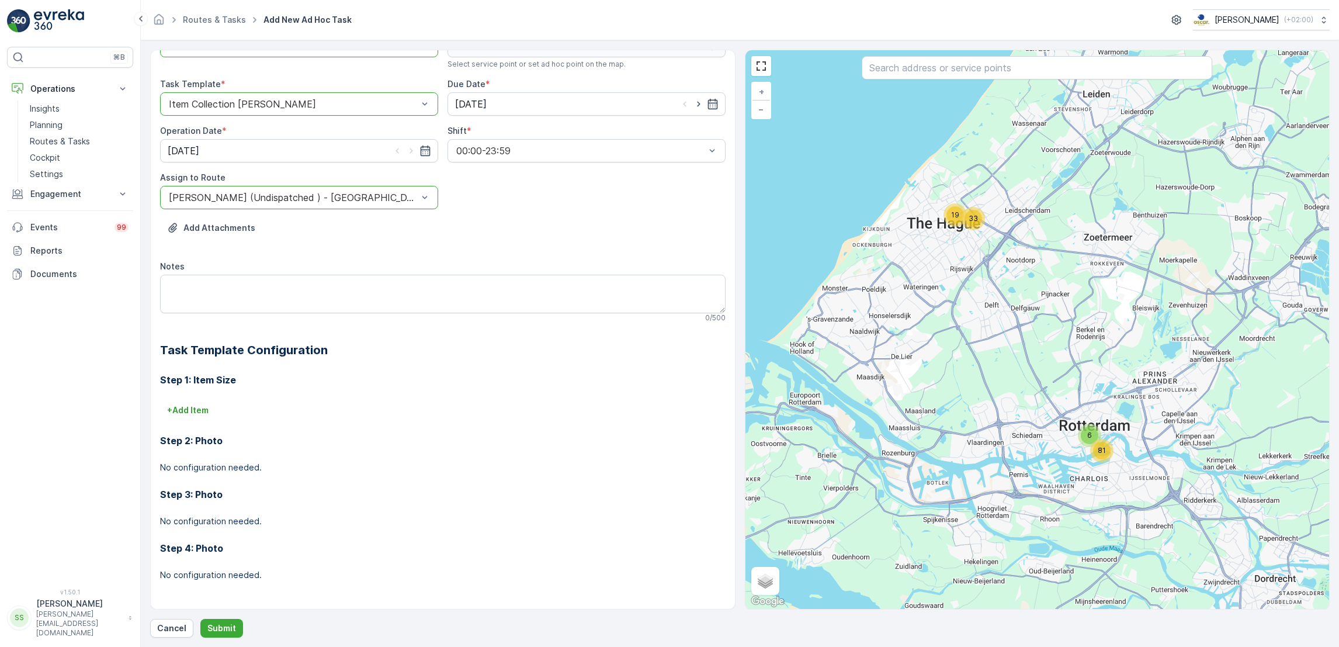
click at [341, 242] on div "Add Attachments" at bounding box center [443, 234] width 566 height 33
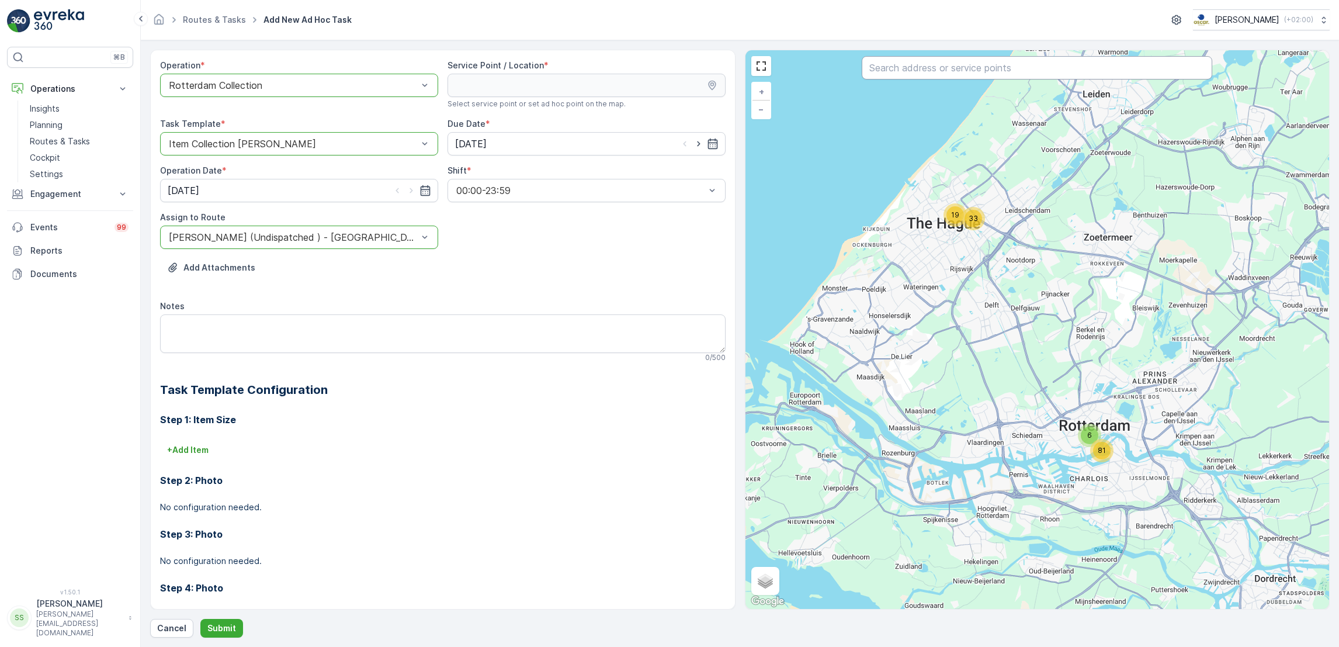
click at [977, 78] on input "text" at bounding box center [1037, 67] width 351 height 23
type input "cvs"
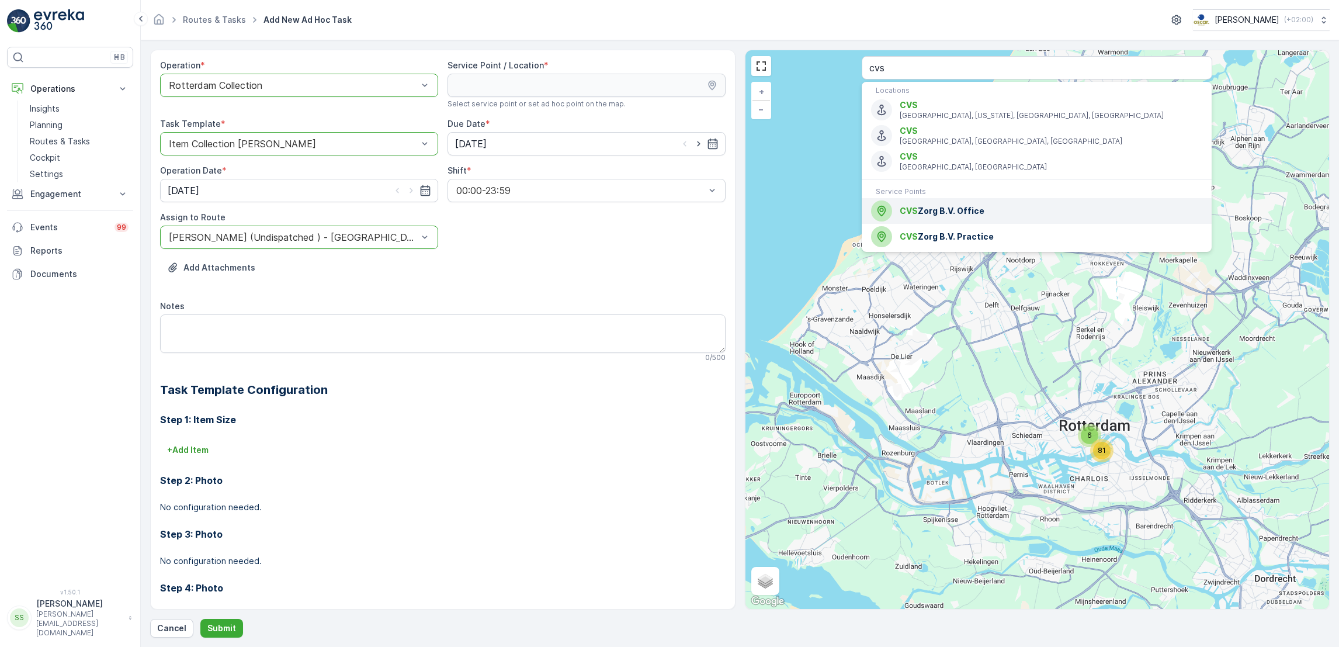
click at [952, 205] on span "CVS Zorg B.V. Office" at bounding box center [1051, 211] width 303 height 12
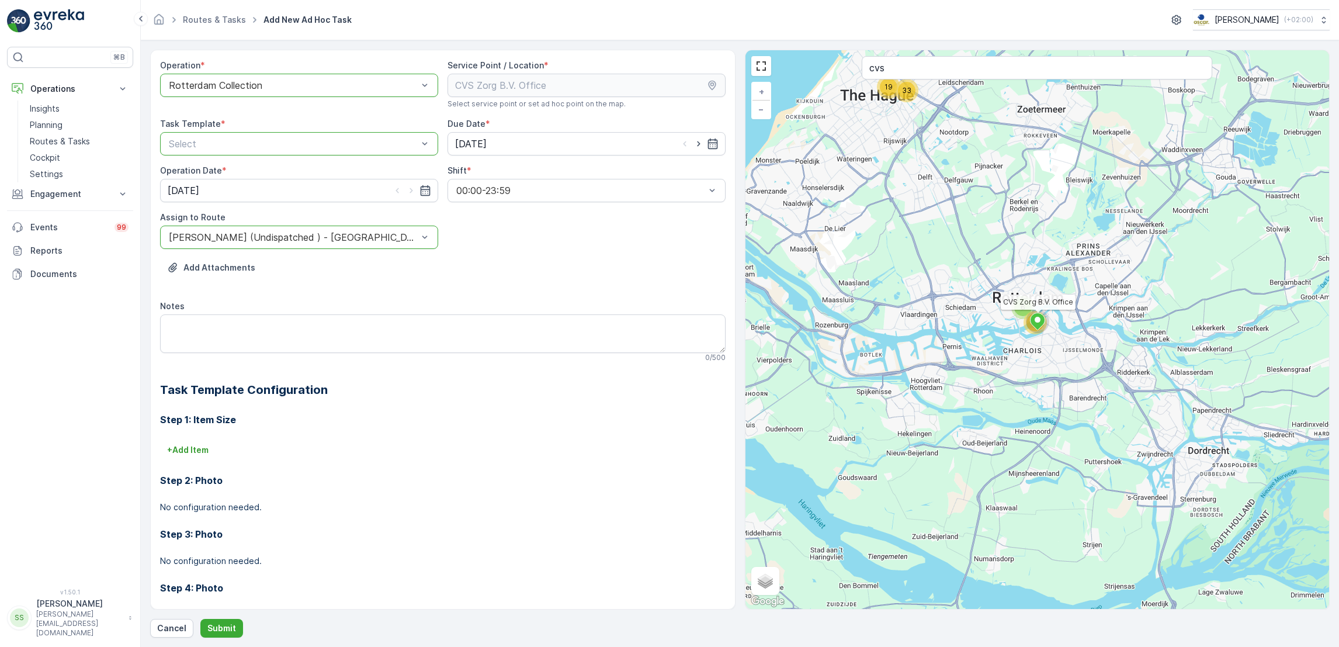
click at [387, 147] on div at bounding box center [293, 143] width 251 height 11
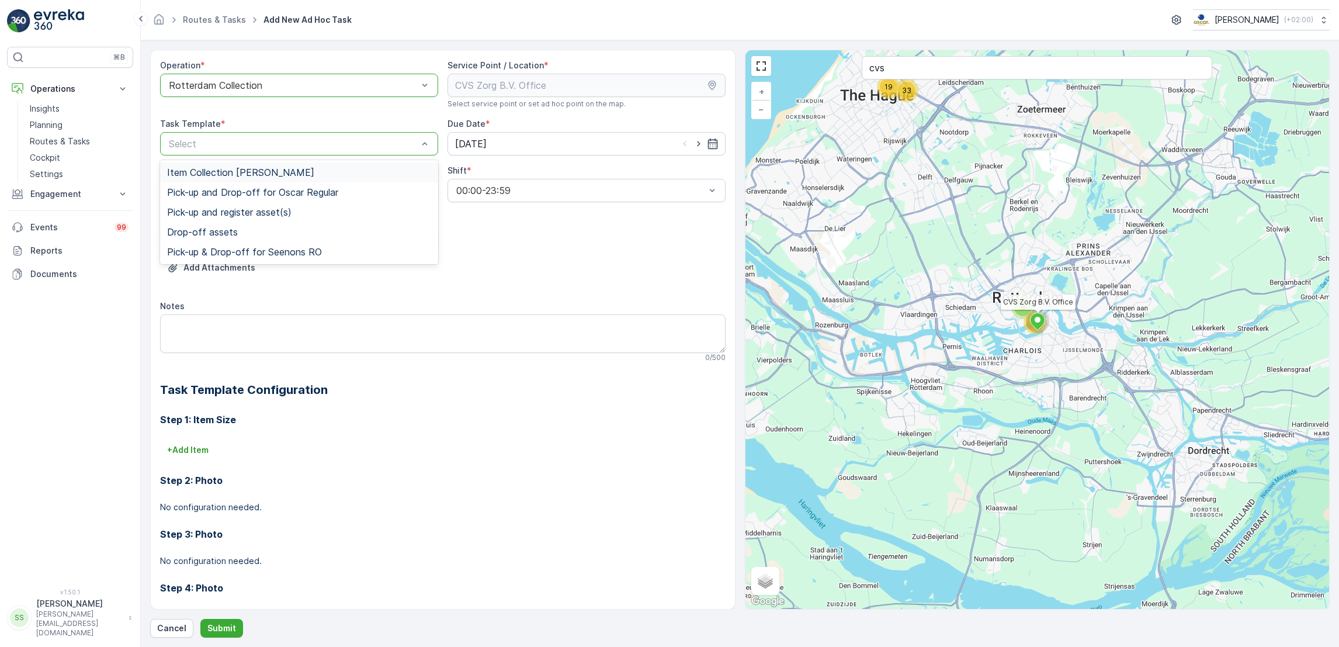
click at [314, 176] on div "Item Collection [PERSON_NAME]" at bounding box center [299, 172] width 264 height 11
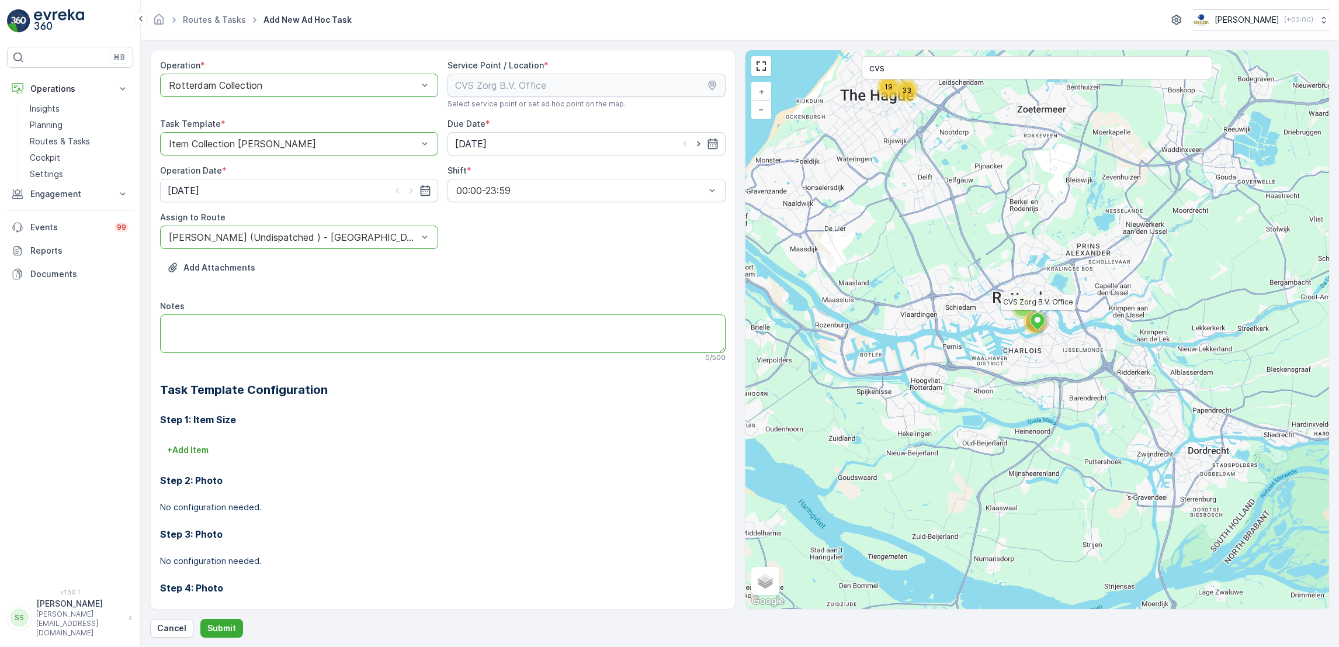
click at [296, 336] on textarea "Notes" at bounding box center [443, 333] width 566 height 39
type textarea "A"
click at [225, 630] on p "Submit" at bounding box center [221, 628] width 29 height 12
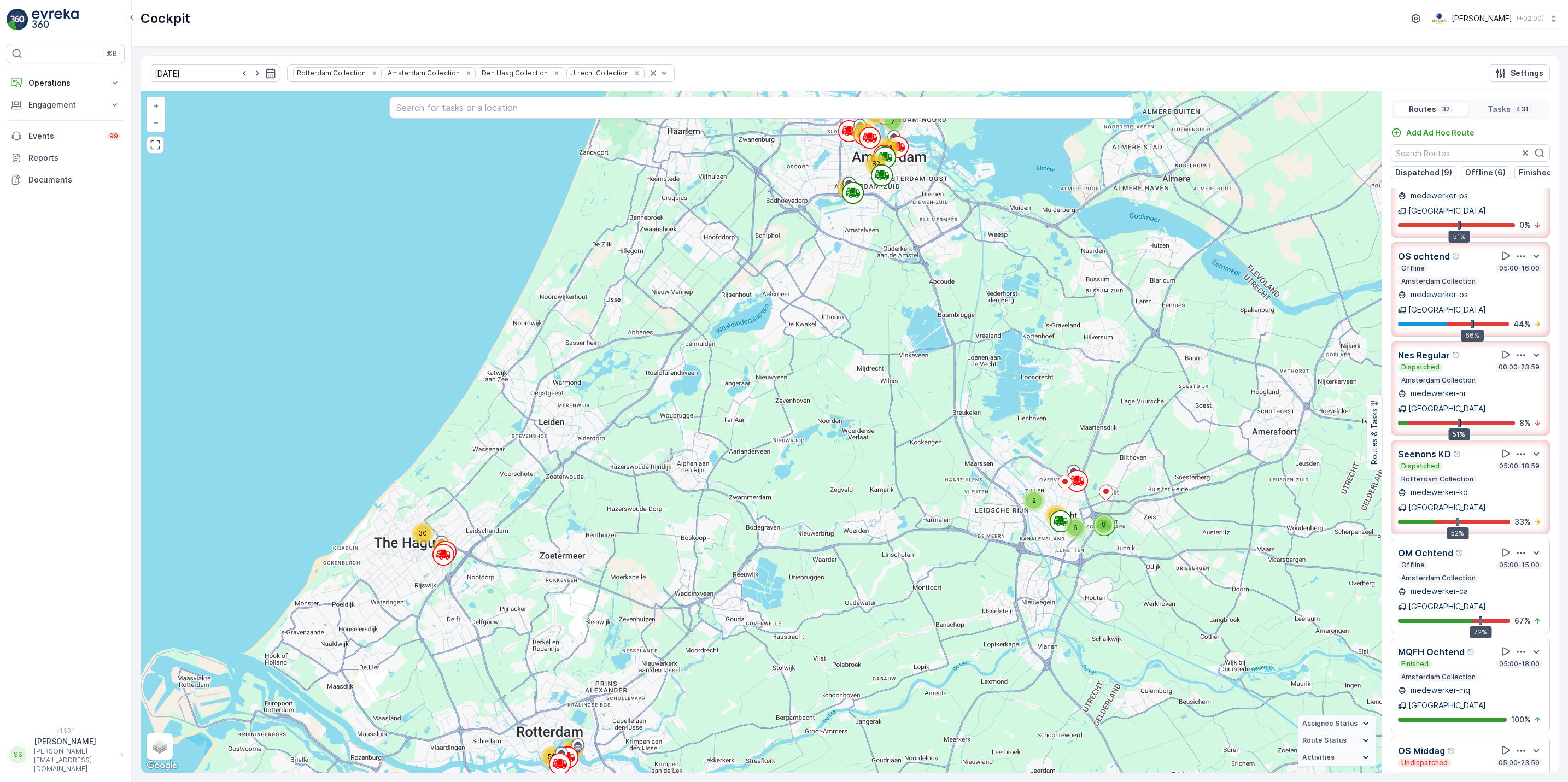
scroll to position [340, 0]
click at [1517, 554] on icon "button" at bounding box center [1520, 555] width 8 height 2
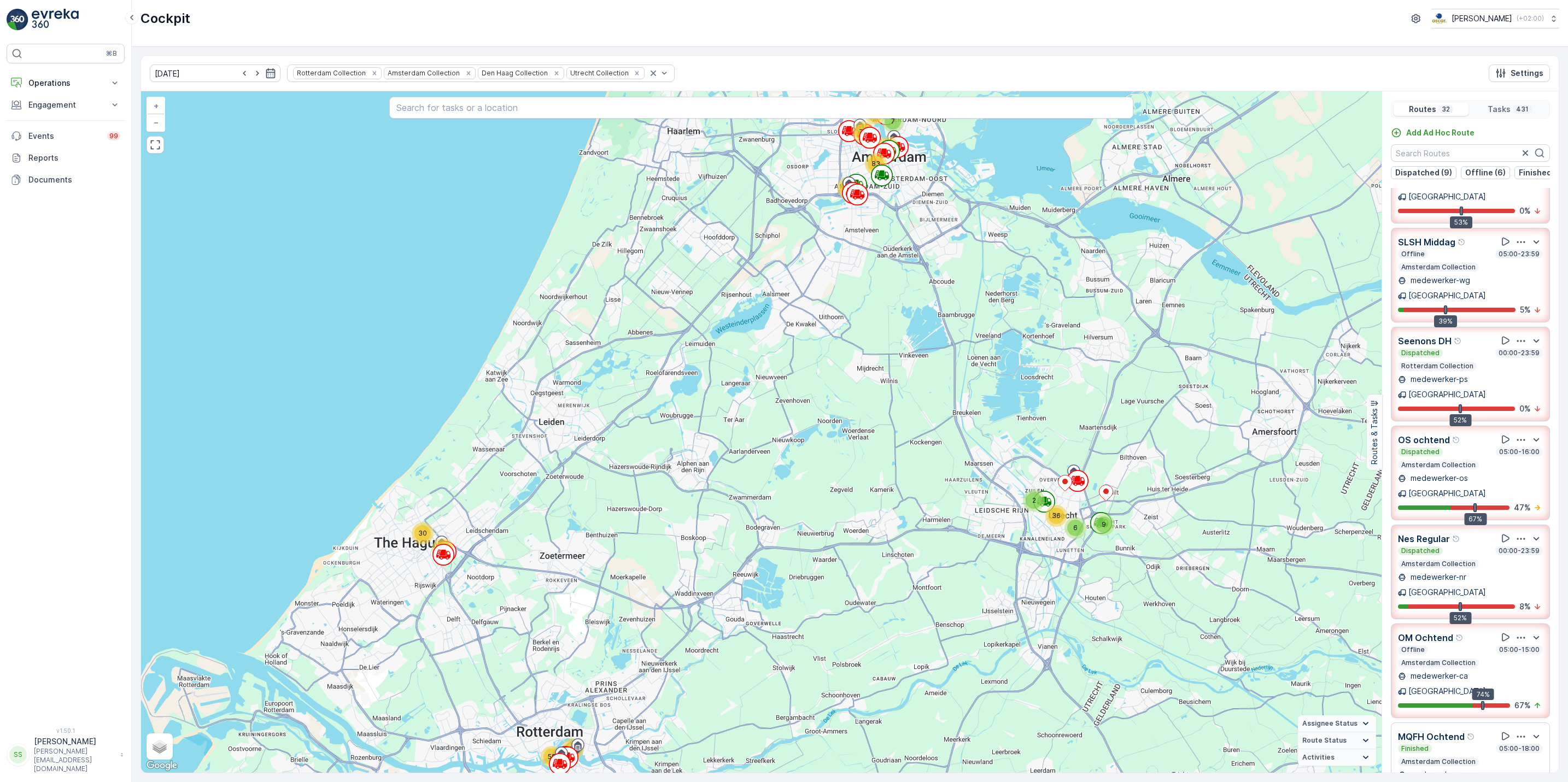
scroll to position [0, 0]
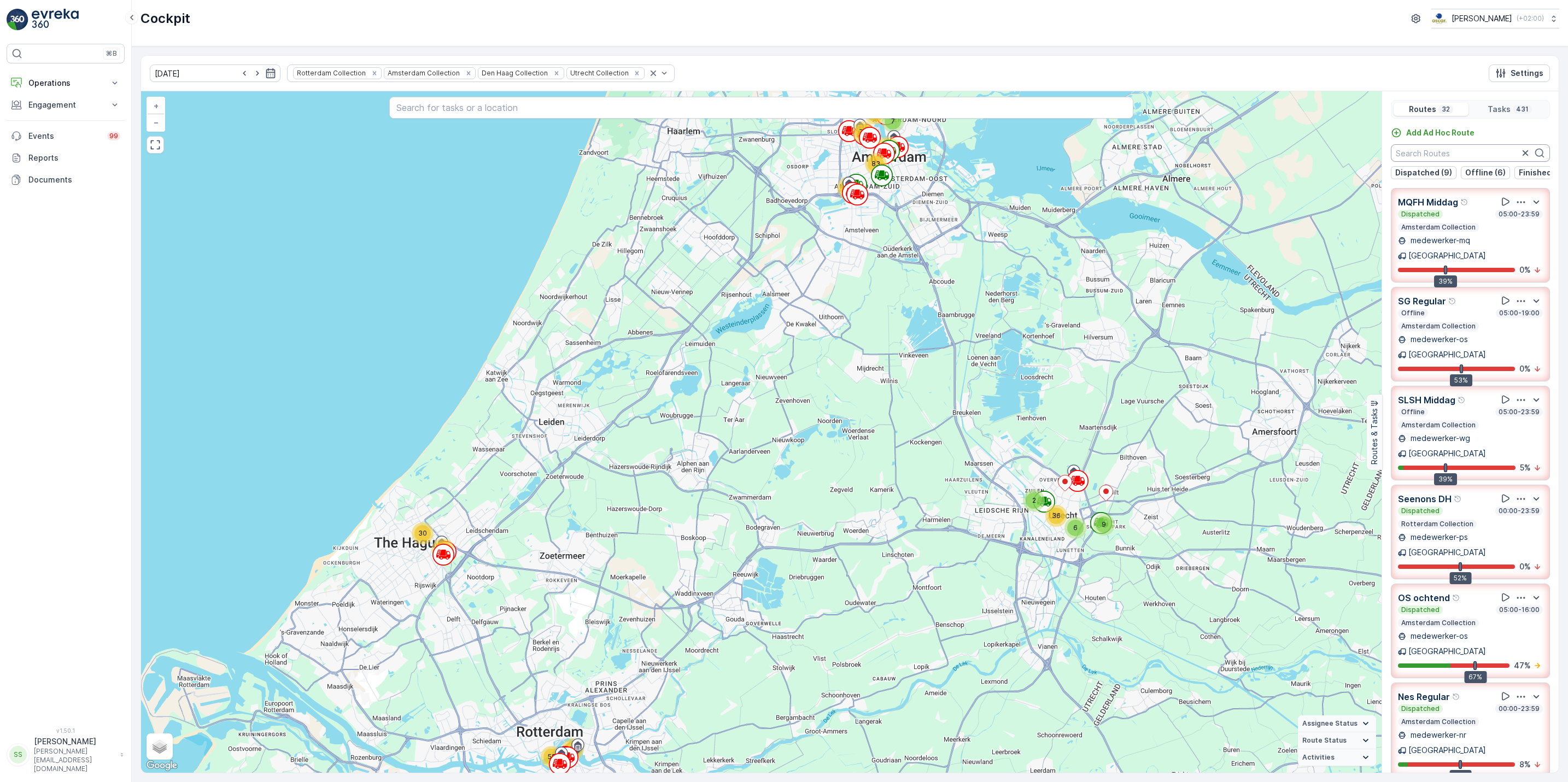
click at [1449, 156] on input "text" at bounding box center [1470, 152] width 159 height 18
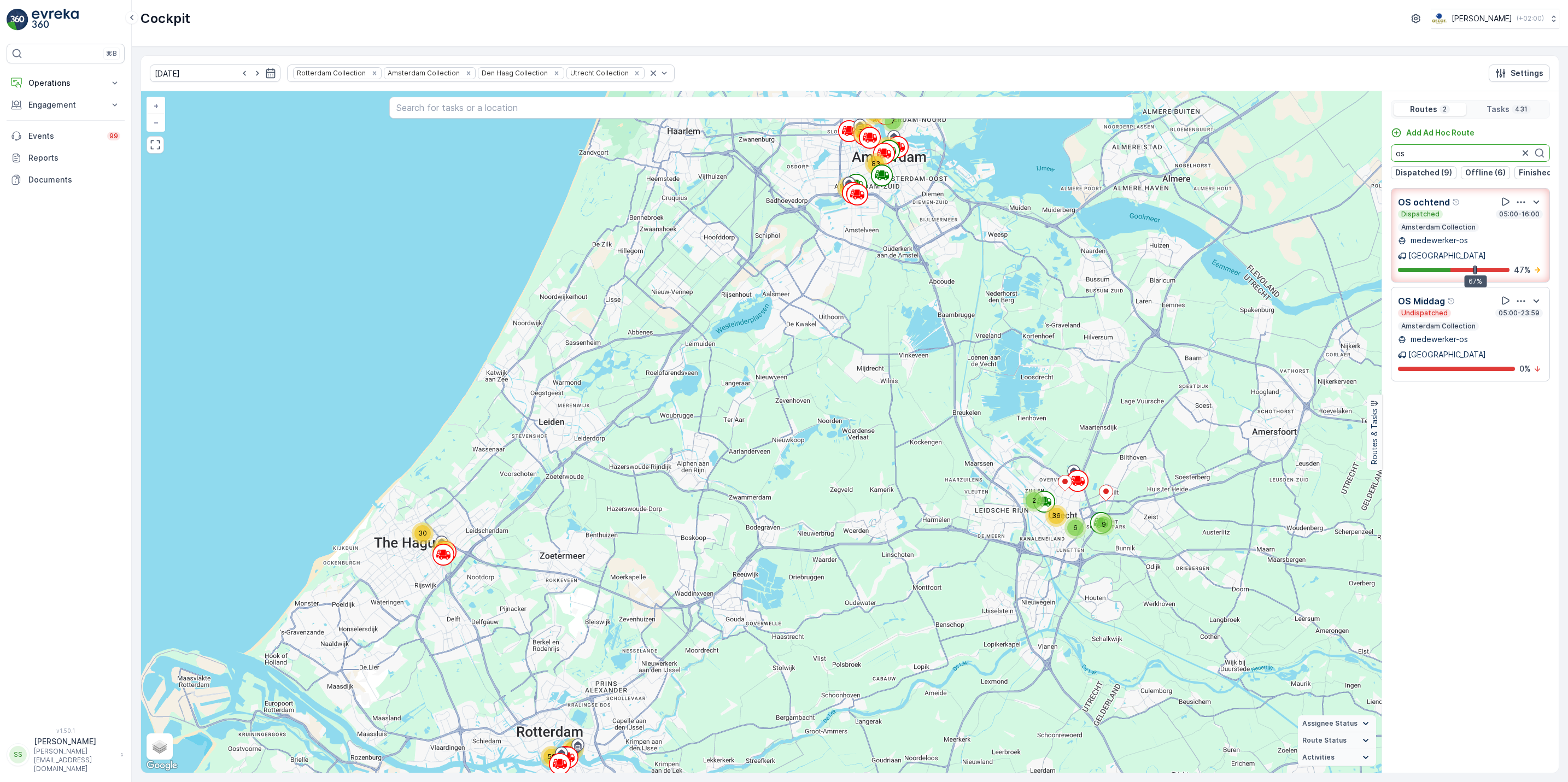
type input "os"
click at [1519, 208] on icon "button" at bounding box center [1520, 202] width 11 height 11
click at [1520, 226] on span "See More Details" at bounding box center [1522, 232] width 64 height 11
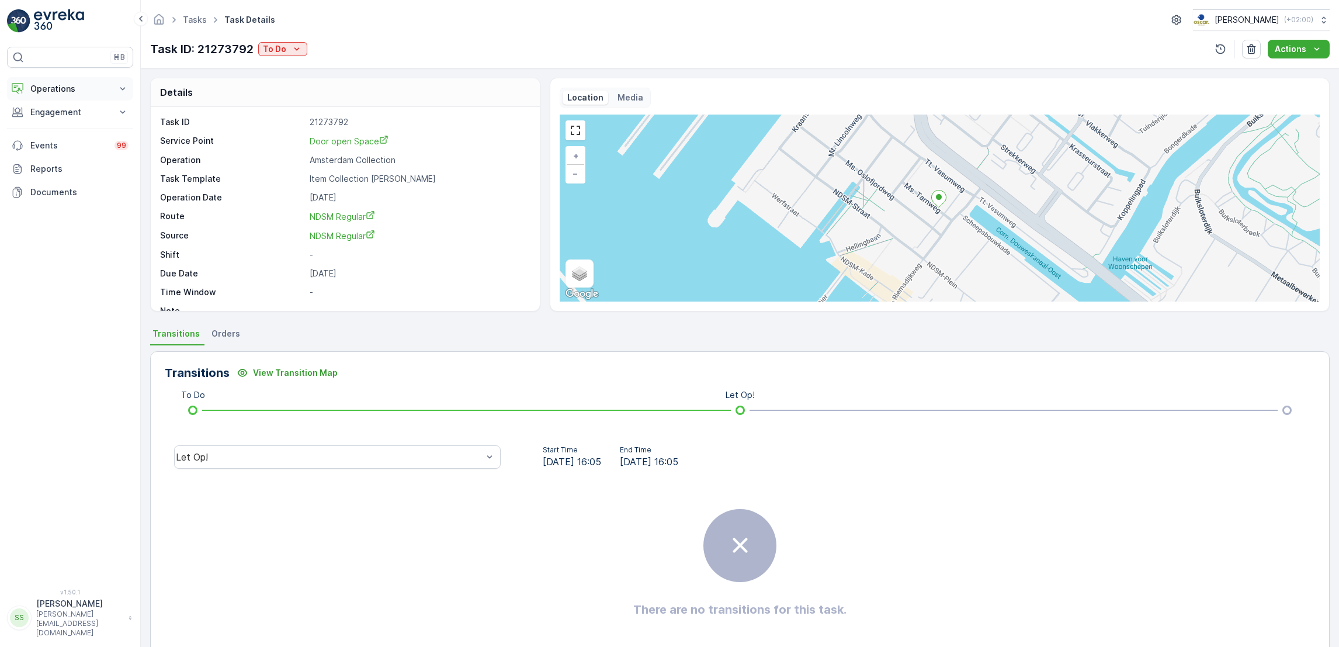
click at [92, 88] on p "Operations" at bounding box center [69, 89] width 79 height 12
click at [82, 141] on p "Routes & Tasks" at bounding box center [60, 142] width 60 height 12
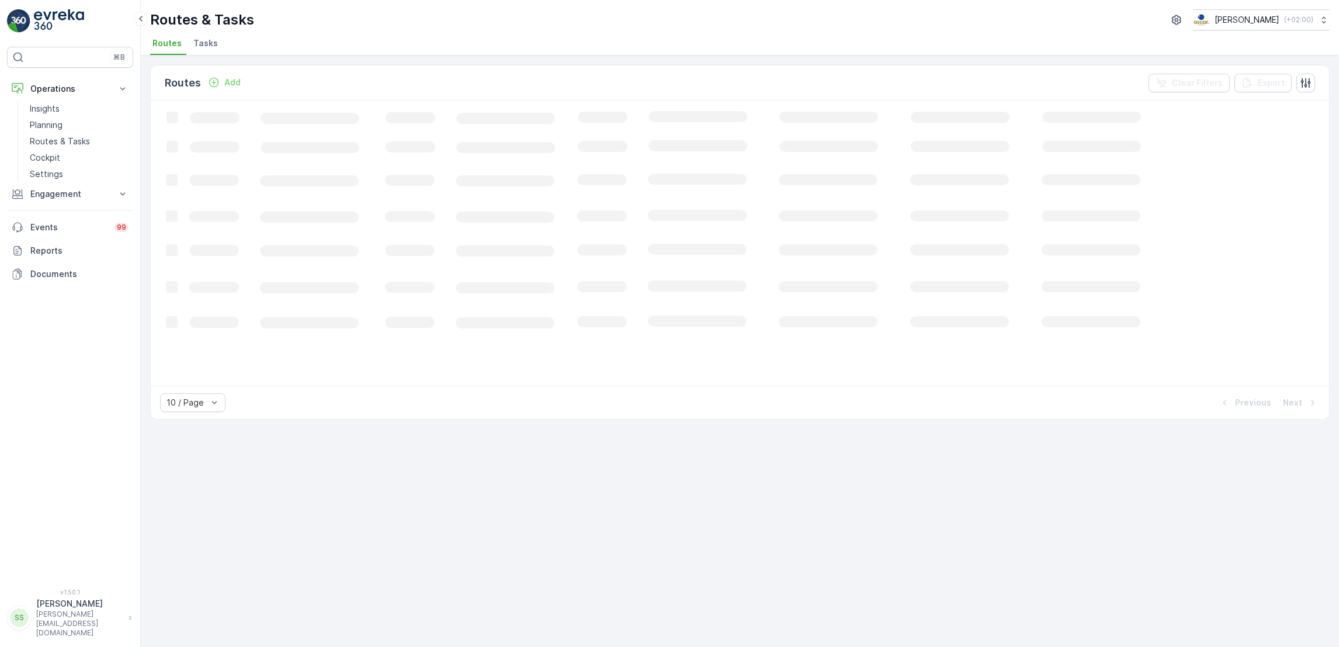
click at [209, 42] on span "Tasks" at bounding box center [205, 43] width 25 height 12
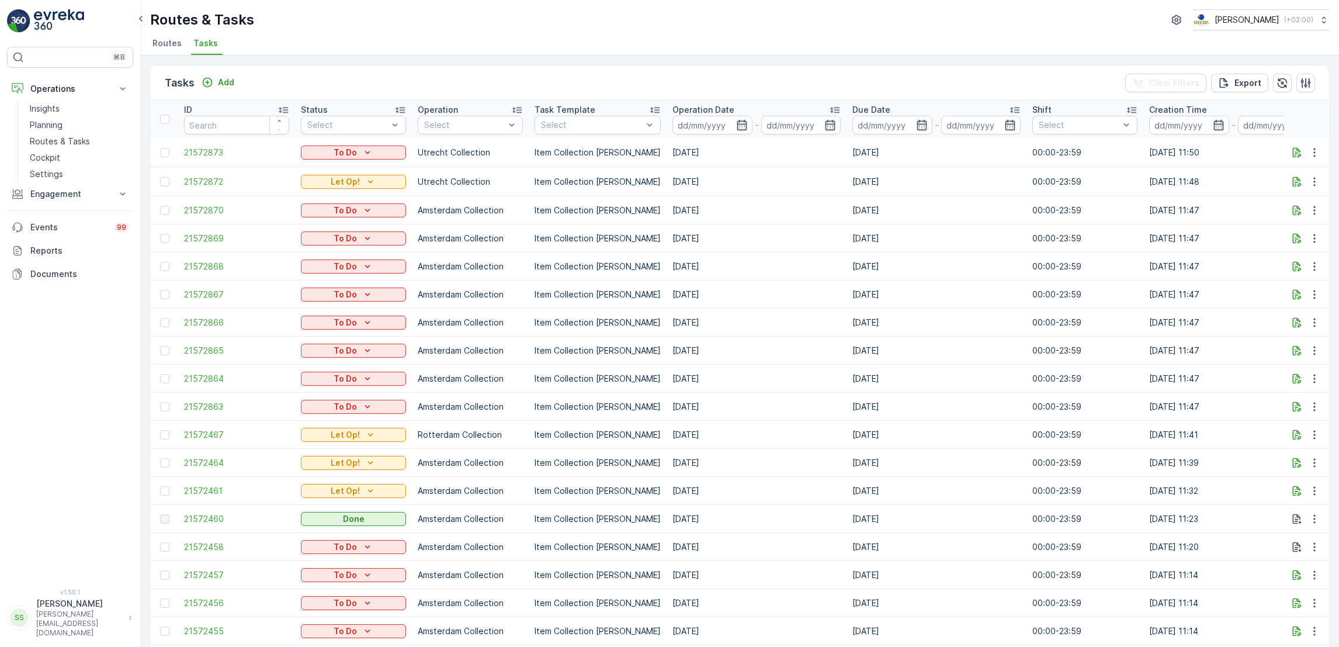
scroll to position [0, 71]
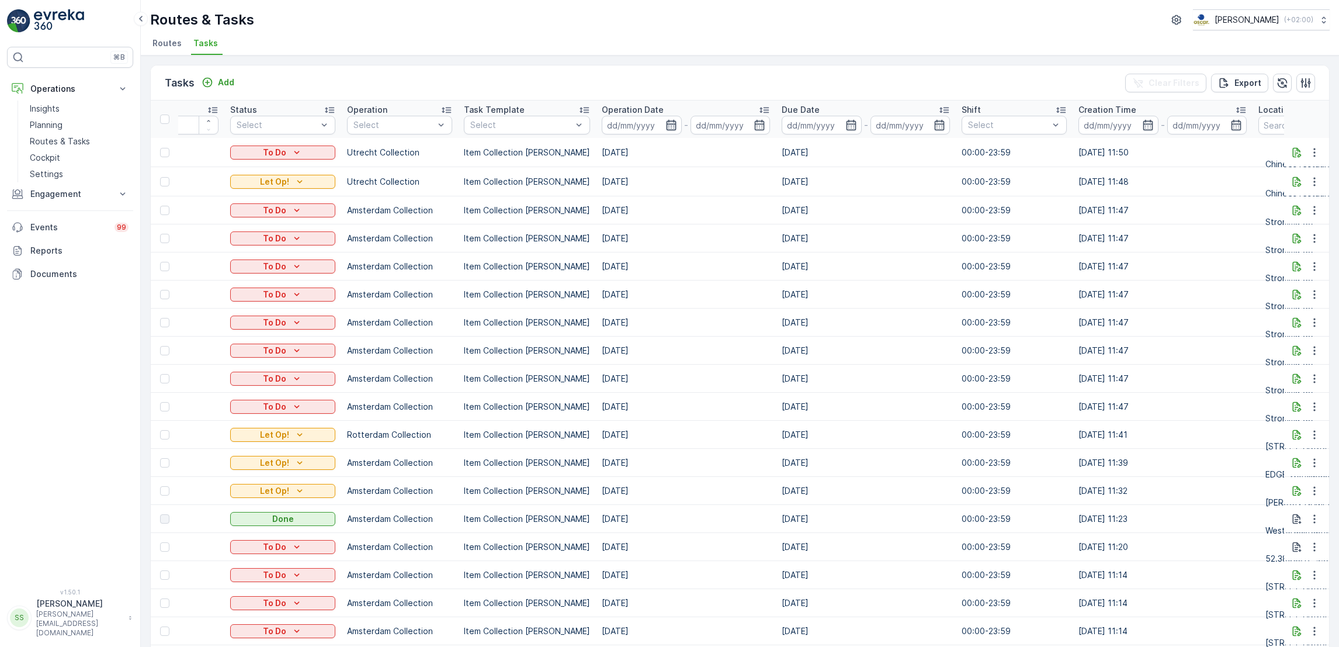
click at [665, 126] on icon "button" at bounding box center [671, 125] width 12 height 12
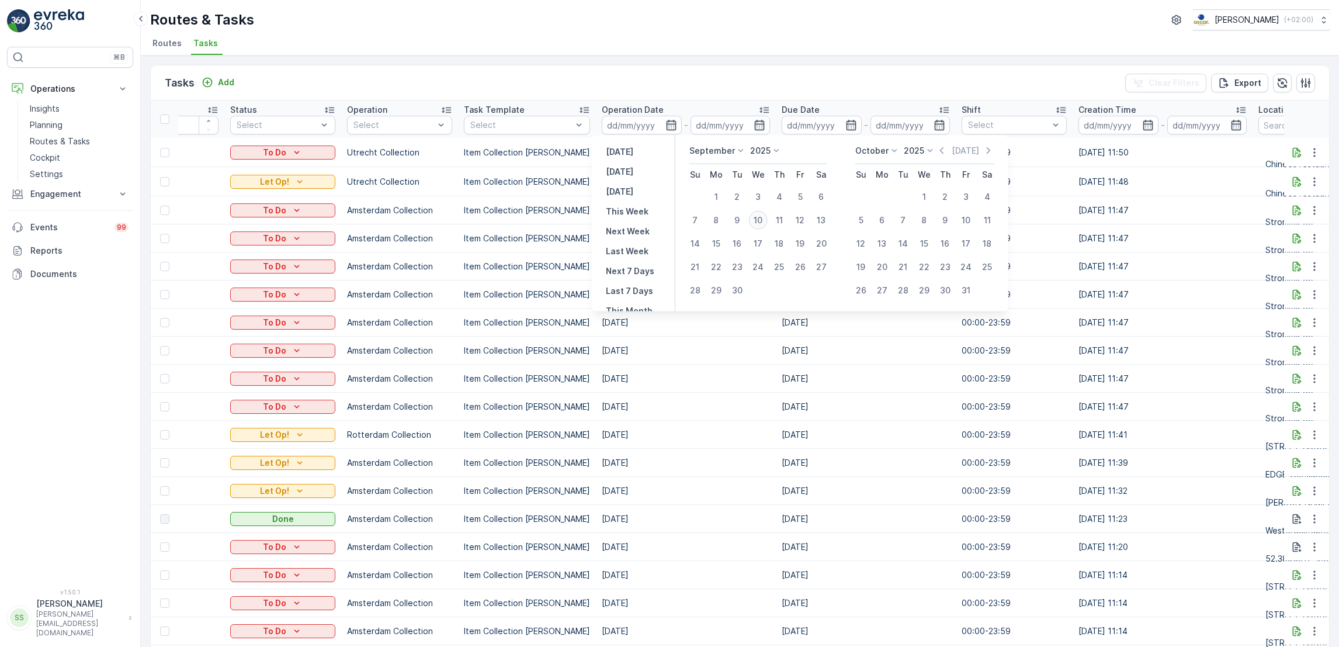
click at [762, 218] on div "10" at bounding box center [758, 220] width 19 height 19
type input "[DATE]"
click at [762, 218] on div "10" at bounding box center [758, 220] width 19 height 19
type input "[DATE]"
click at [762, 218] on div "10" at bounding box center [758, 220] width 19 height 19
